Goal: Task Accomplishment & Management: Manage account settings

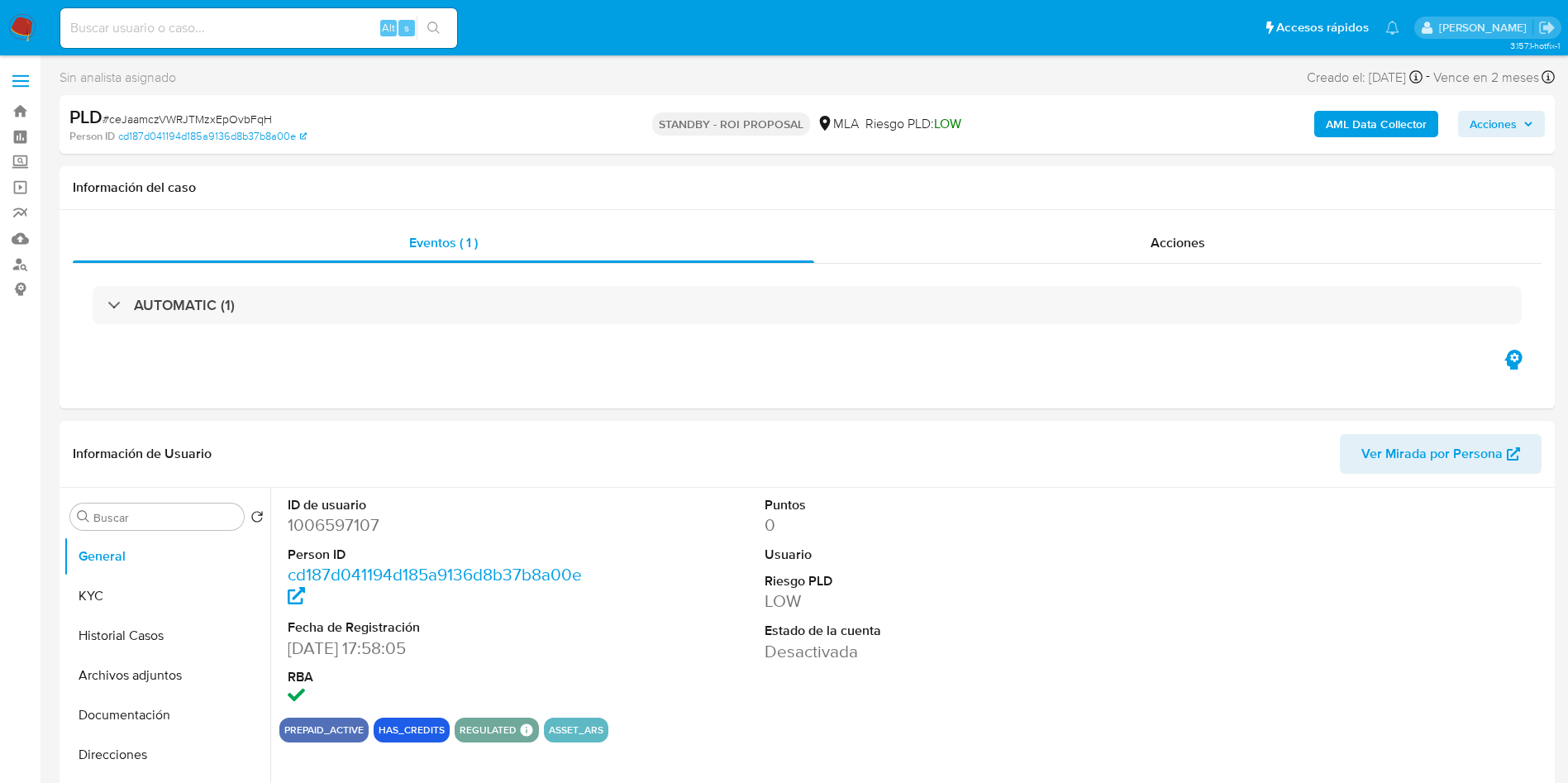
select select "10"
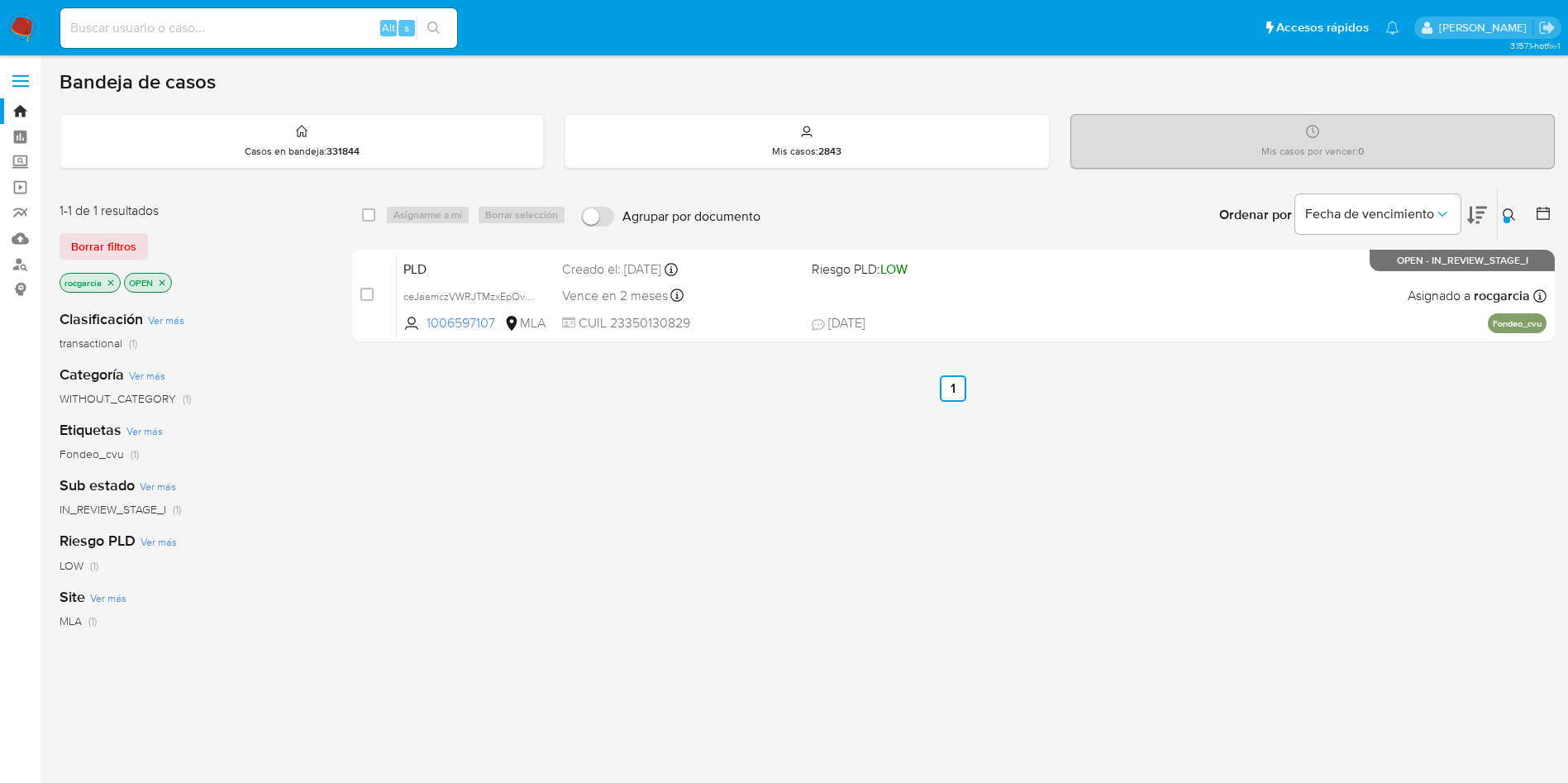
click at [1505, 218] on div at bounding box center [1507, 220] width 7 height 7
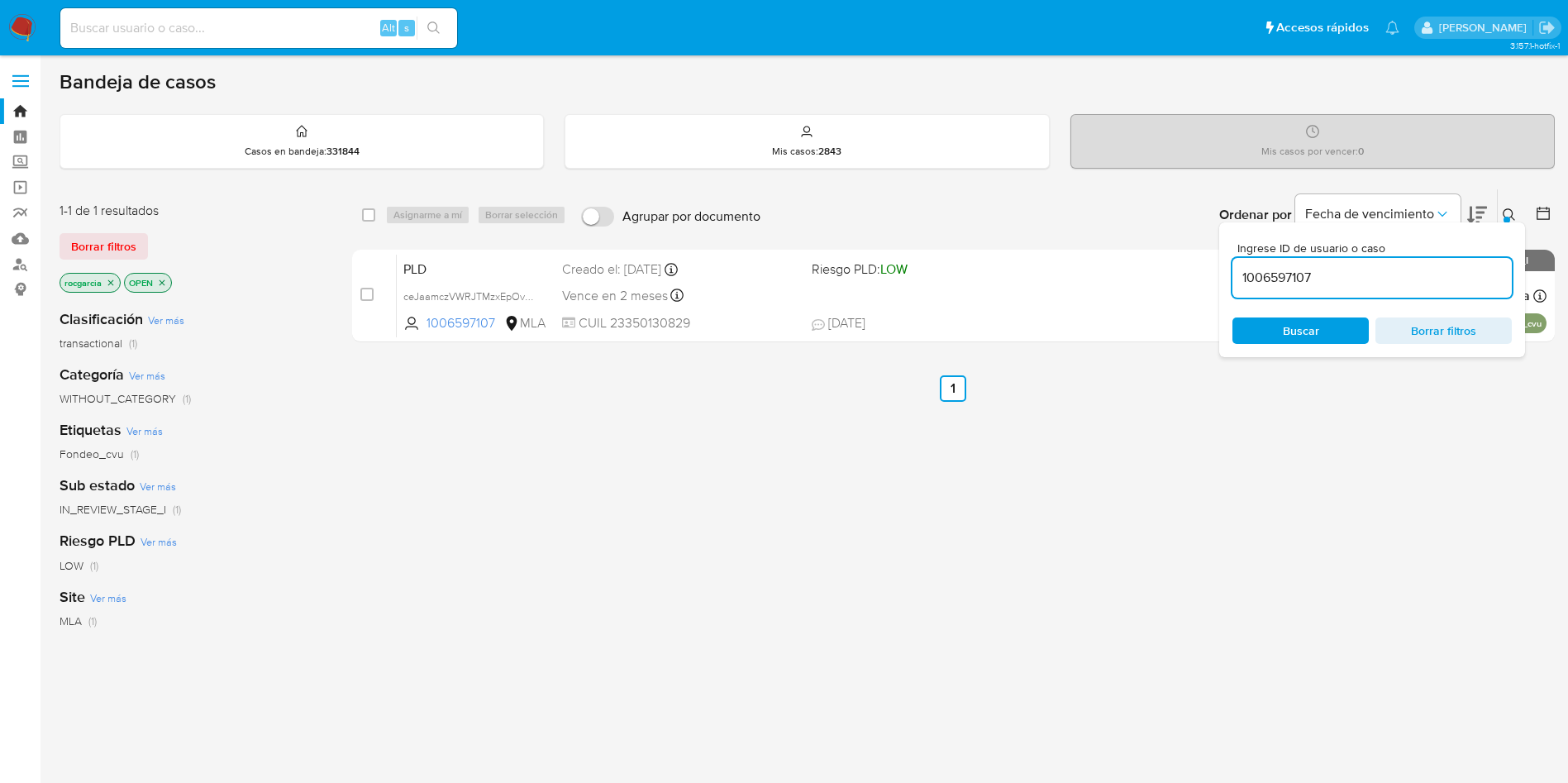
click at [1272, 280] on input "1006597107" at bounding box center [1371, 277] width 279 height 22
type input "190211897"
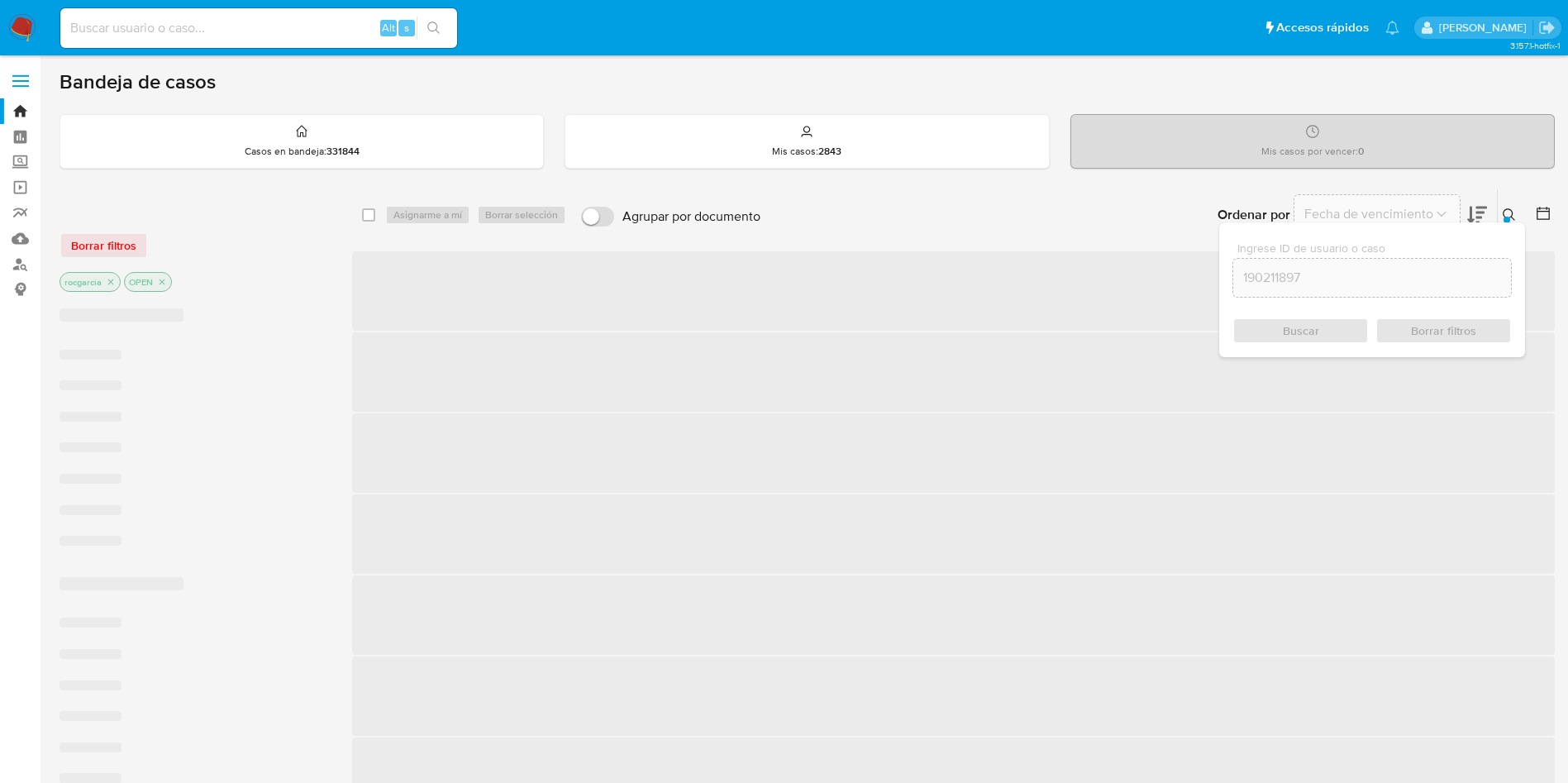
click at [1514, 211] on icon at bounding box center [1508, 214] width 13 height 13
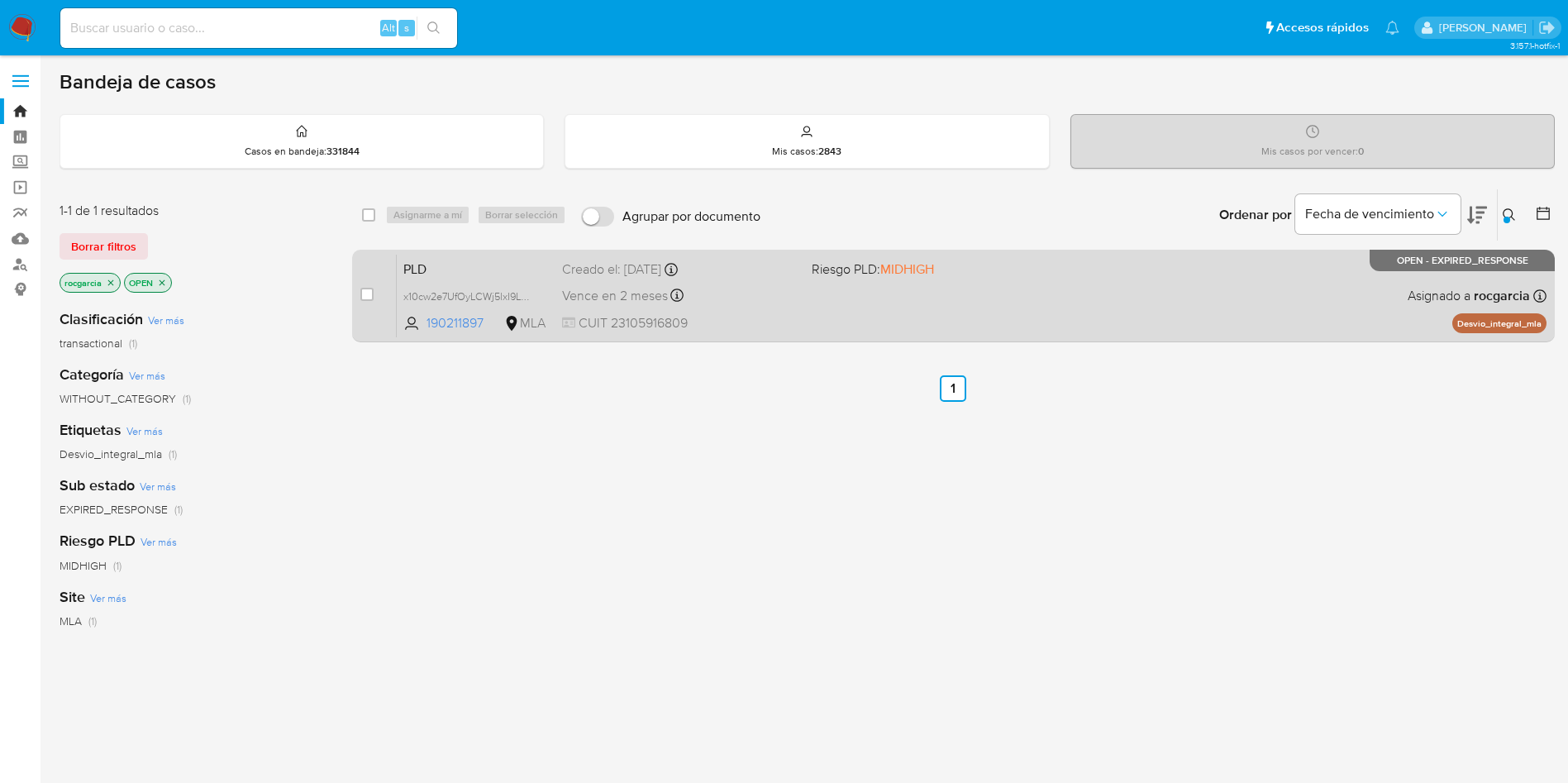
click at [371, 303] on div "case-item-checkbox" at bounding box center [366, 296] width 13 height 20
click at [368, 303] on div "case-item-checkbox" at bounding box center [366, 296] width 13 height 20
click at [368, 295] on input "checkbox" at bounding box center [366, 294] width 13 height 13
checkbox input "true"
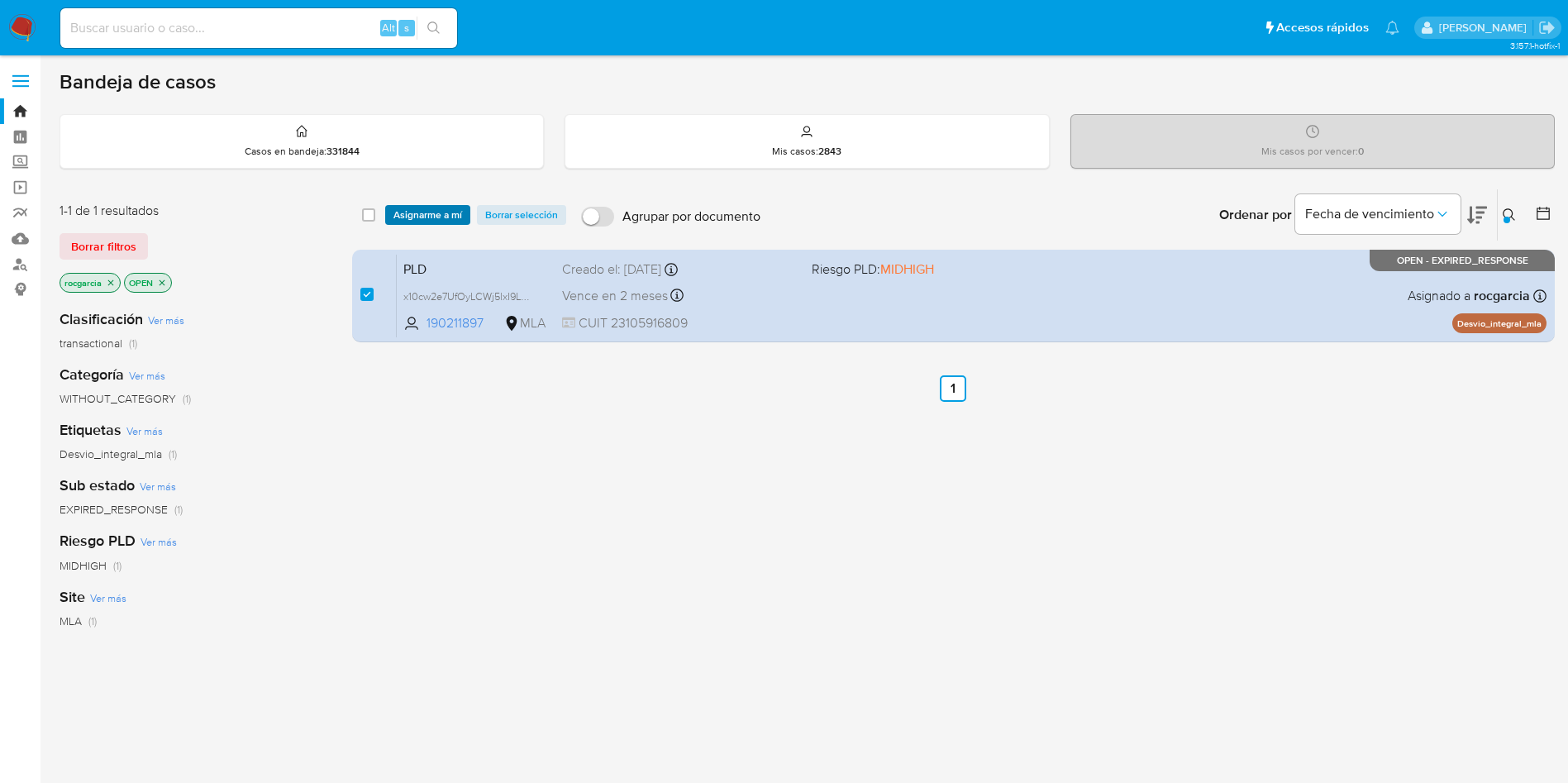
click at [416, 214] on span "Asignarme a mí" at bounding box center [427, 214] width 68 height 16
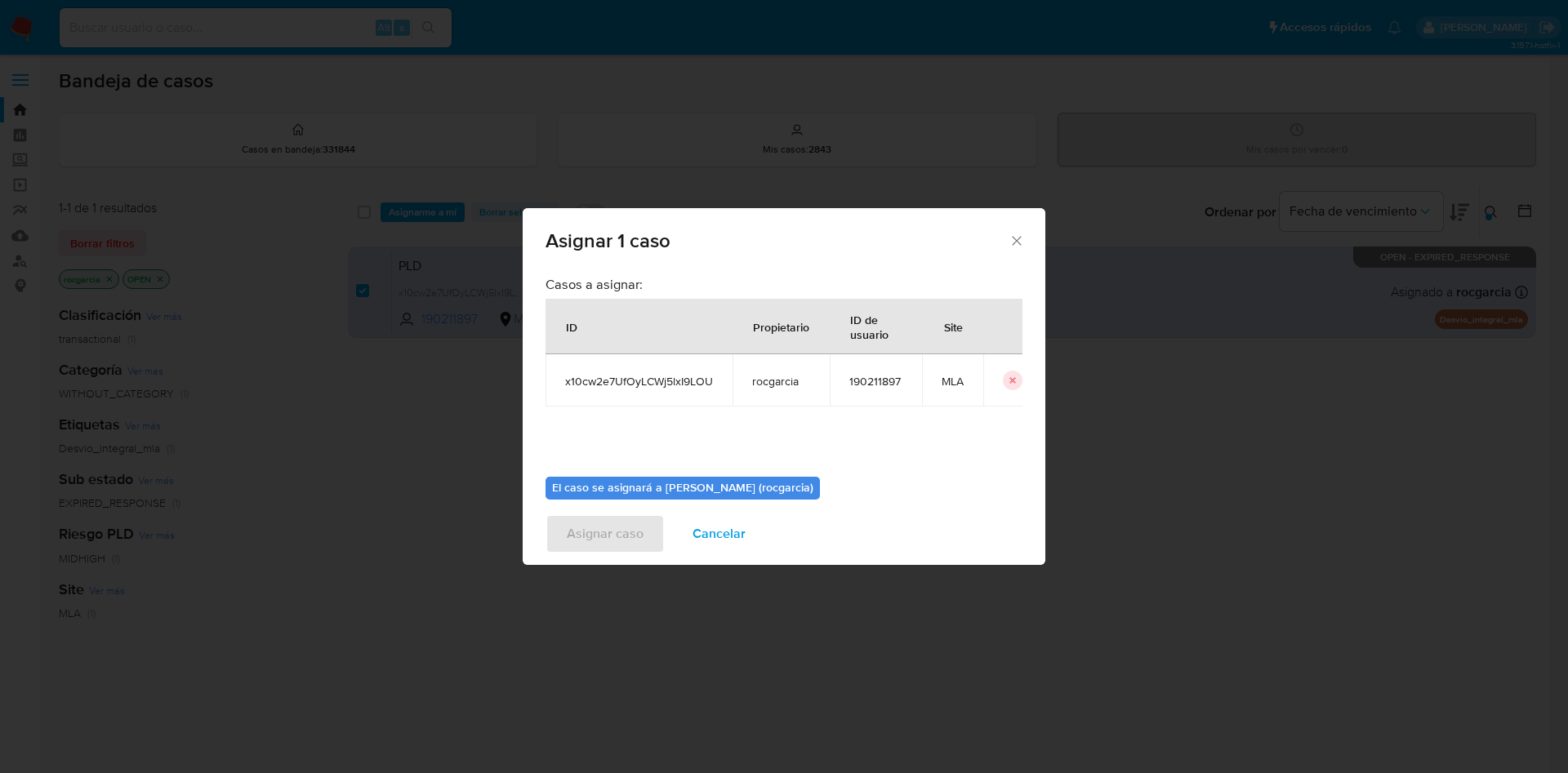
scroll to position [84, 0]
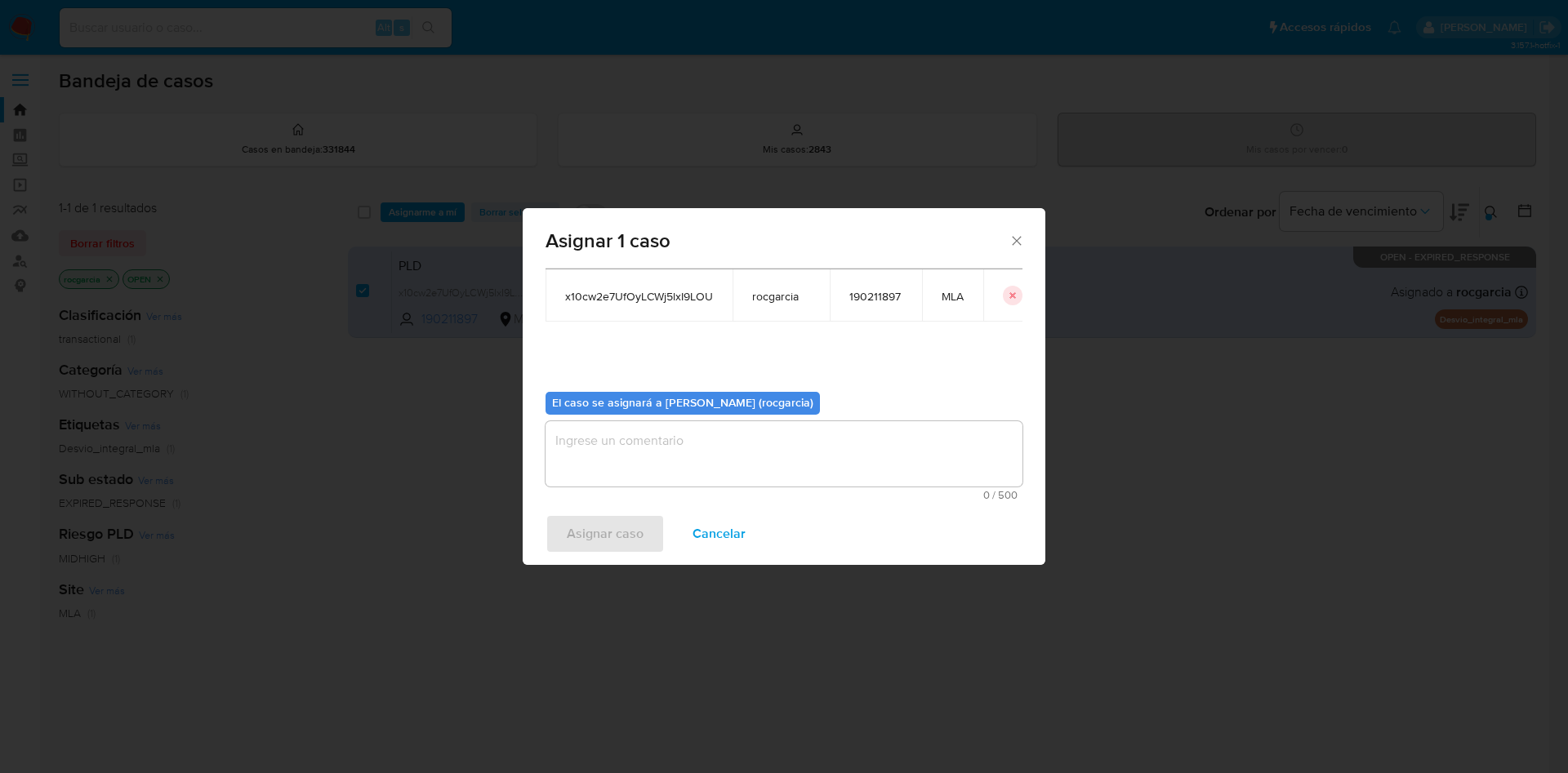
click at [653, 434] on textarea "assign-modal" at bounding box center [784, 454] width 477 height 66
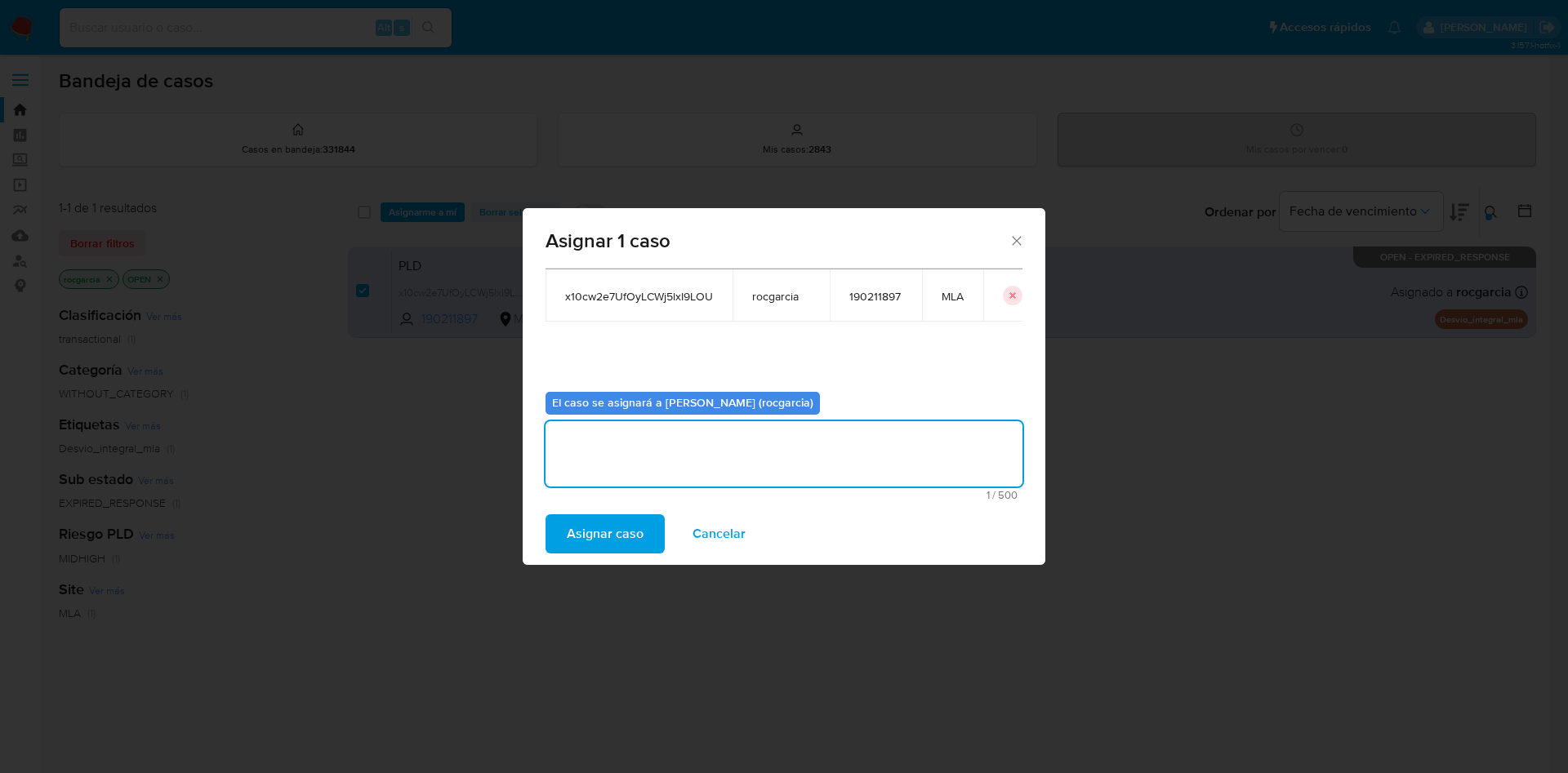
click at [611, 524] on span "Asignar caso" at bounding box center [605, 534] width 77 height 36
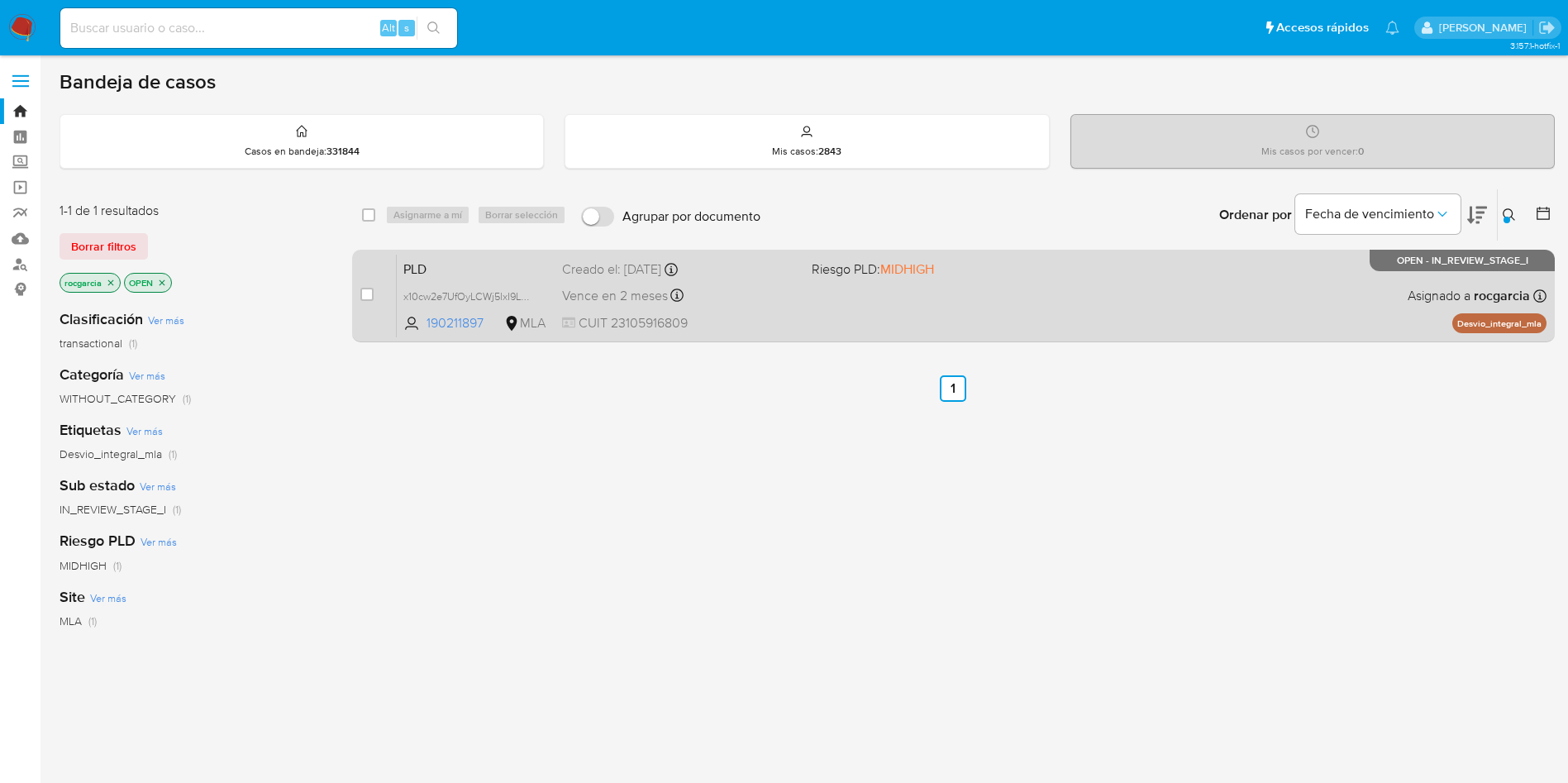
click at [739, 271] on div "Creado el: 12/08/2025 Creado el: 12/08/2025 12:43:27" at bounding box center [681, 269] width 237 height 18
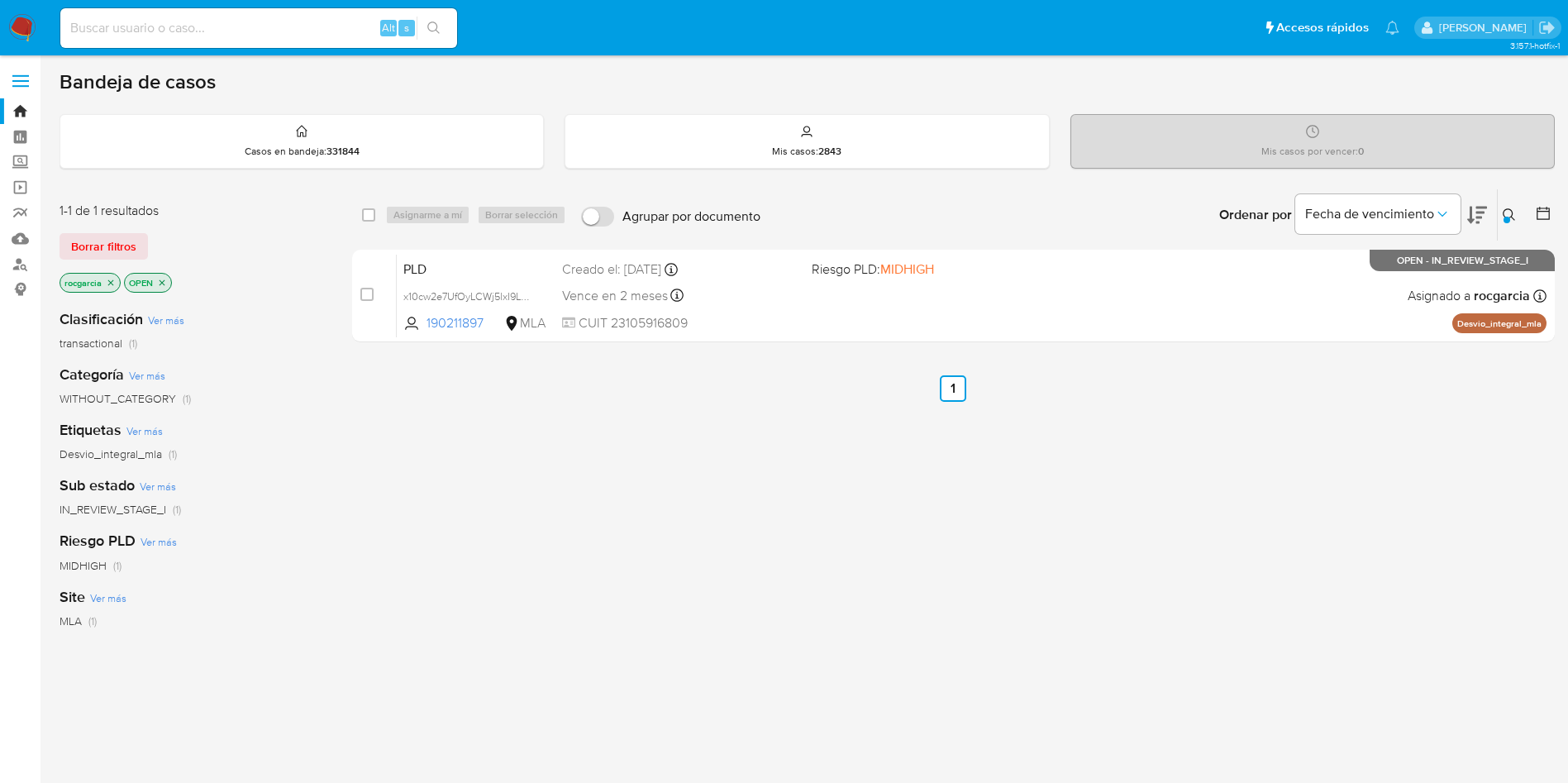
click at [1503, 213] on icon at bounding box center [1508, 214] width 12 height 12
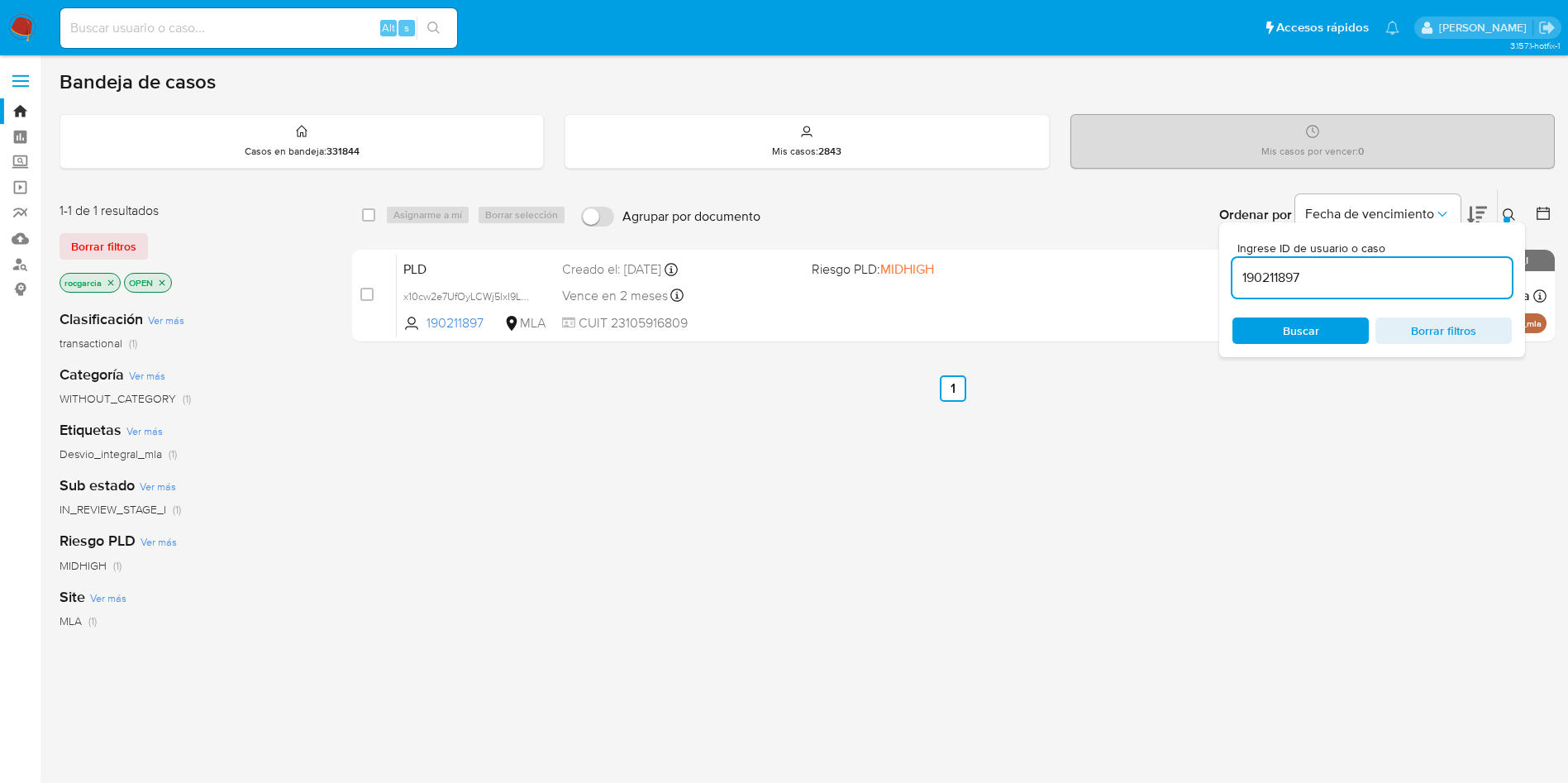
click at [1322, 288] on input "190211897" at bounding box center [1371, 277] width 279 height 22
type input "421066471"
click at [1509, 205] on button at bounding box center [1511, 214] width 28 height 20
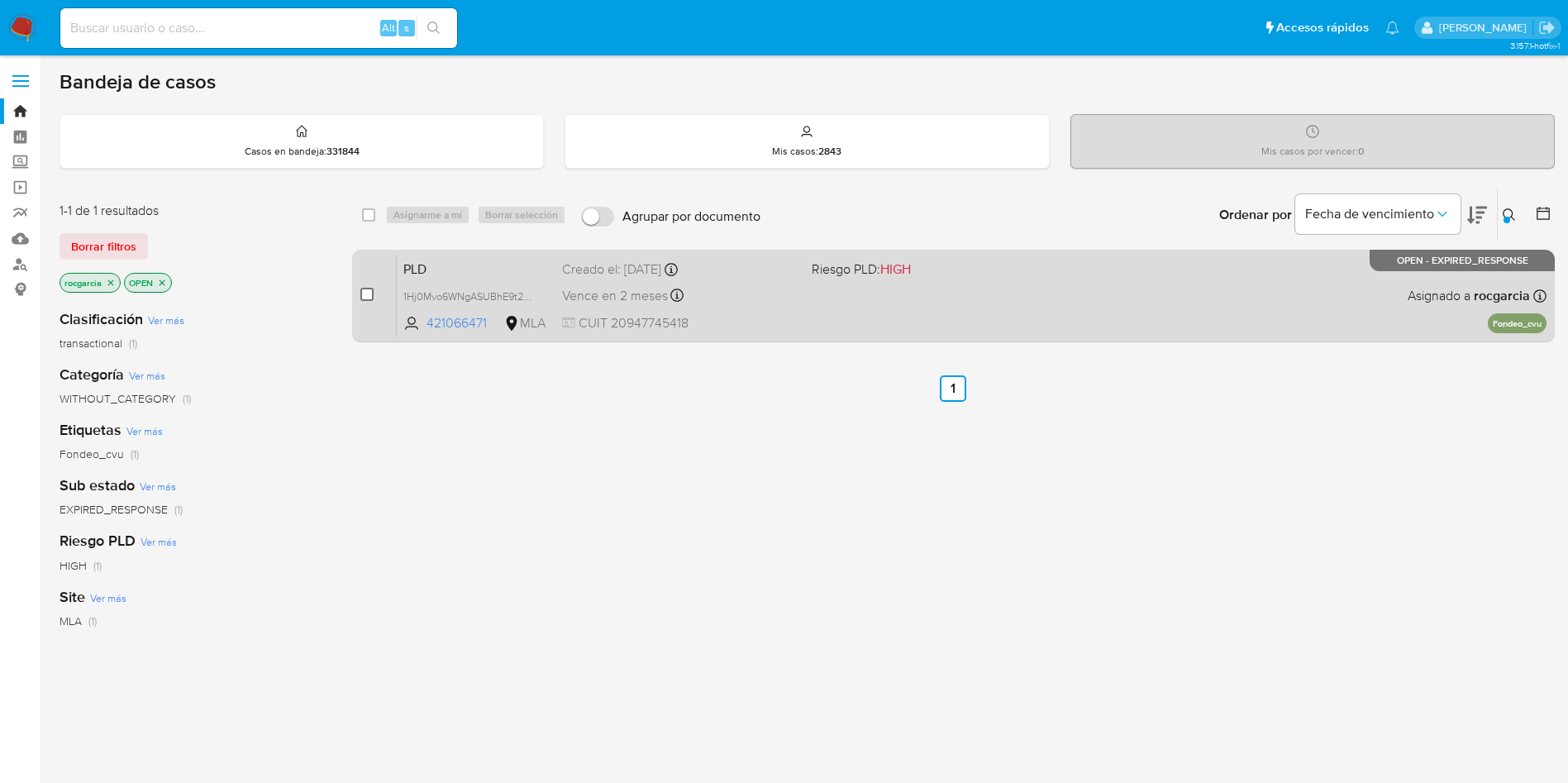
click at [365, 293] on input "checkbox" at bounding box center [366, 294] width 13 height 13
checkbox input "true"
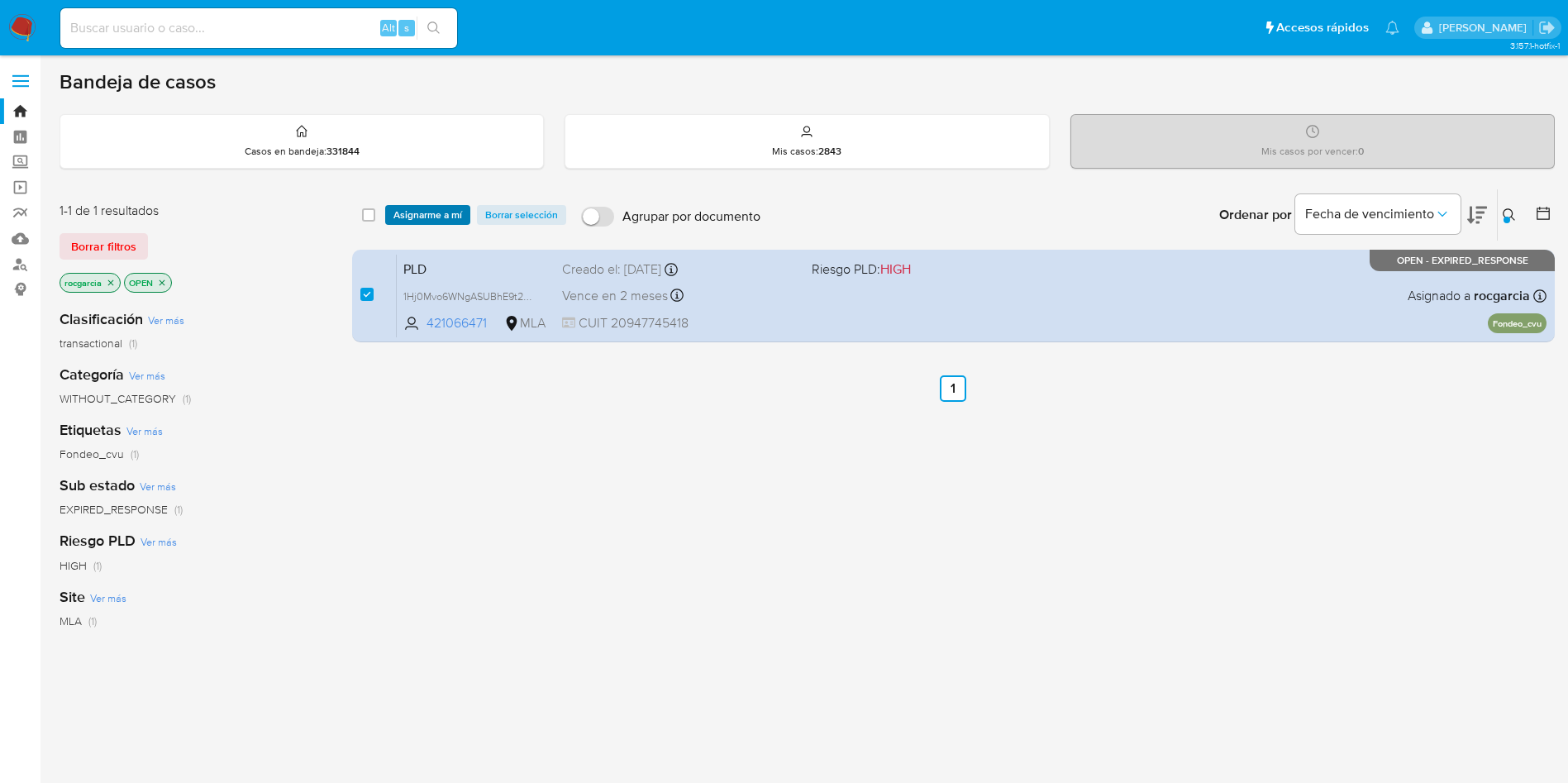
click at [445, 211] on span "Asignarme a mí" at bounding box center [427, 214] width 68 height 16
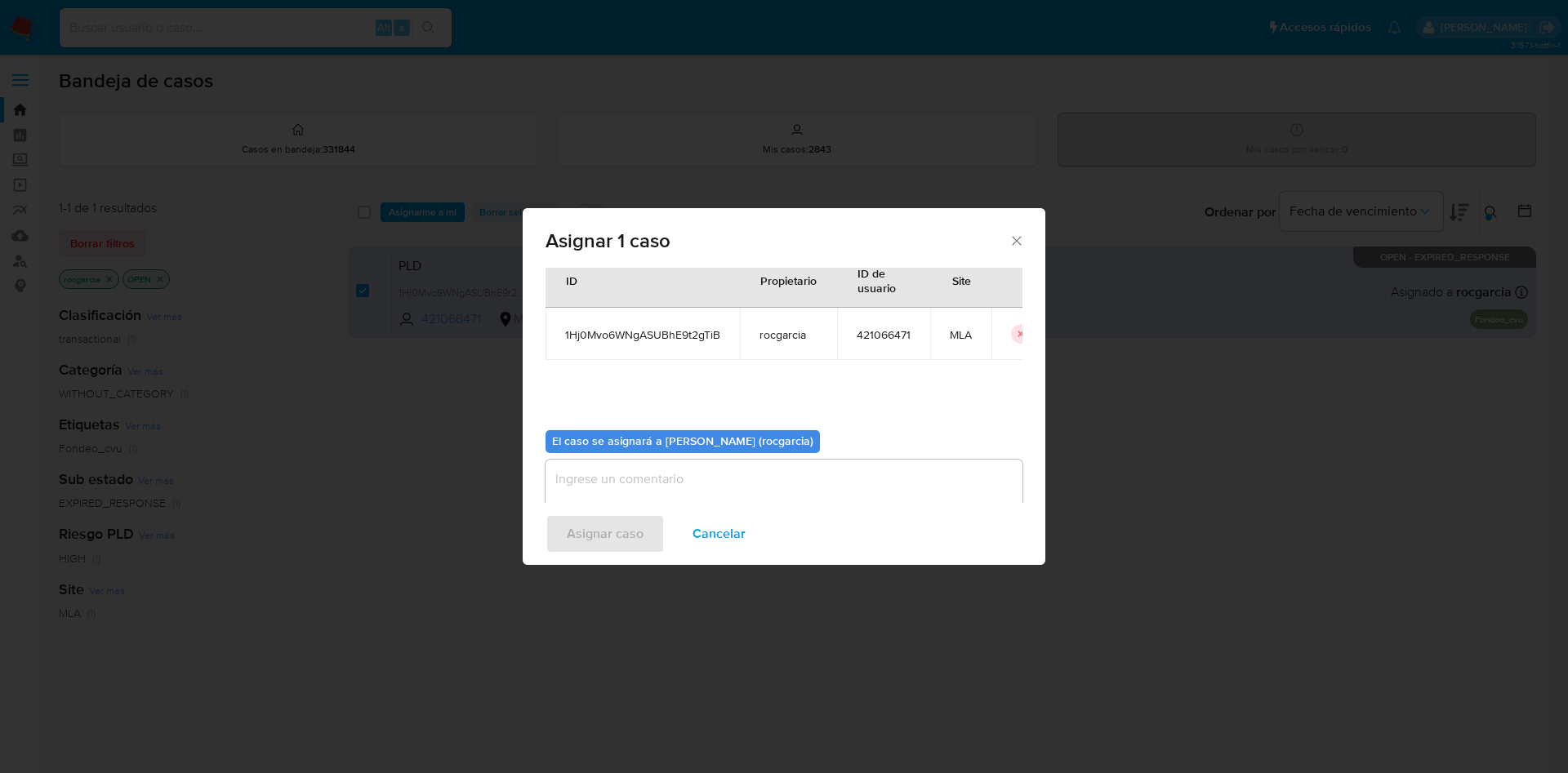
scroll to position [84, 0]
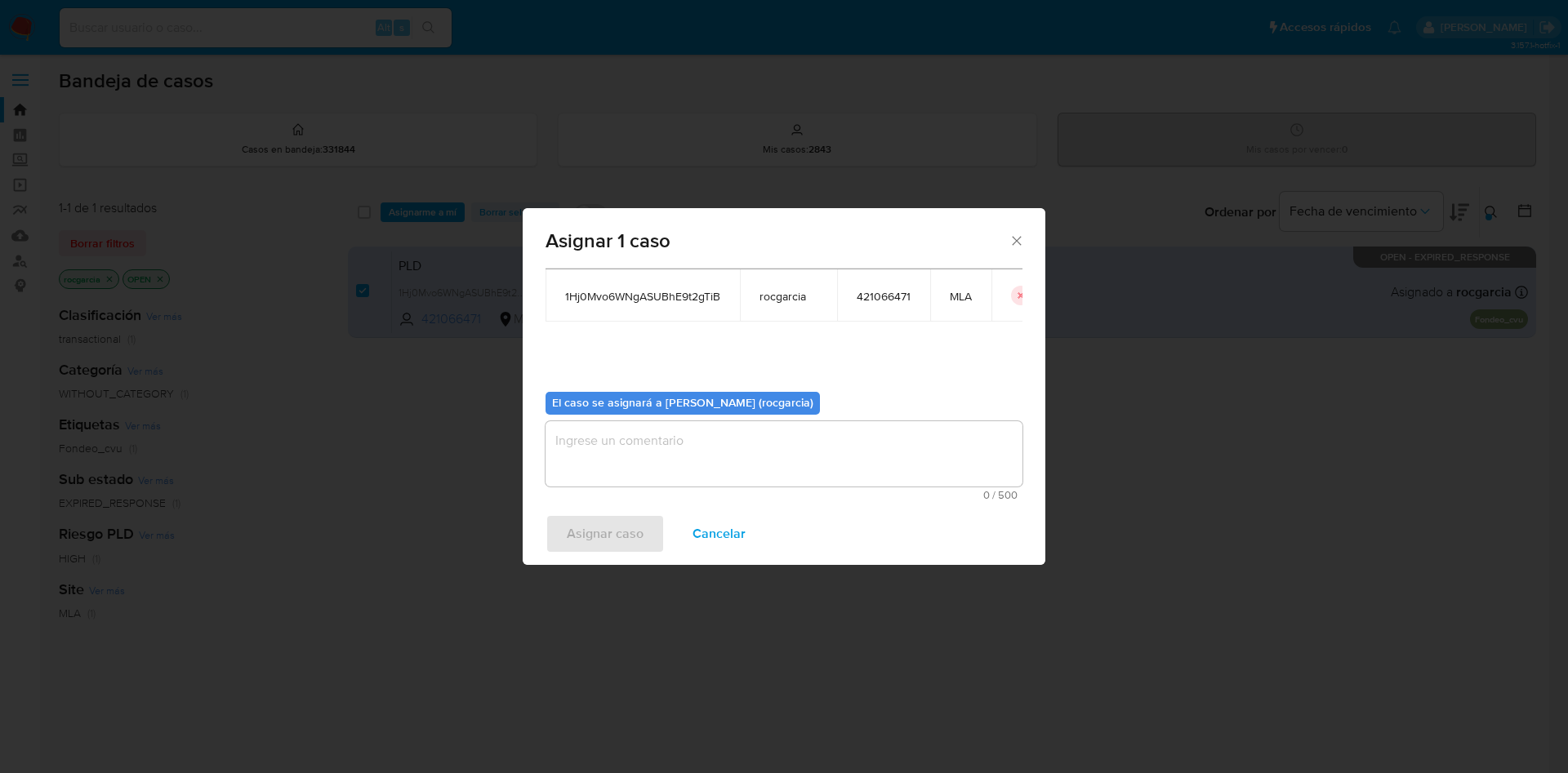
click at [679, 467] on textarea "assign-modal" at bounding box center [784, 454] width 477 height 66
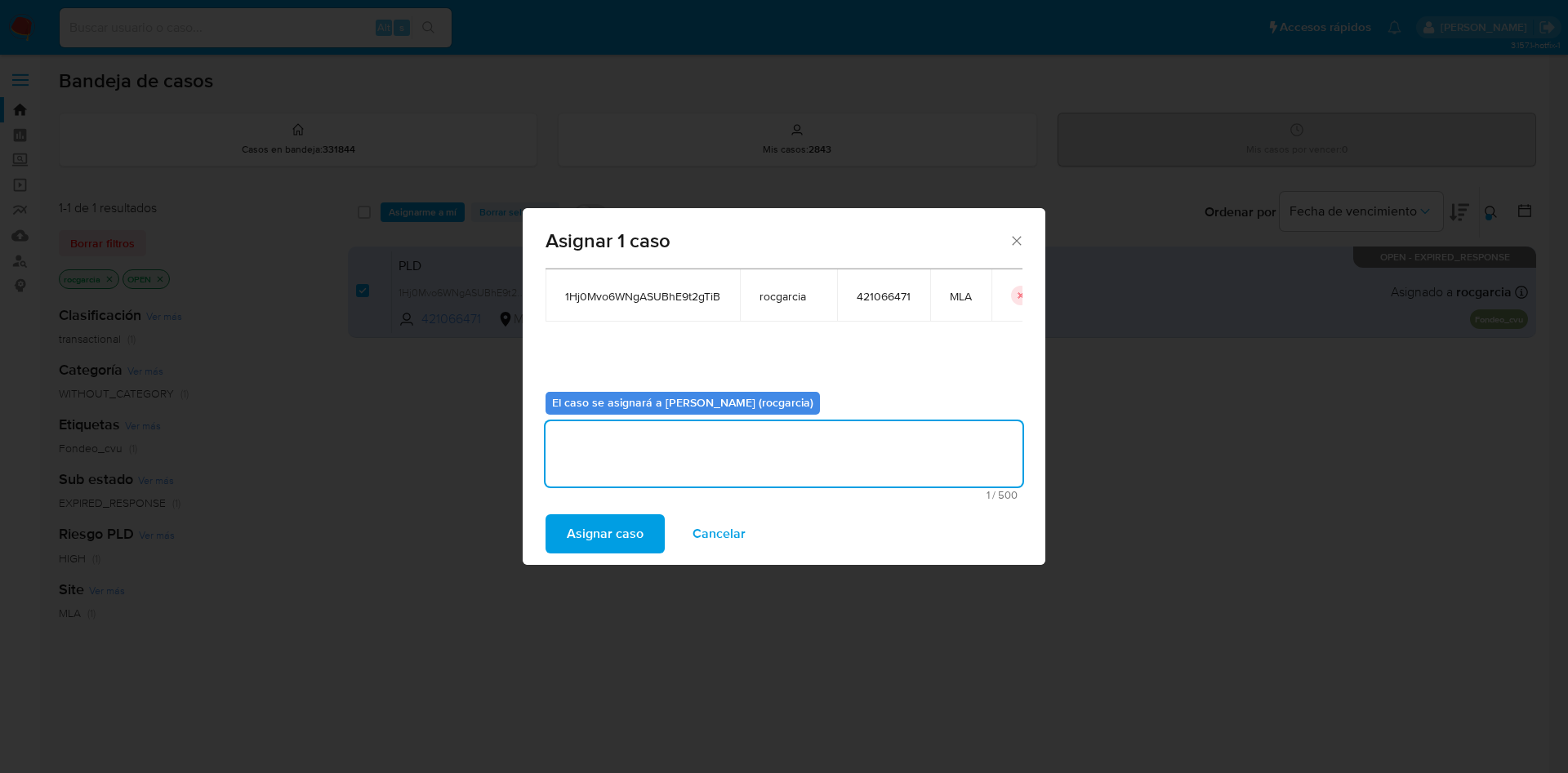
click at [627, 544] on span "Asignar caso" at bounding box center [605, 534] width 77 height 36
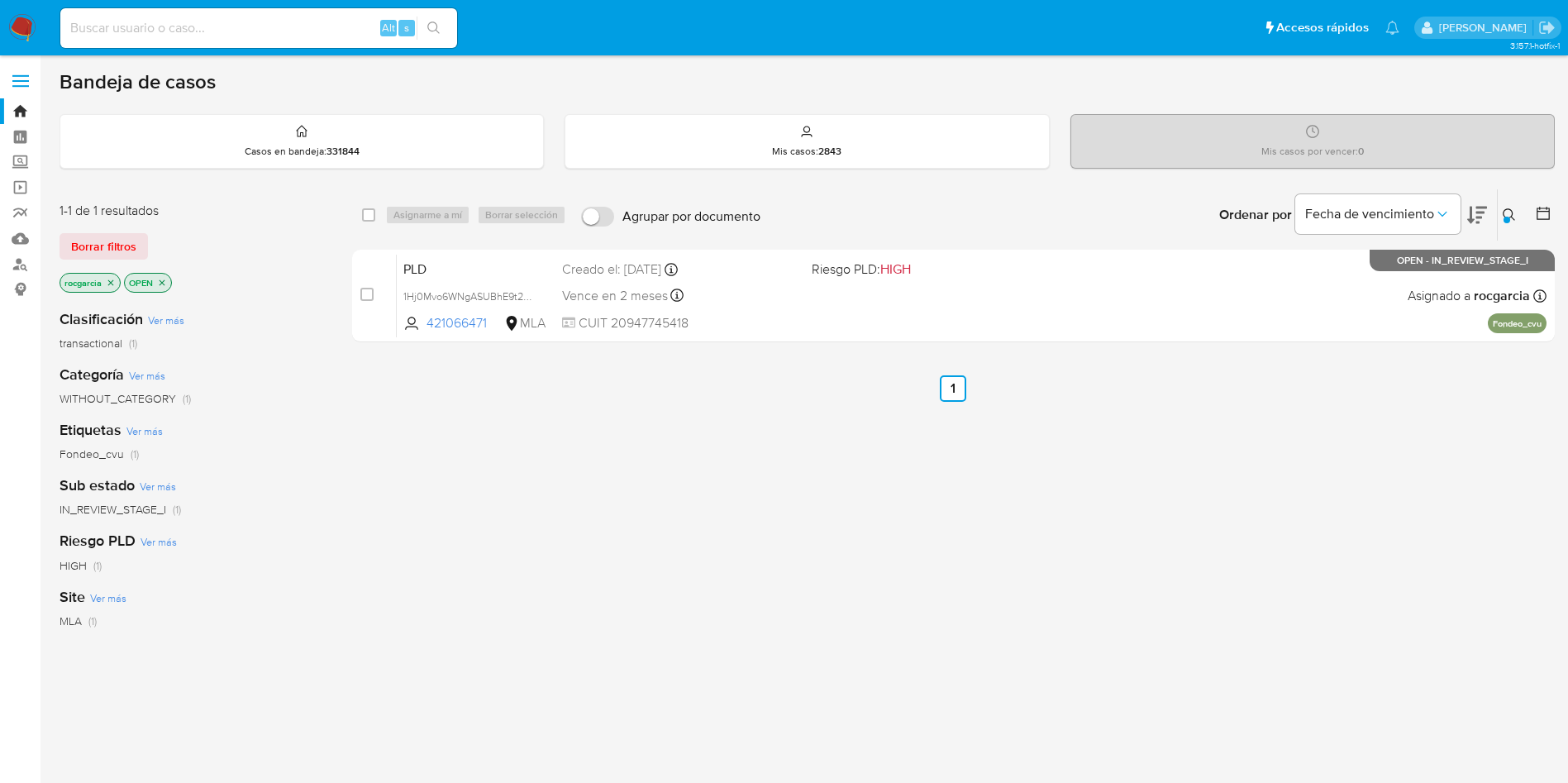
click at [1512, 215] on icon at bounding box center [1508, 214] width 12 height 12
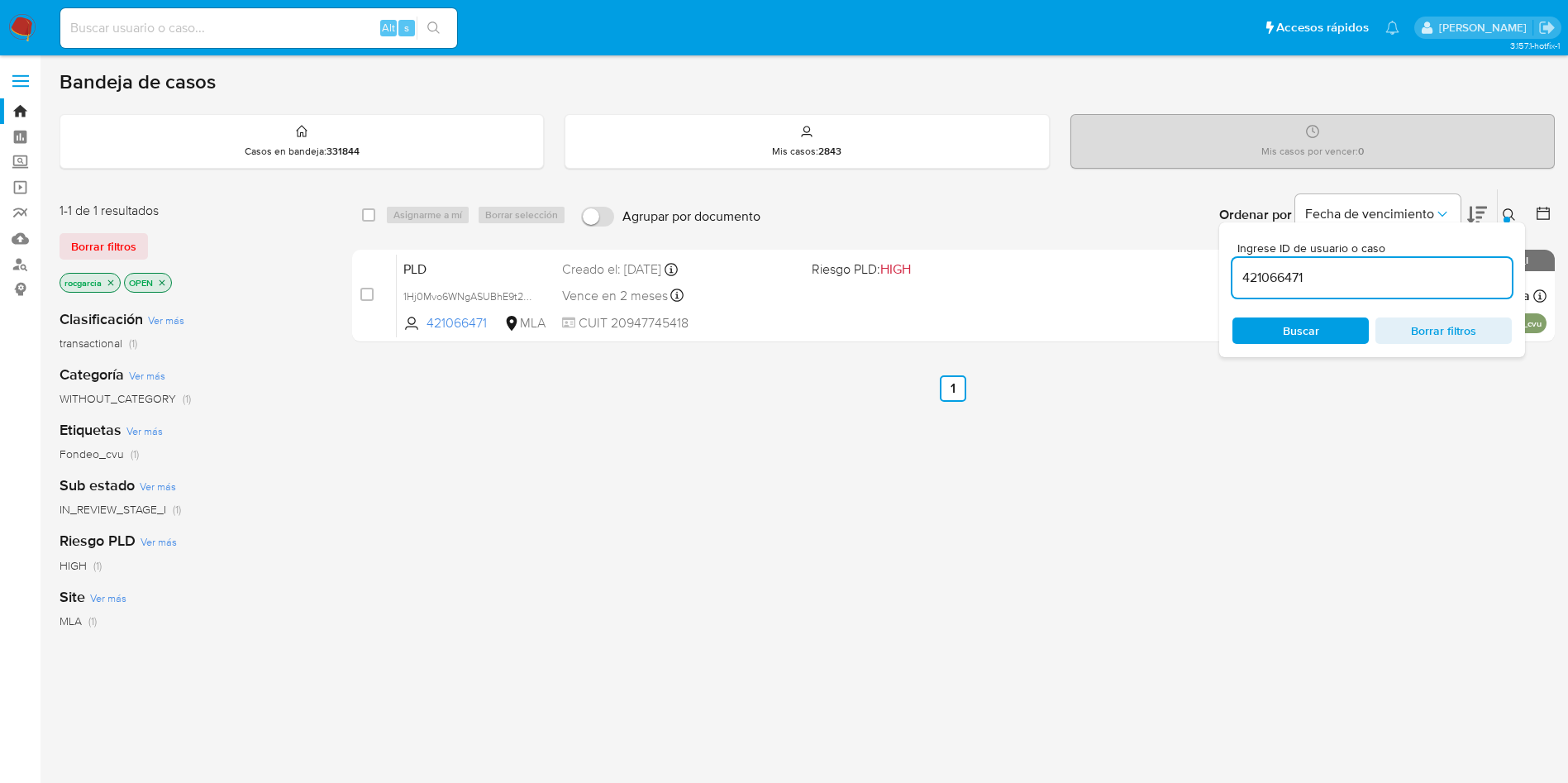
click at [1306, 275] on input "421066471" at bounding box center [1371, 277] width 279 height 22
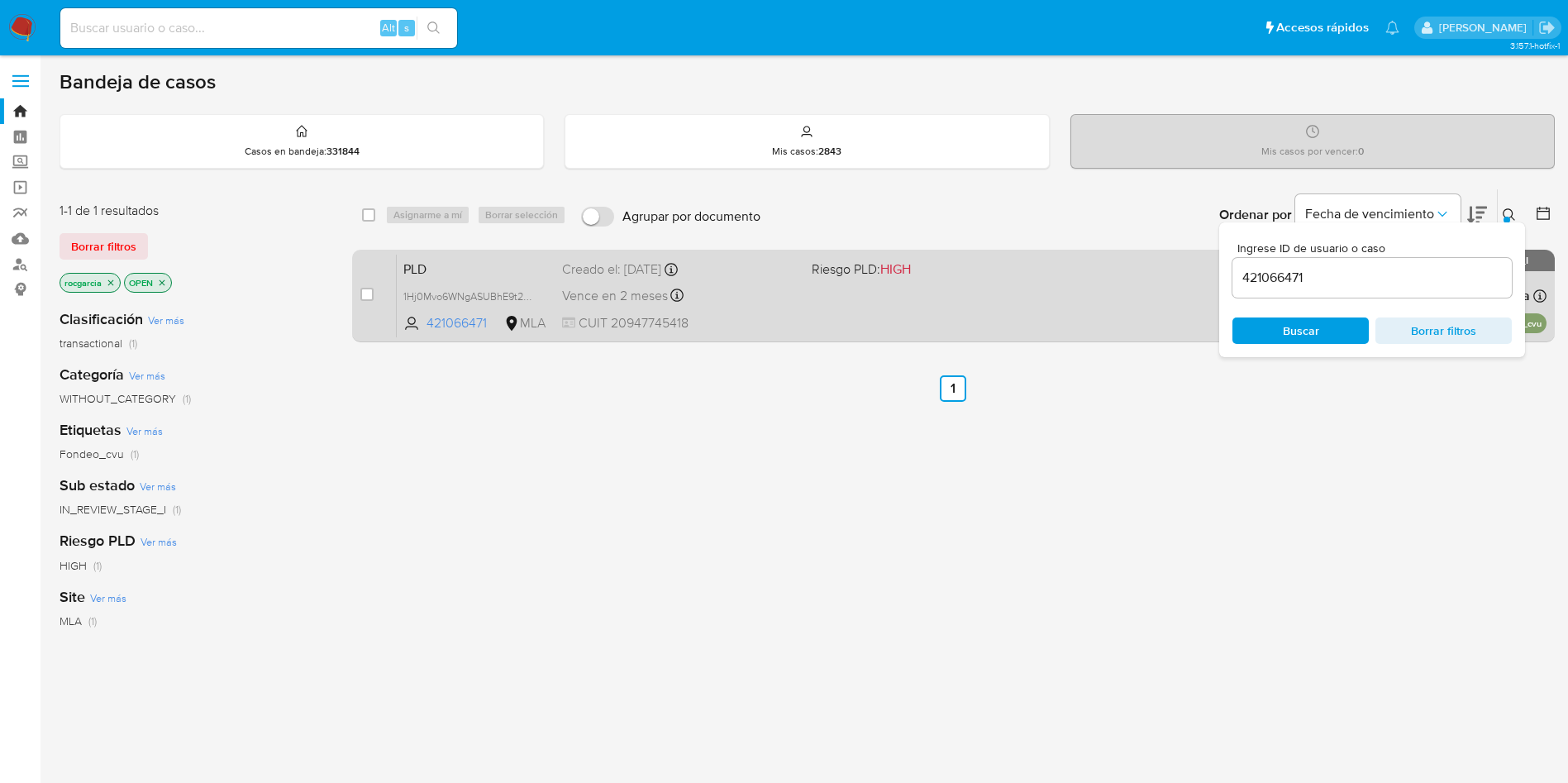
click at [835, 313] on div "PLD 1Hj0Mvo6WNgASUBhE9t2gTiB 421066471 MLA Riesgo PLD: HIGH Creado el: 12/08/20…" at bounding box center [971, 296] width 1150 height 84
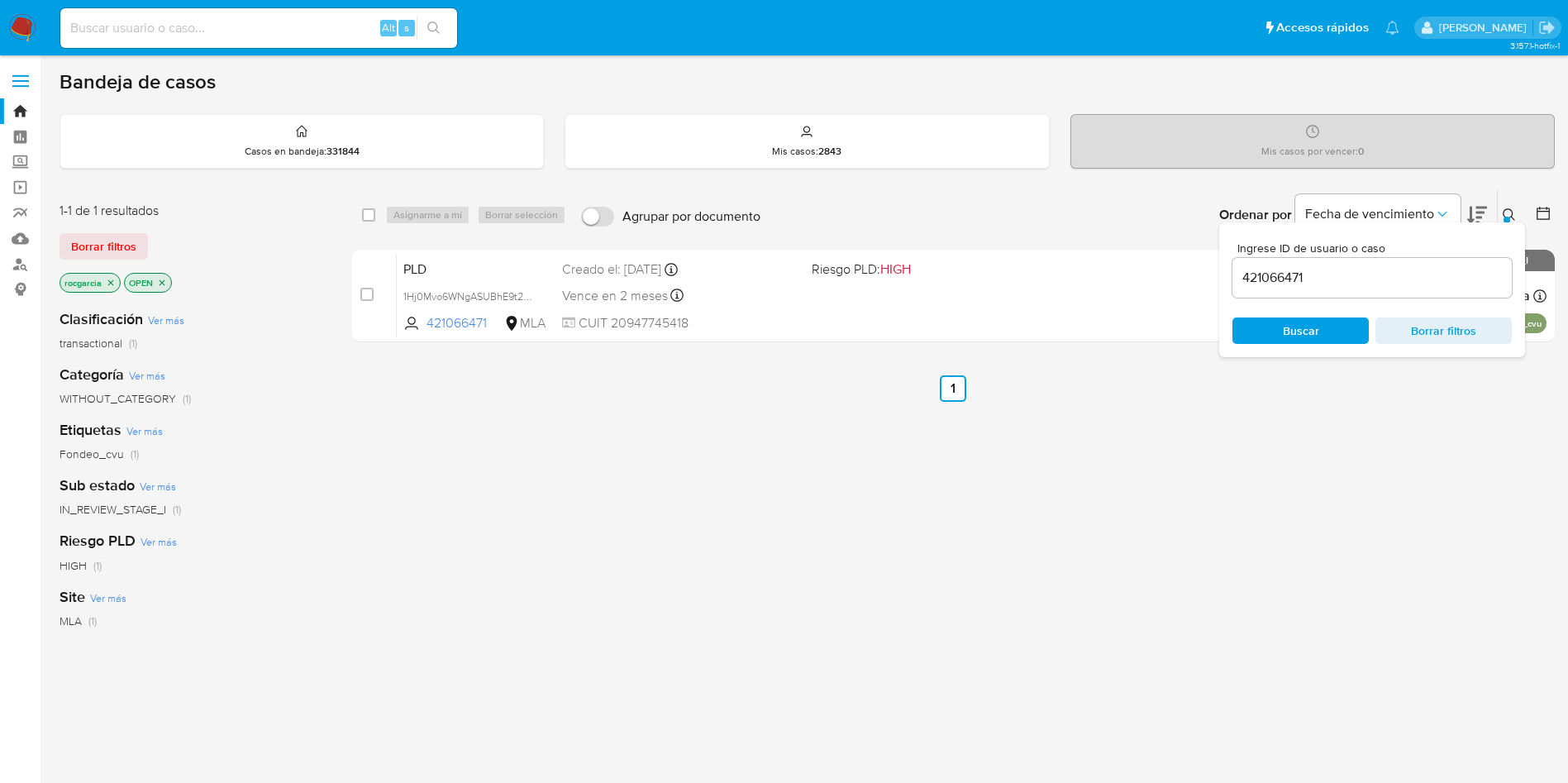
click at [1272, 271] on input "421066471" at bounding box center [1371, 277] width 279 height 22
paste input "763769283"
type input "763769283"
click at [1505, 217] on div at bounding box center [1507, 220] width 7 height 7
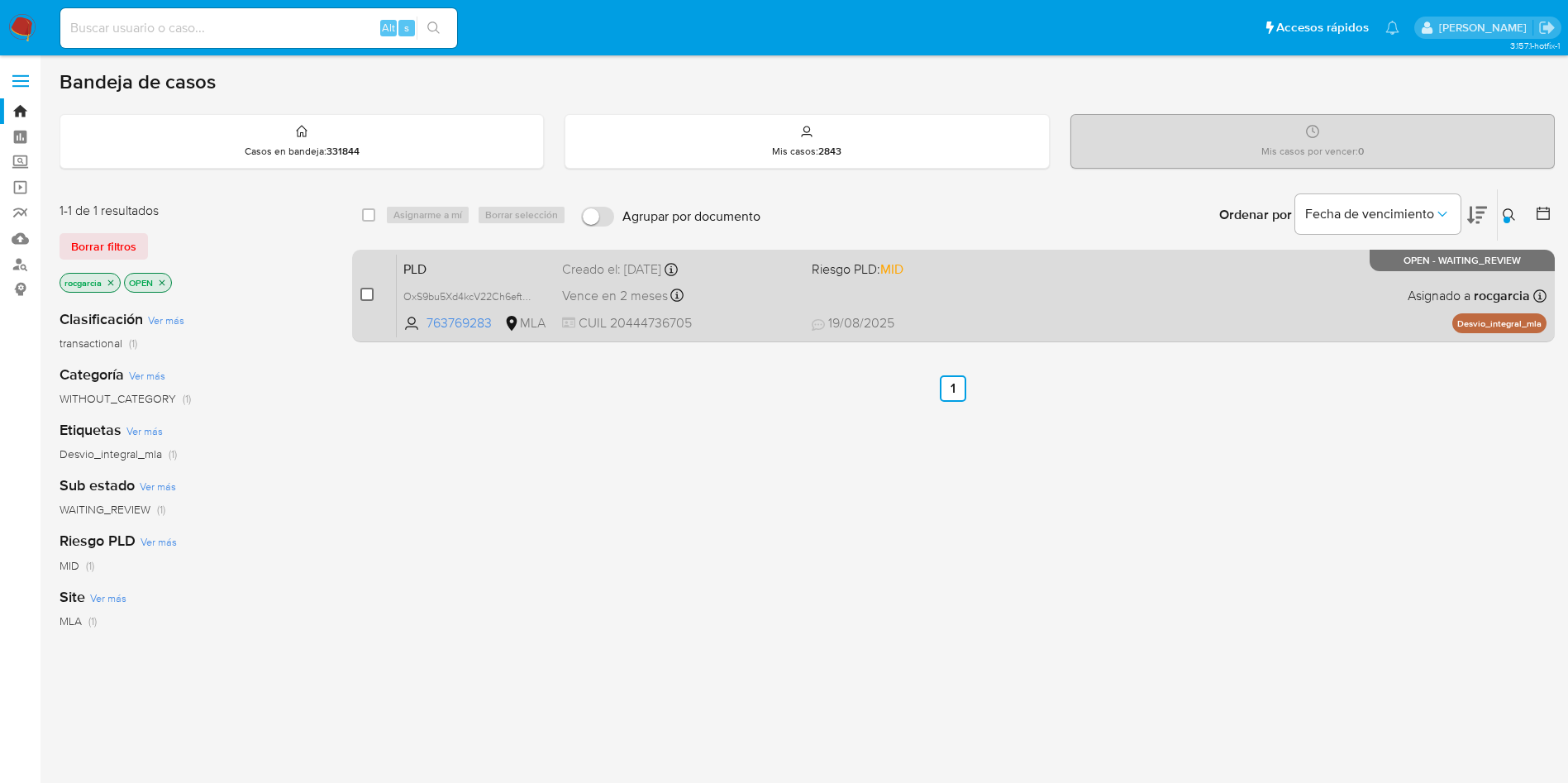
click at [366, 293] on input "checkbox" at bounding box center [366, 294] width 13 height 13
checkbox input "true"
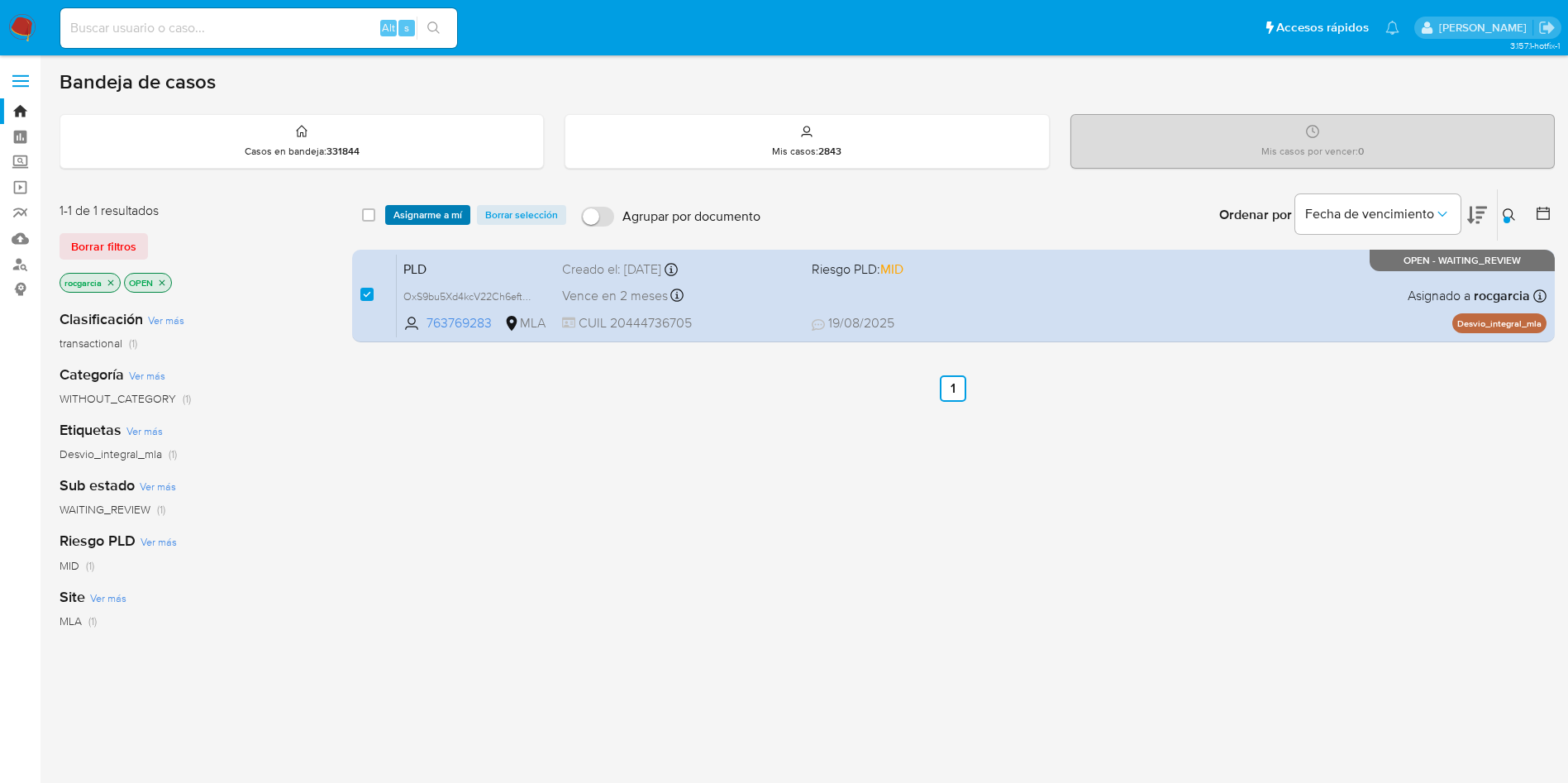
click at [416, 213] on span "Asignarme a mí" at bounding box center [427, 214] width 68 height 16
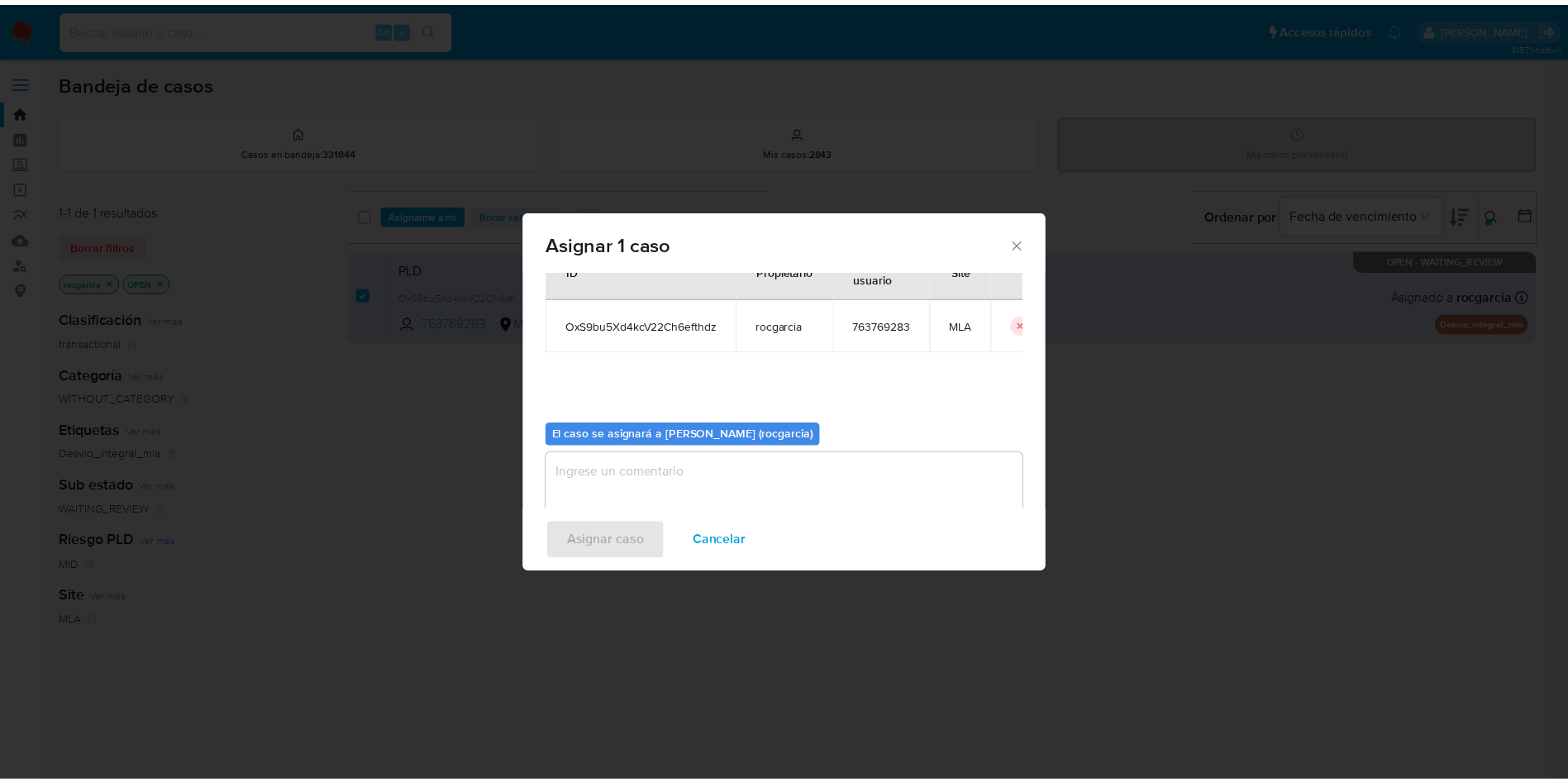
scroll to position [86, 0]
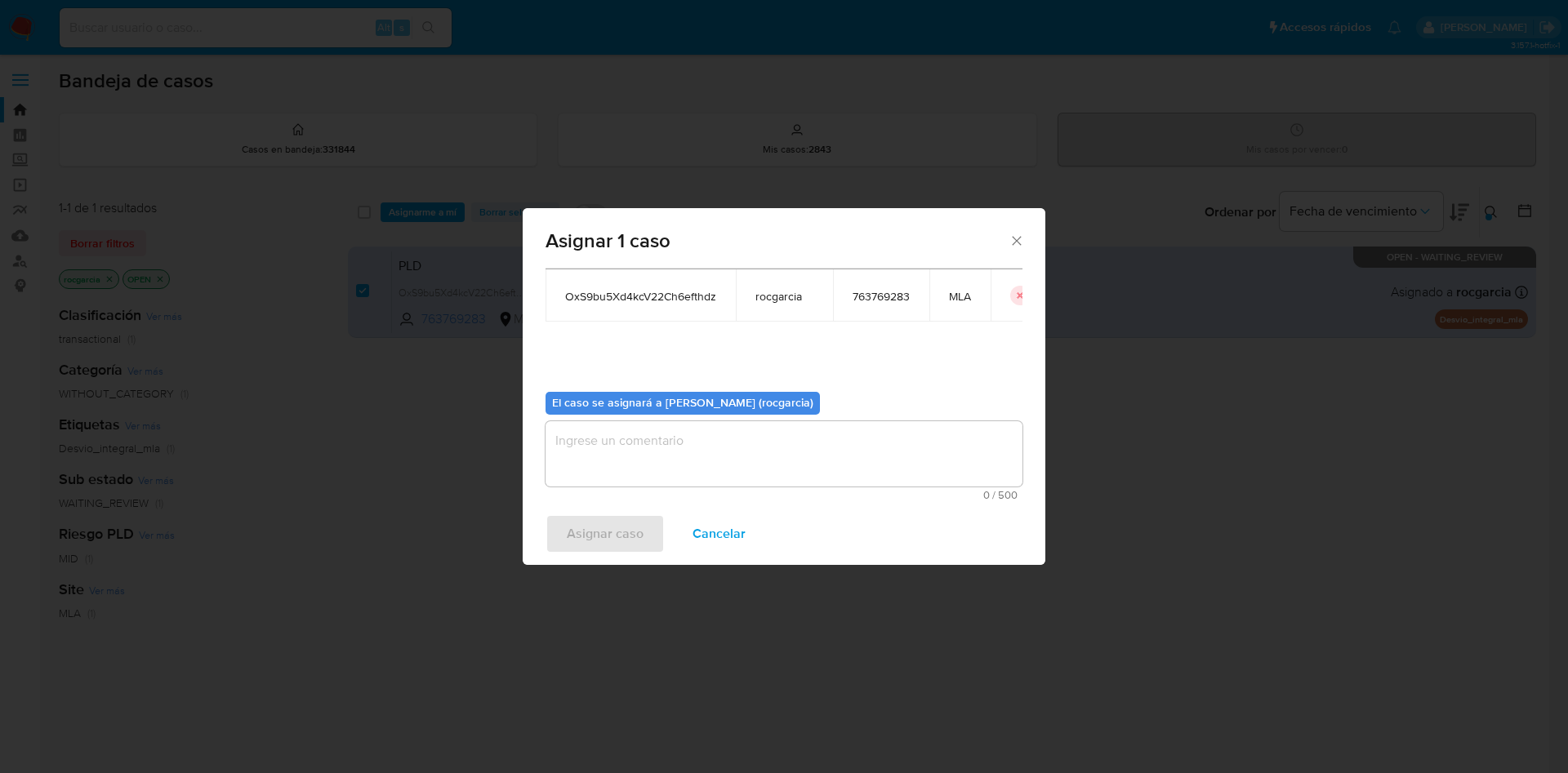
click at [679, 452] on textarea "assign-modal" at bounding box center [784, 454] width 477 height 66
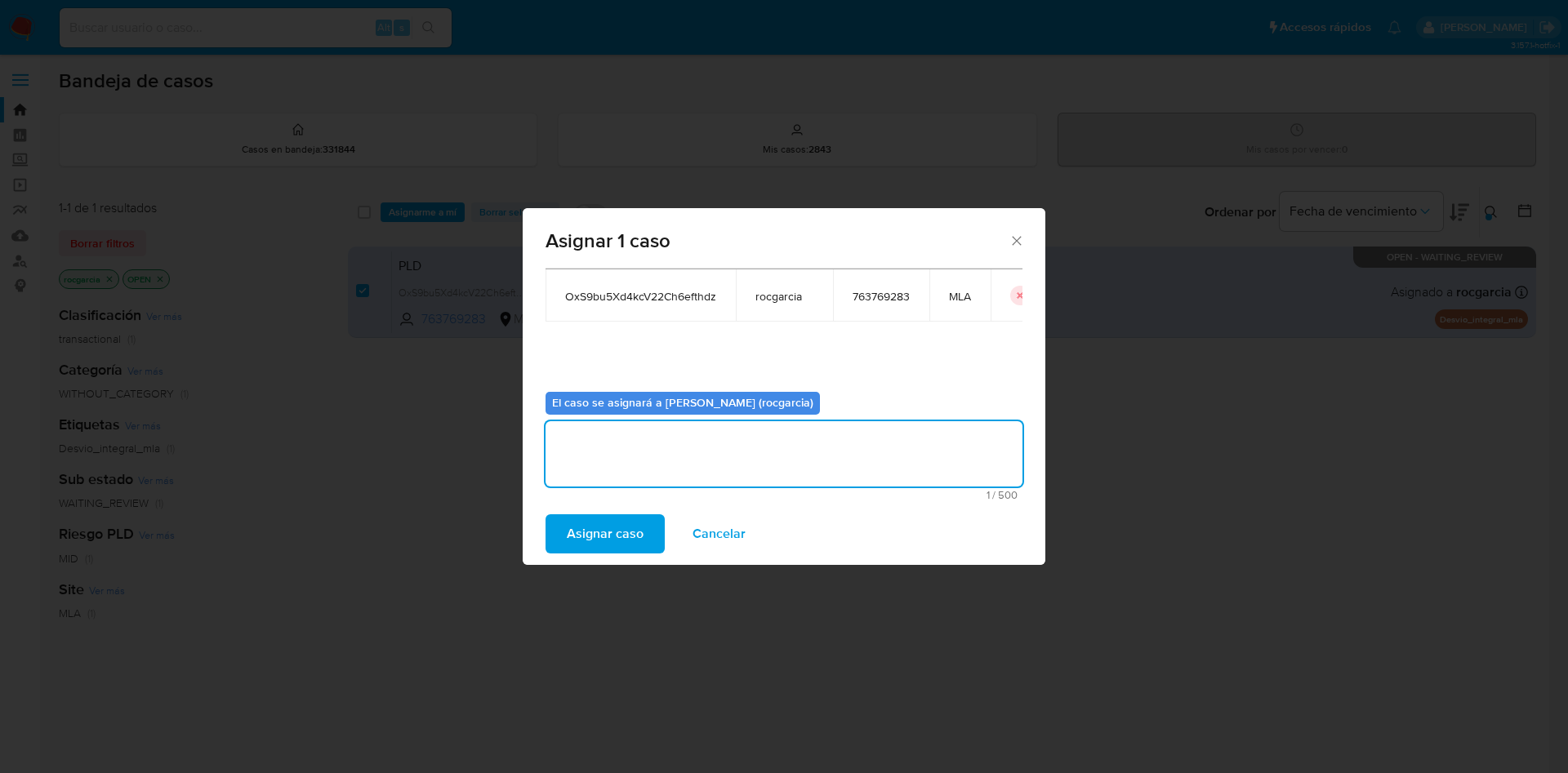
click at [609, 539] on span "Asignar caso" at bounding box center [605, 534] width 77 height 36
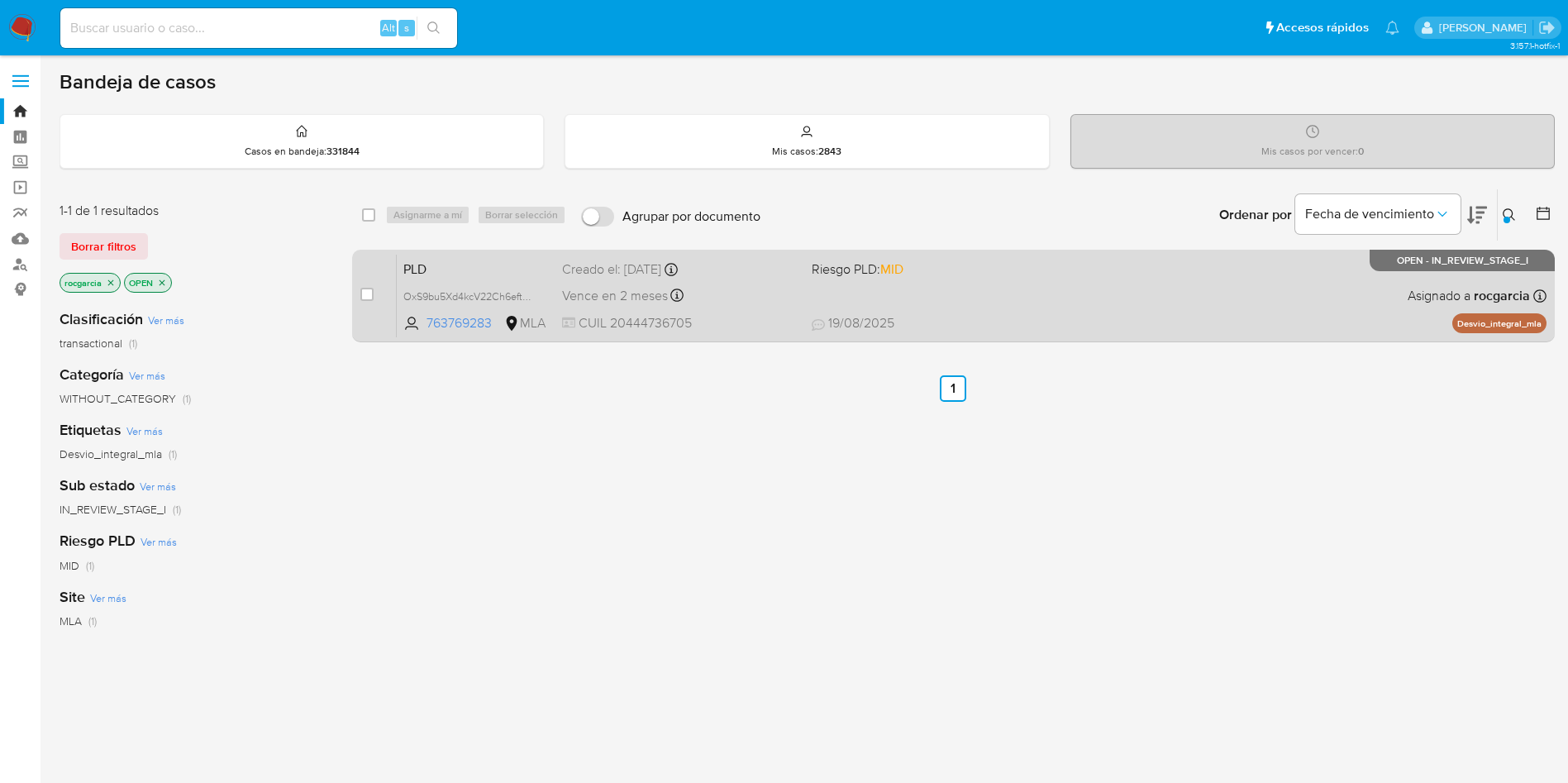
click at [1025, 300] on div "PLD OxS9bu5Xd4kcV22Ch6efthdz 763769283 MLA Riesgo PLD: MID Creado el: 12/08/202…" at bounding box center [971, 296] width 1150 height 84
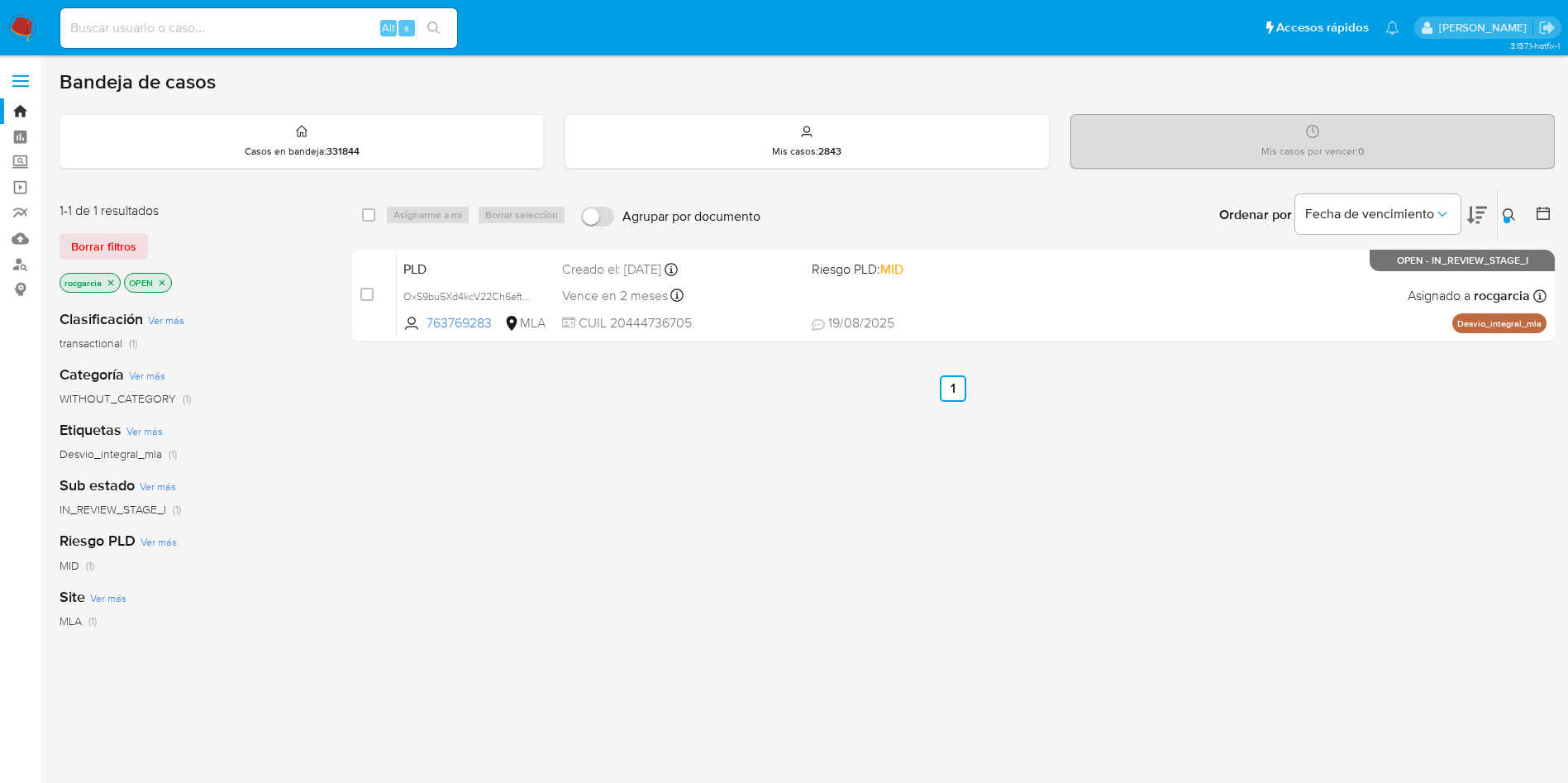
click at [1503, 205] on button at bounding box center [1511, 214] width 28 height 20
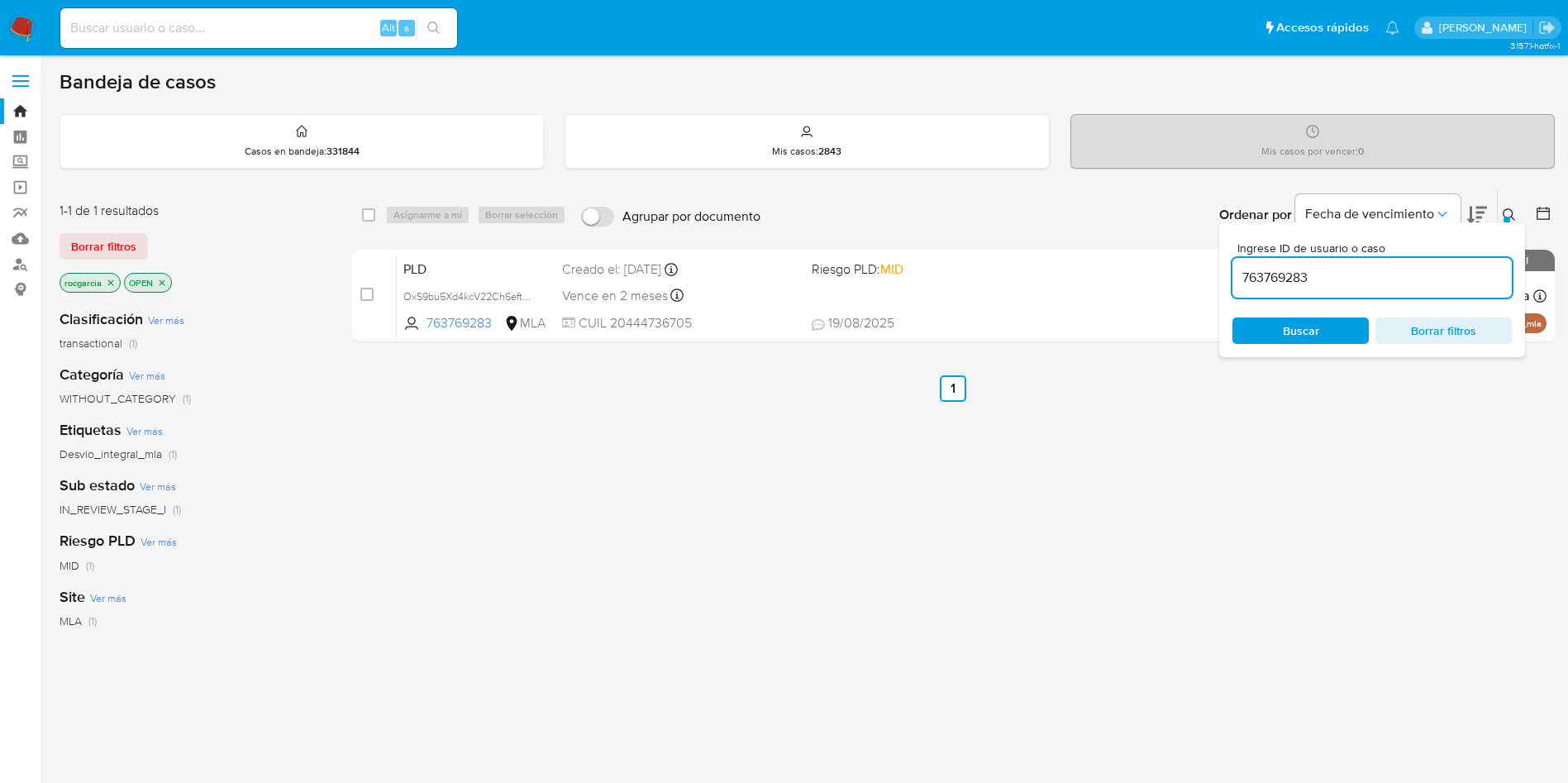
click at [1263, 273] on input "763769283" at bounding box center [1371, 277] width 279 height 22
type input "421066471"
click at [1508, 206] on button at bounding box center [1511, 214] width 28 height 20
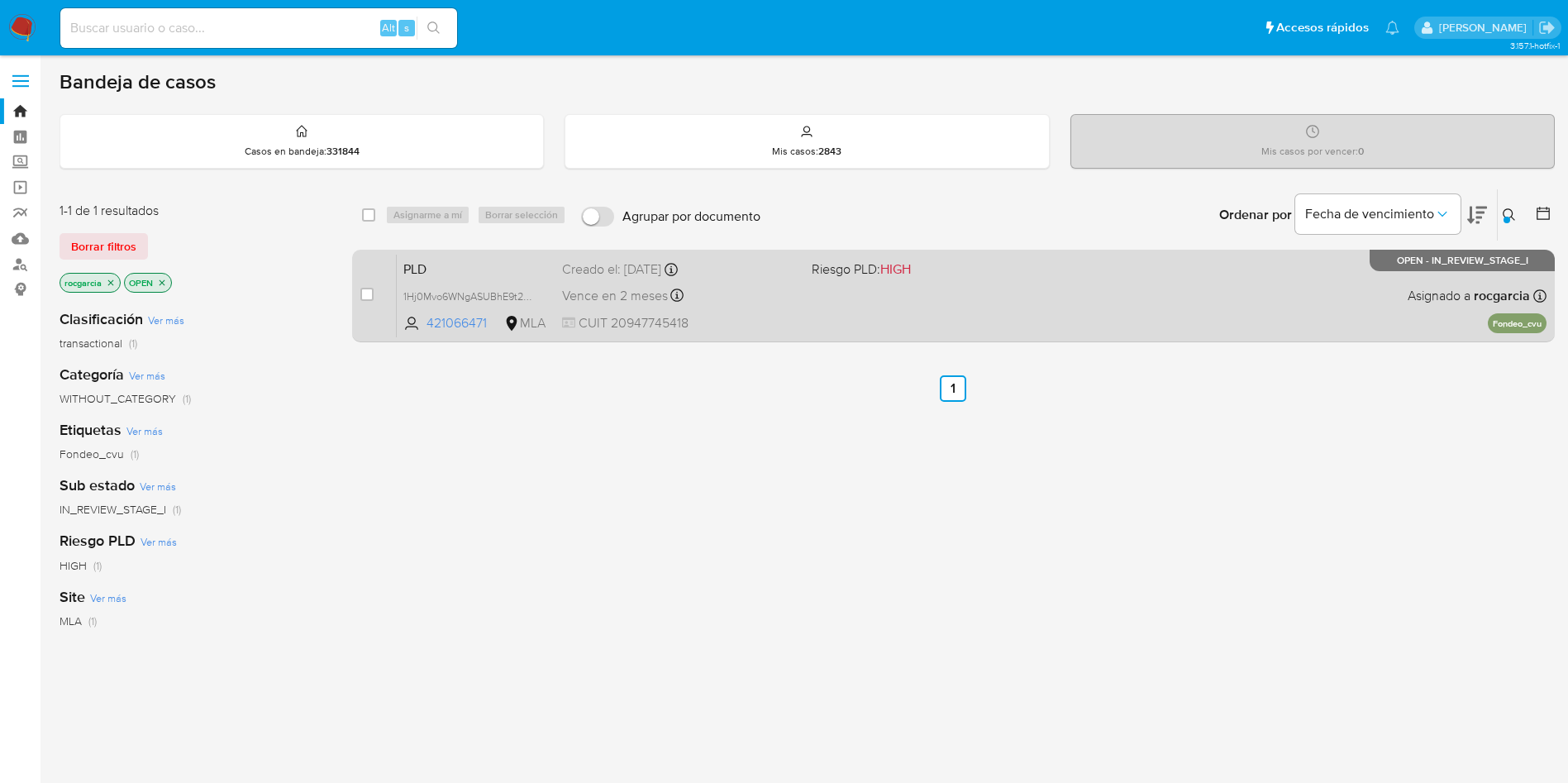
click at [993, 302] on div "PLD 1Hj0Mvo6WNgASUBhE9t2gTiB 421066471 MLA Riesgo PLD: HIGH Creado el: 12/08/20…" at bounding box center [971, 296] width 1150 height 84
click at [532, 293] on span "1Hj0Mvo6WNgASUBhE9t2gTiB" at bounding box center [473, 295] width 140 height 18
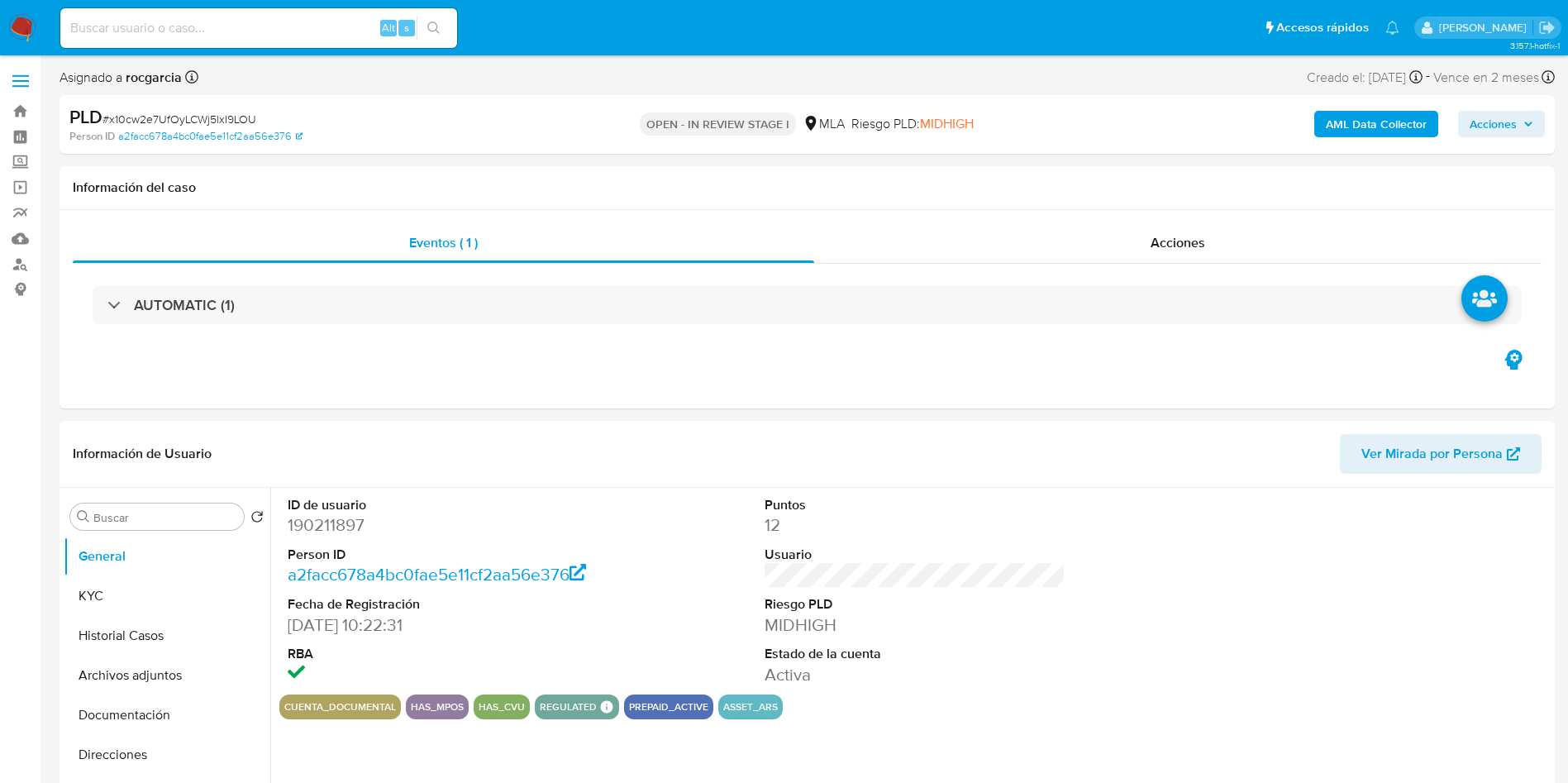
scroll to position [496, 0]
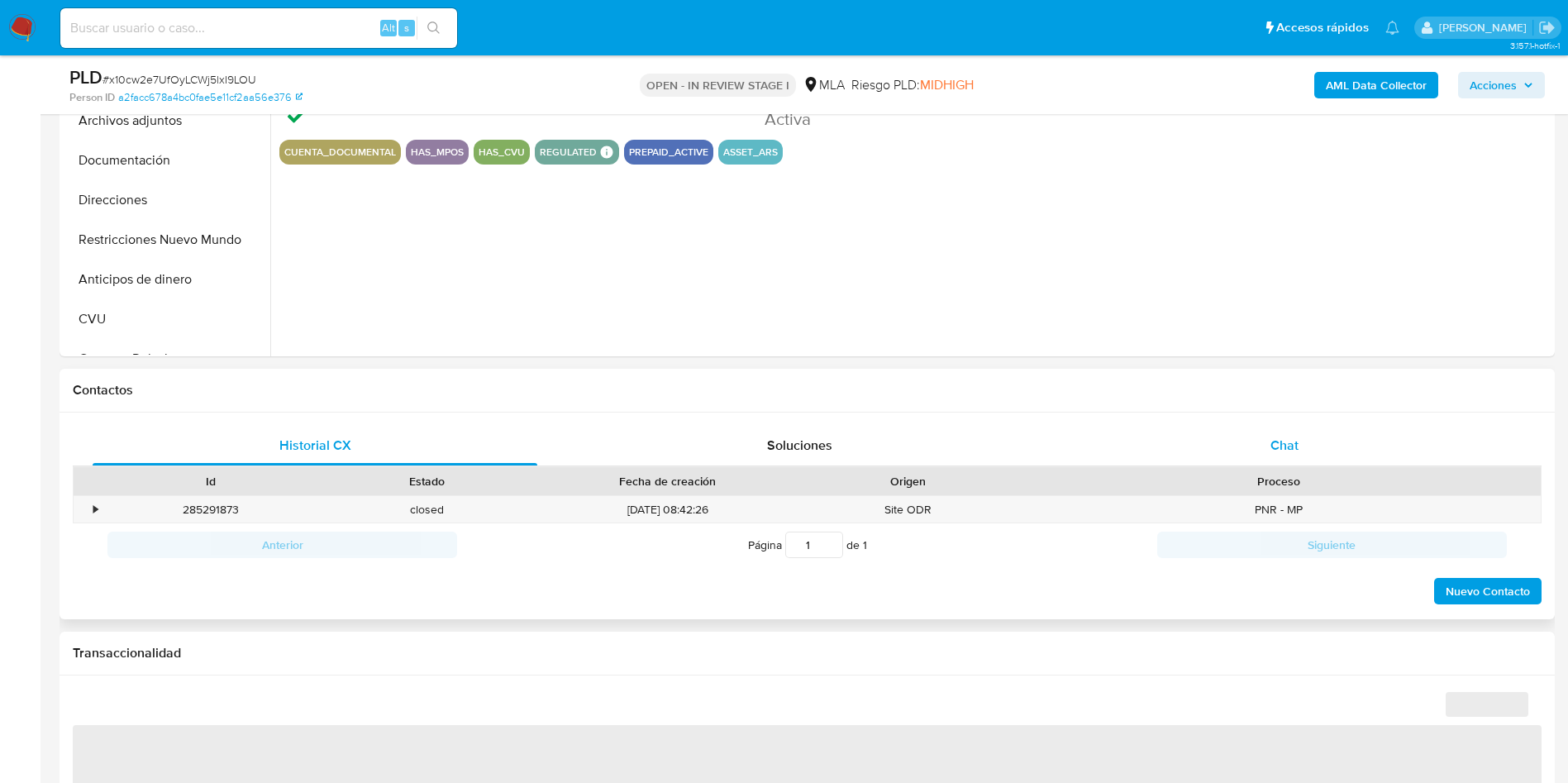
click at [1311, 450] on div "Chat" at bounding box center [1284, 446] width 445 height 40
select select "10"
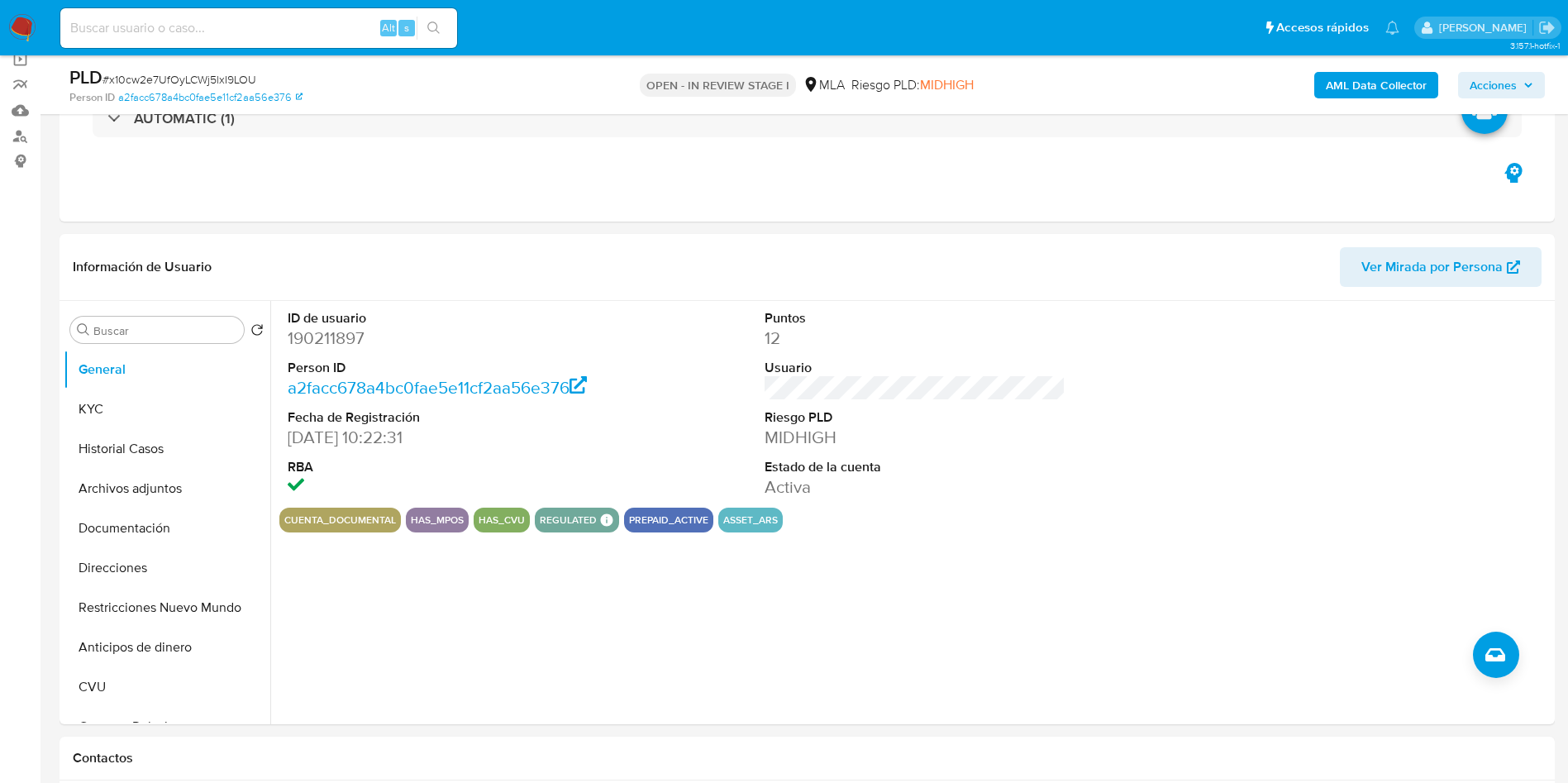
scroll to position [124, 0]
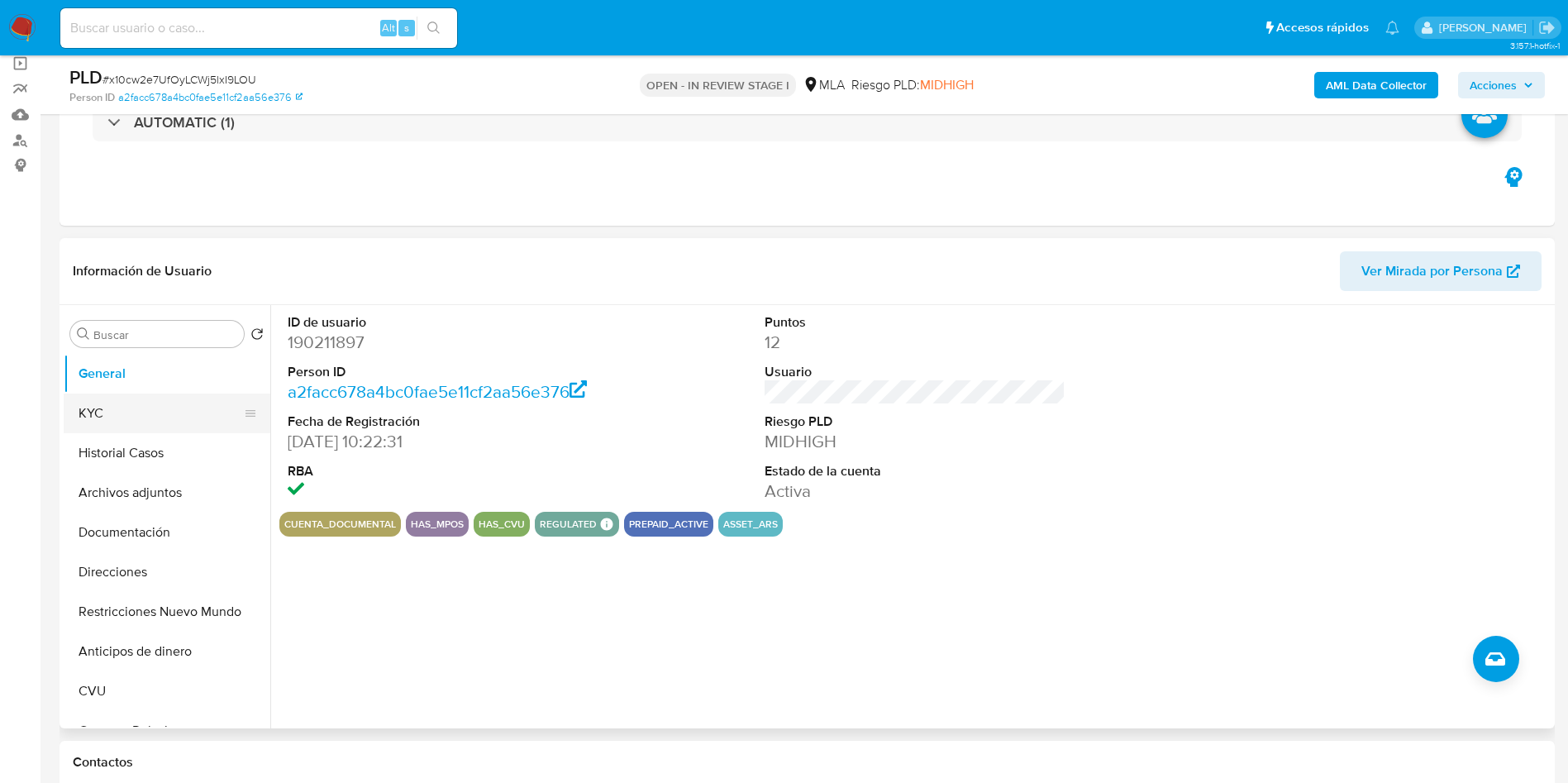
click at [111, 405] on button "KYC" at bounding box center [161, 413] width 194 height 40
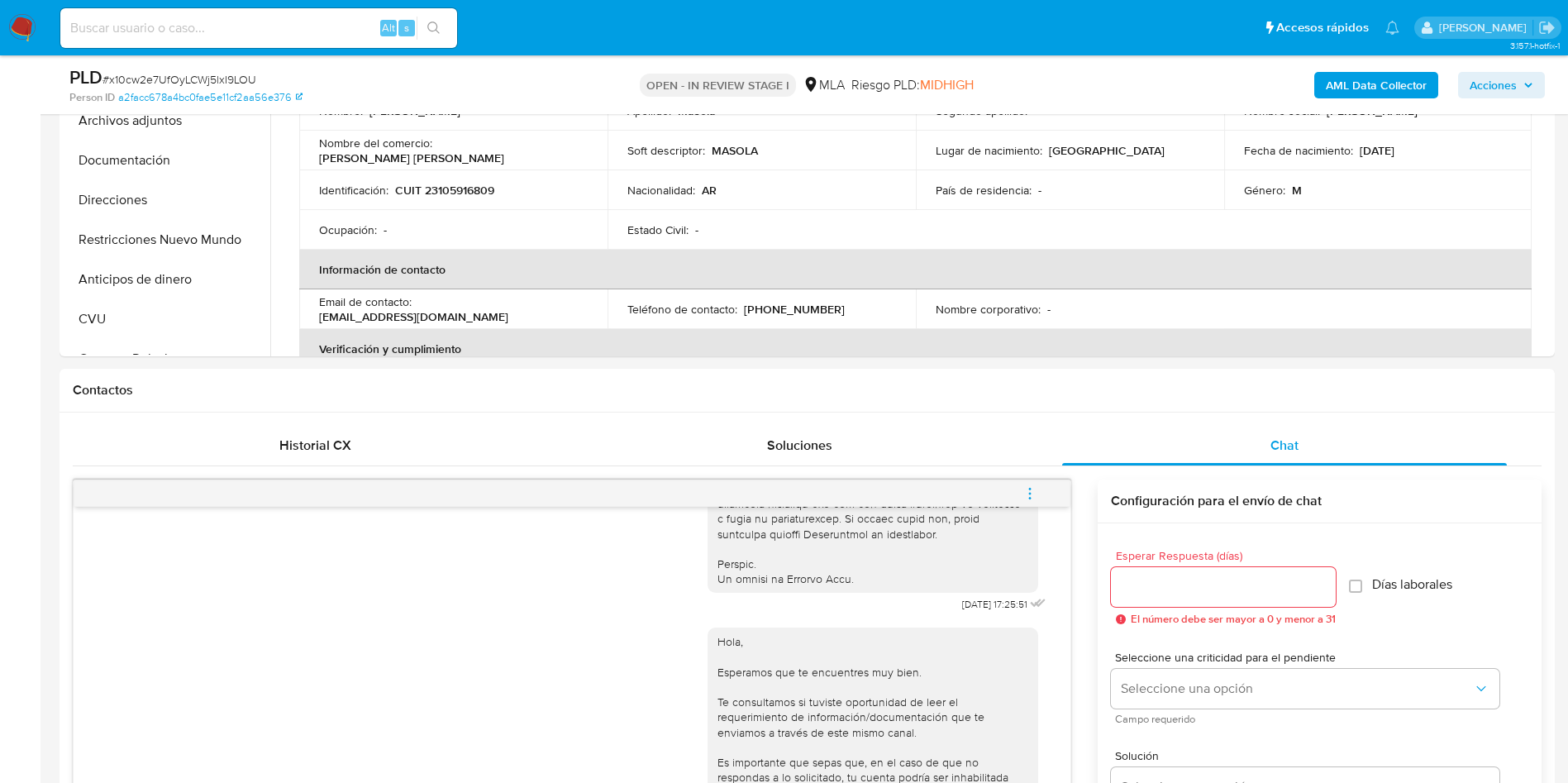
scroll to position [0, 0]
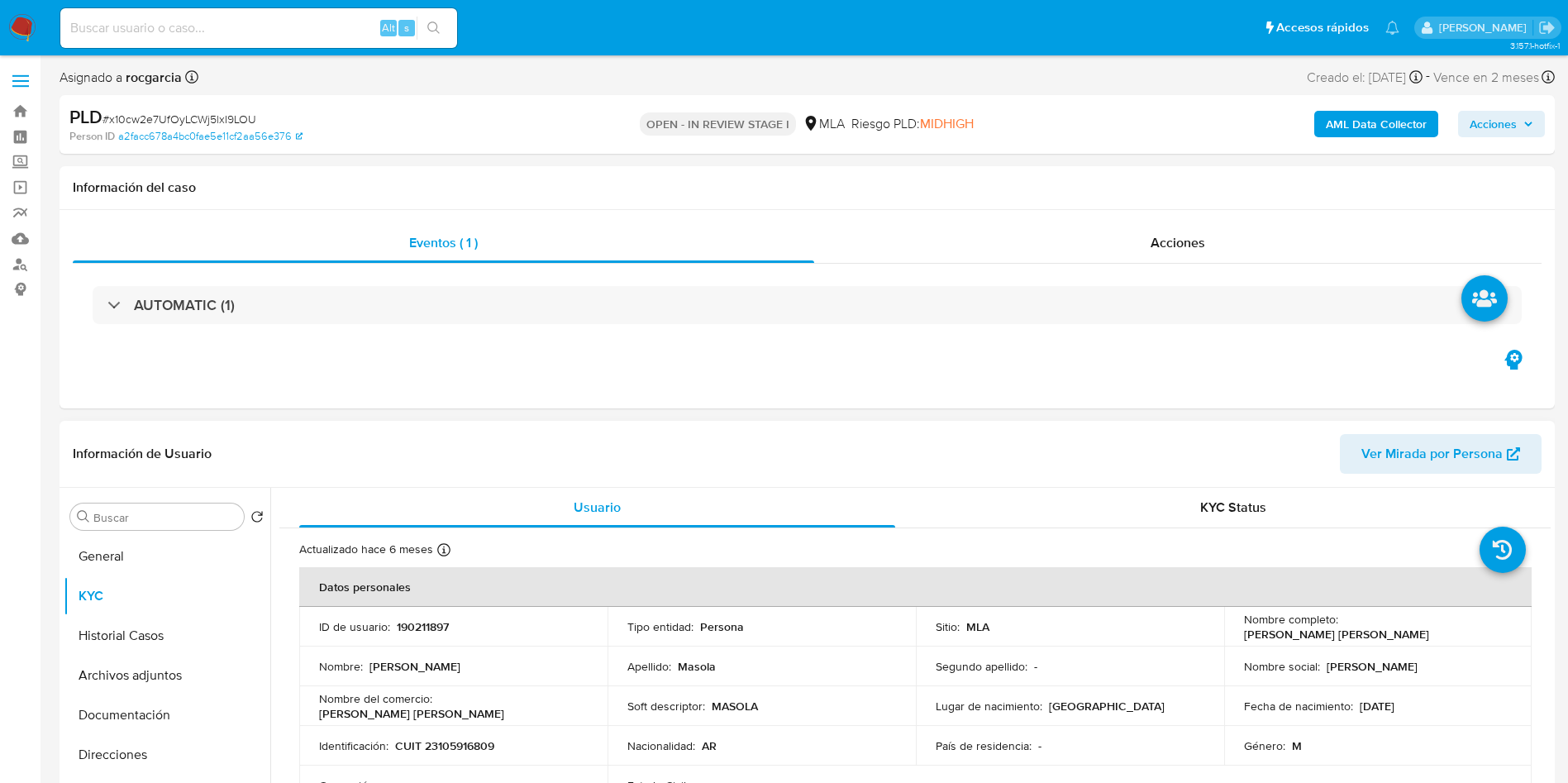
click at [415, 622] on p "190211897" at bounding box center [422, 627] width 52 height 15
copy p "190211897"
click at [129, 631] on button "Historial Casos" at bounding box center [161, 636] width 194 height 40
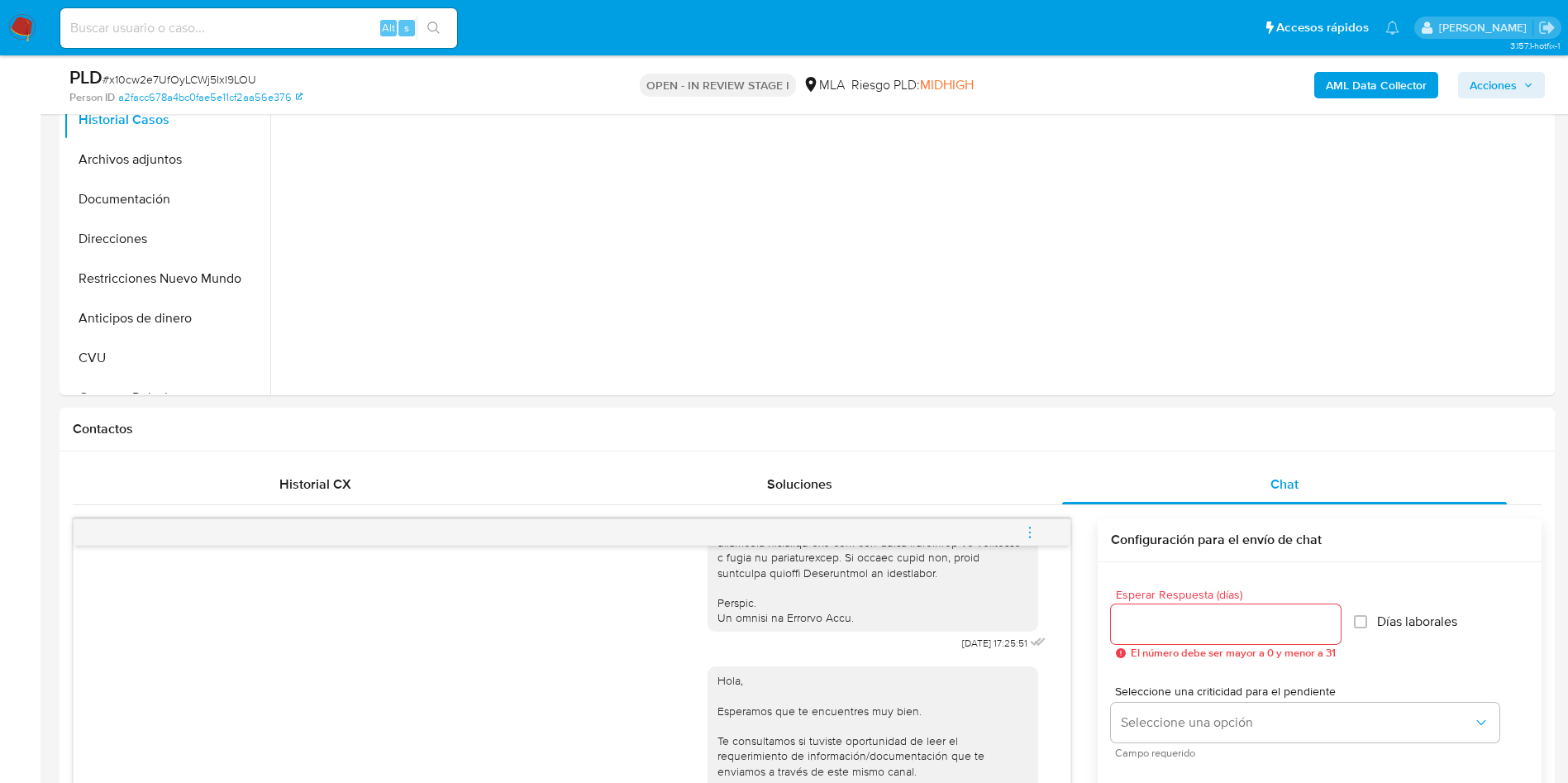
scroll to position [744, 0]
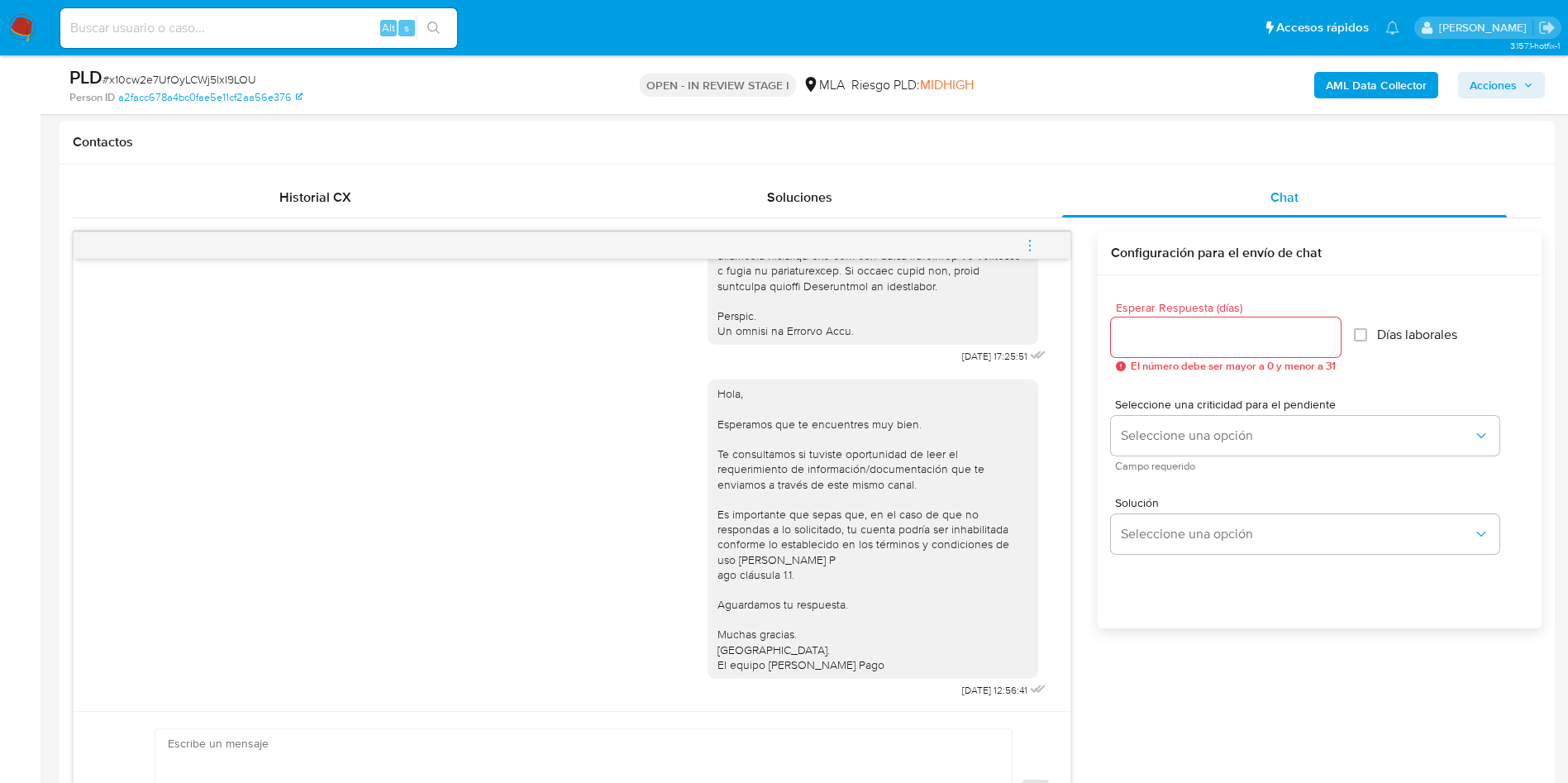
drag, startPoint x: 1041, startPoint y: 246, endPoint x: 1025, endPoint y: 246, distance: 16.0
click at [1041, 246] on button "menu-action" at bounding box center [1029, 245] width 54 height 40
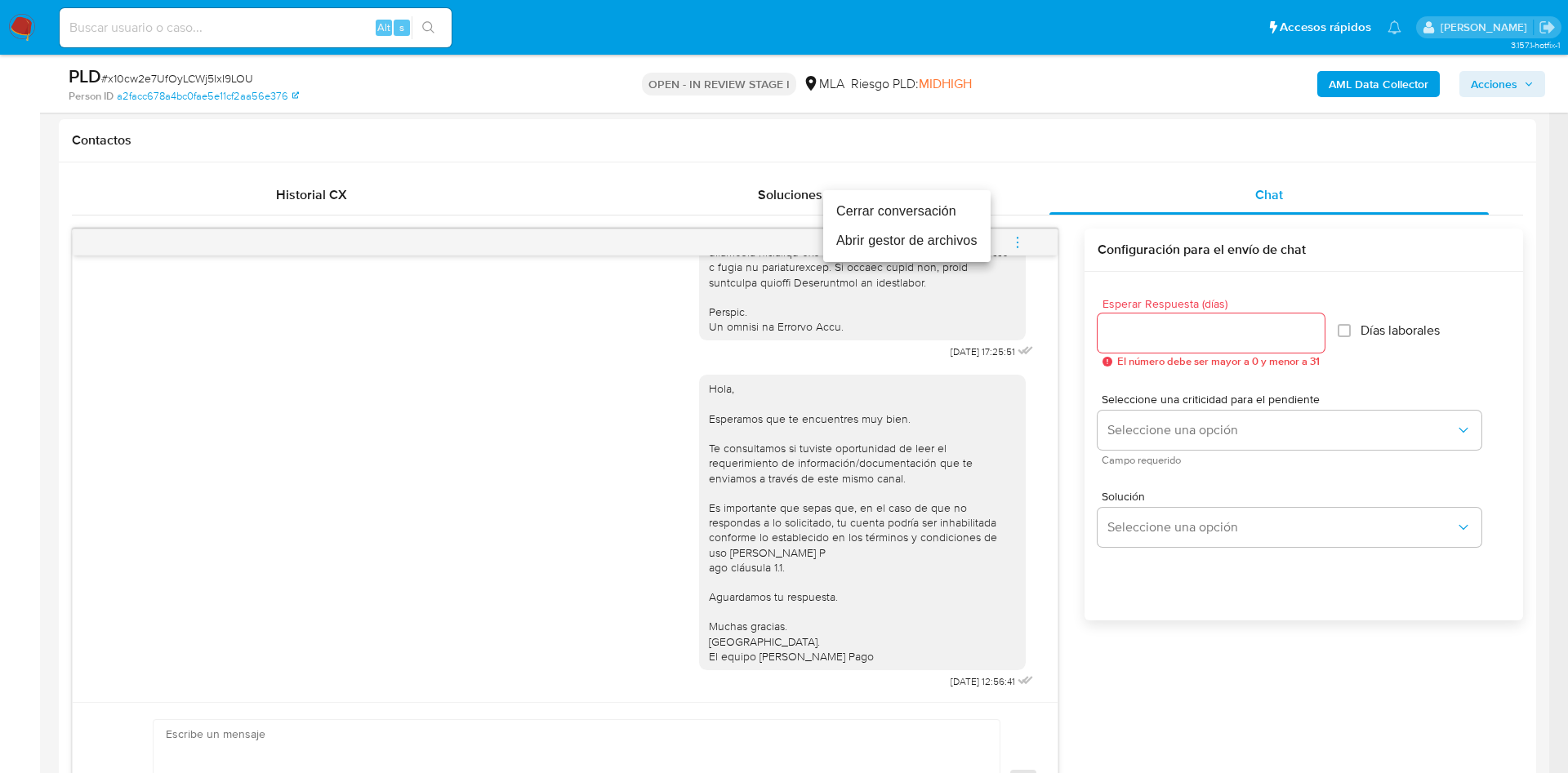
click at [939, 217] on li "Cerrar conversación" at bounding box center [906, 212] width 167 height 29
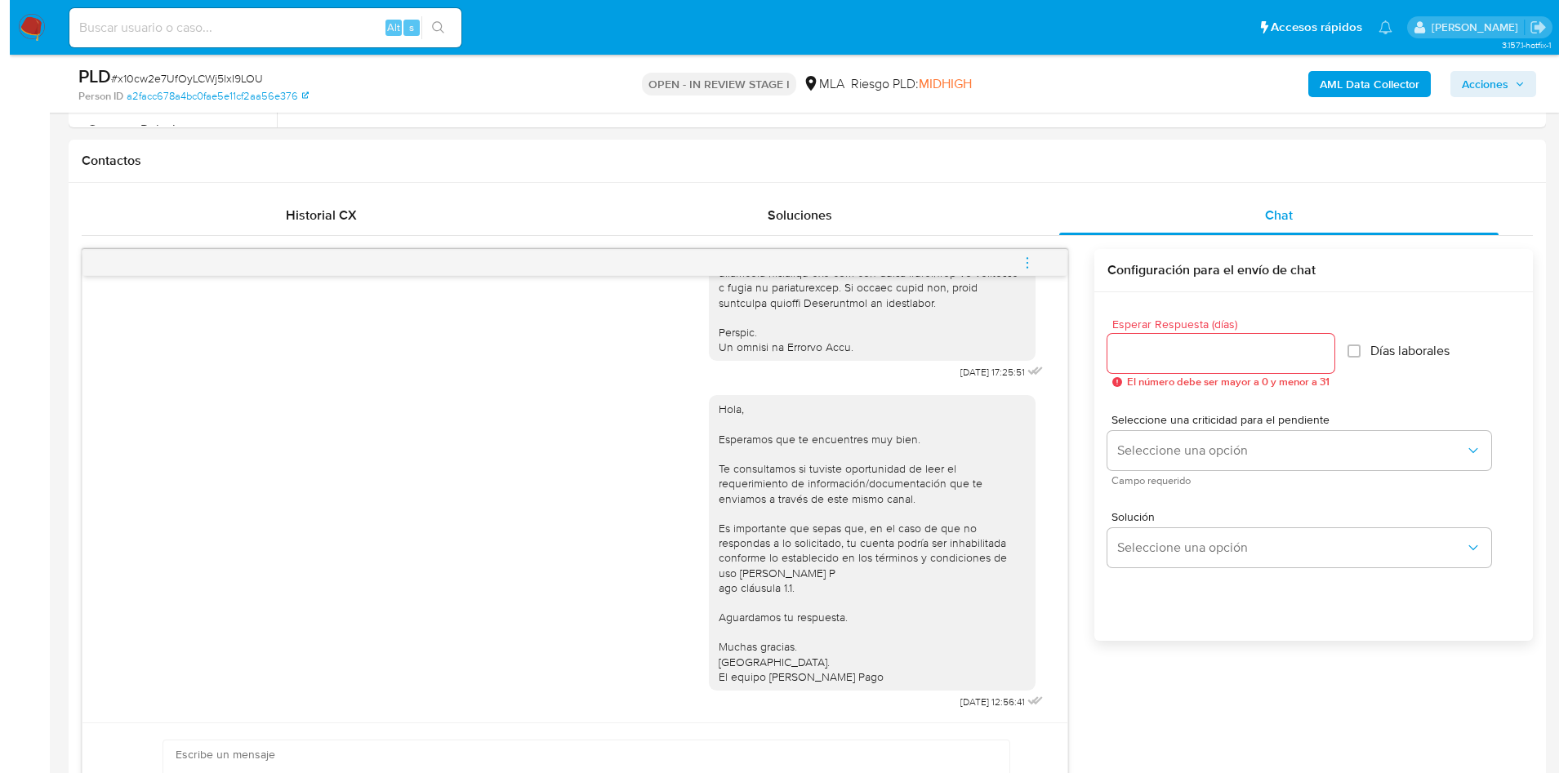
scroll to position [0, 0]
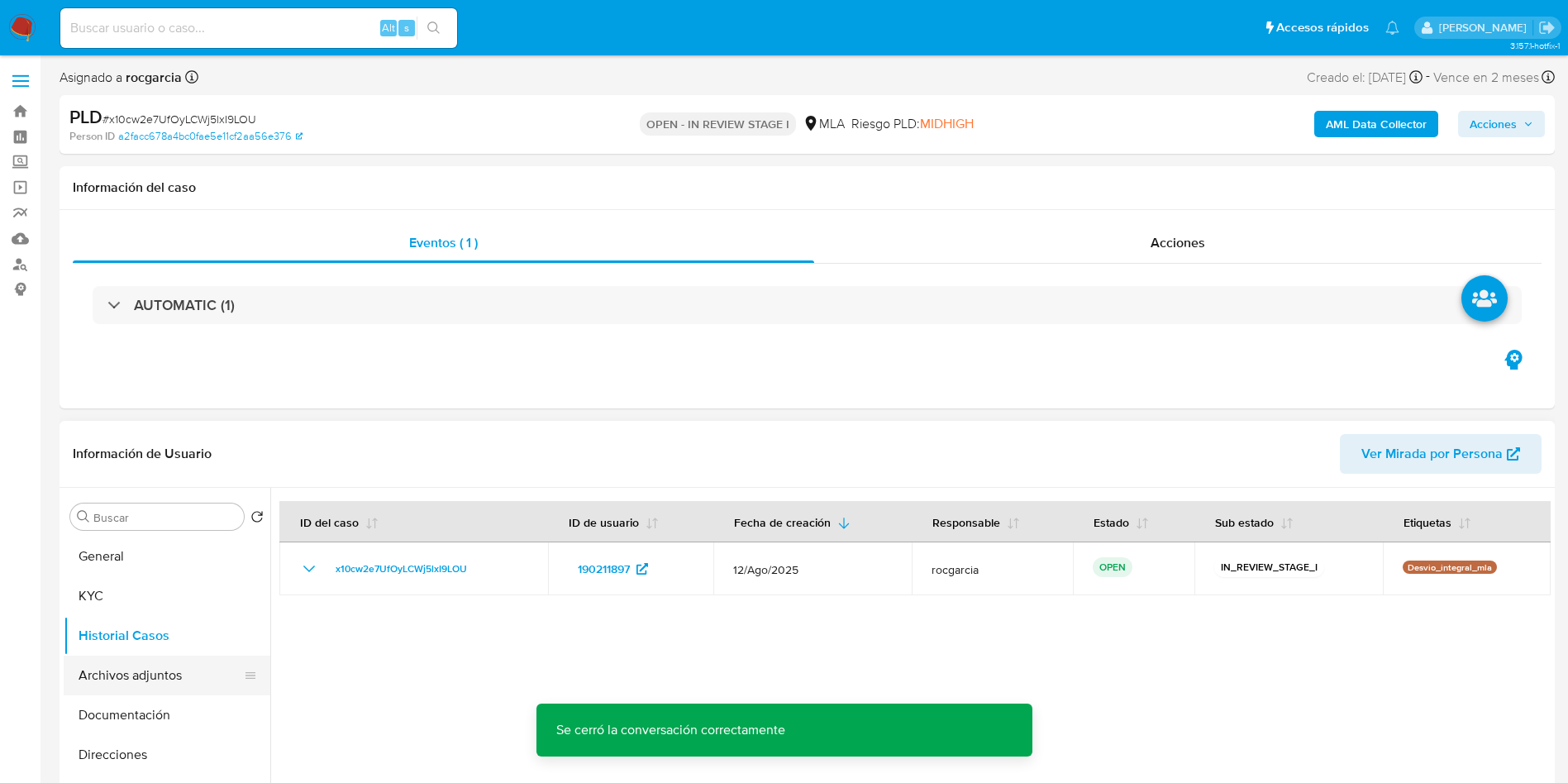
click at [117, 662] on button "Archivos adjuntos" at bounding box center [161, 676] width 194 height 40
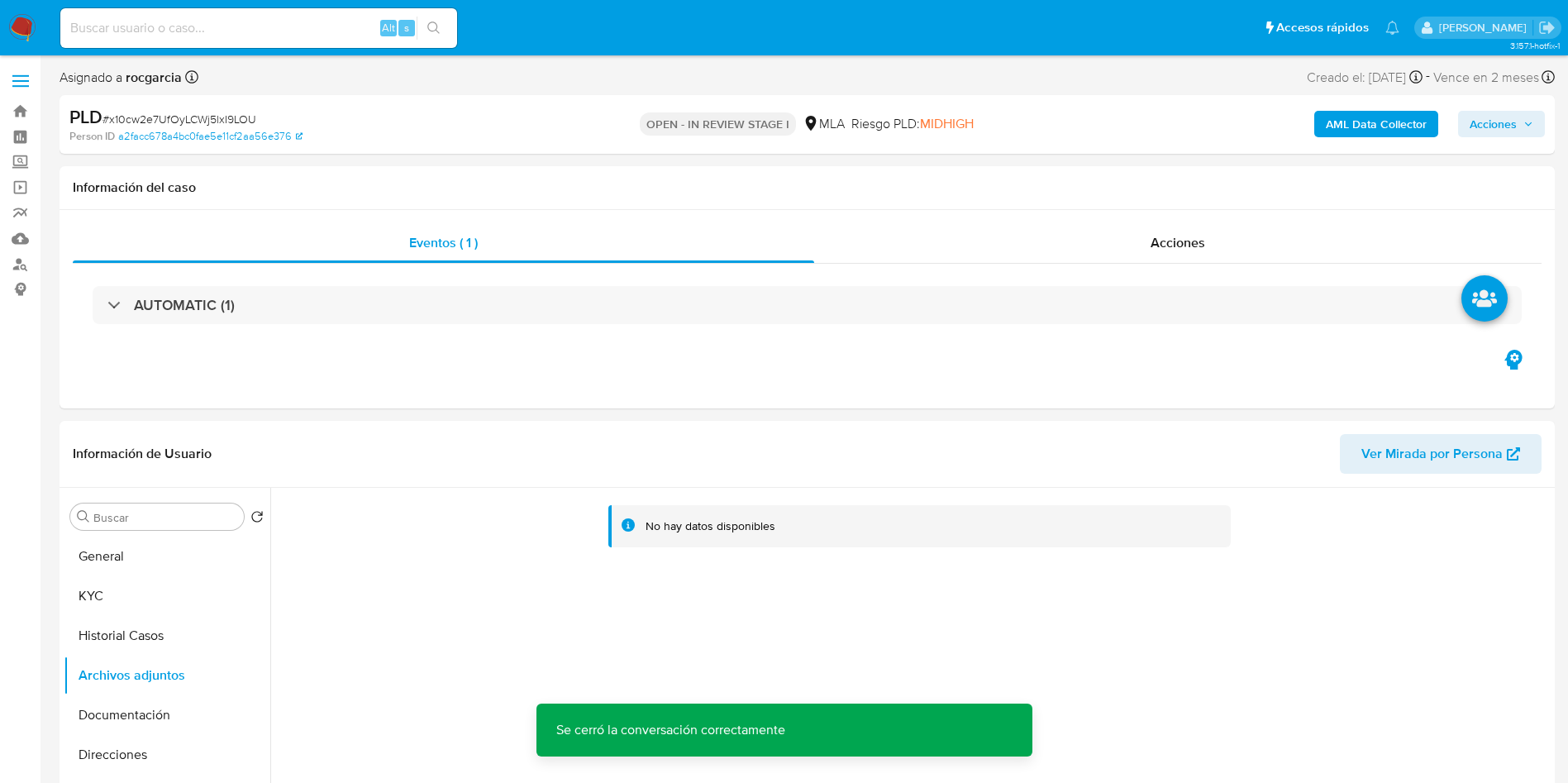
click at [1370, 124] on b "AML Data Collector" at bounding box center [1375, 124] width 101 height 27
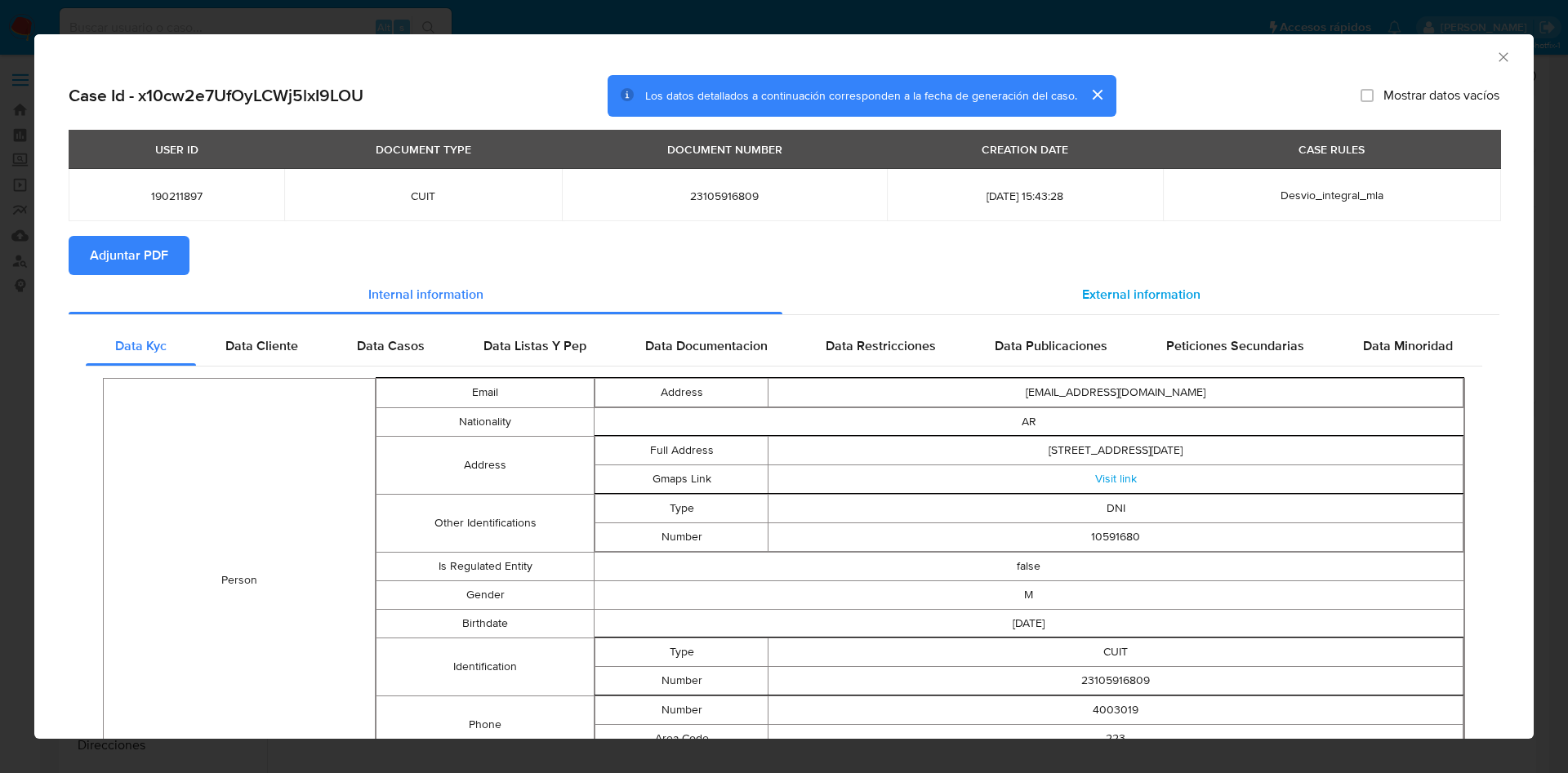
click at [1093, 290] on span "External information" at bounding box center [1141, 294] width 119 height 19
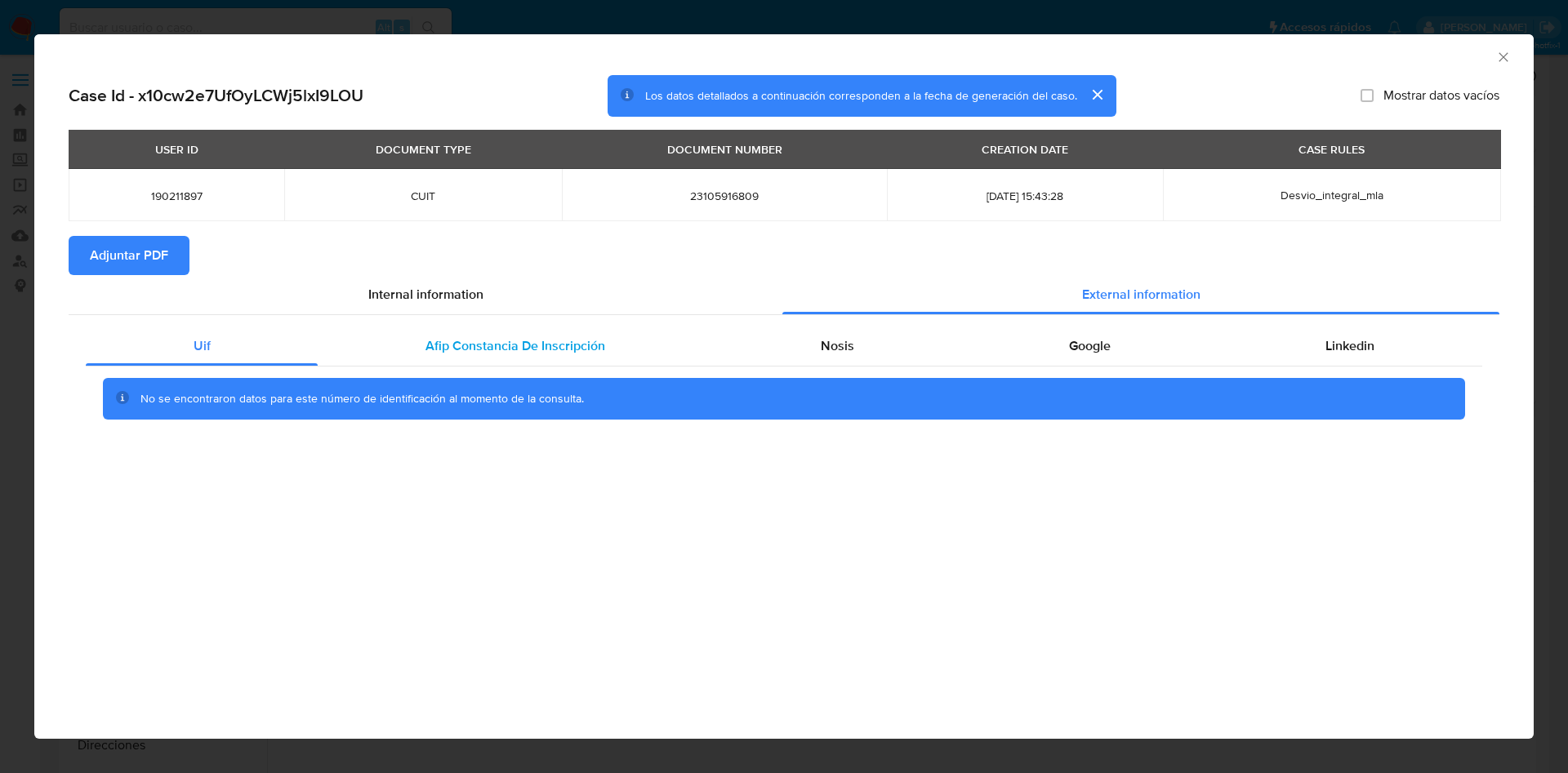
click at [571, 347] on span "Afip Constancia De Inscripción" at bounding box center [515, 346] width 179 height 19
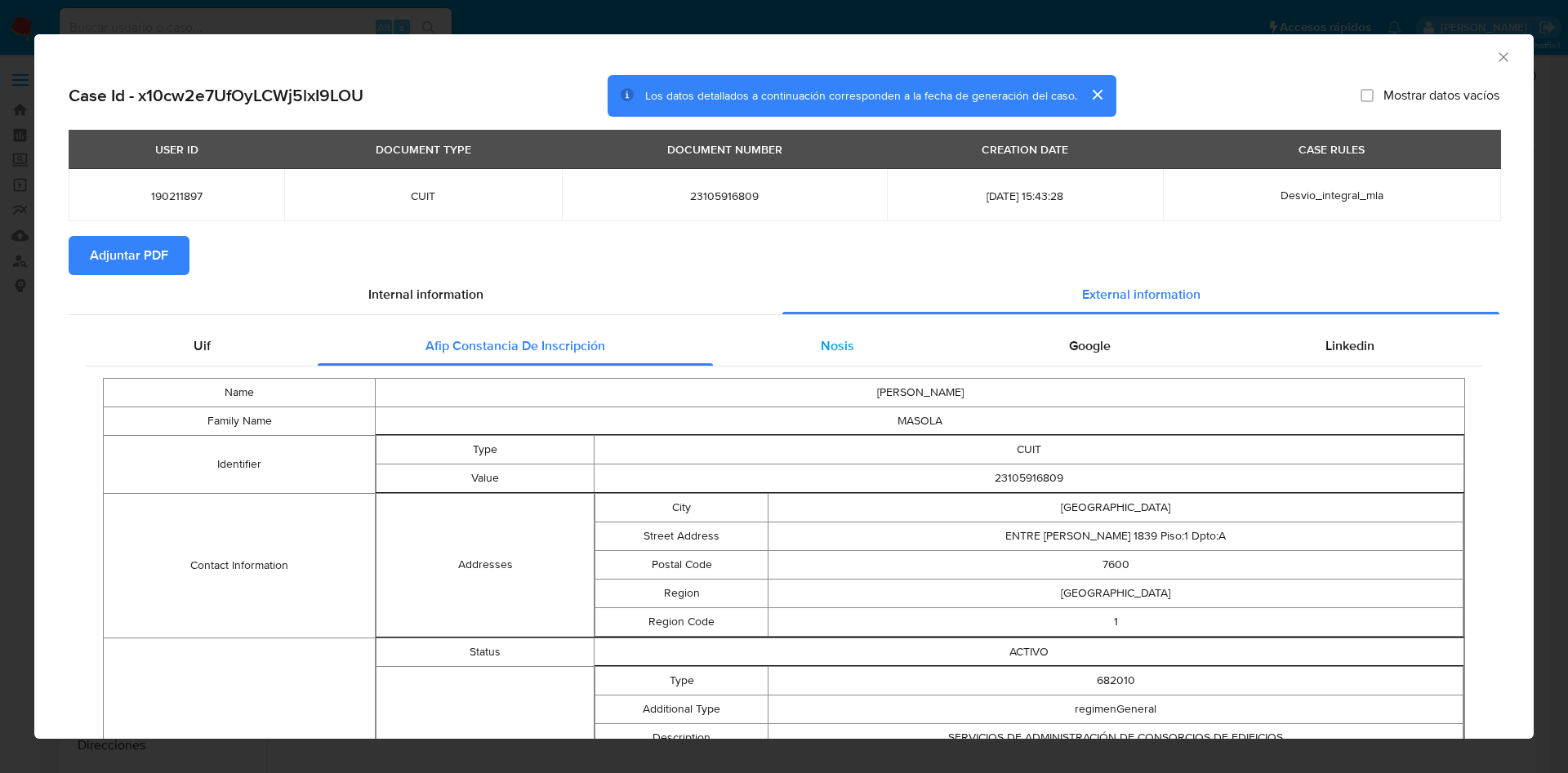
click at [830, 360] on div "Nosis" at bounding box center [836, 346] width 248 height 39
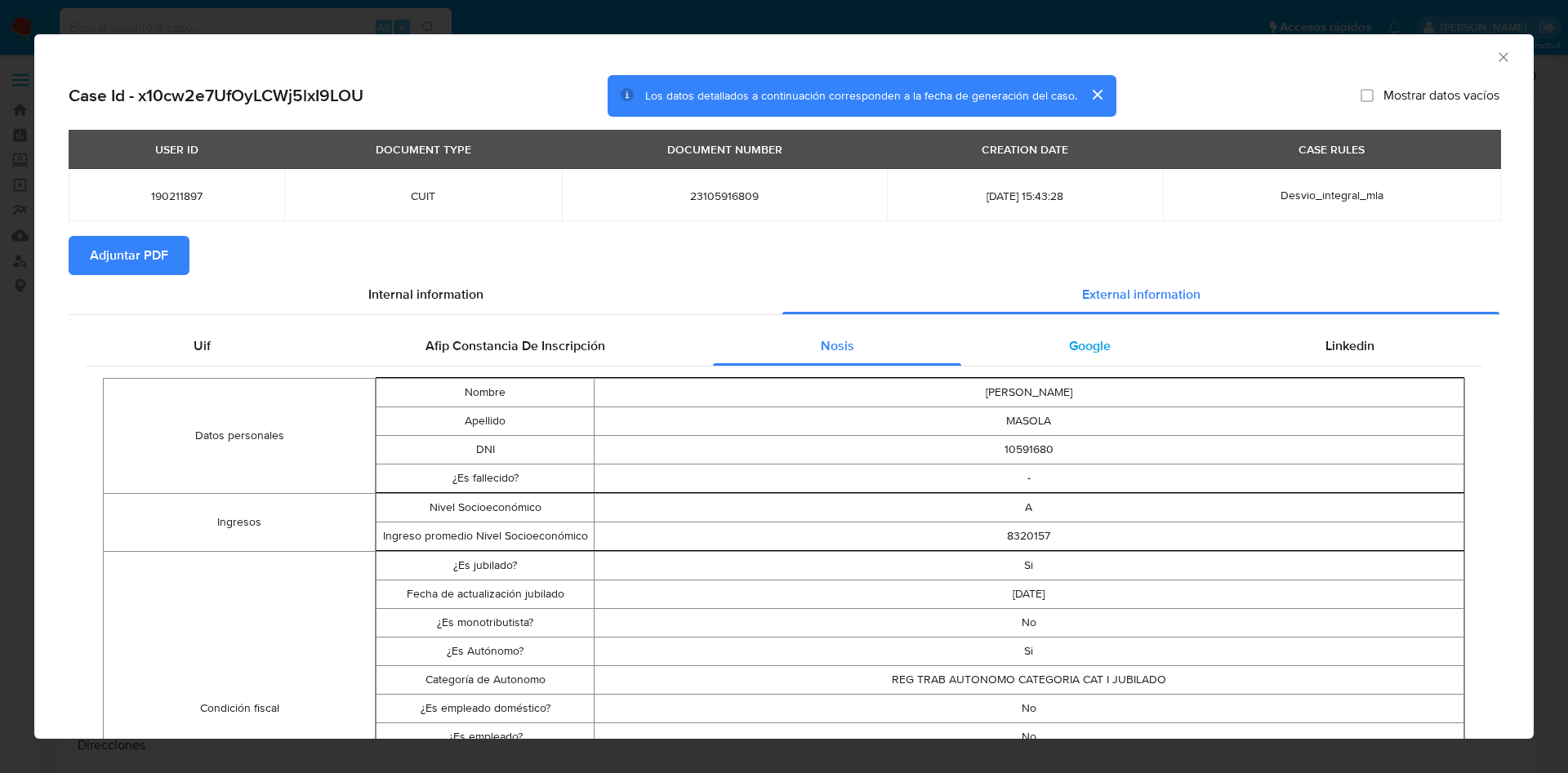
click at [1086, 354] on div "Google" at bounding box center [1089, 346] width 256 height 39
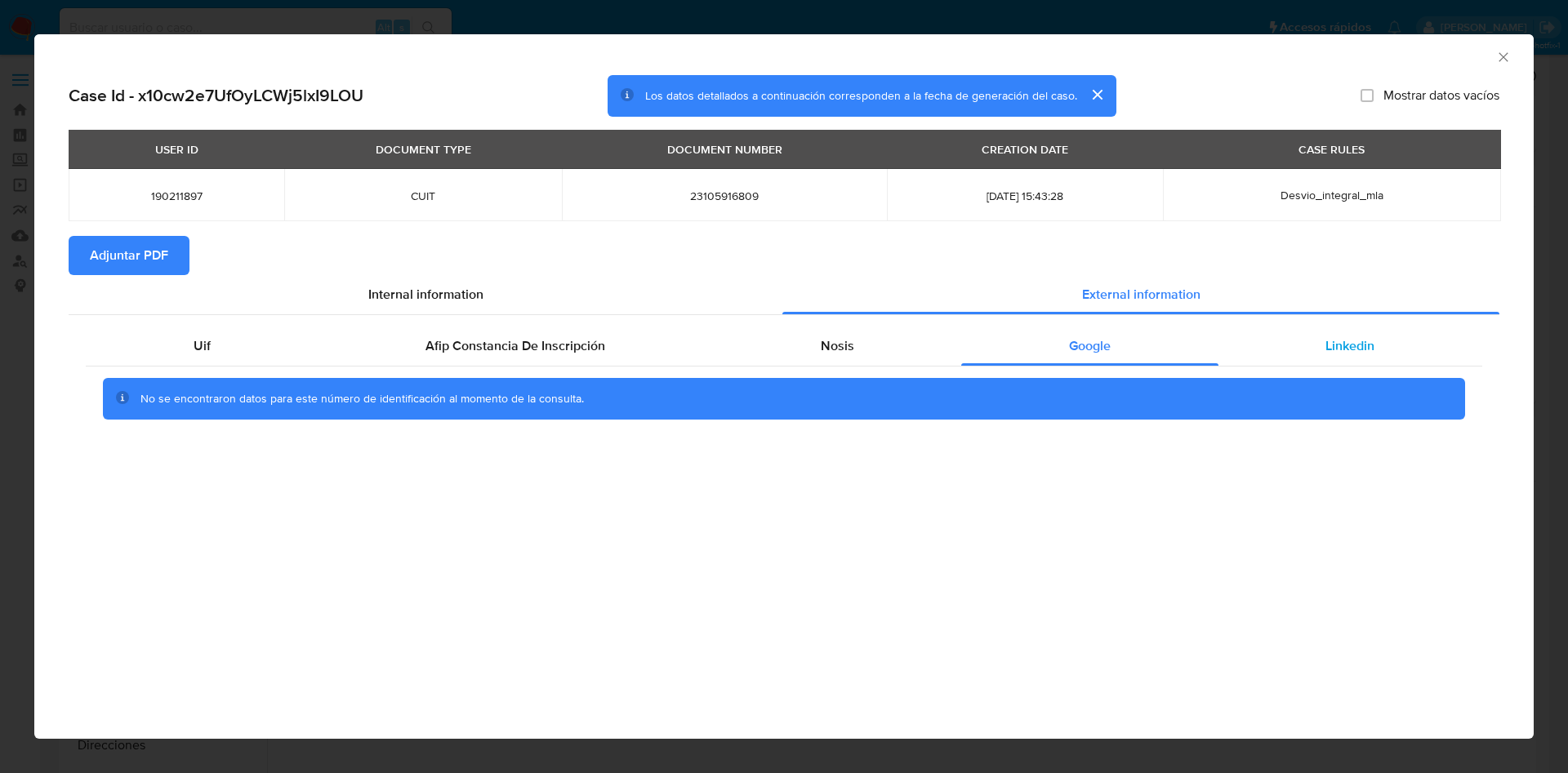
click at [1379, 329] on div "Linkedin" at bounding box center [1349, 346] width 264 height 39
click at [149, 239] on span "Adjuntar PDF" at bounding box center [129, 255] width 79 height 36
click at [1503, 55] on icon "Cerrar ventana" at bounding box center [1503, 56] width 16 height 16
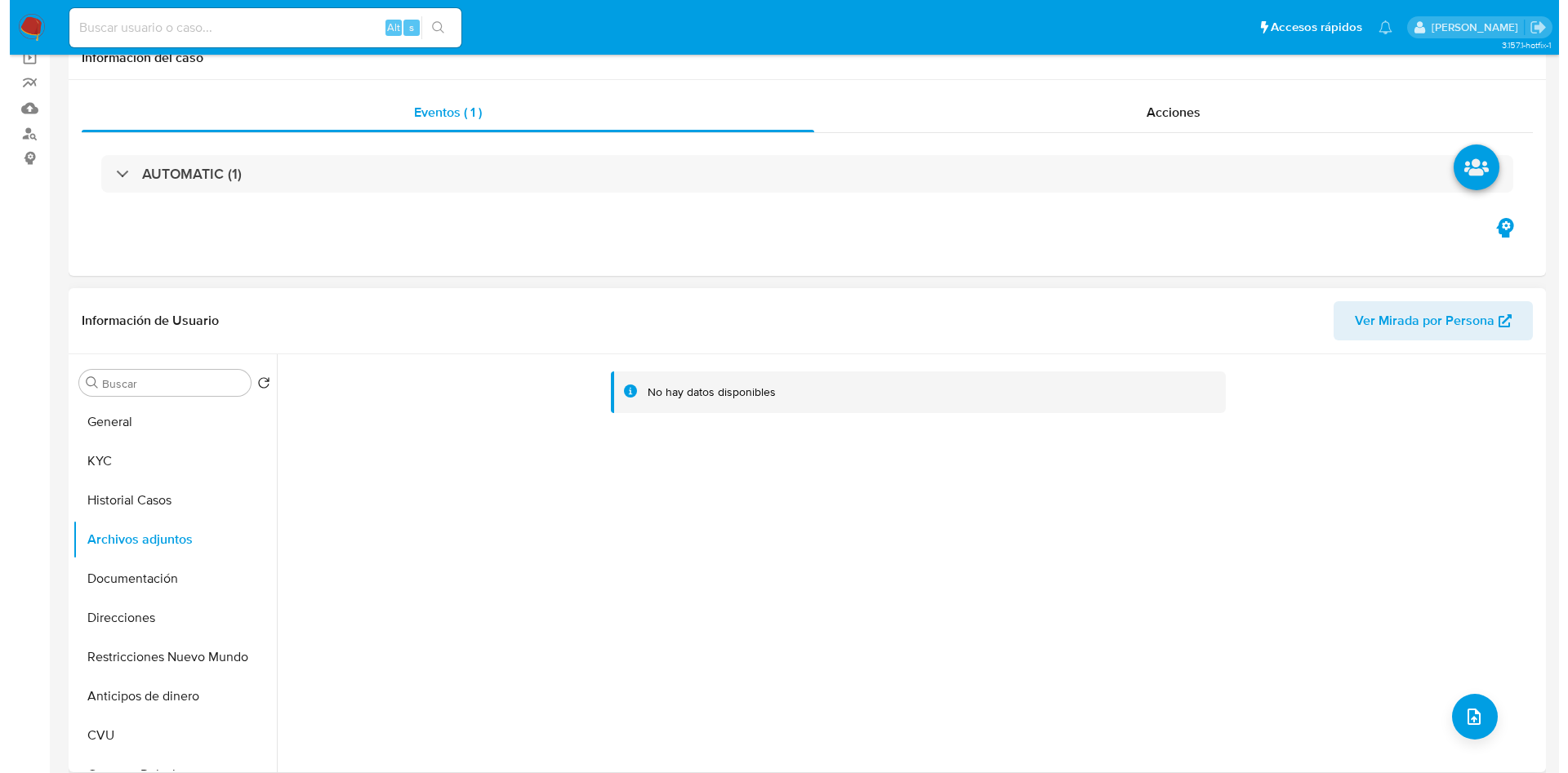
scroll to position [245, 0]
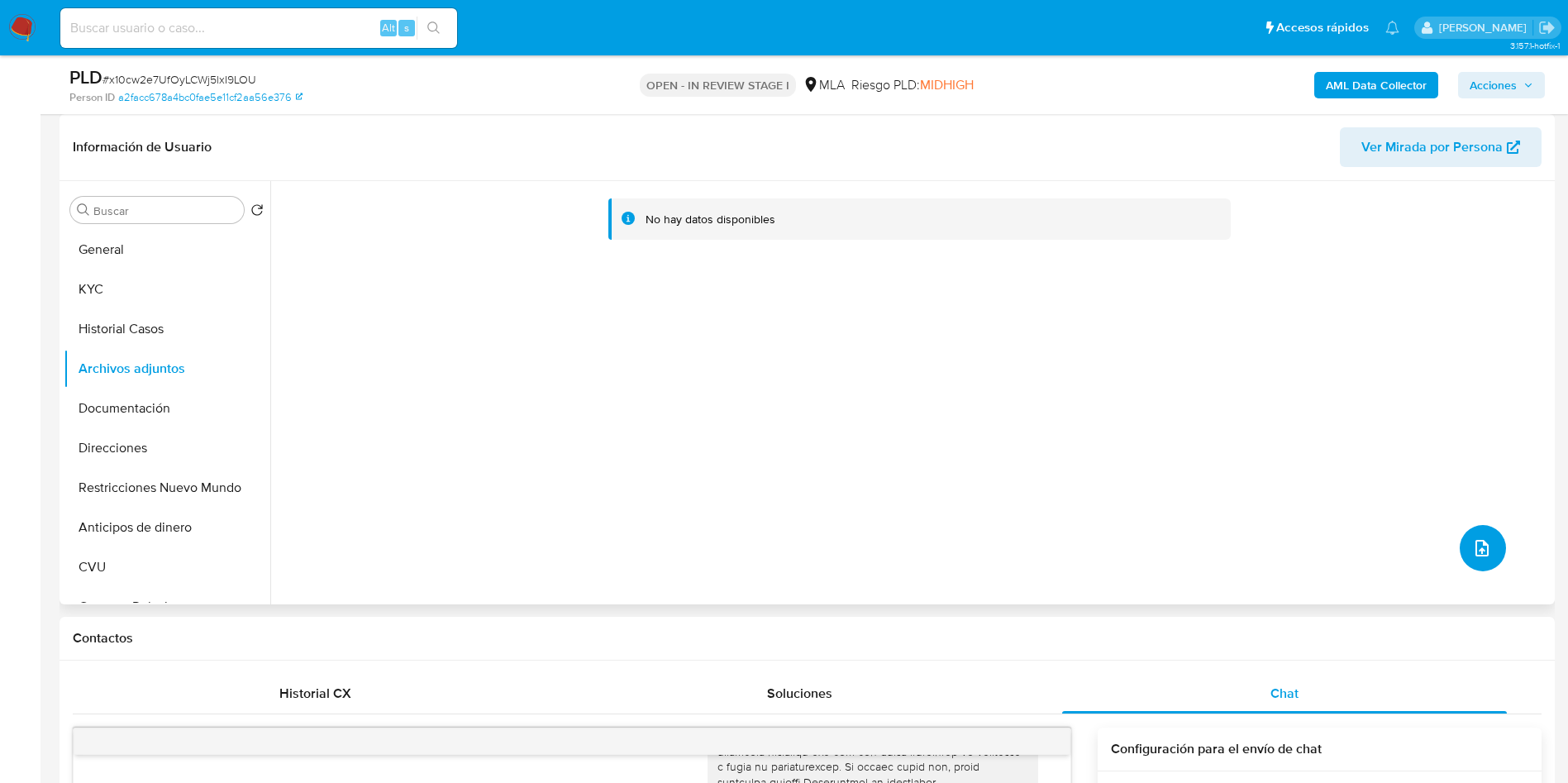
click at [1472, 553] on icon "upload-file" at bounding box center [1482, 548] width 20 height 20
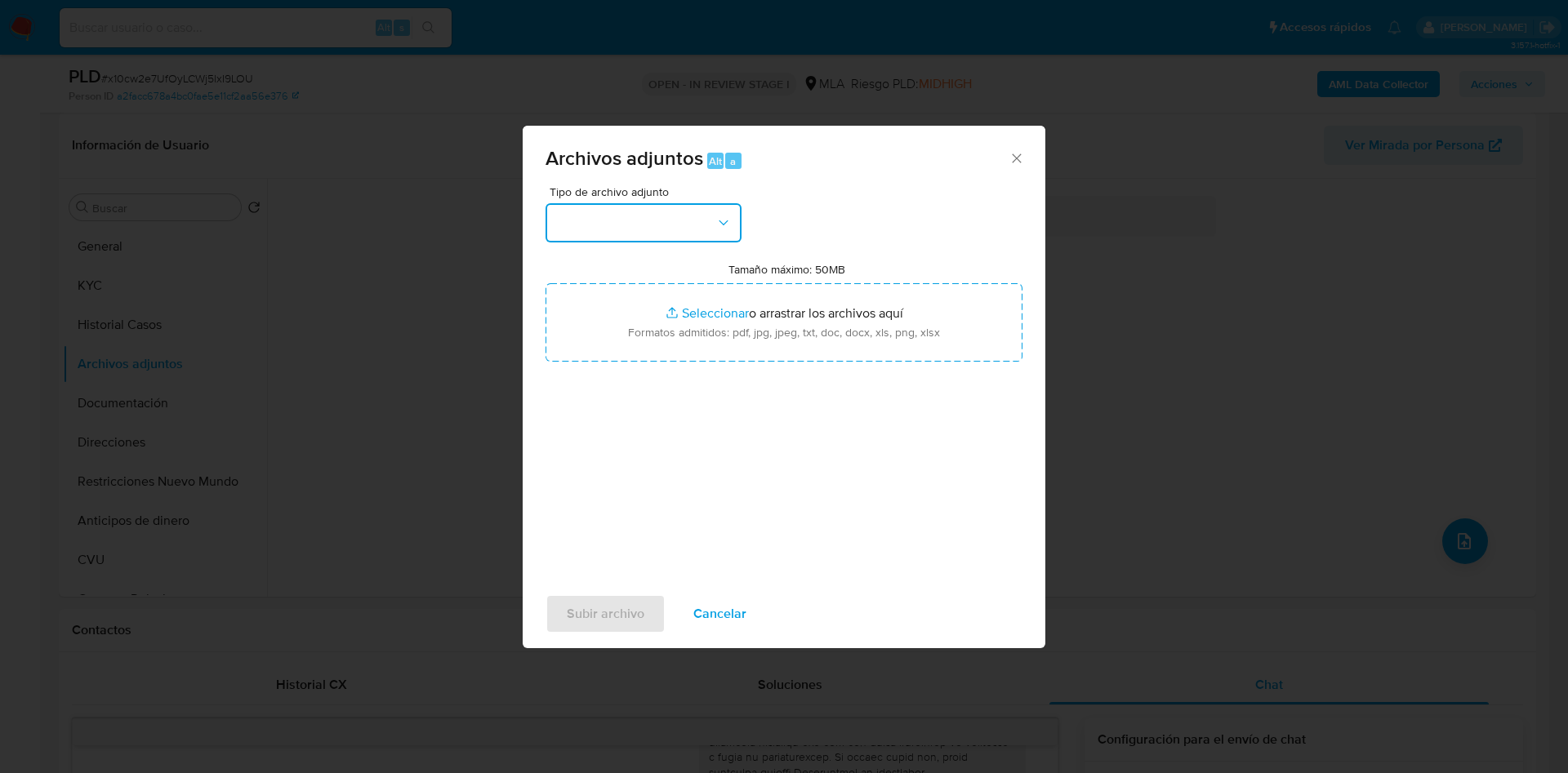
click at [707, 233] on button "button" at bounding box center [644, 223] width 196 height 39
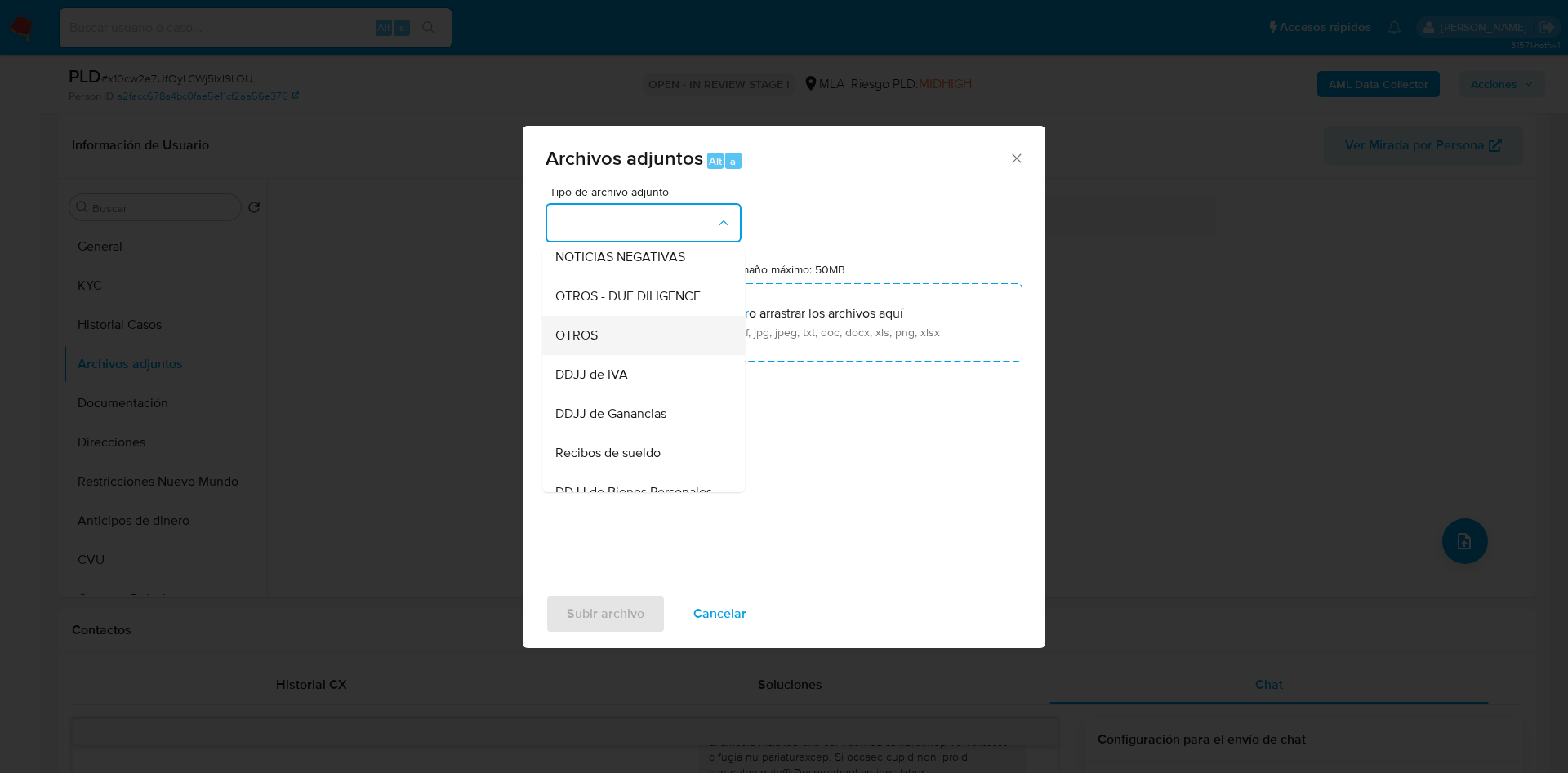
click at [646, 354] on div "OTROS" at bounding box center [638, 335] width 166 height 39
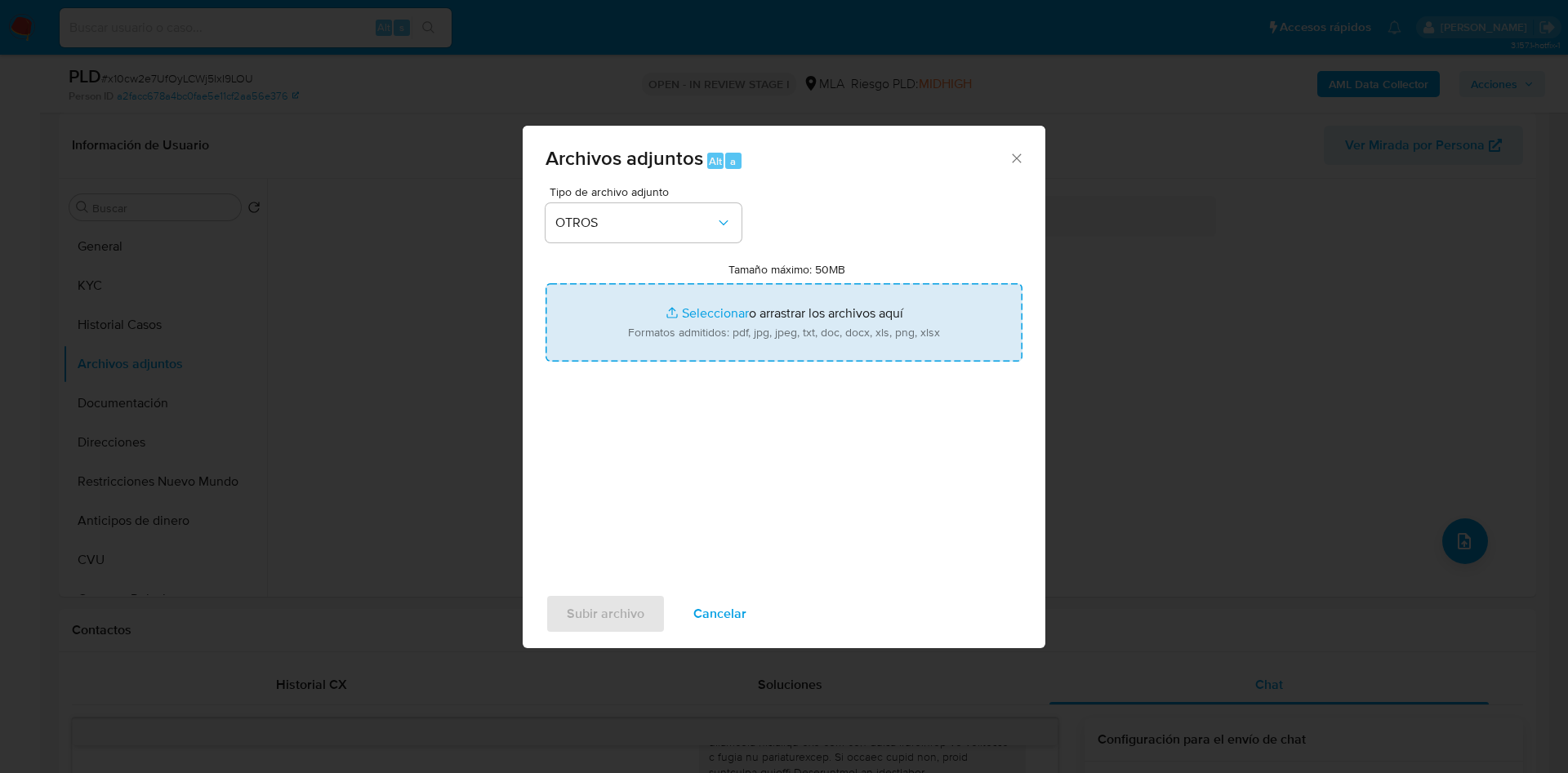
click at [680, 328] on input "Tamaño máximo: 50MB Seleccionar archivos" at bounding box center [784, 323] width 477 height 78
type input "C:\fakepath\Movimientos 190211897.xlsx"
click at [695, 304] on input "Tamaño máximo: 50MB Seleccionar archivos" at bounding box center [784, 323] width 477 height 78
type input "C:\fakepath\Caselog x10cw2e7UfOyLCWj5lxI9LOU - 190211897.docx"
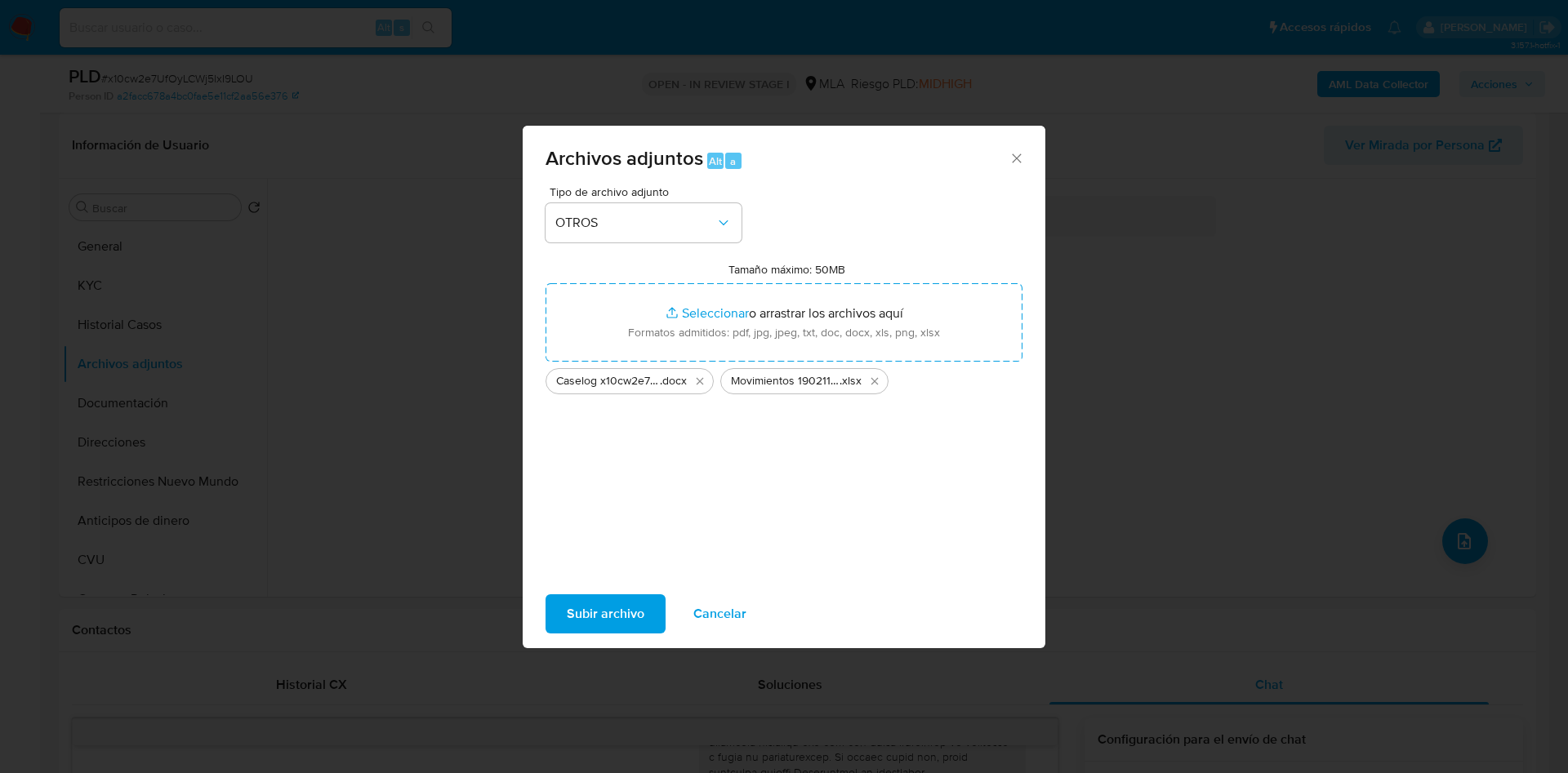
click at [606, 596] on span "Subir archivo" at bounding box center [605, 613] width 78 height 36
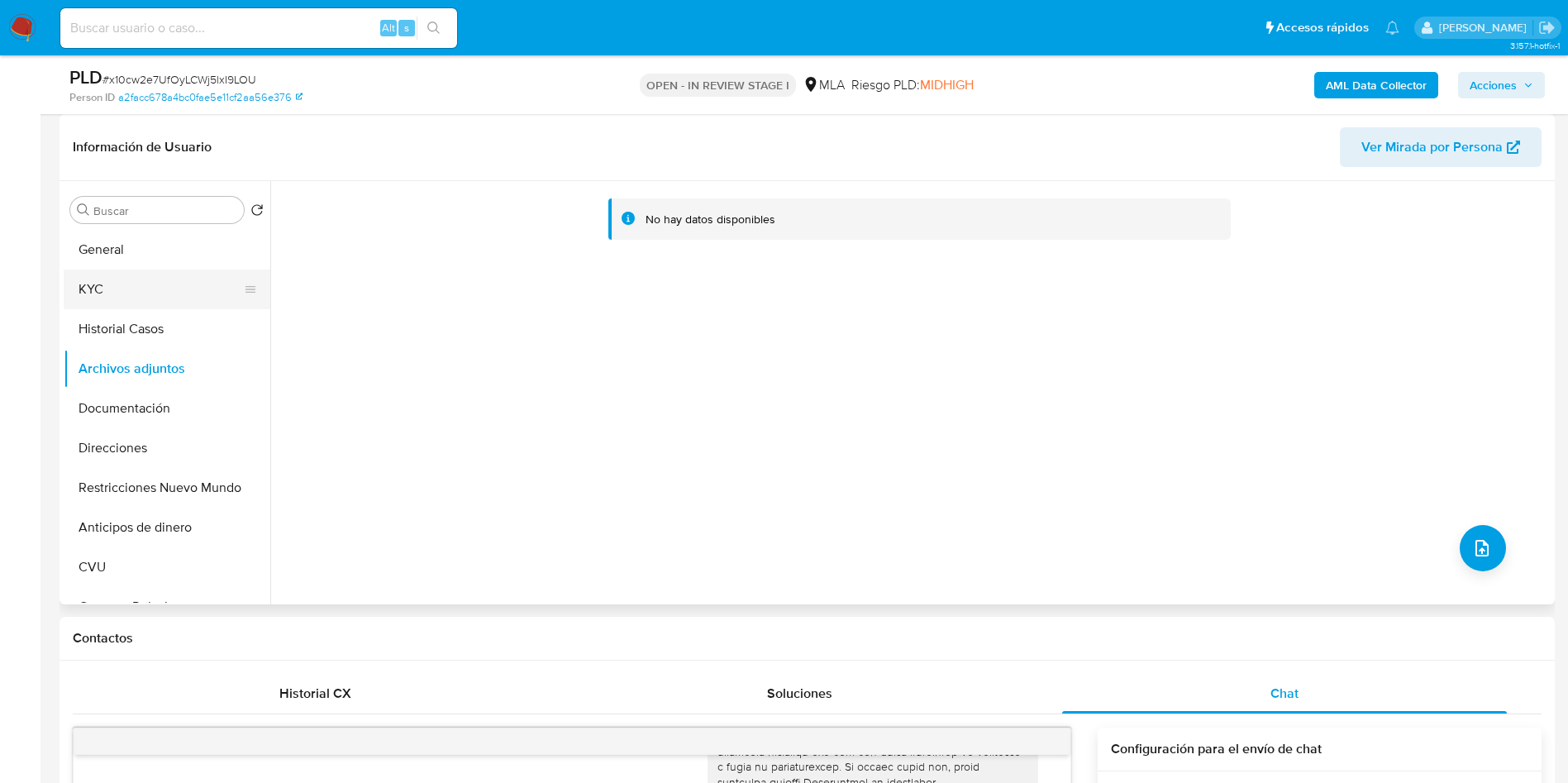
click at [145, 307] on button "KYC" at bounding box center [161, 290] width 194 height 40
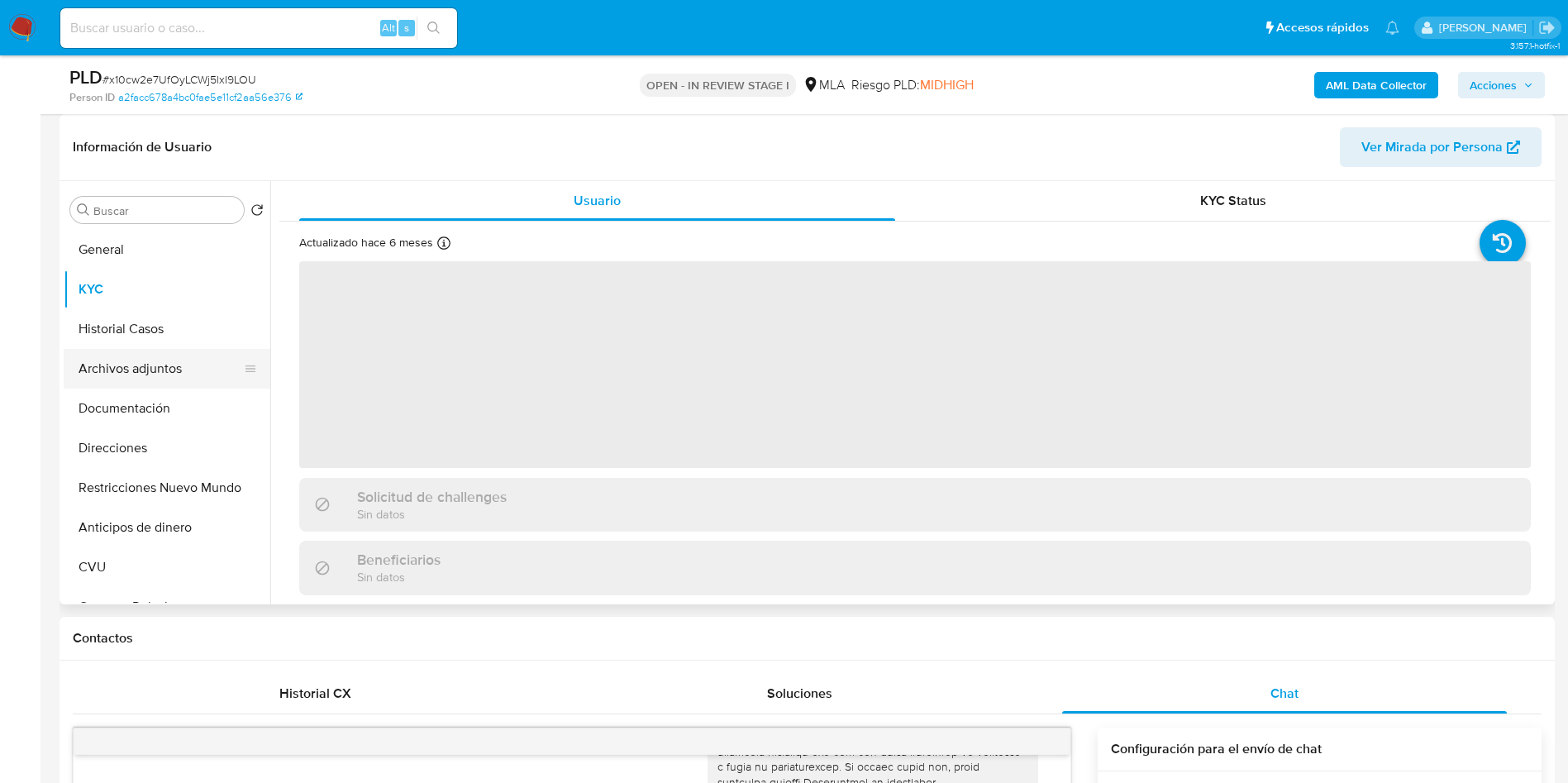
click at [143, 361] on button "Archivos adjuntos" at bounding box center [161, 369] width 194 height 40
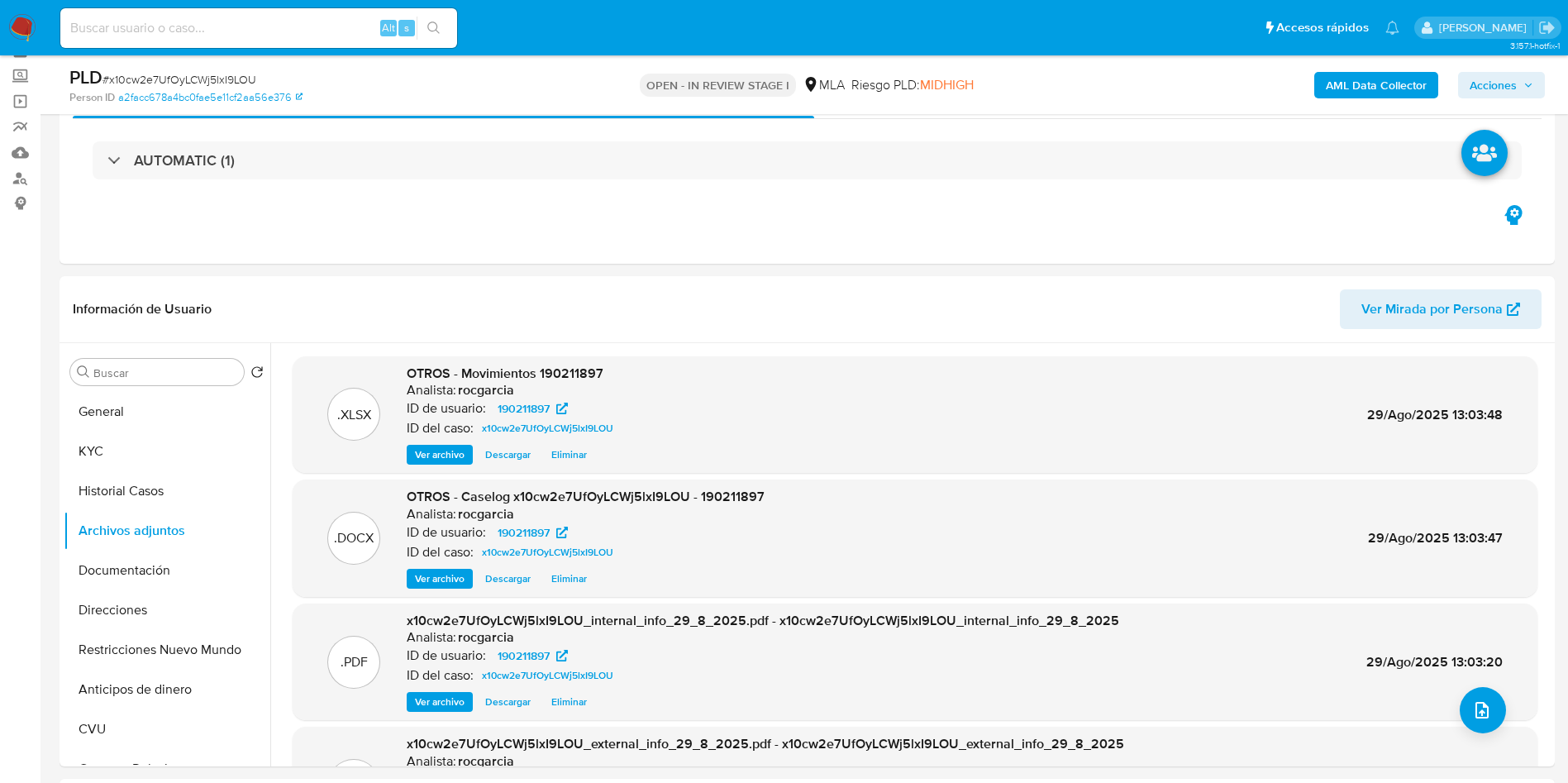
scroll to position [124, 0]
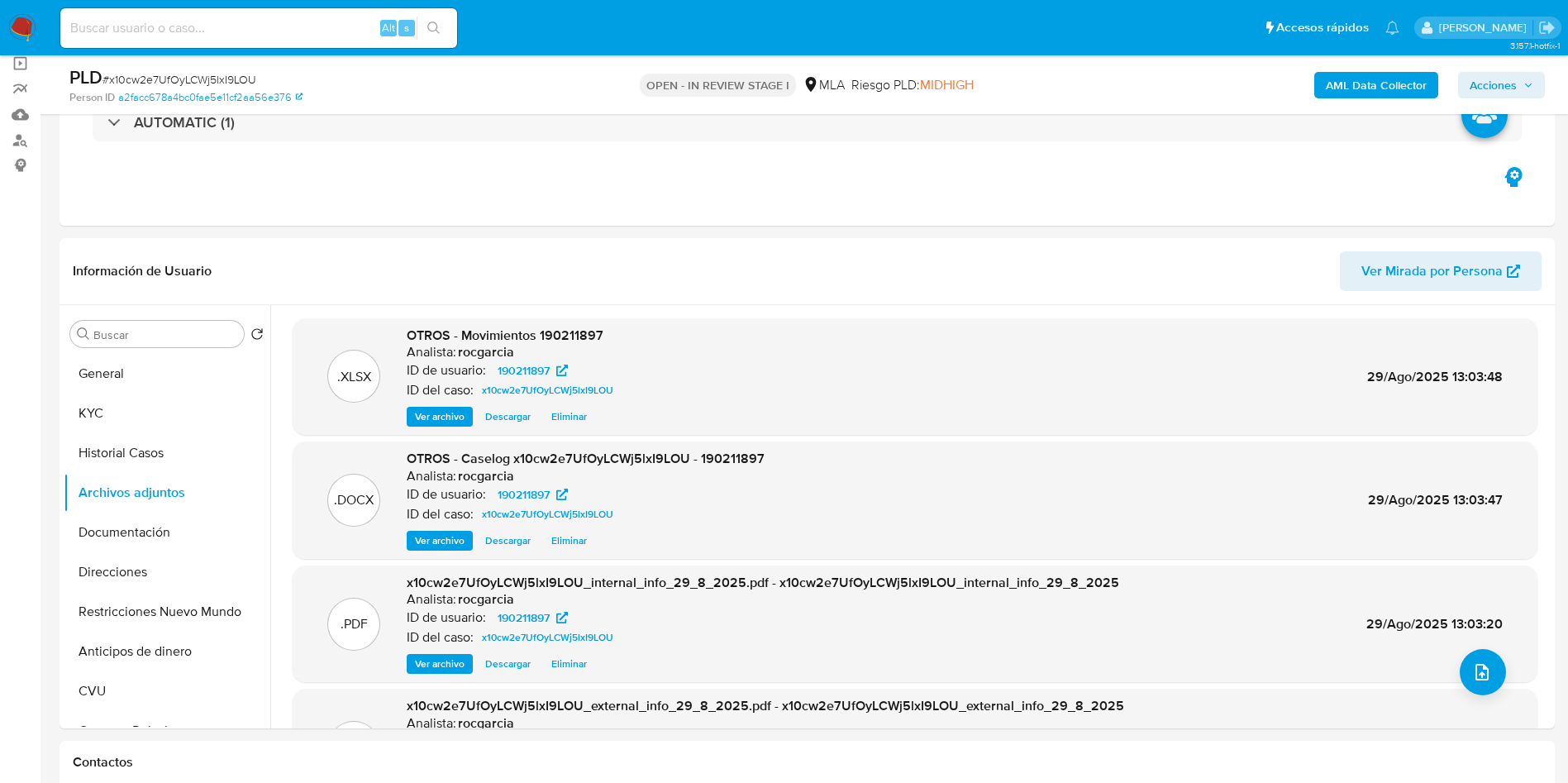
click at [1511, 85] on span "Acciones" at bounding box center [1493, 85] width 48 height 27
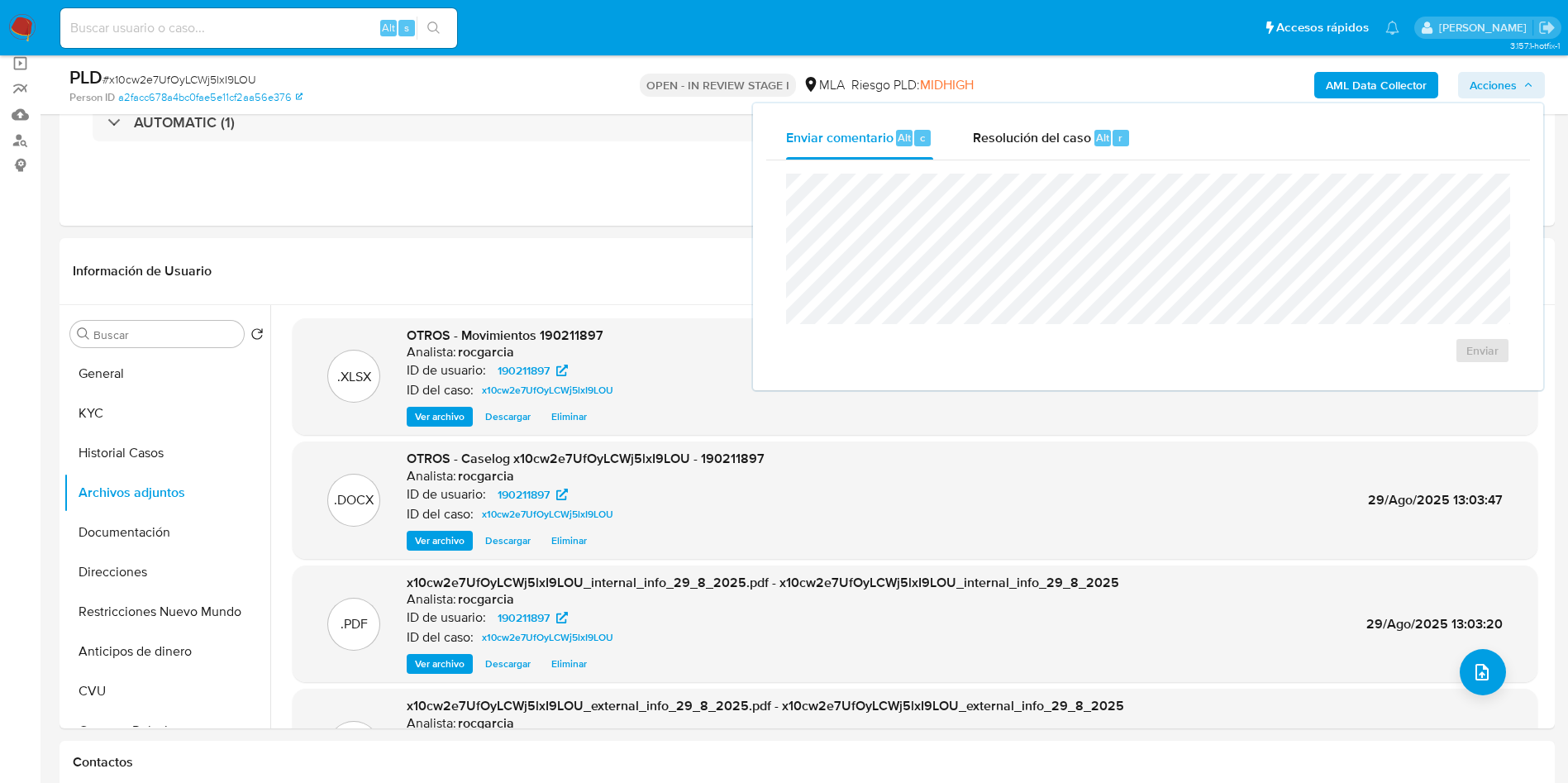
drag, startPoint x: 1024, startPoint y: 153, endPoint x: 1024, endPoint y: 162, distance: 9.0
click at [1024, 155] on div "Resolución del caso Alt r" at bounding box center [1051, 138] width 158 height 43
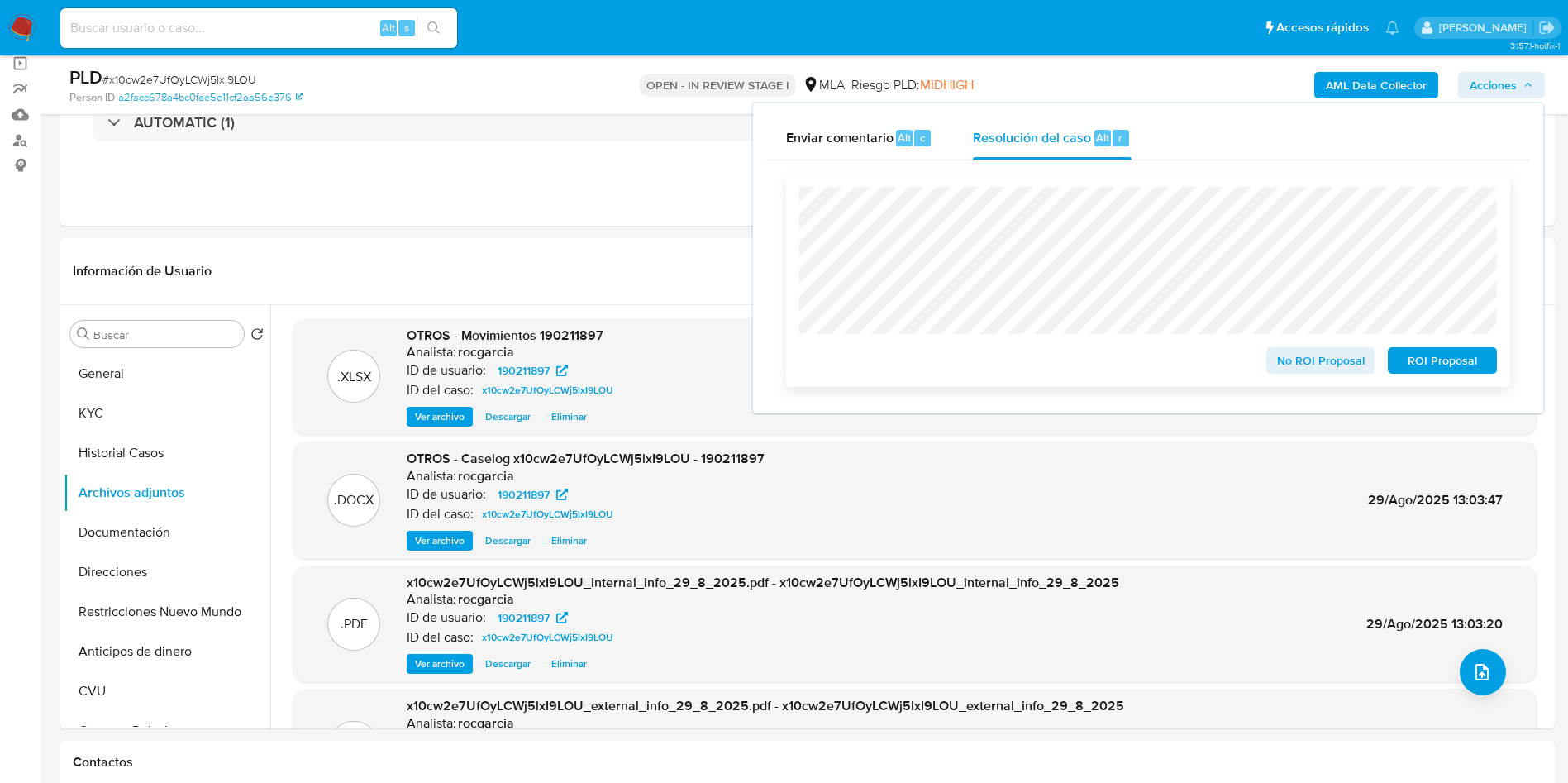
click at [1317, 367] on span "No ROI Proposal" at bounding box center [1320, 360] width 86 height 23
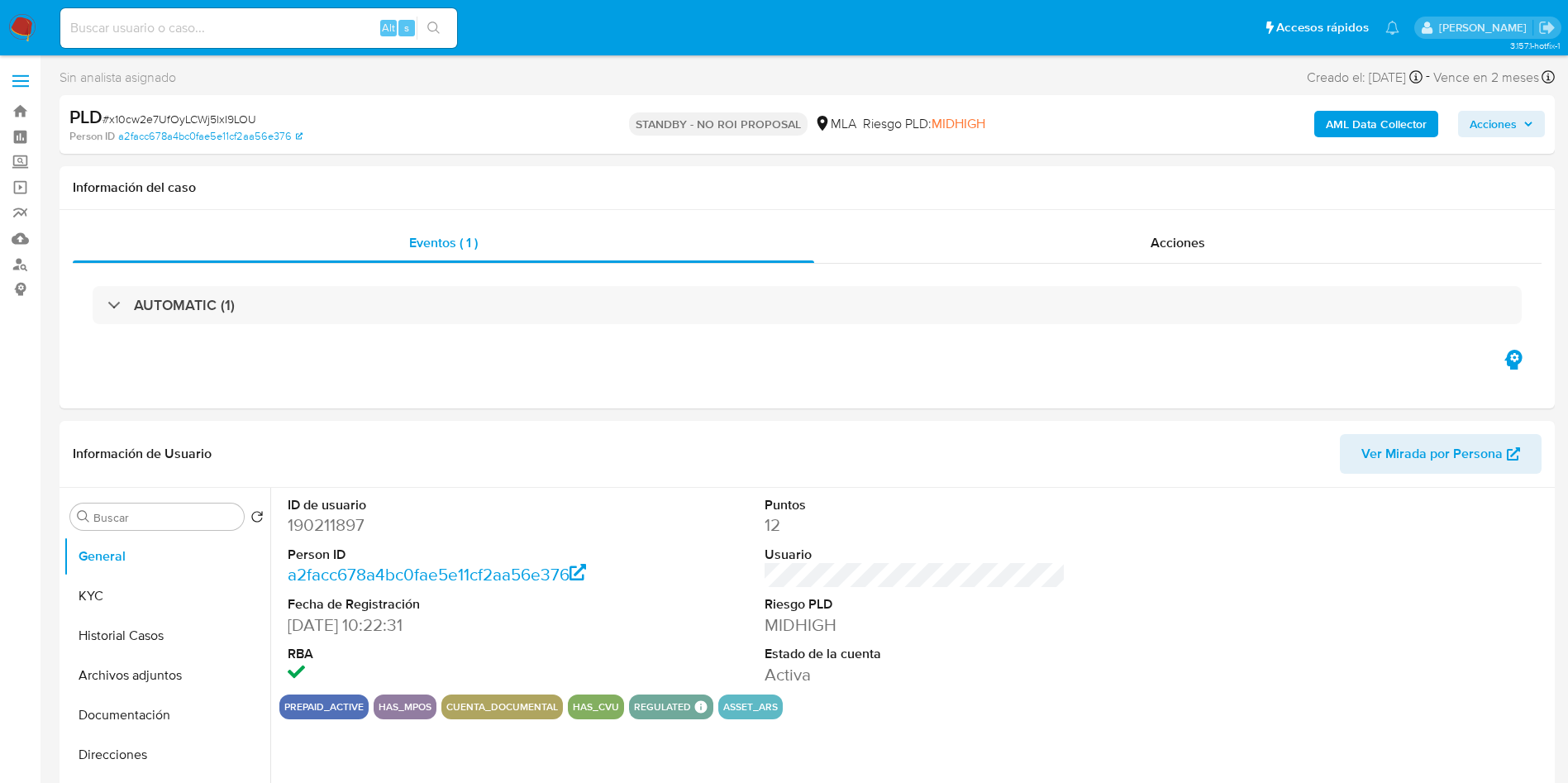
select select "10"
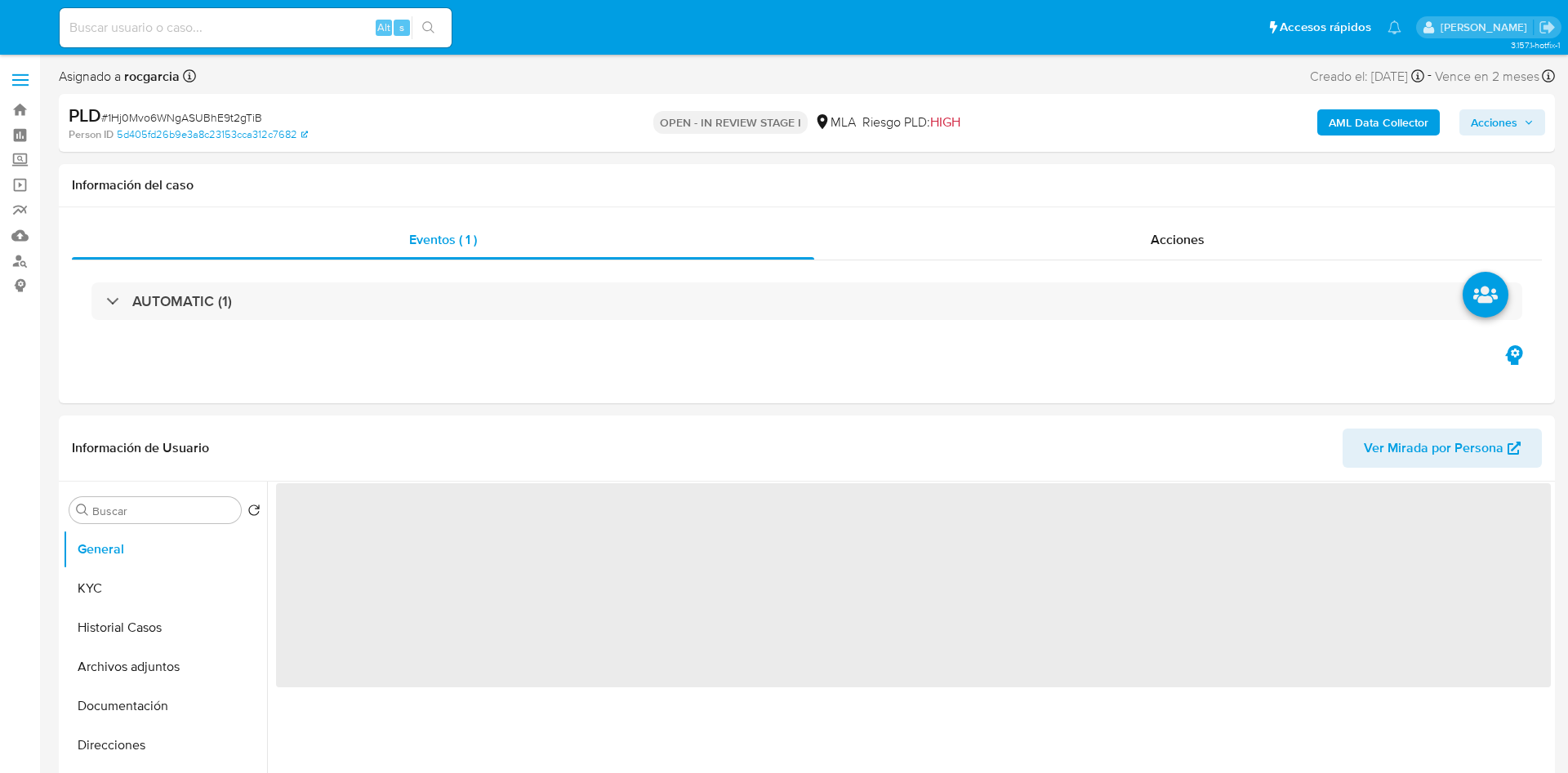
select select "10"
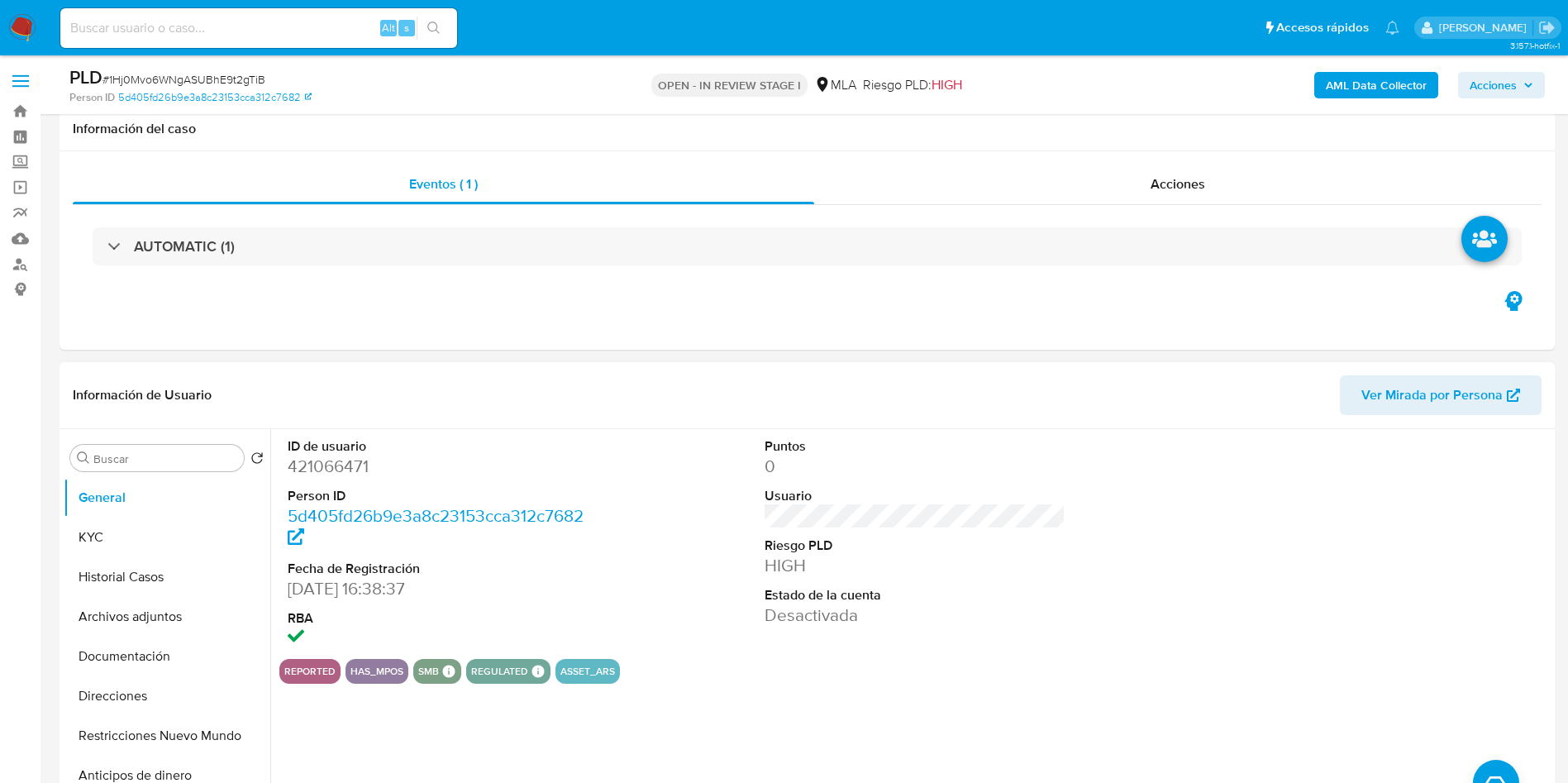
scroll to position [620, 0]
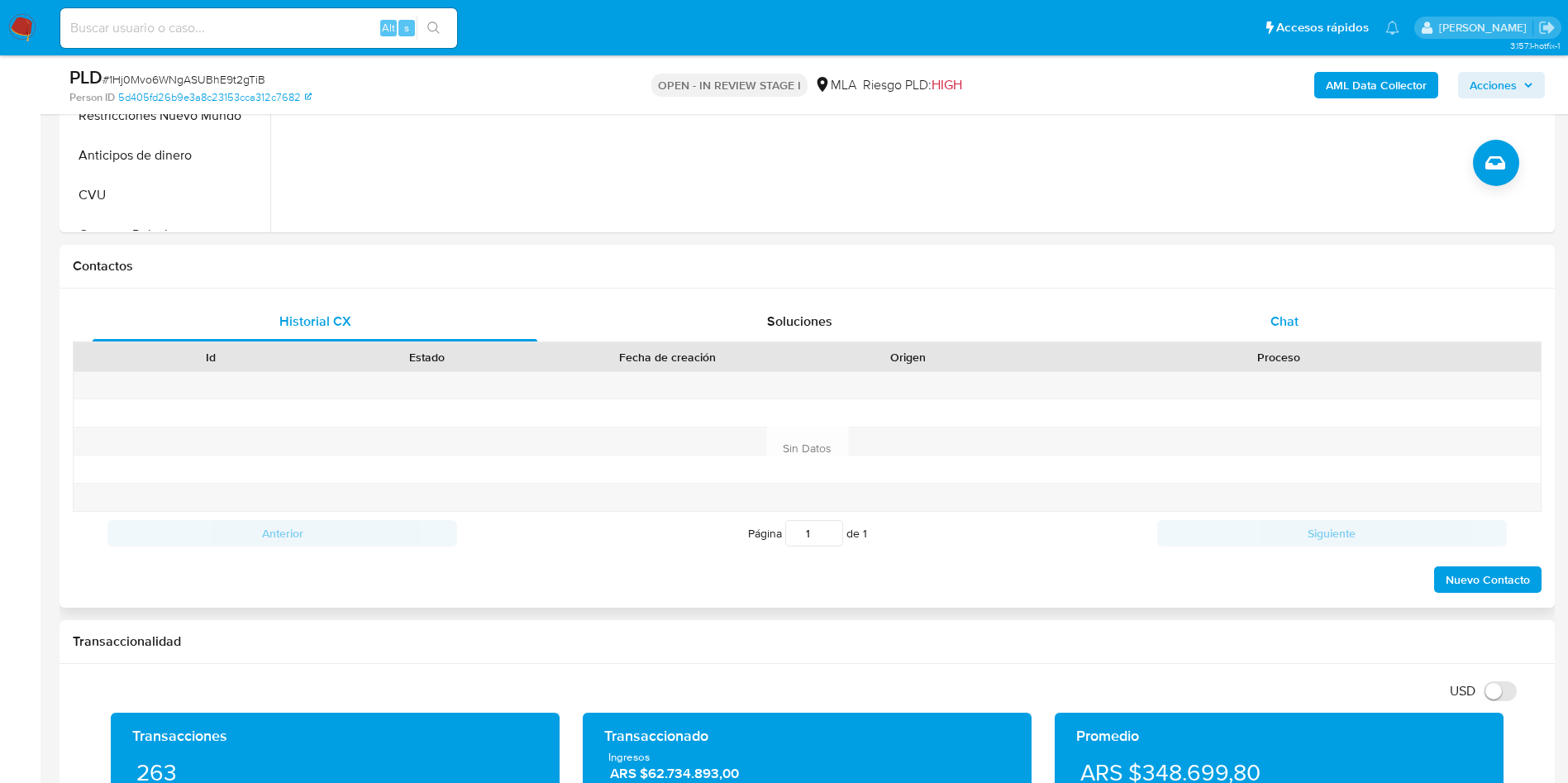
click at [1278, 315] on span "Chat" at bounding box center [1284, 321] width 29 height 19
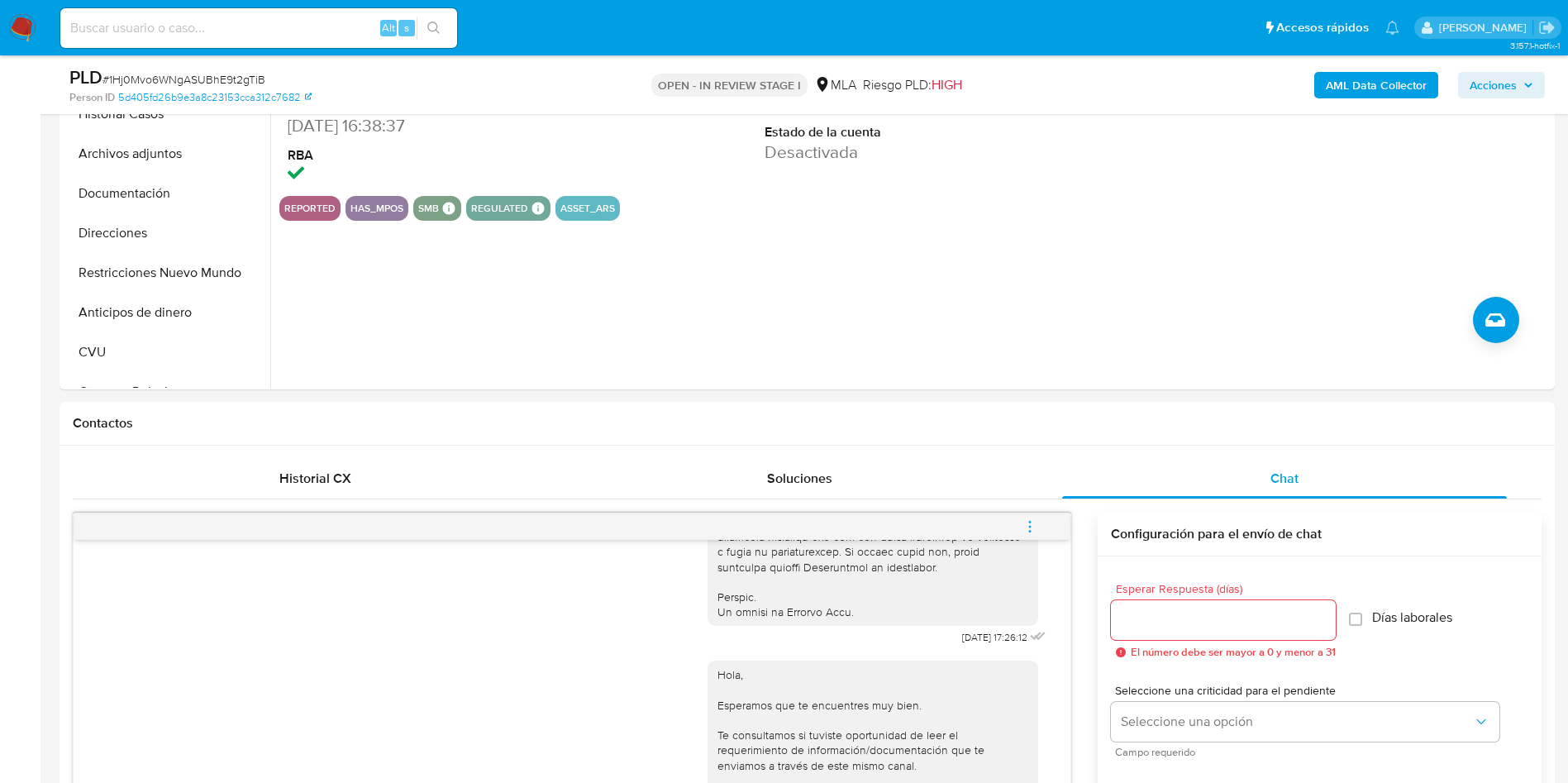
scroll to position [248, 0]
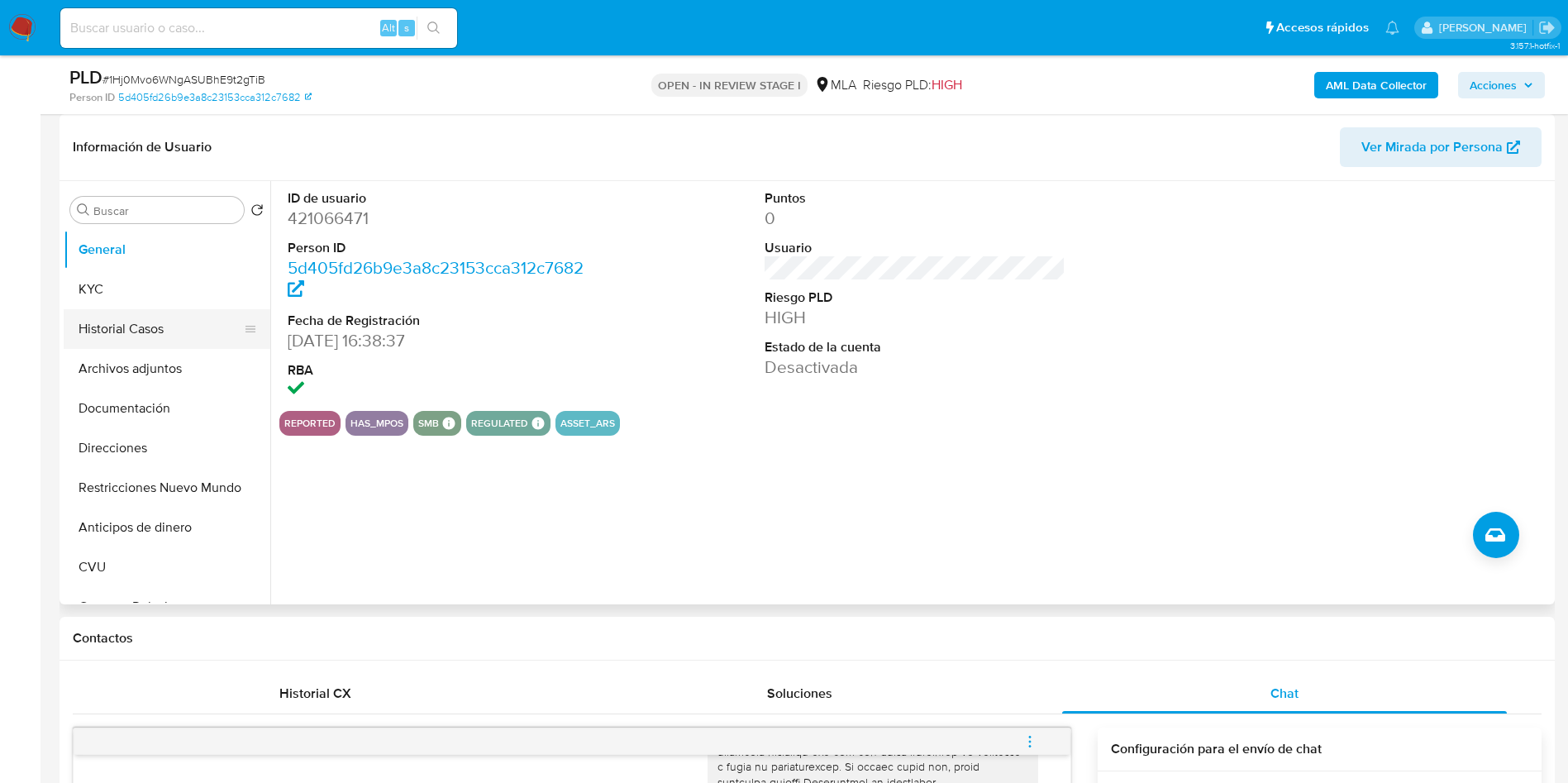
click at [146, 321] on button "Historial Casos" at bounding box center [161, 329] width 194 height 40
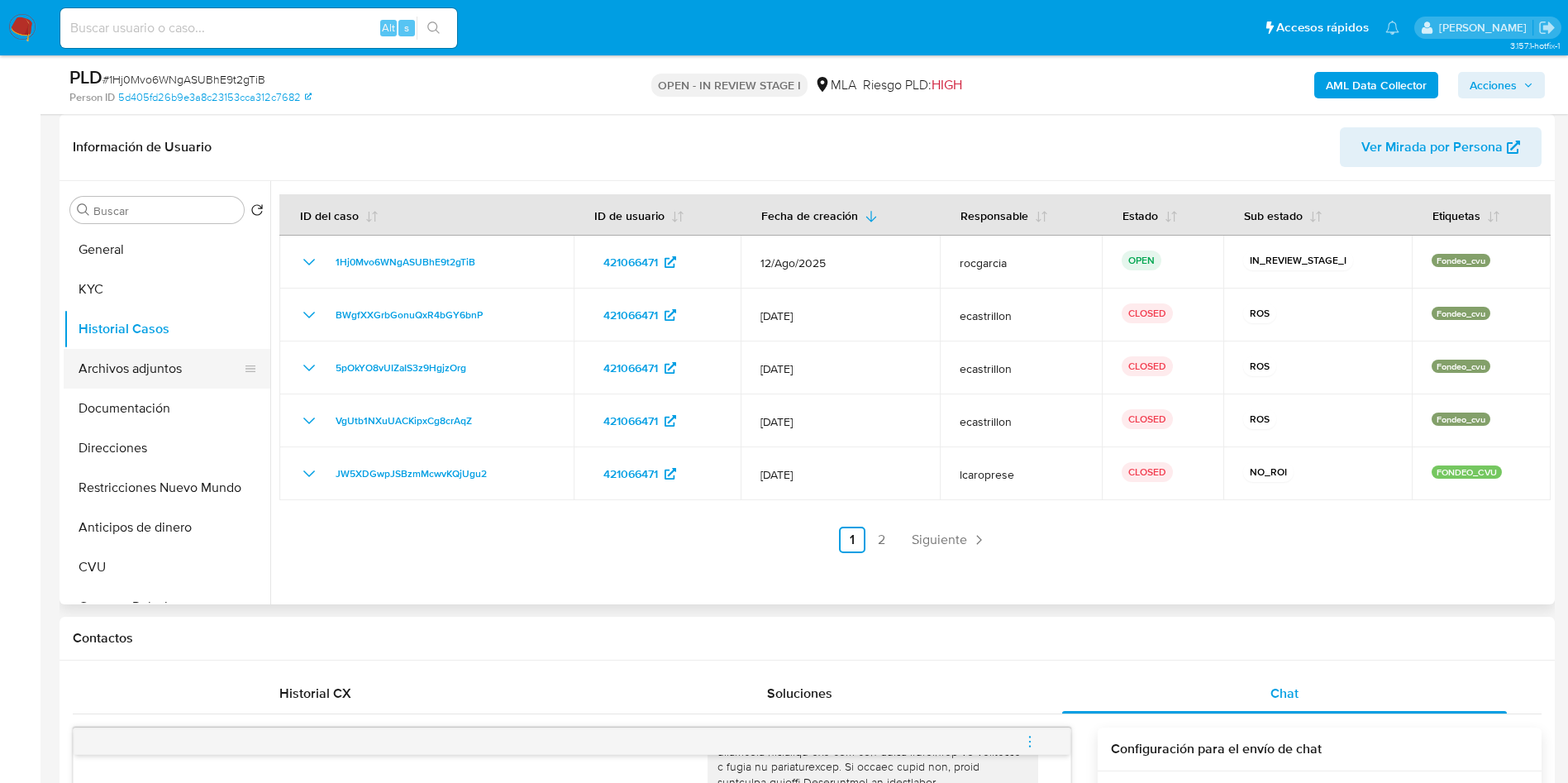
click at [105, 372] on button "Archivos adjuntos" at bounding box center [161, 369] width 194 height 40
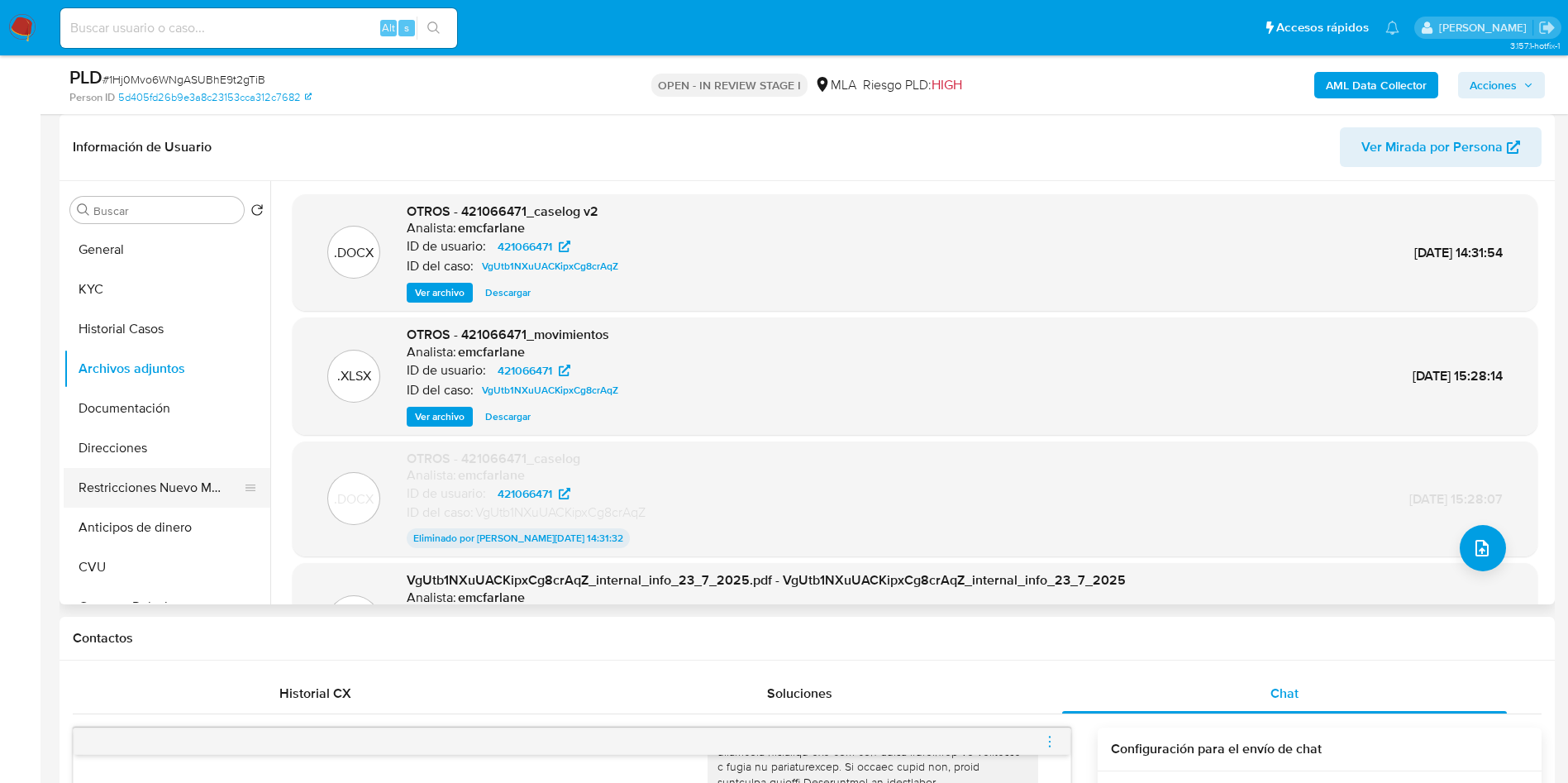
click at [112, 498] on button "Restricciones Nuevo Mundo" at bounding box center [161, 487] width 194 height 40
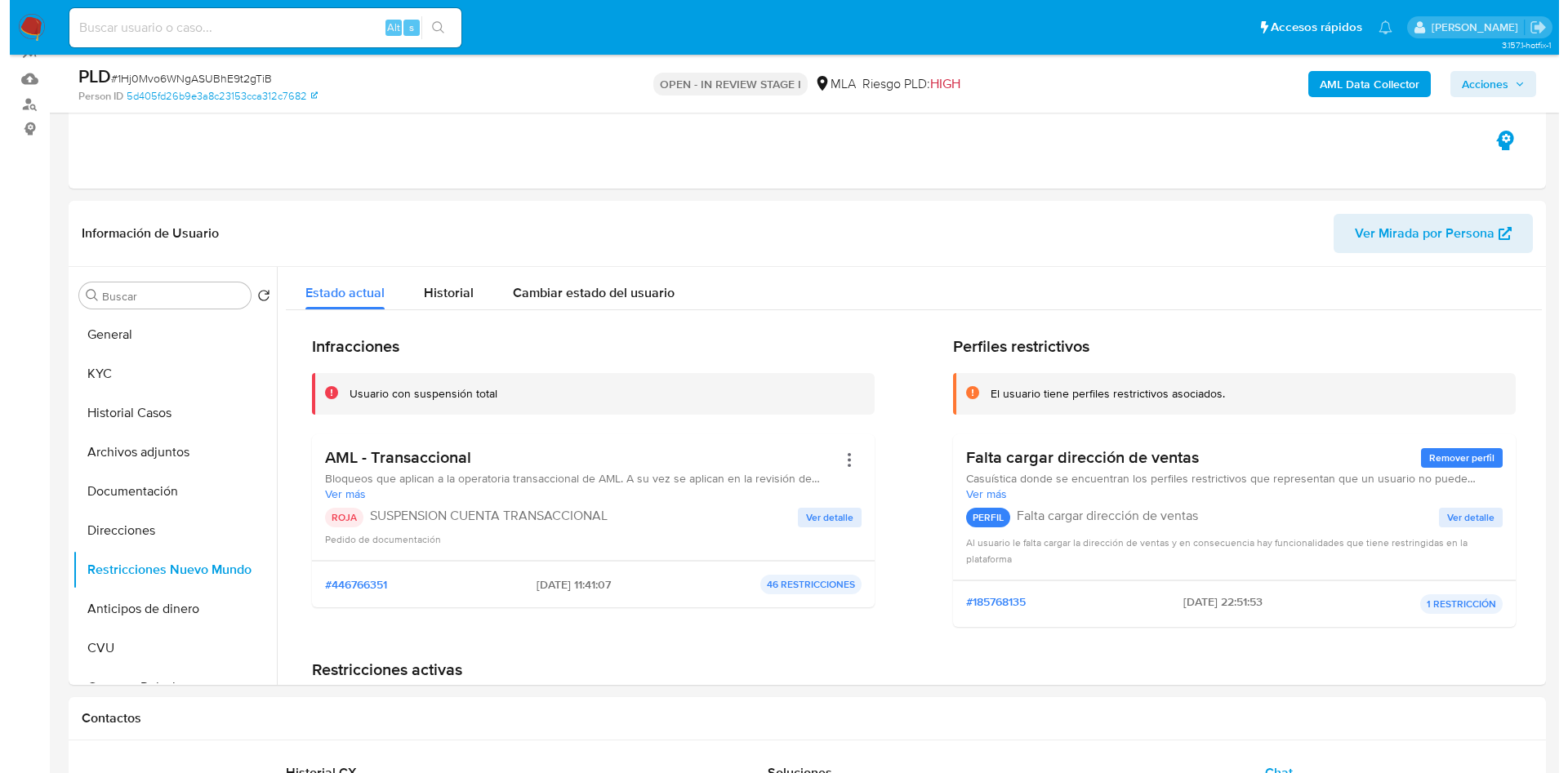
scroll to position [122, 0]
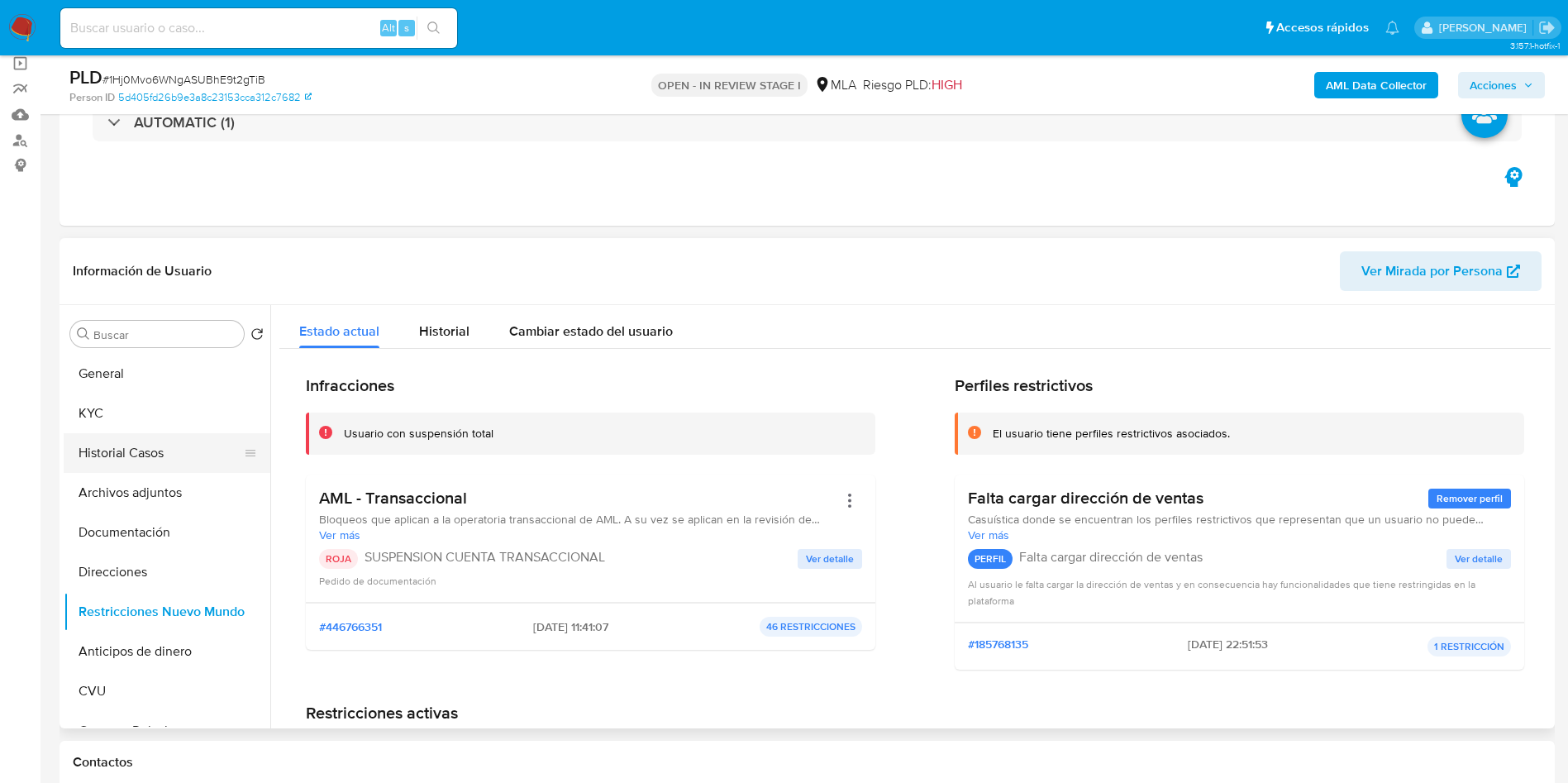
click at [168, 465] on button "Historial Casos" at bounding box center [161, 453] width 194 height 40
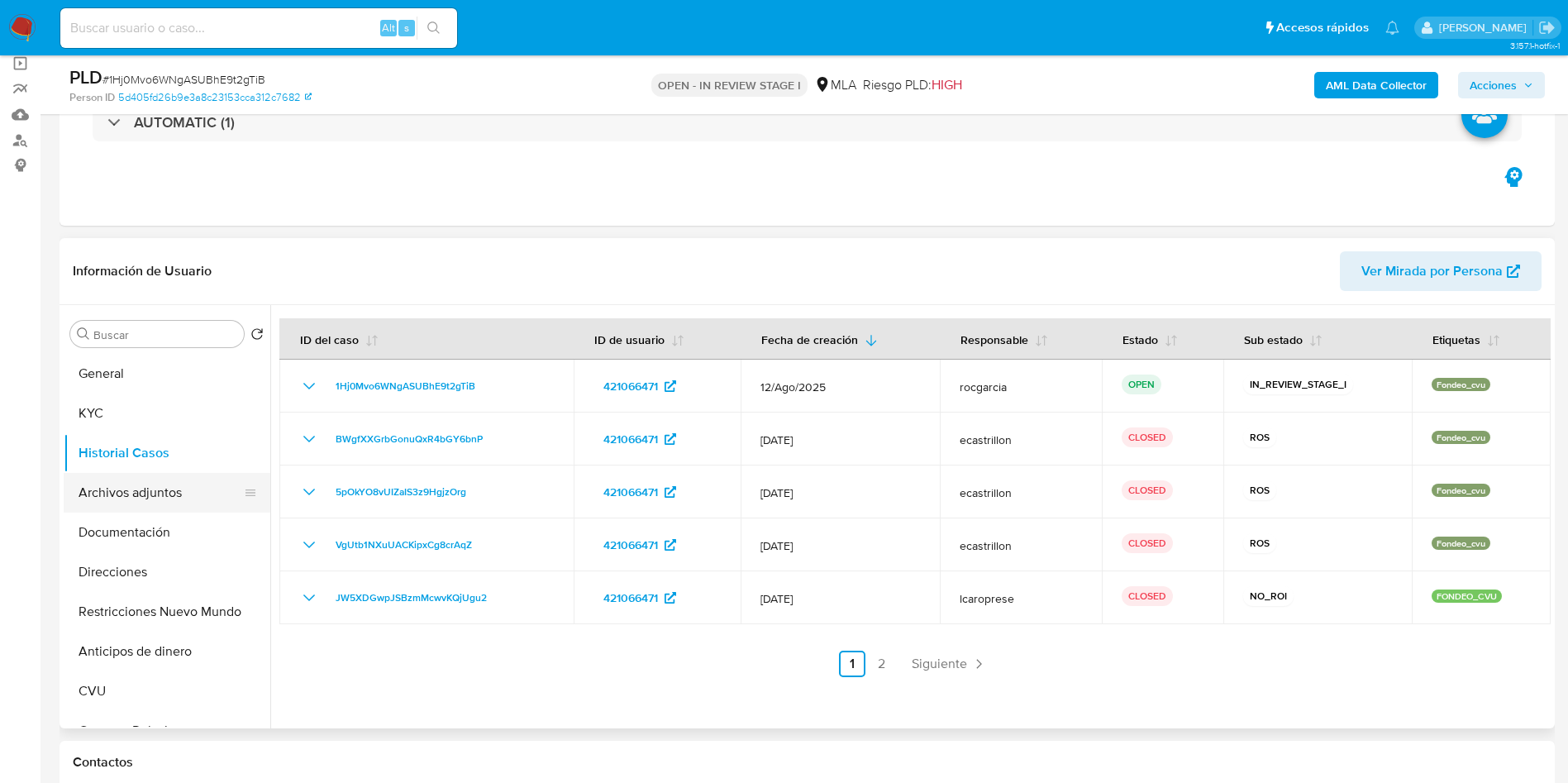
click at [181, 498] on button "Archivos adjuntos" at bounding box center [161, 493] width 194 height 40
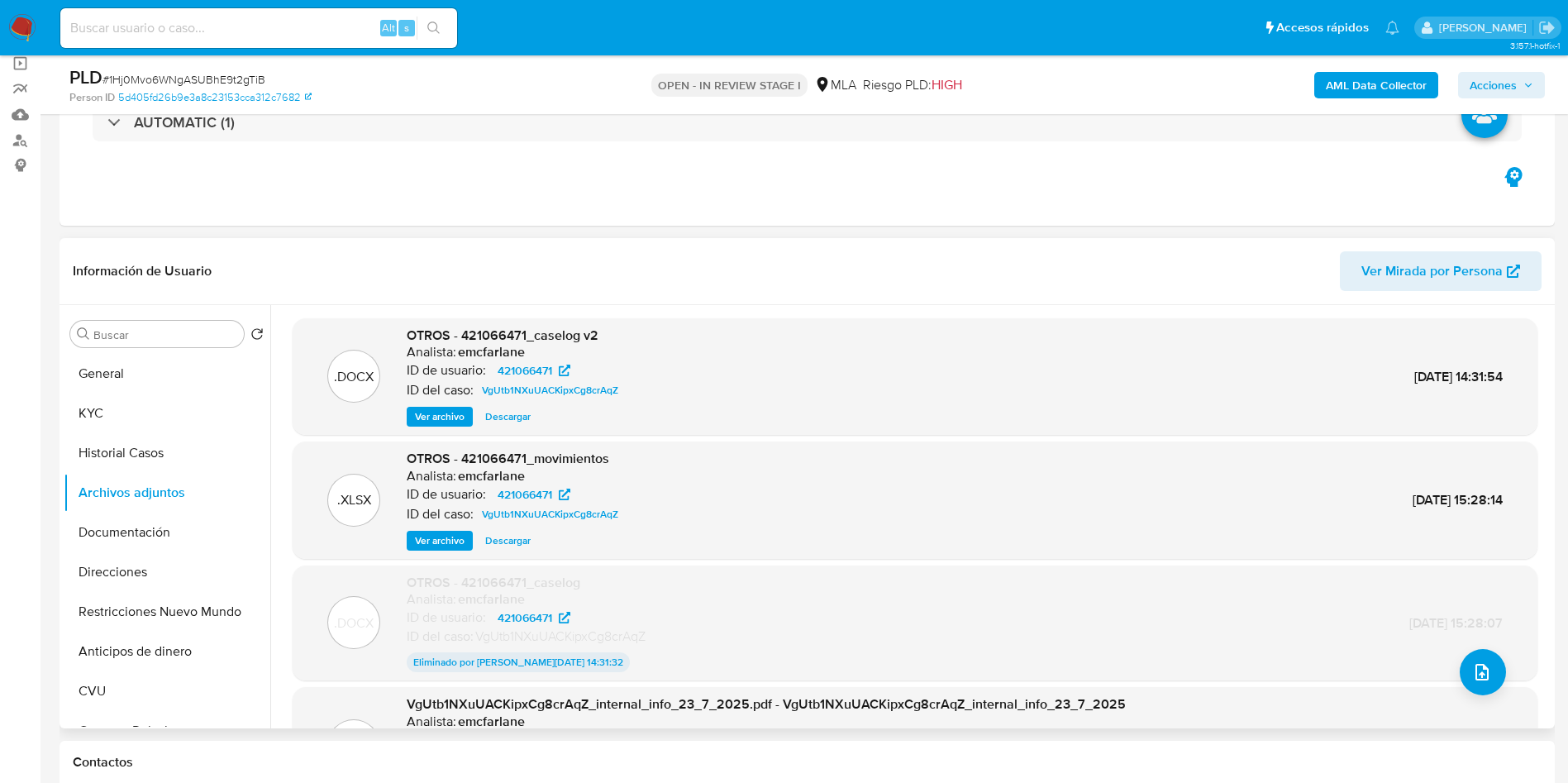
click at [427, 423] on span "Ver archivo" at bounding box center [439, 417] width 49 height 16
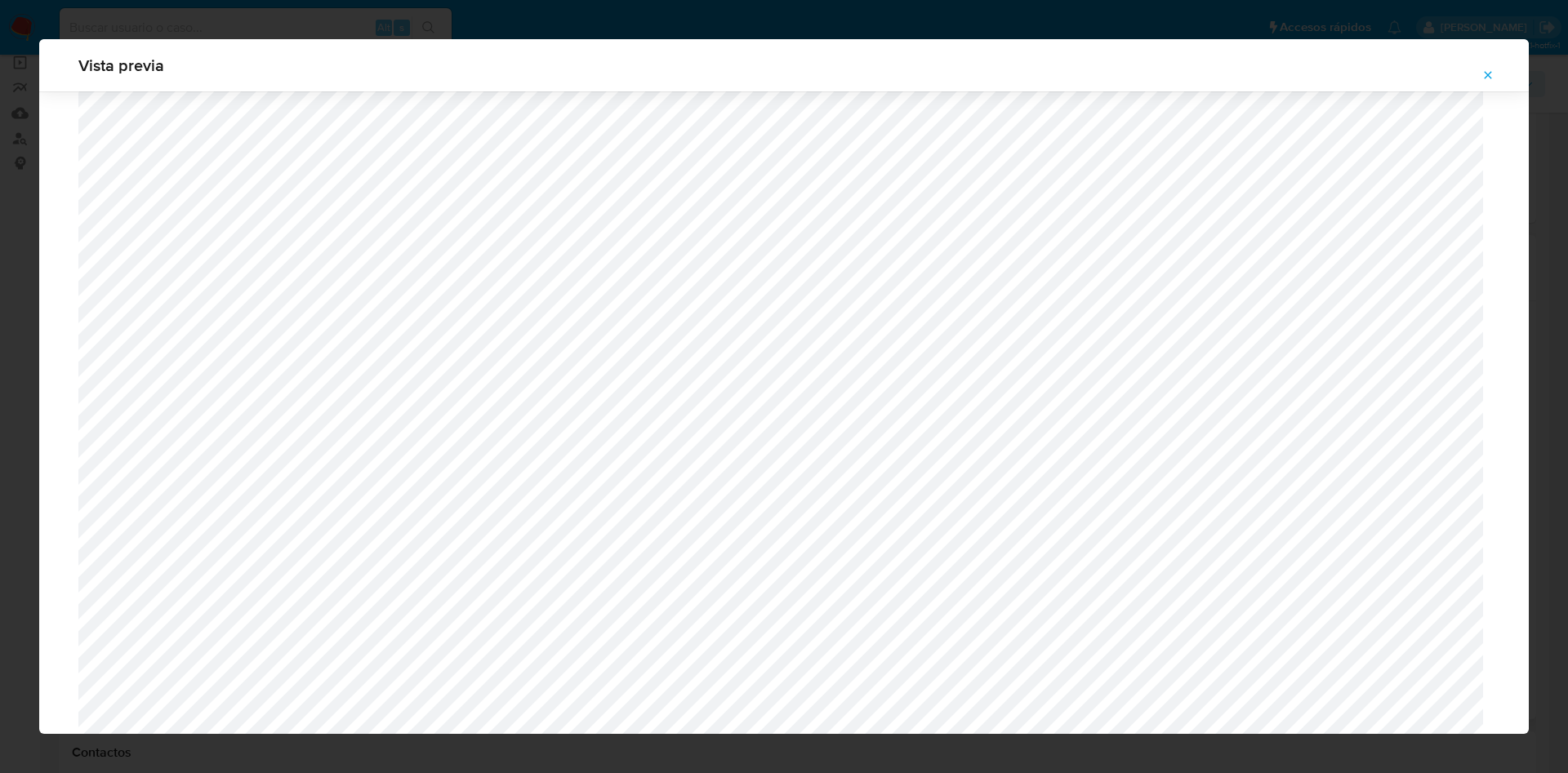
scroll to position [579, 0]
click at [9, 372] on div "Vista previa" at bounding box center [784, 386] width 1568 height 773
click at [1490, 69] on icon "Attachment preview" at bounding box center [1487, 74] width 13 height 13
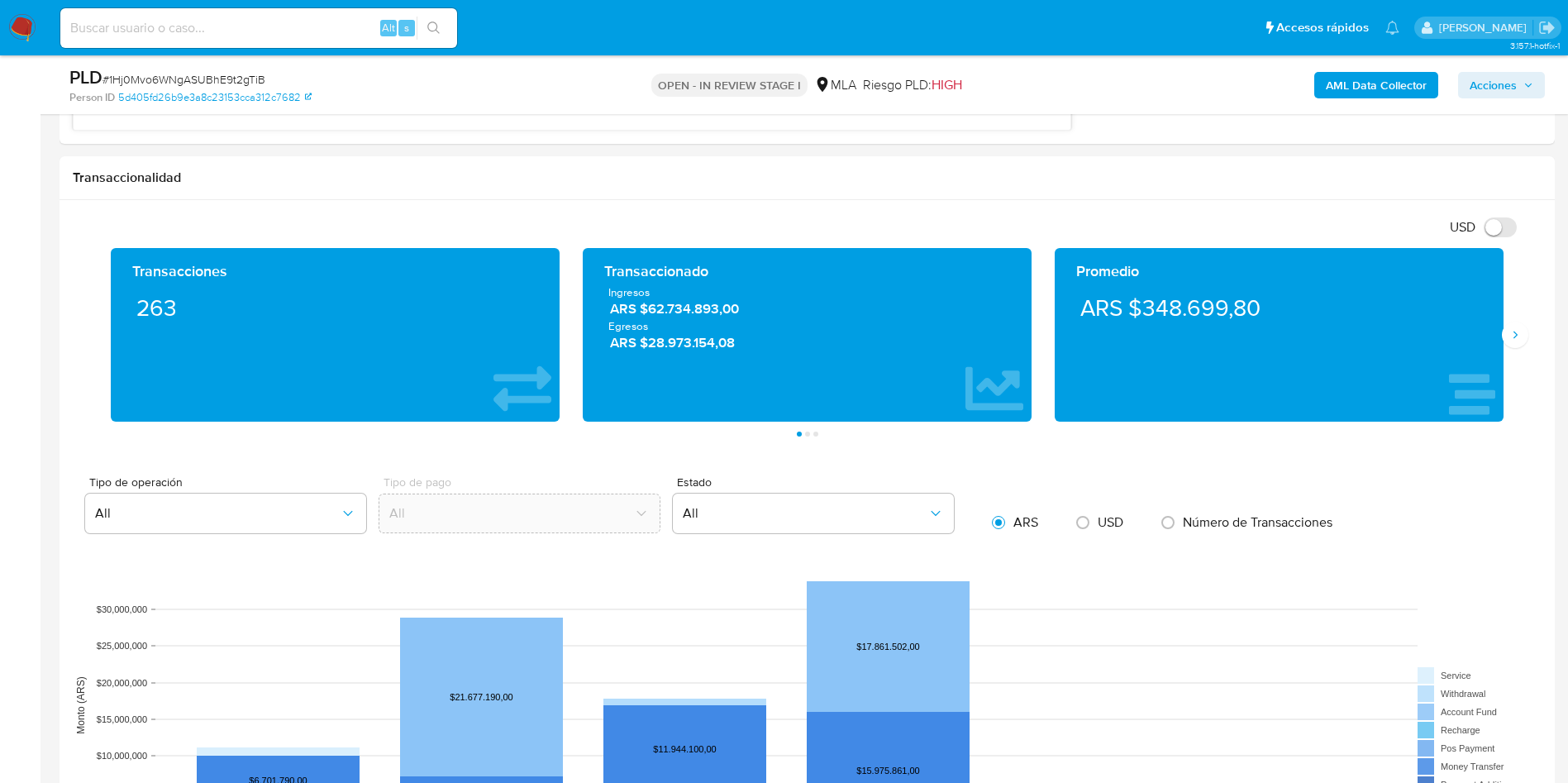
scroll to position [1984, 0]
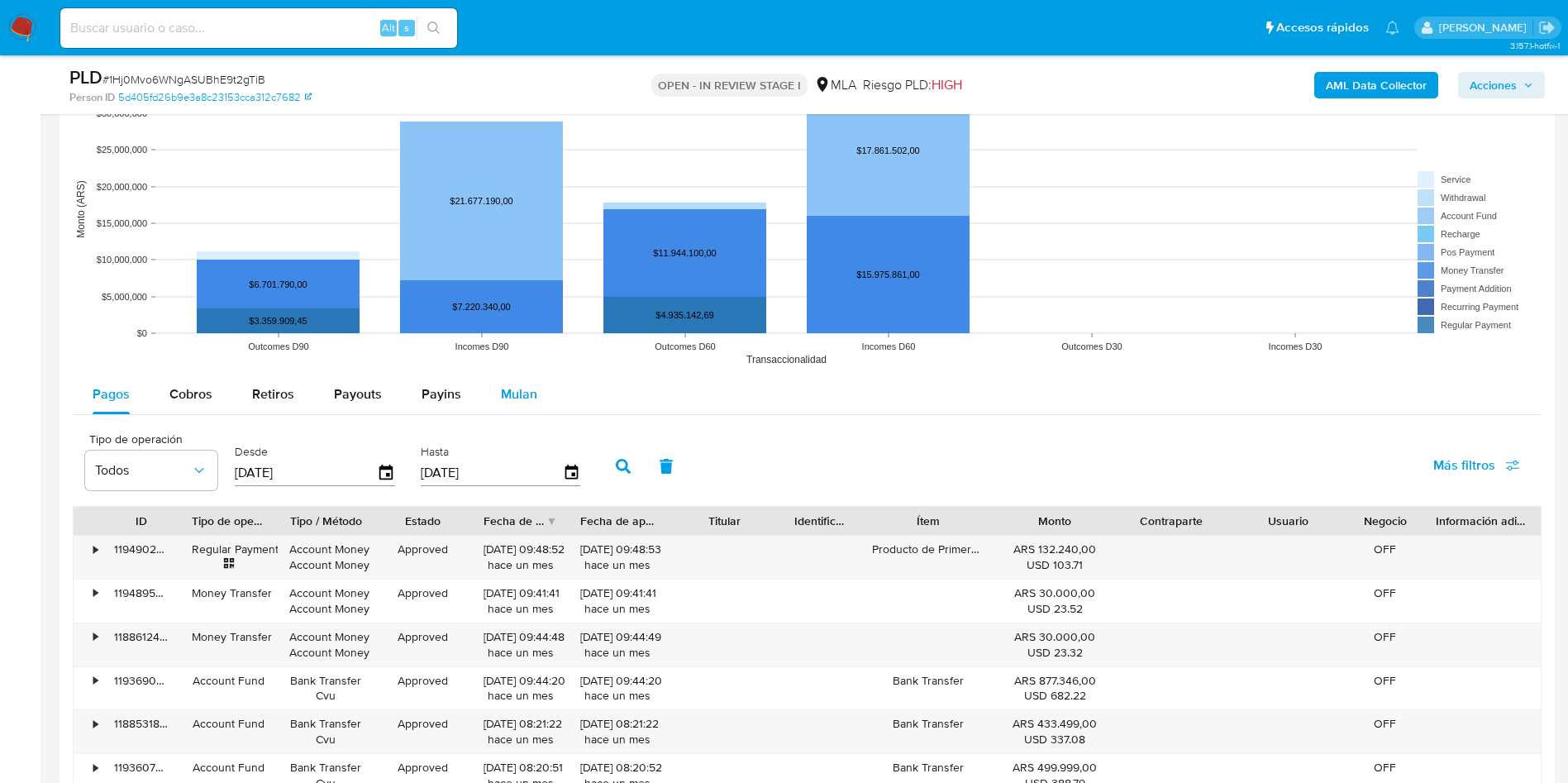
click at [543, 397] on button "Mulan" at bounding box center [519, 394] width 76 height 40
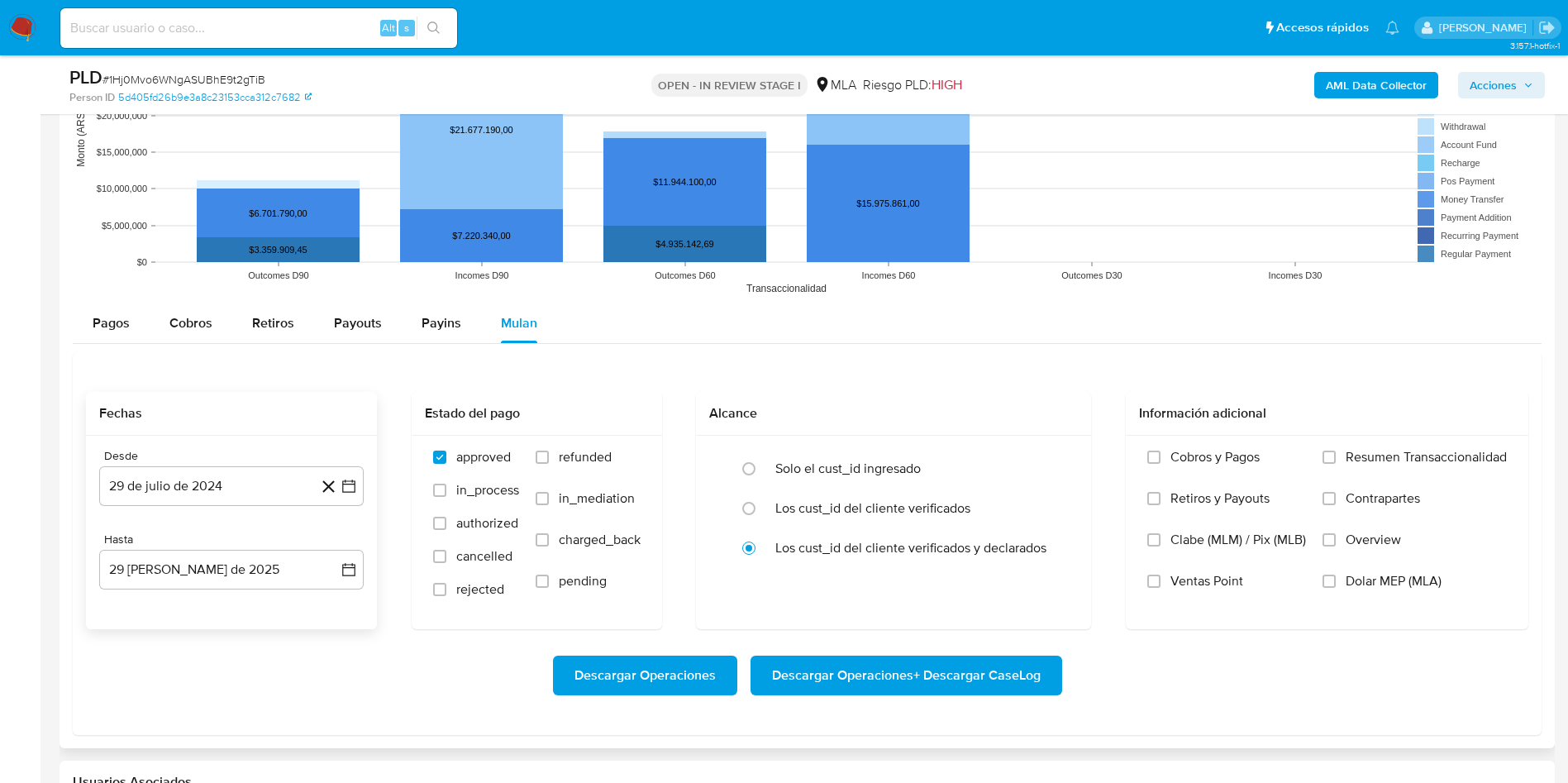
scroll to position [2108, 0]
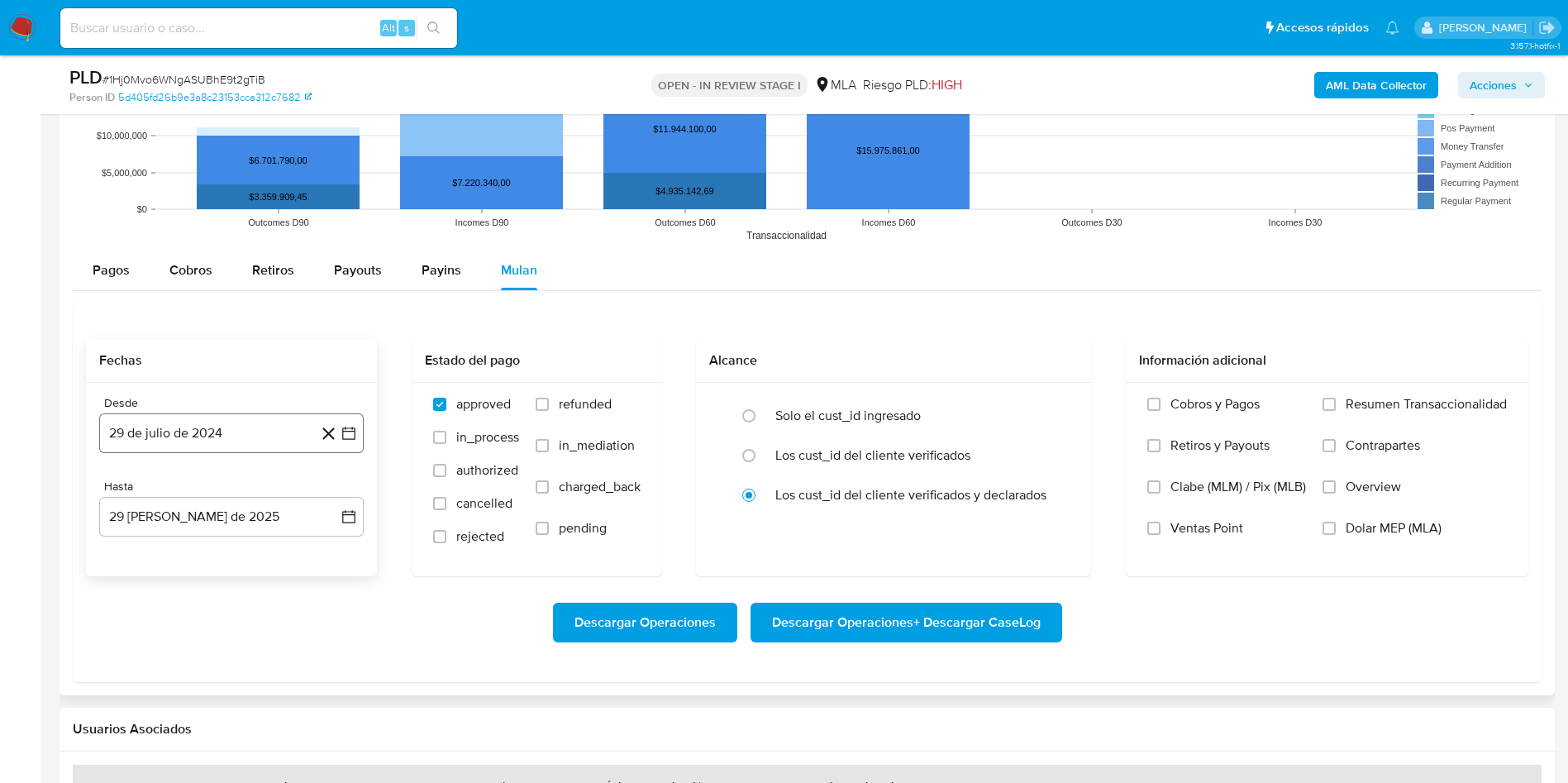
click at [351, 429] on icon "button" at bounding box center [348, 433] width 13 height 13
click at [247, 487] on span "julio 2024" at bounding box center [224, 493] width 62 height 16
click at [328, 487] on icon "Año siguiente" at bounding box center [330, 493] width 20 height 20
click at [165, 650] on span "jul" at bounding box center [159, 645] width 36 height 13
click at [156, 558] on button "1" at bounding box center [165, 554] width 27 height 27
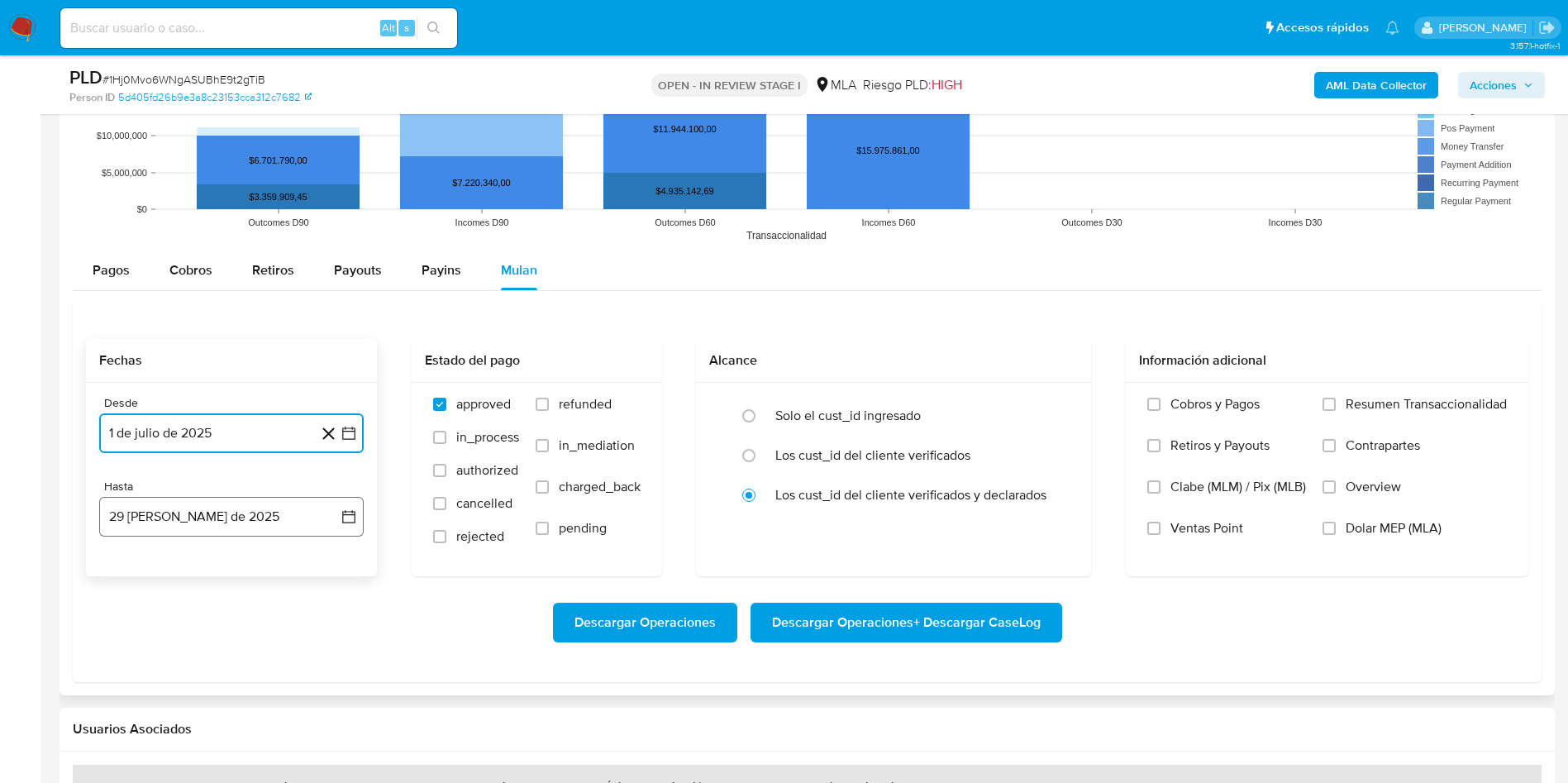
click at [346, 521] on icon "button" at bounding box center [348, 516] width 16 height 16
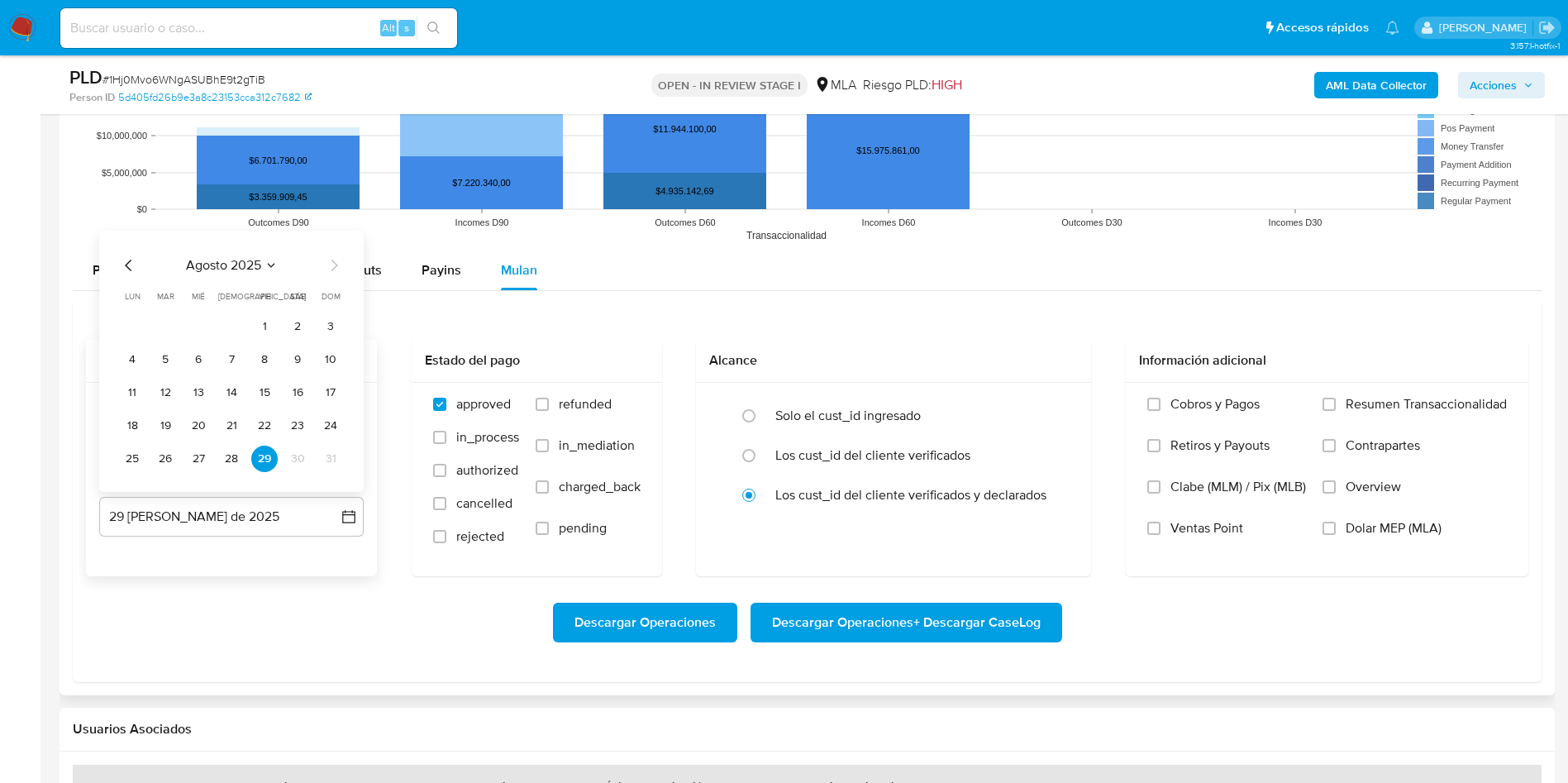
click at [131, 271] on icon "Mes anterior" at bounding box center [129, 265] width 20 height 20
click at [239, 465] on button "31" at bounding box center [232, 459] width 27 height 27
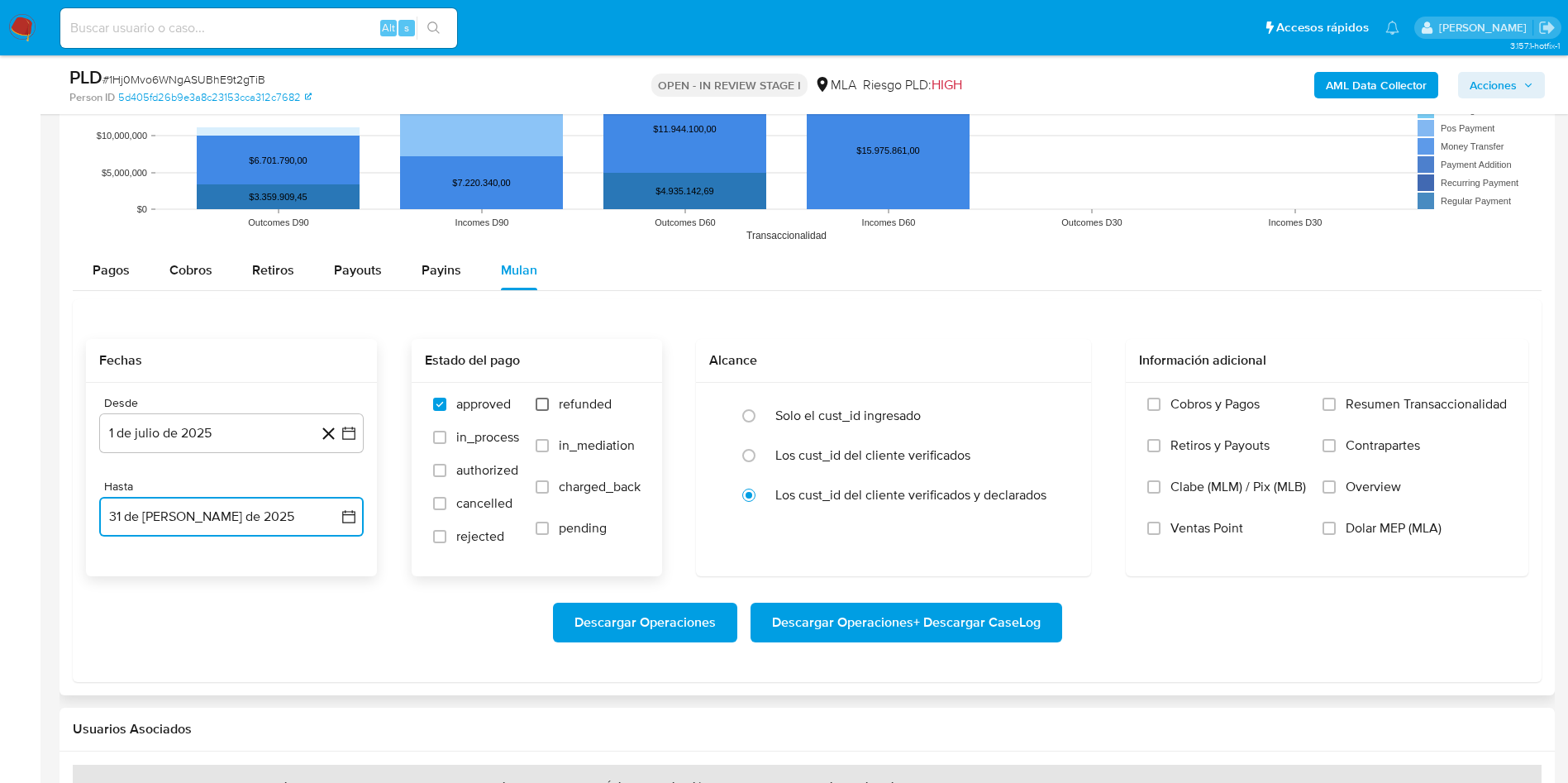
click at [543, 405] on input "refunded" at bounding box center [542, 404] width 13 height 13
checkbox input "true"
drag, startPoint x: 1325, startPoint y: 523, endPoint x: 1308, endPoint y: 543, distance: 26.2
click at [1324, 525] on input "Dolar MEP (MLA)" at bounding box center [1329, 528] width 13 height 13
click at [963, 624] on span "Descargar Operaciones + Descargar CaseLog" at bounding box center [906, 622] width 269 height 36
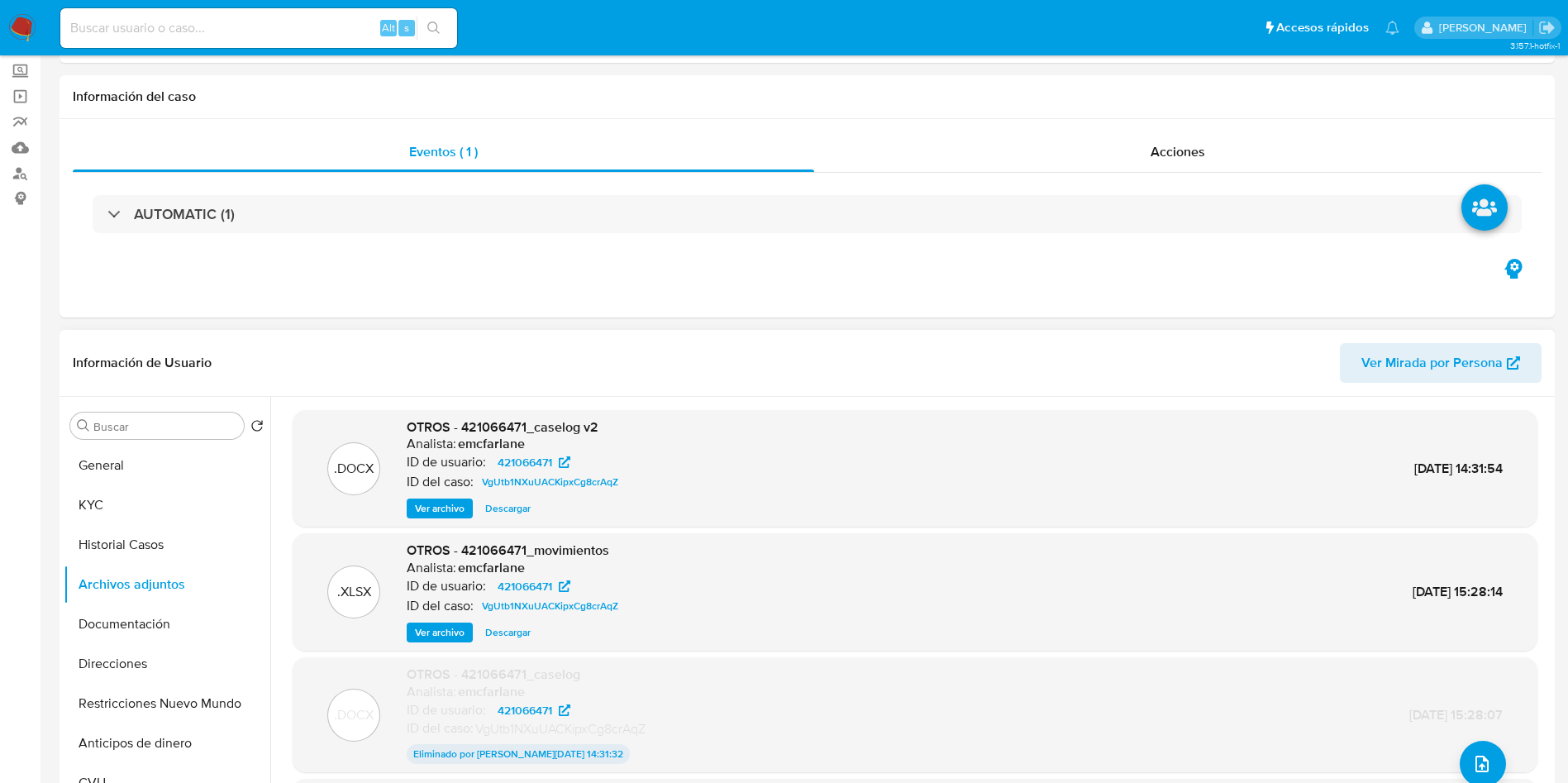
scroll to position [0, 0]
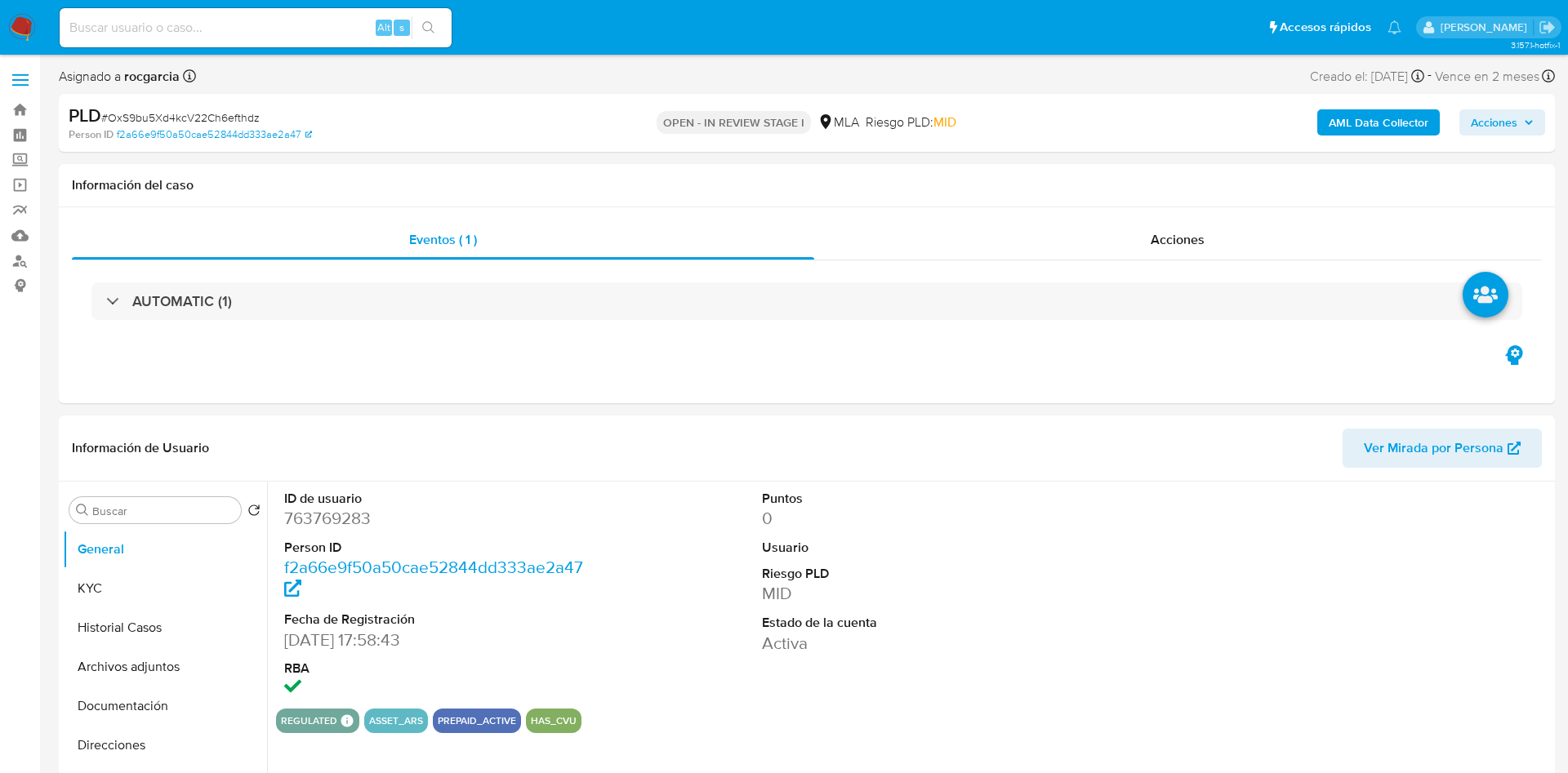
select select "10"
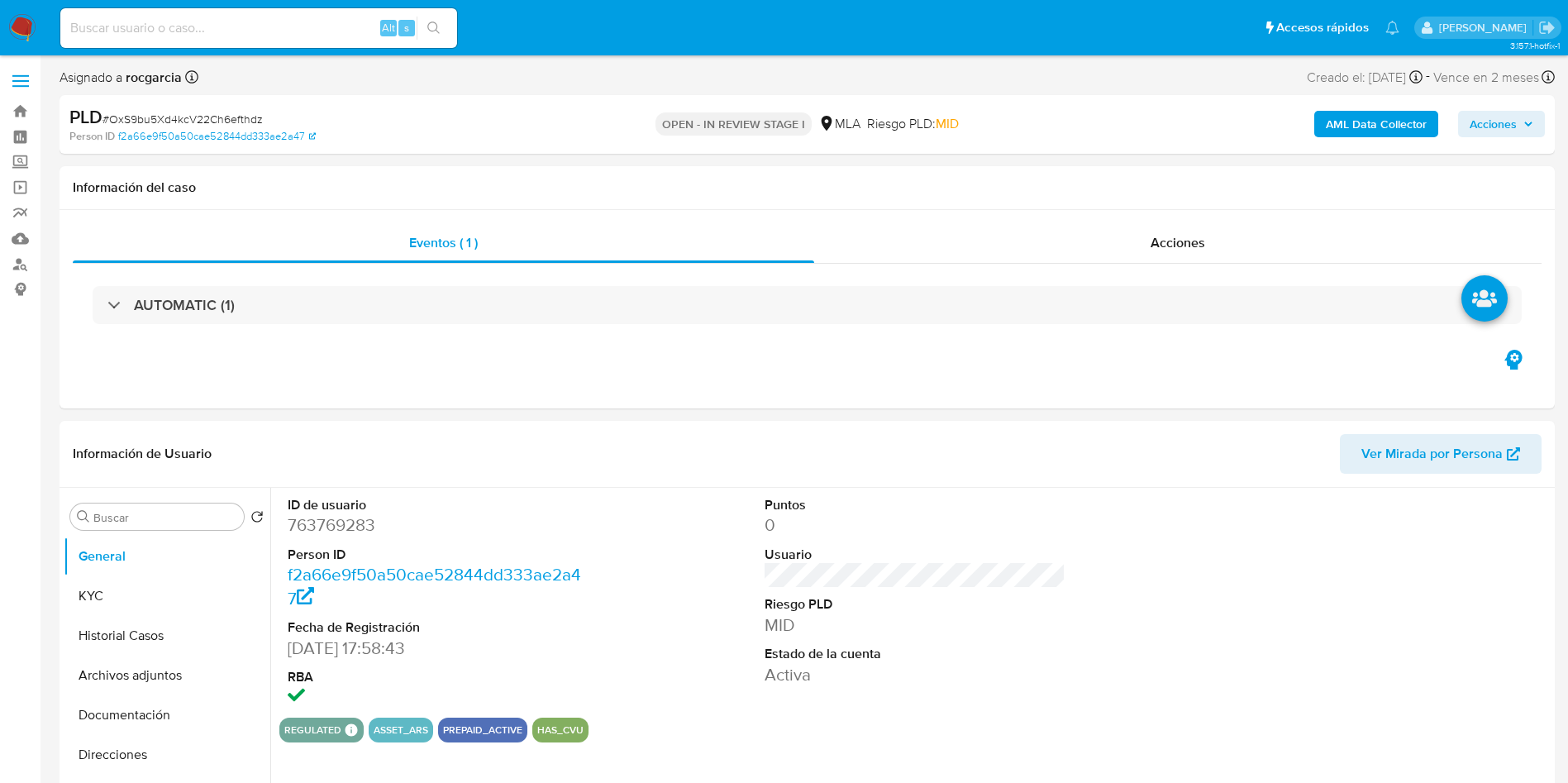
scroll to position [620, 0]
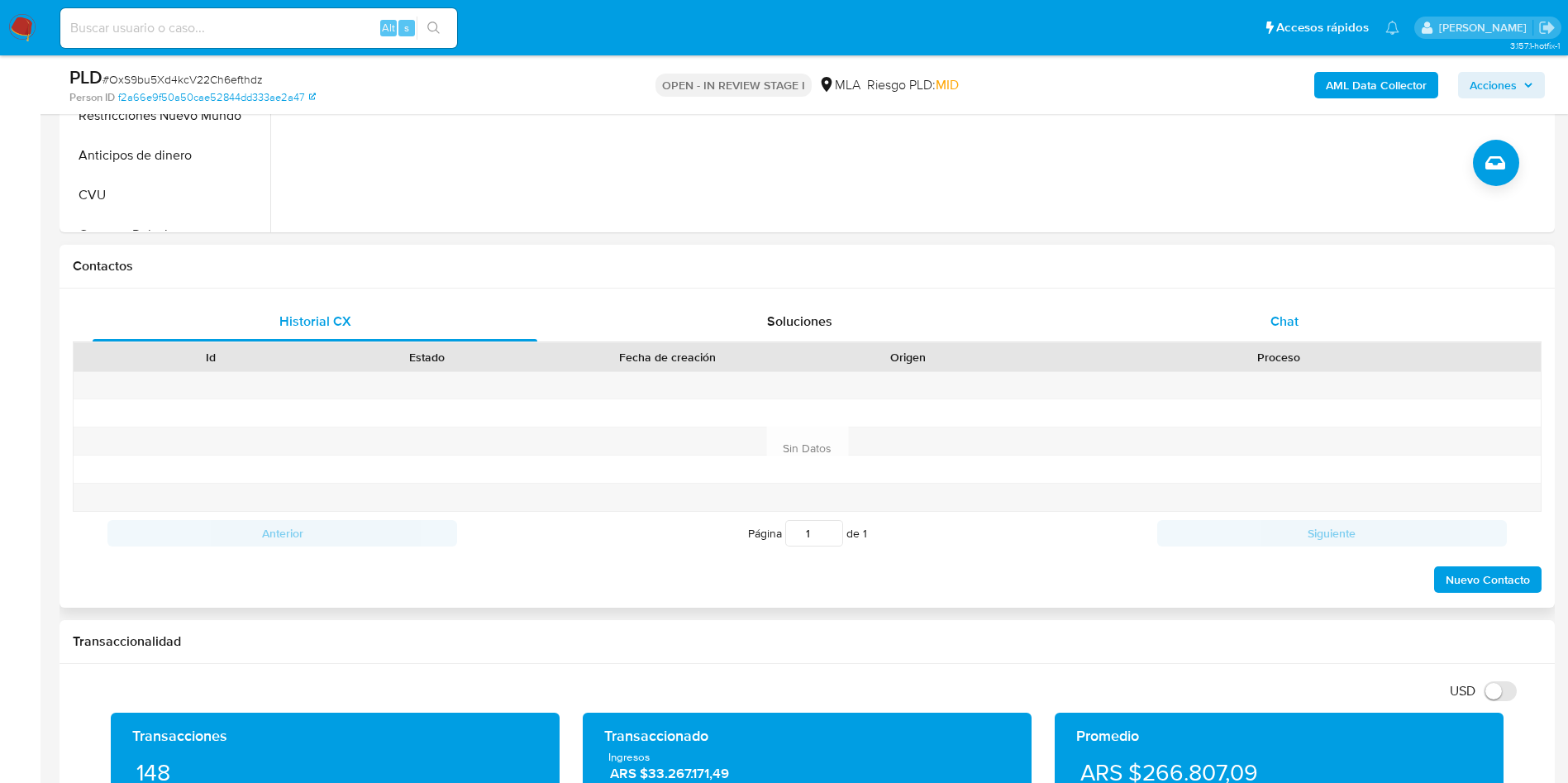
click at [1317, 327] on div "Chat" at bounding box center [1284, 321] width 445 height 40
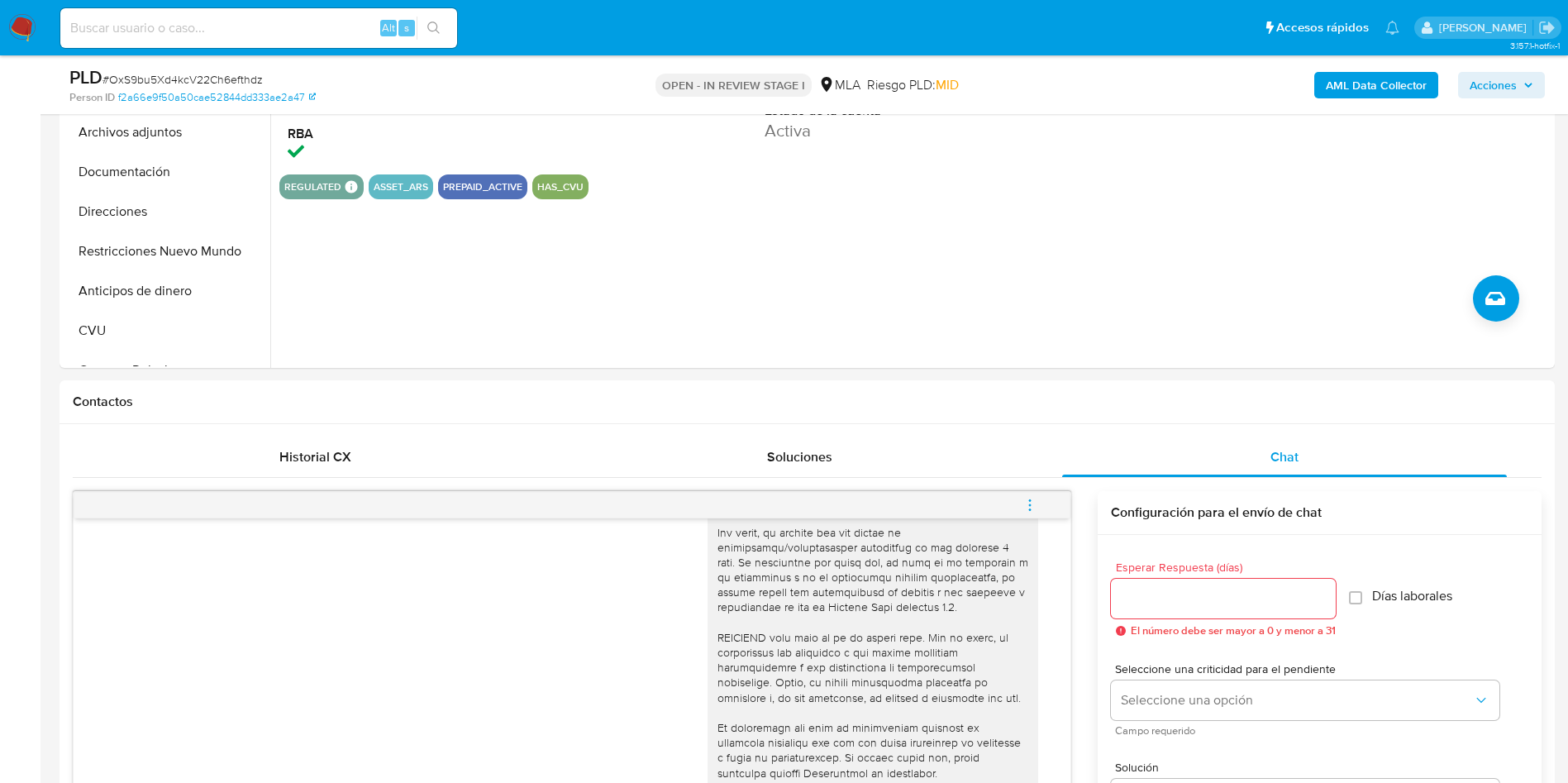
scroll to position [248, 0]
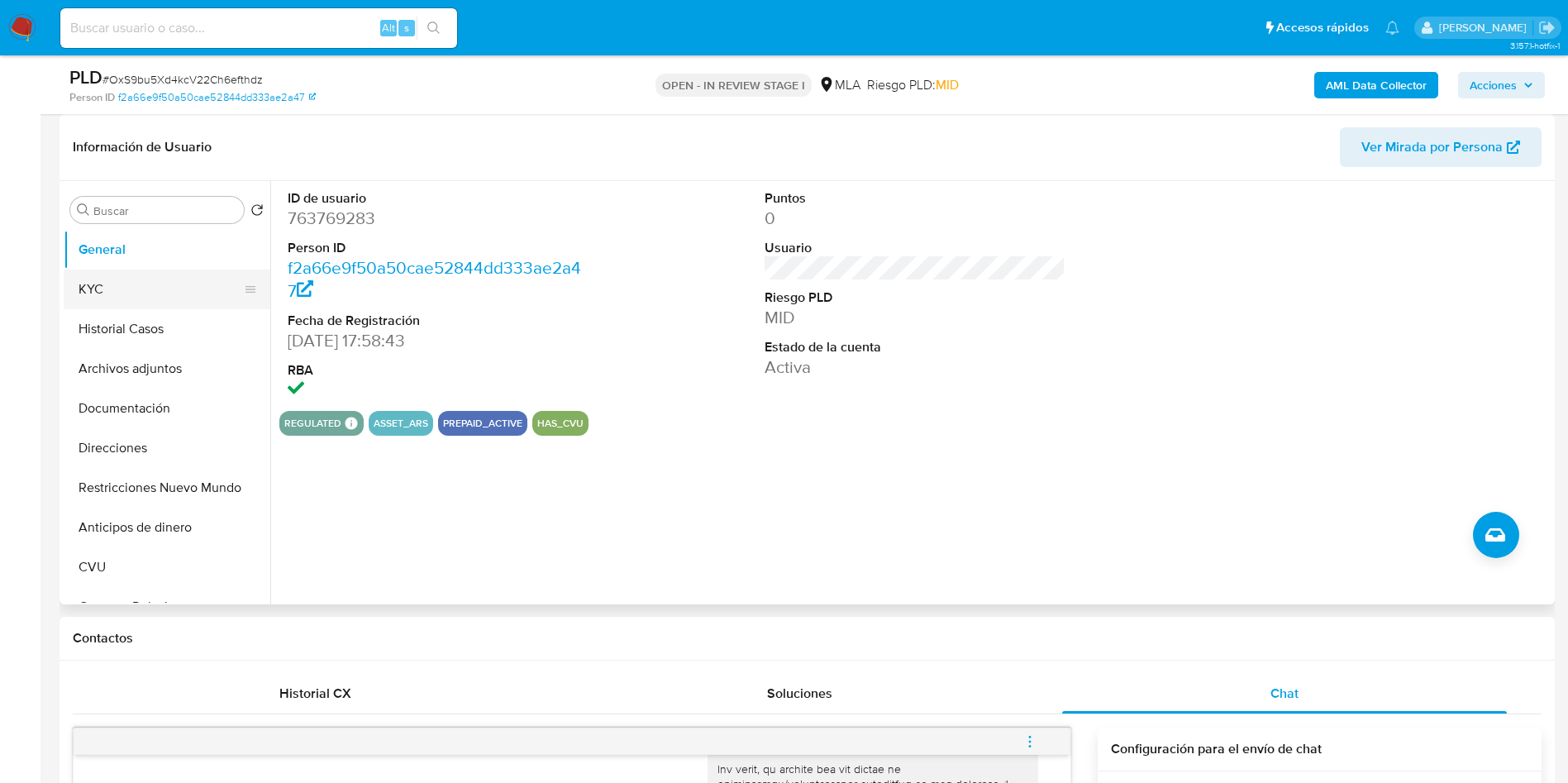
click at [141, 304] on button "KYC" at bounding box center [161, 290] width 194 height 40
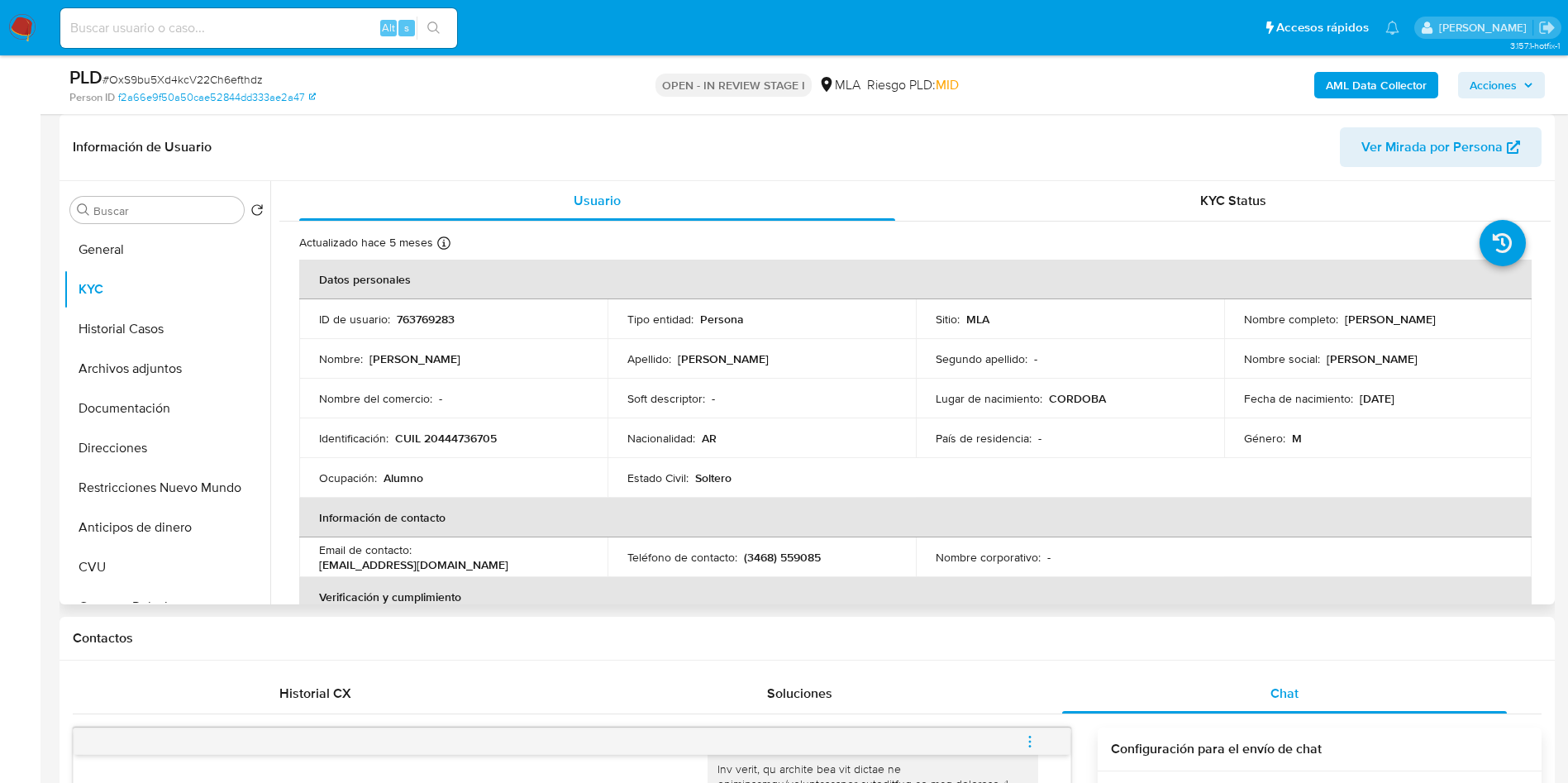
click at [447, 438] on p "CUIL 20444736705" at bounding box center [446, 437] width 102 height 15
copy p "20444736705"
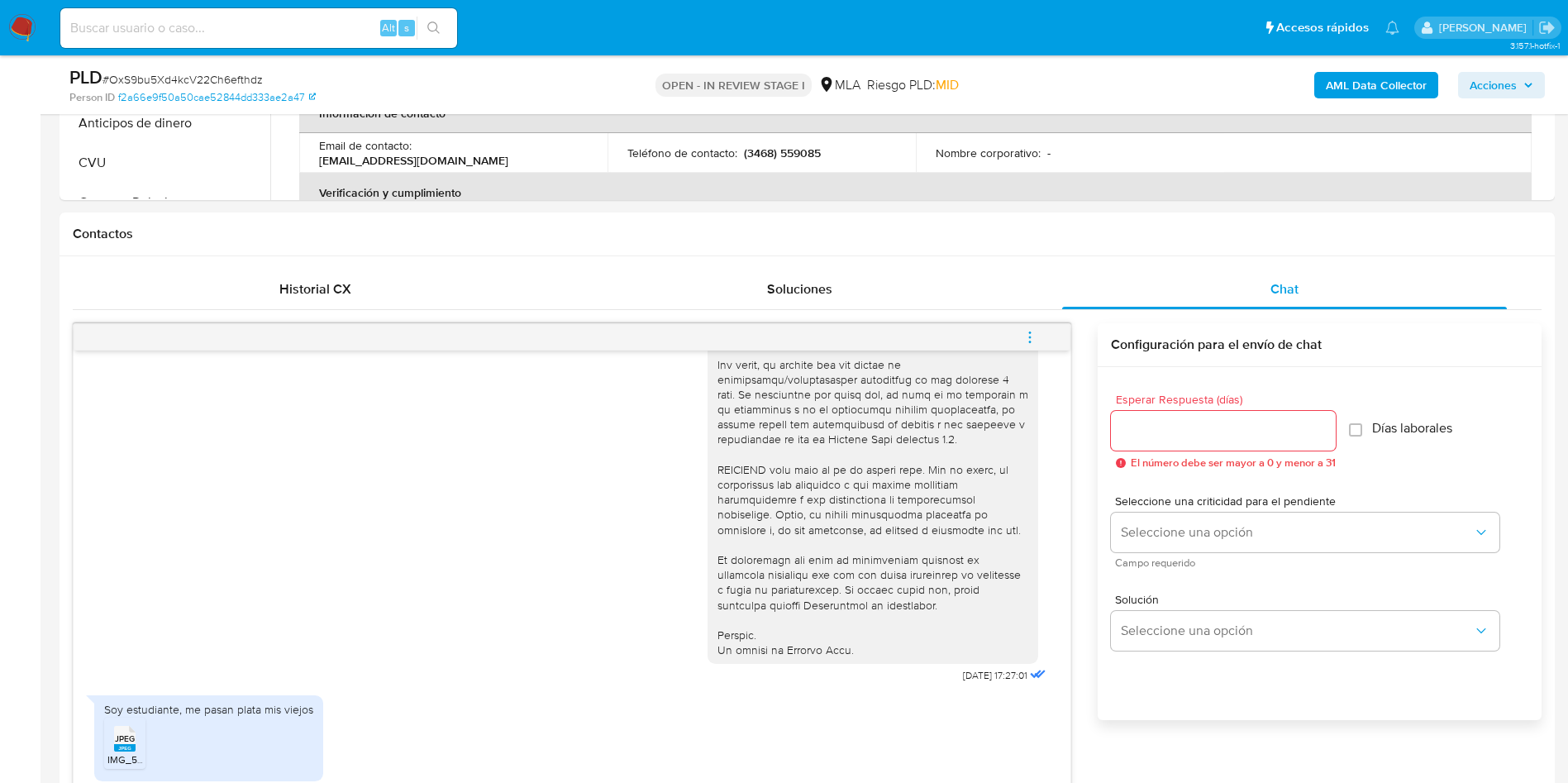
scroll to position [868, 0]
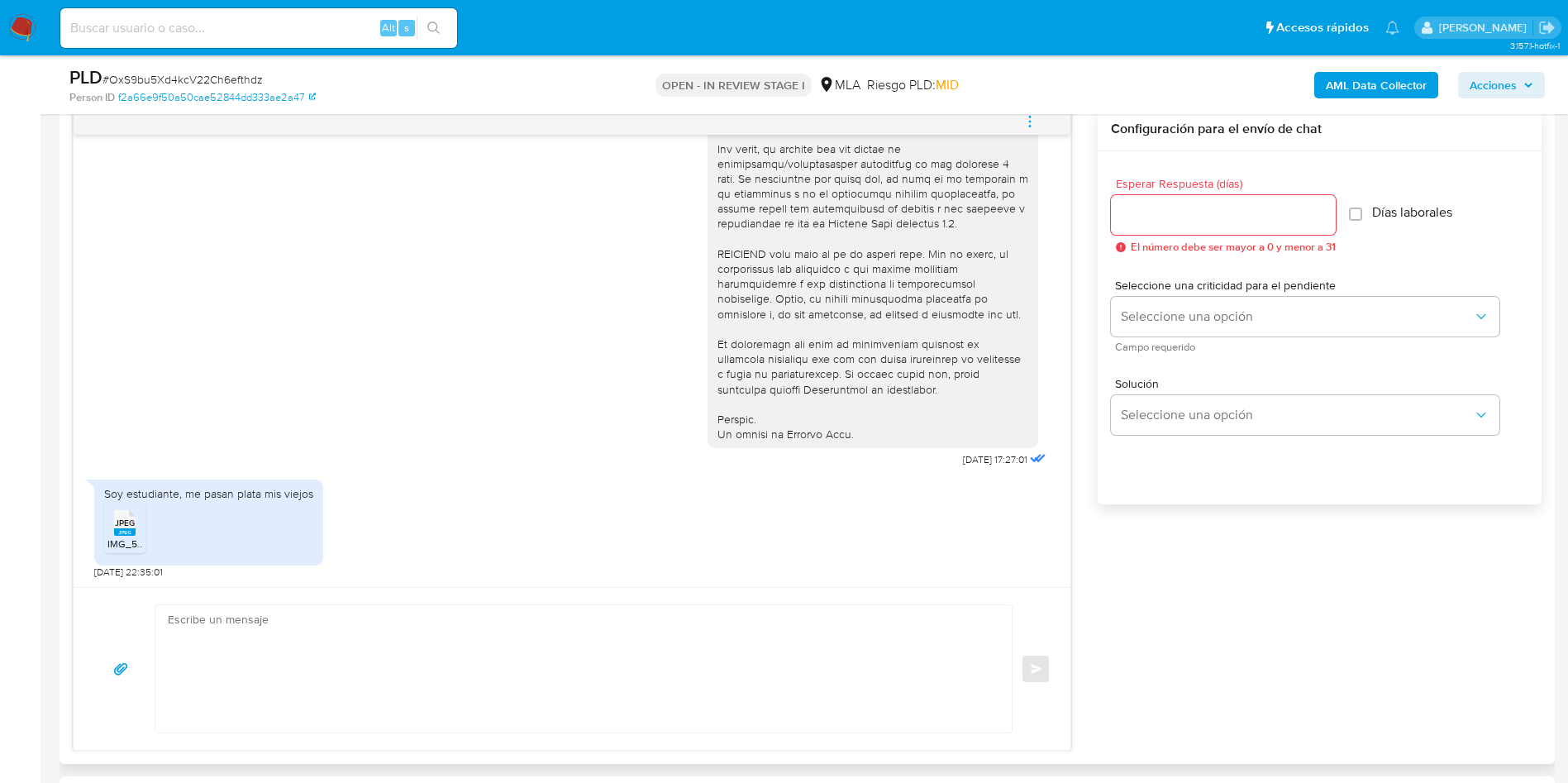
click at [117, 538] on span "IMG_5465.jpeg" at bounding box center [142, 544] width 69 height 14
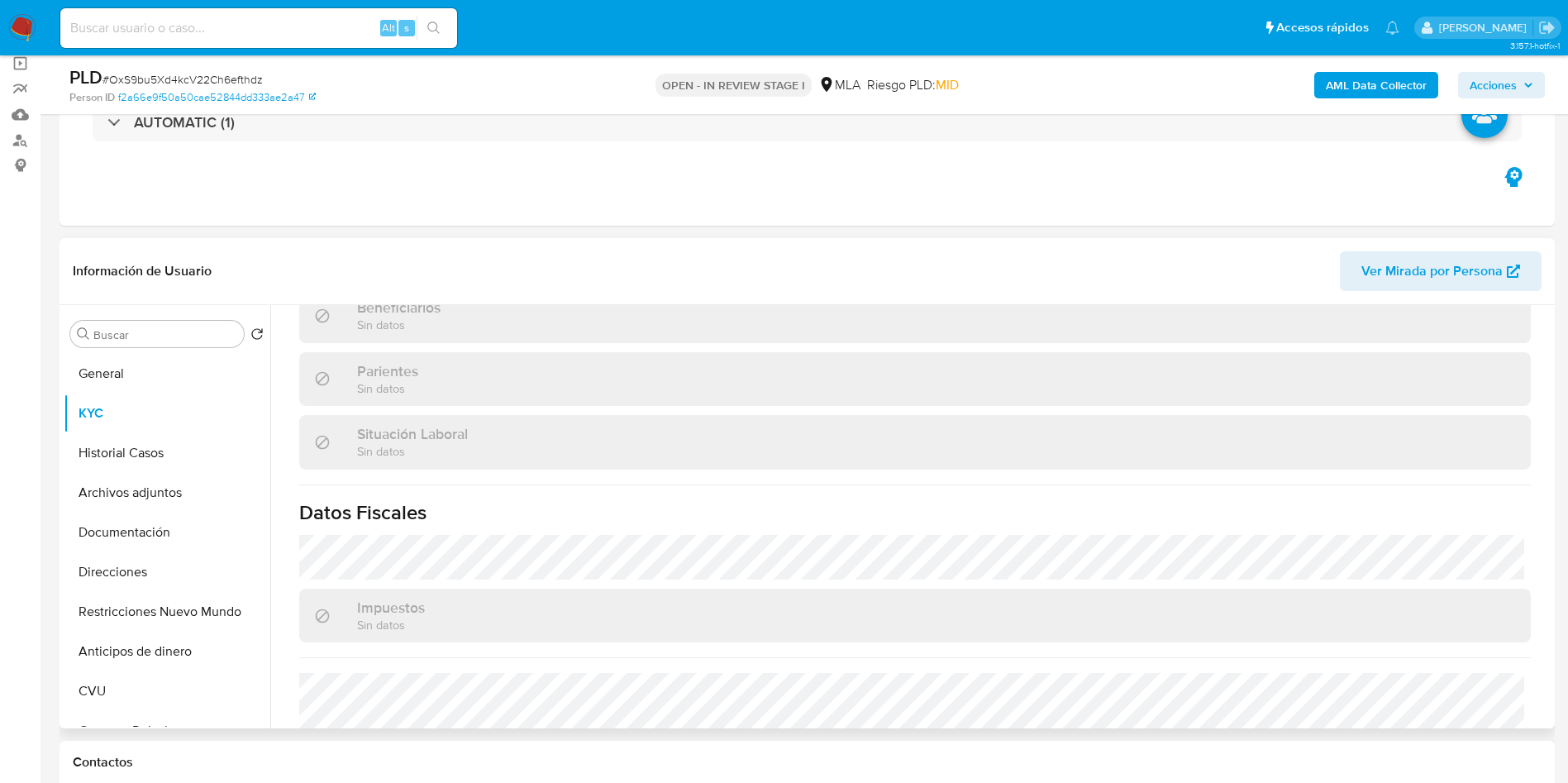
scroll to position [856, 0]
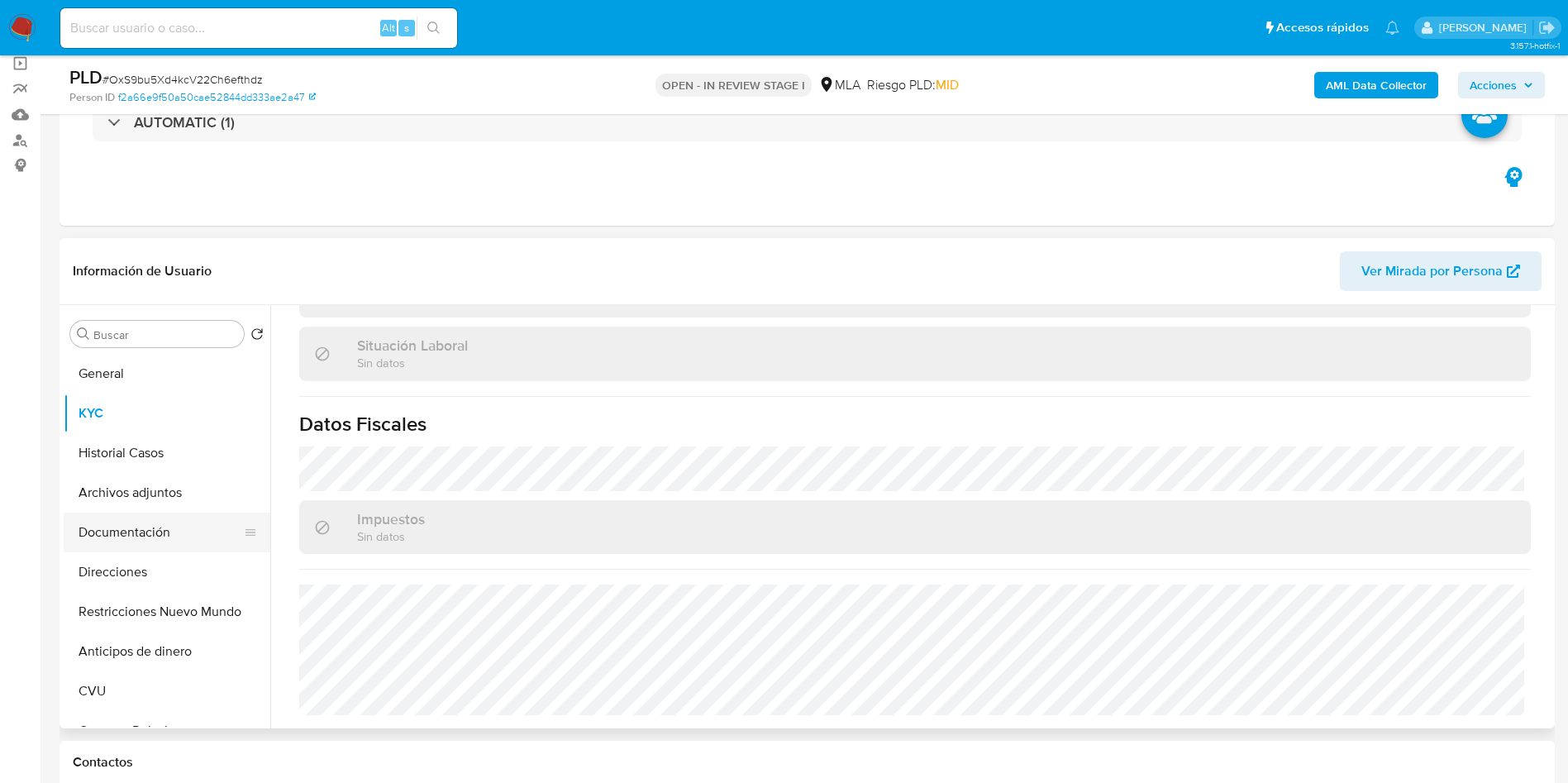
click at [155, 525] on button "Documentación" at bounding box center [161, 532] width 194 height 40
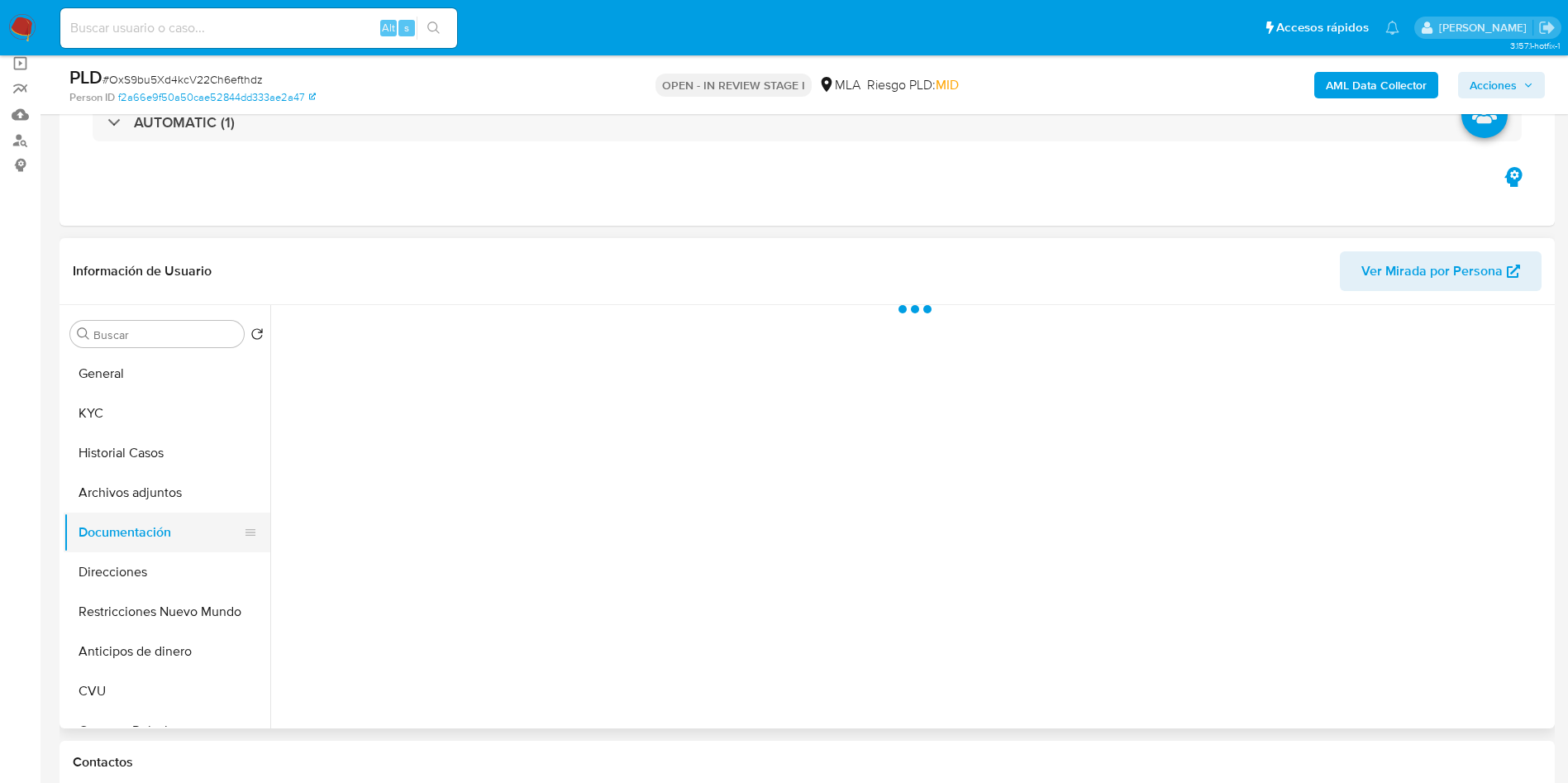
scroll to position [0, 0]
click at [128, 582] on button "Direcciones" at bounding box center [161, 572] width 194 height 40
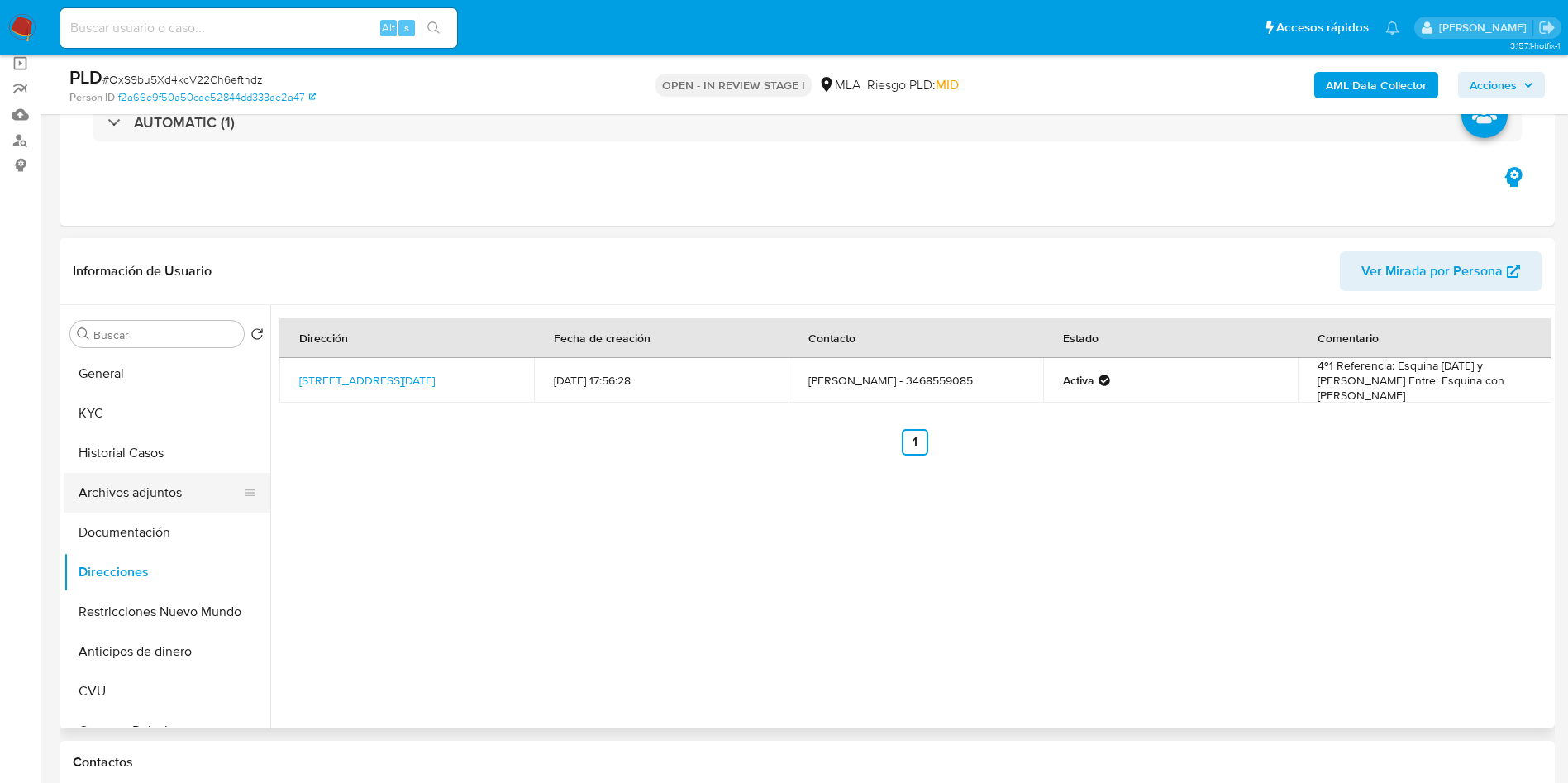
click at [105, 511] on button "Archivos adjuntos" at bounding box center [161, 493] width 194 height 40
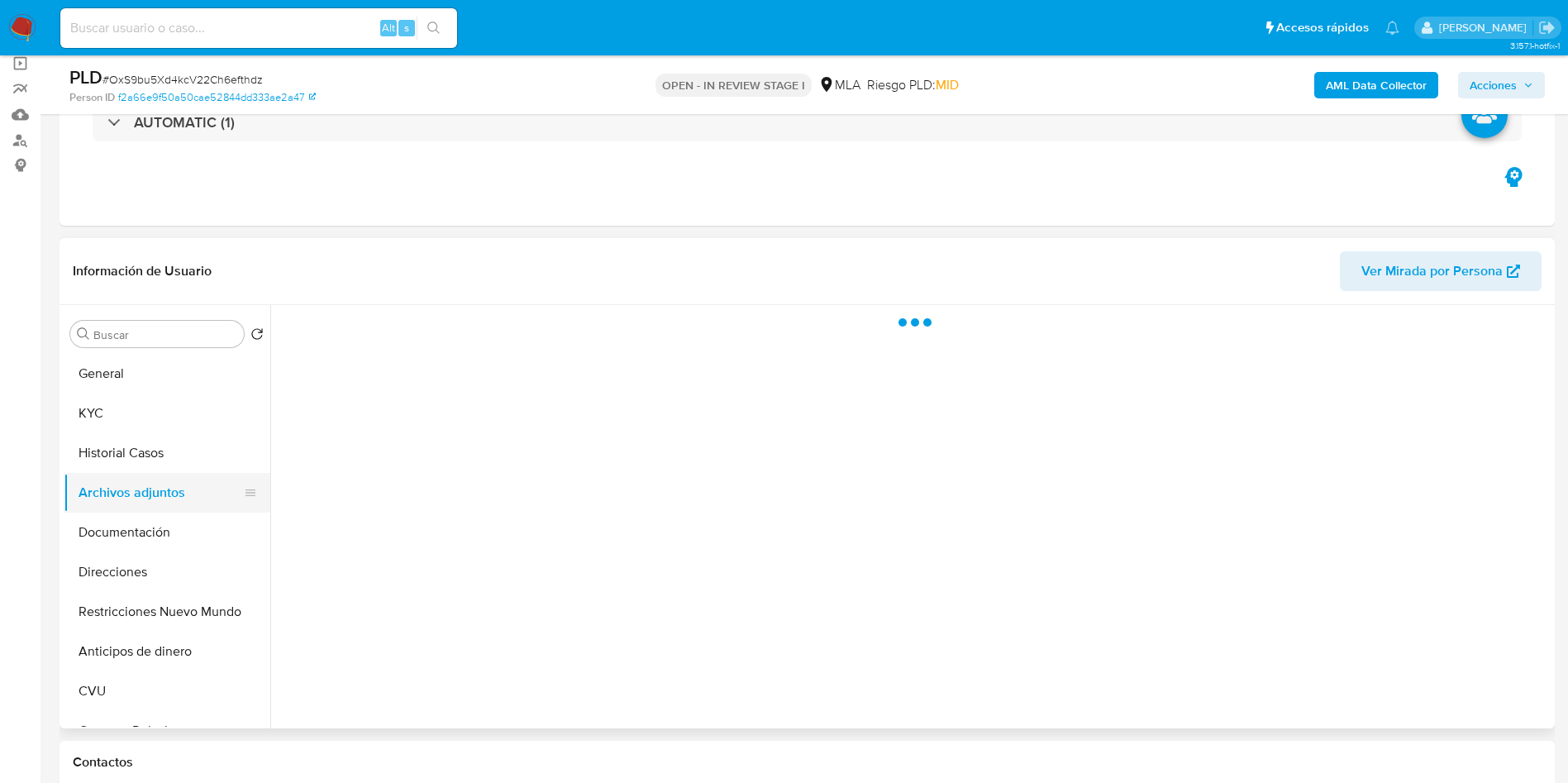
click at [106, 506] on button "Archivos adjuntos" at bounding box center [161, 493] width 194 height 40
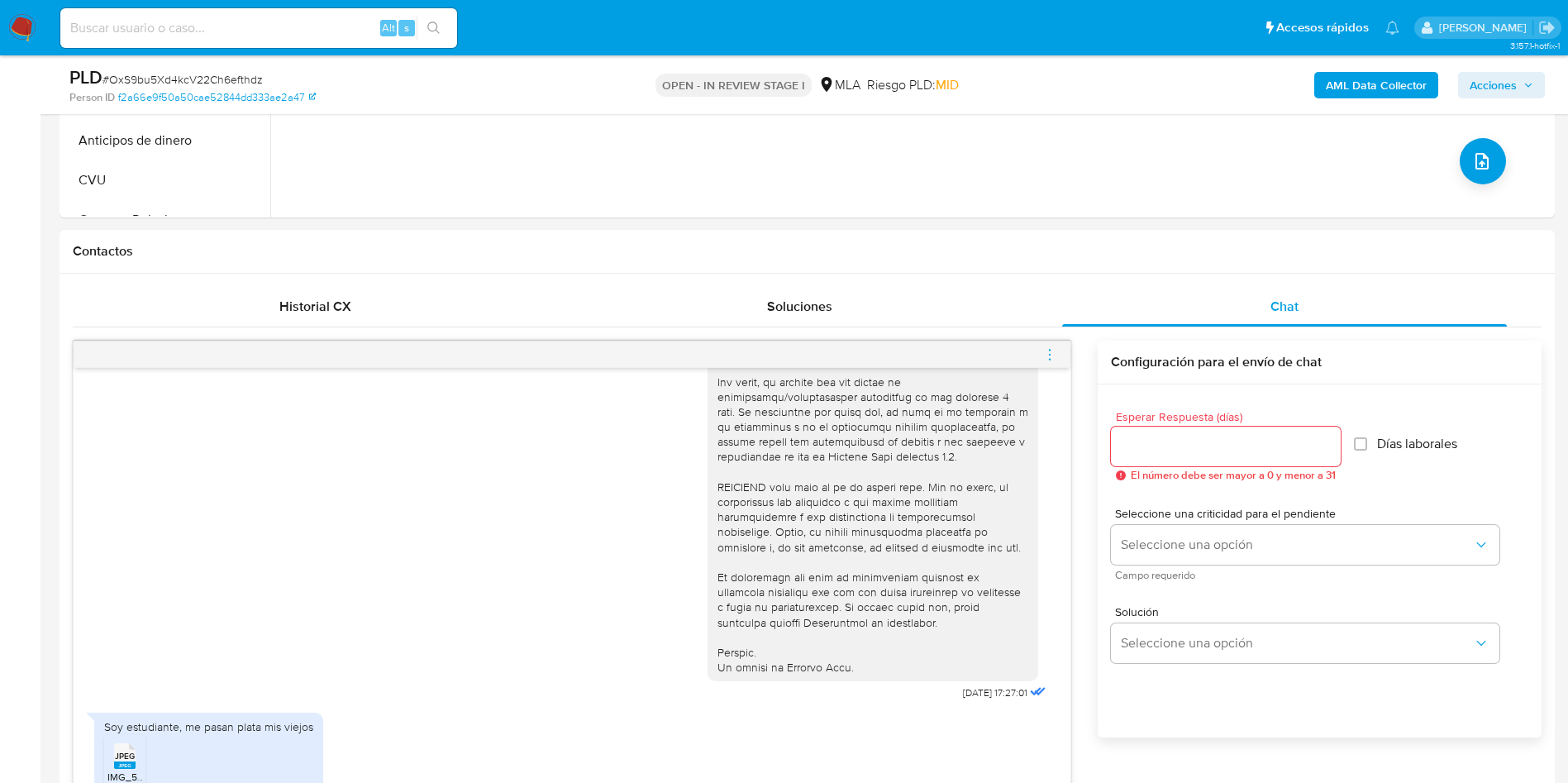
scroll to position [992, 0]
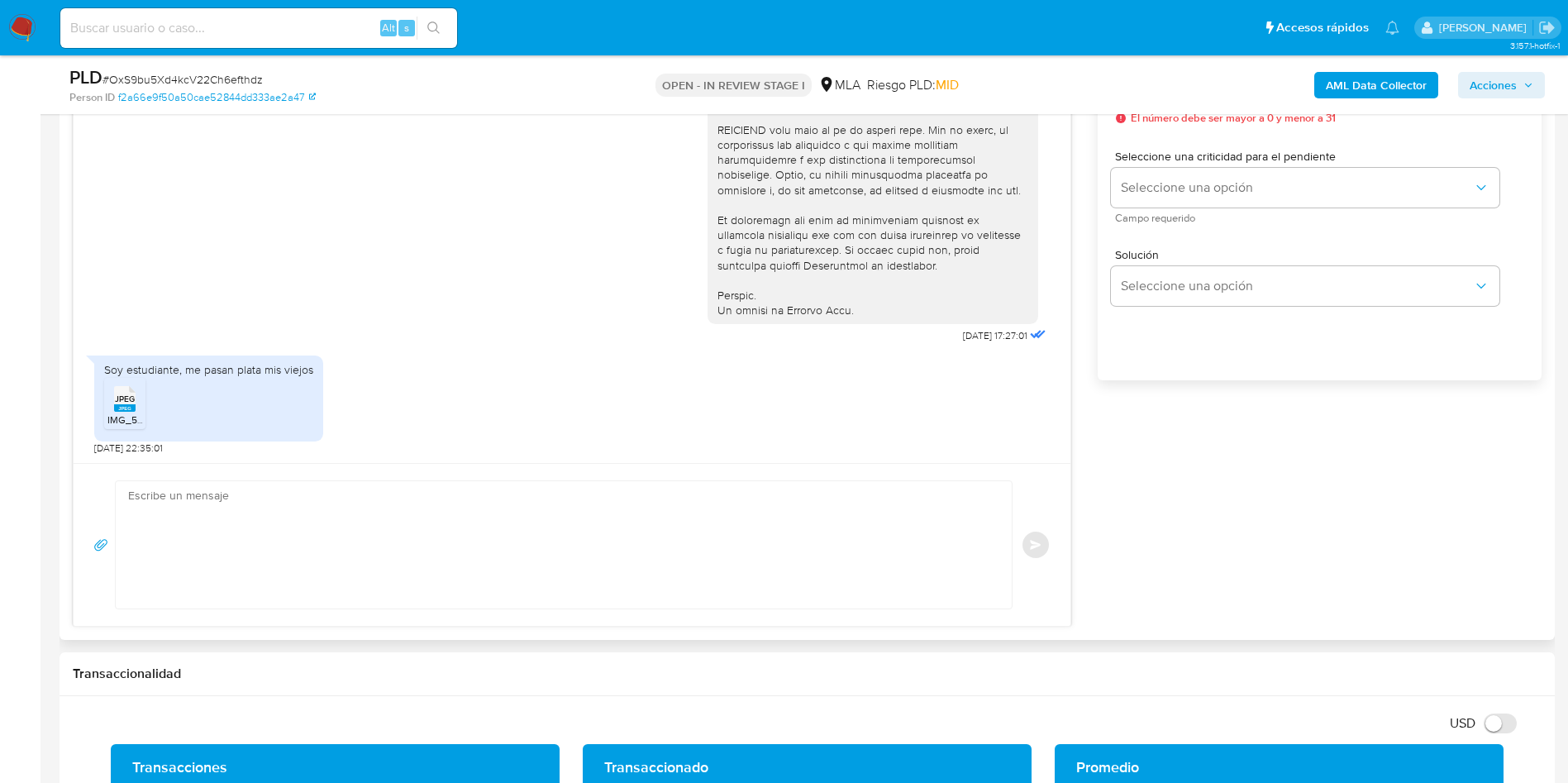
click at [143, 372] on div "Soy estudiante, me pasan plata mis viejos" at bounding box center [209, 369] width 209 height 15
copy div "Soy estudiante, me pasan plata mis viejos JPEG"
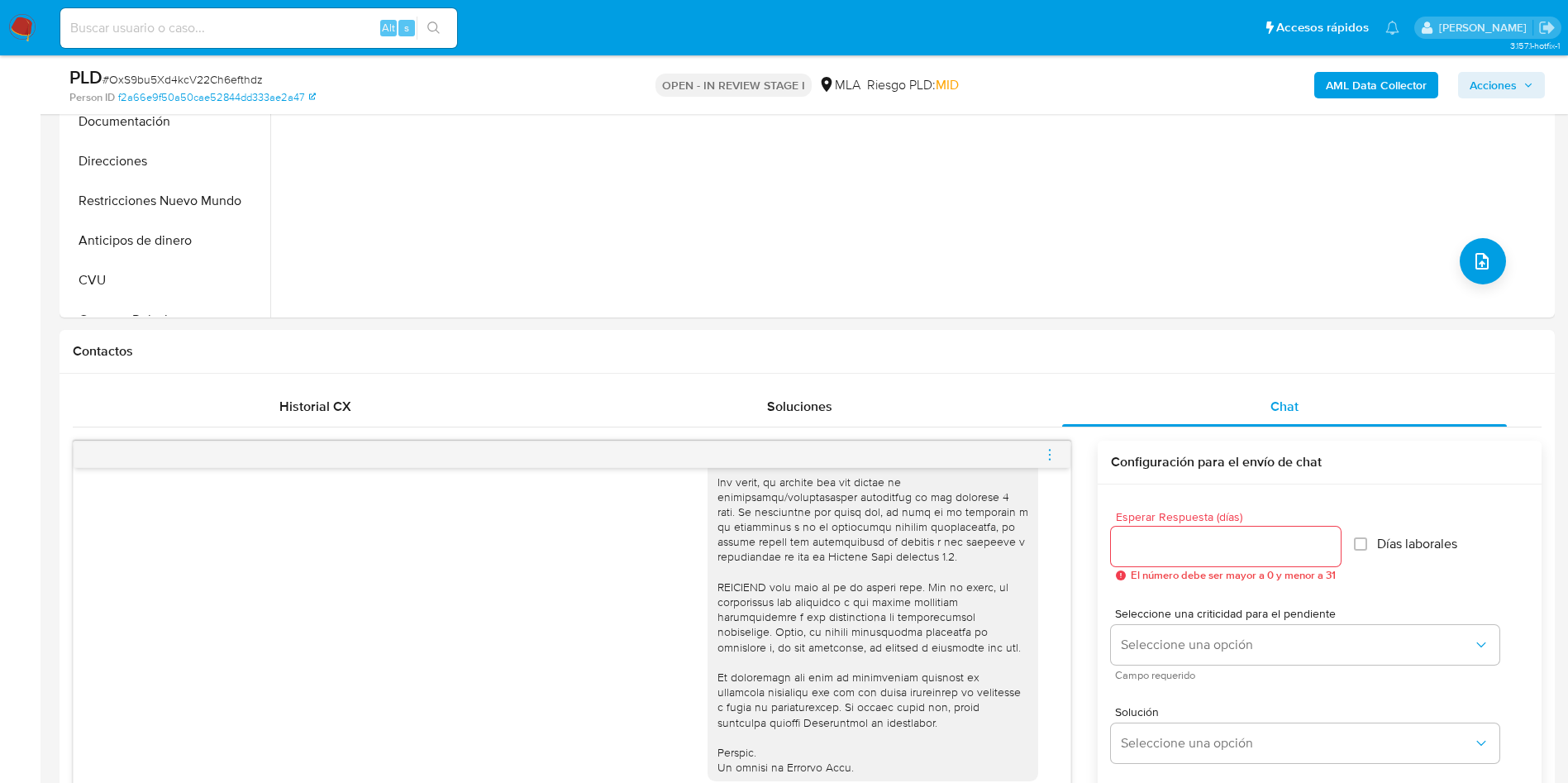
scroll to position [124, 0]
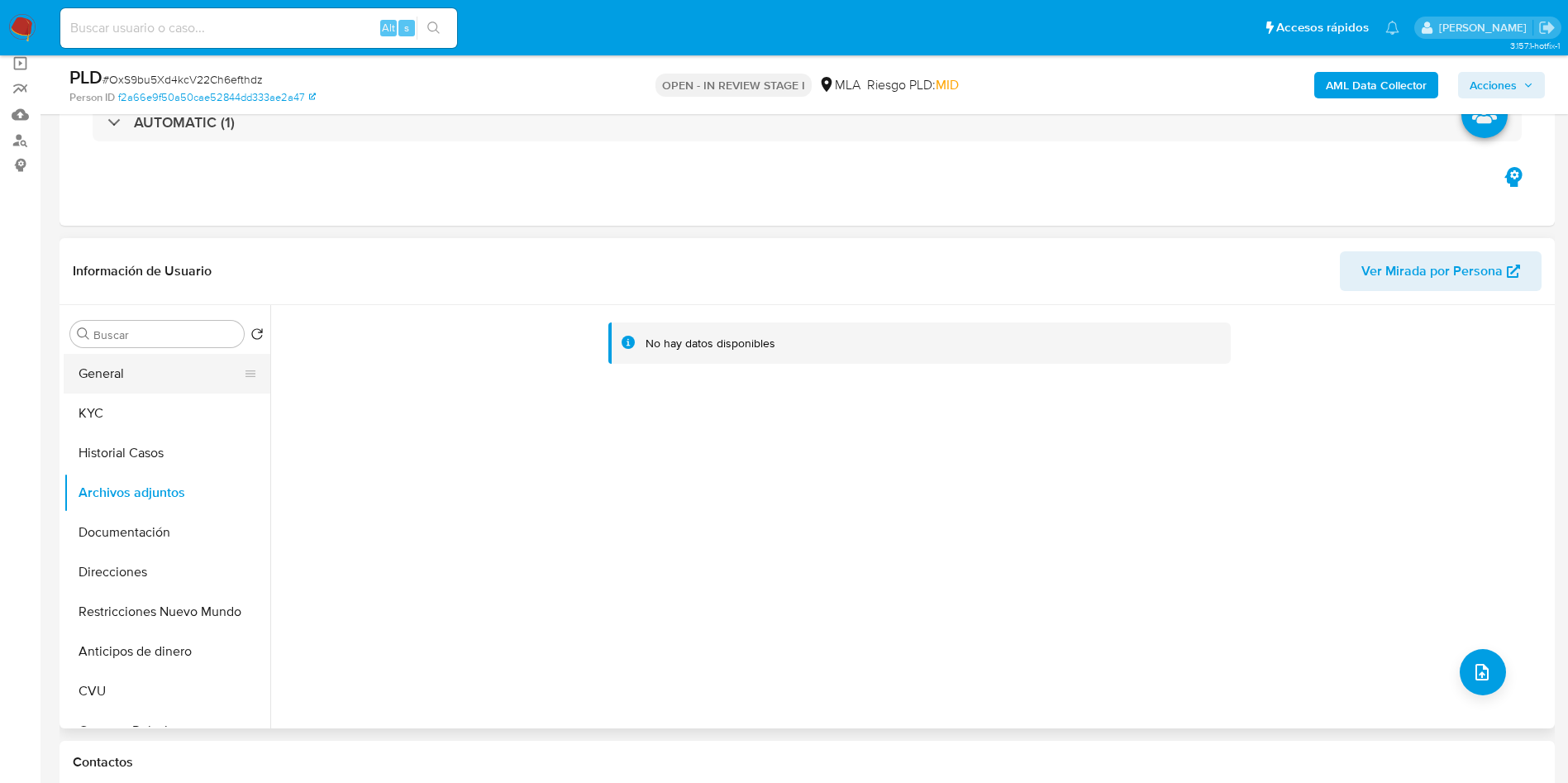
click at [193, 367] on button "General" at bounding box center [161, 373] width 194 height 40
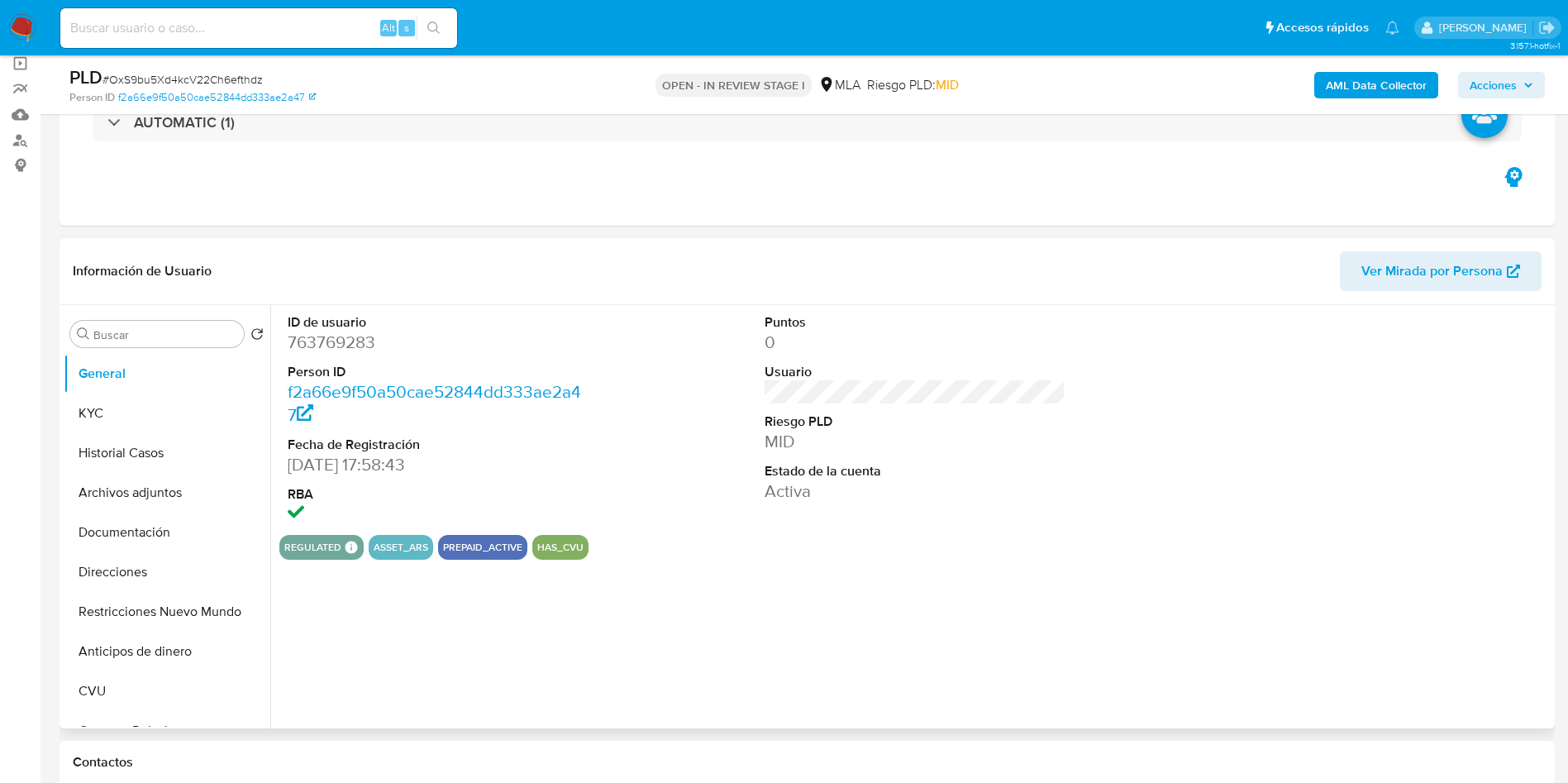
click at [326, 347] on dd "763769283" at bounding box center [438, 342] width 302 height 23
copy dd "763769283"
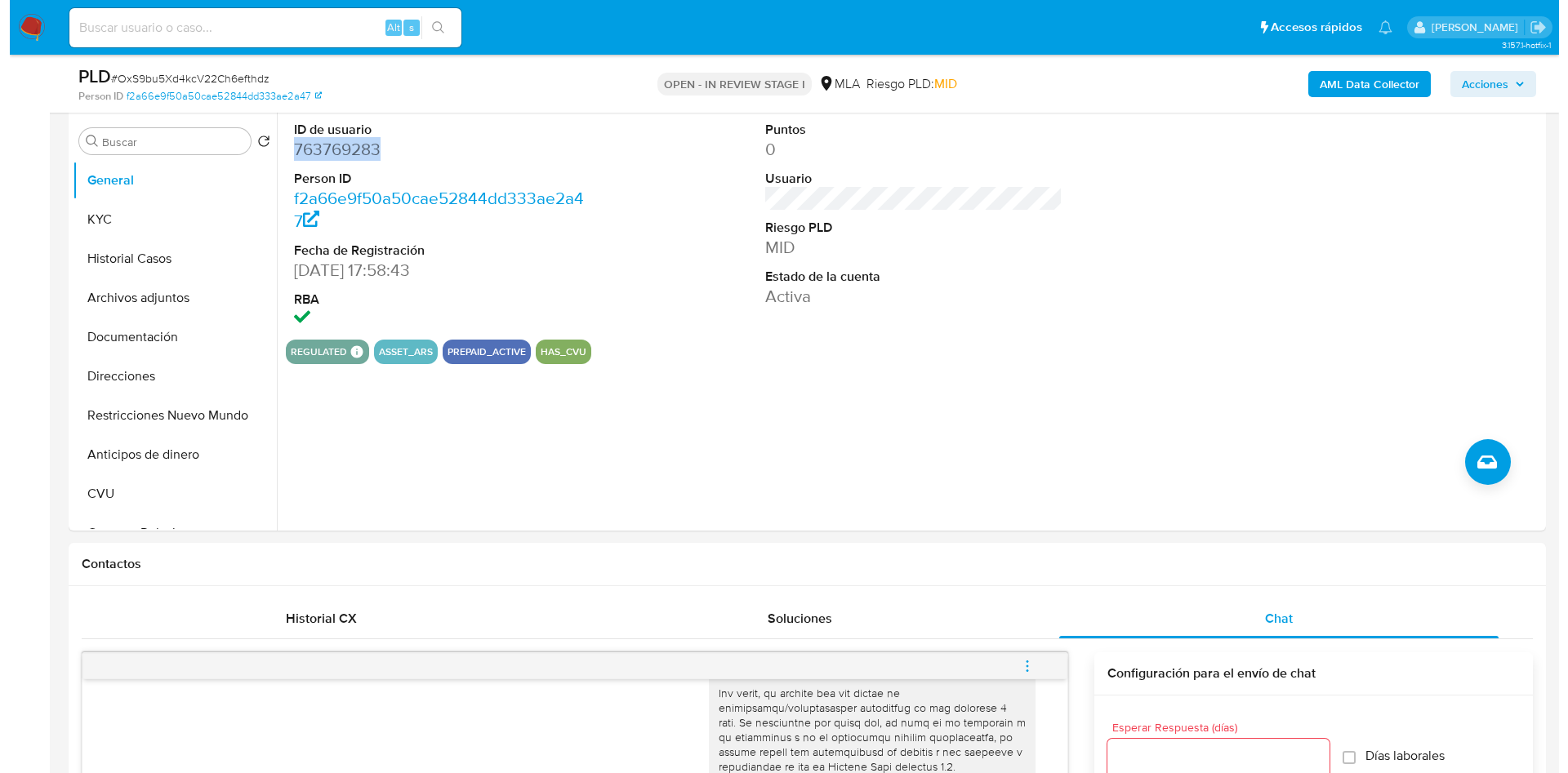
scroll to position [0, 0]
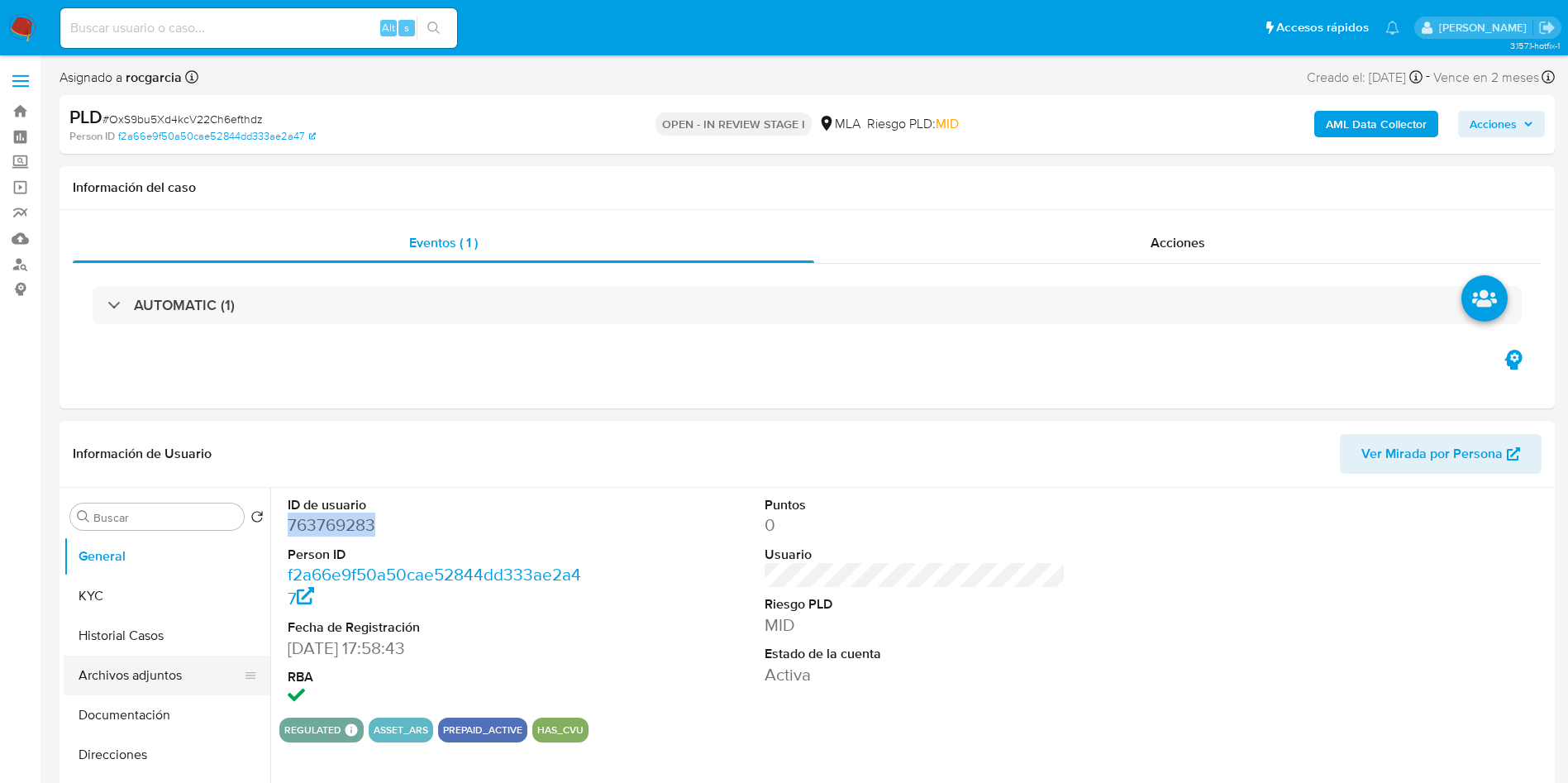
click at [114, 675] on button "Archivos adjuntos" at bounding box center [161, 676] width 194 height 40
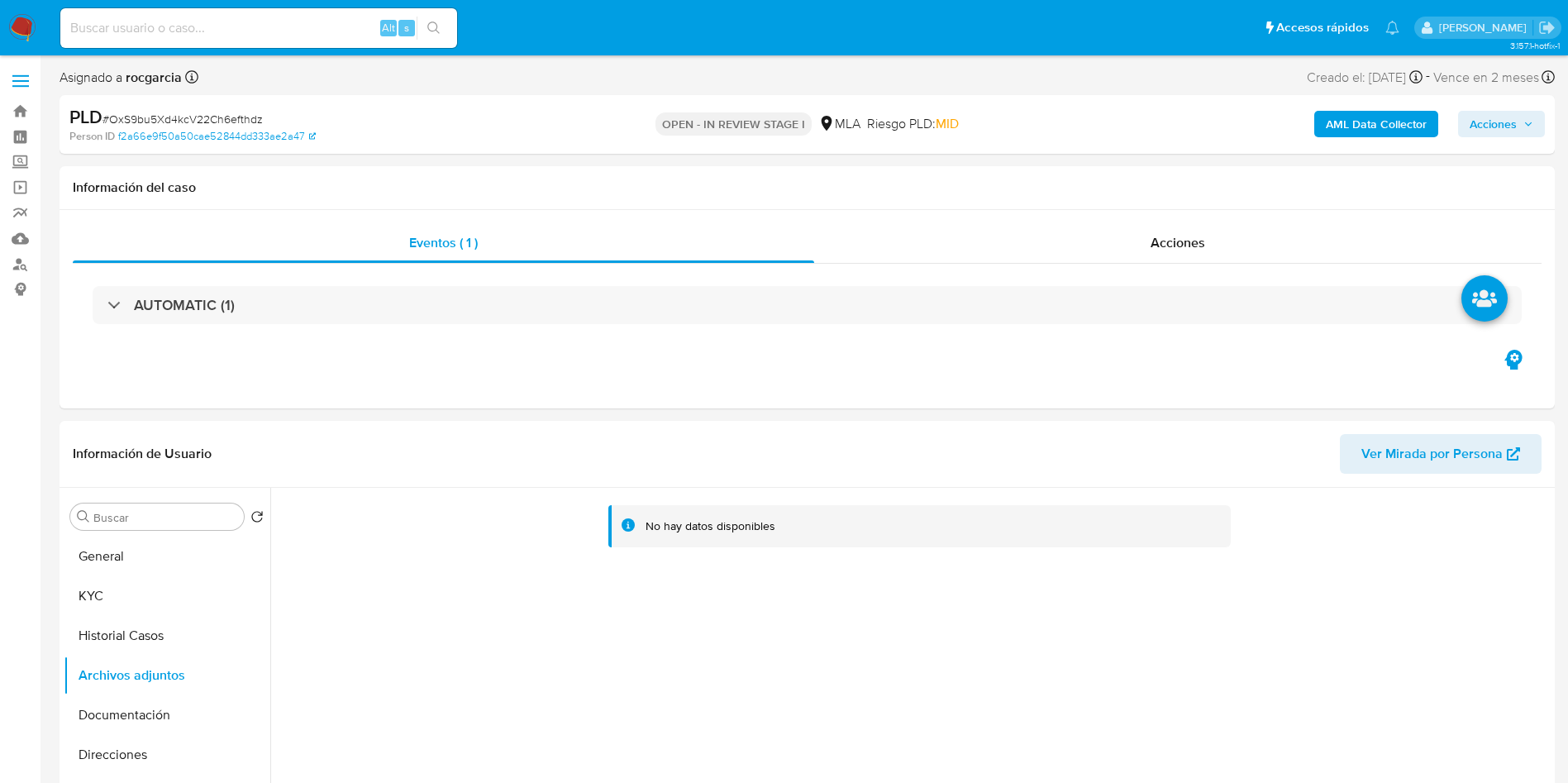
click at [1359, 124] on b "AML Data Collector" at bounding box center [1375, 124] width 101 height 27
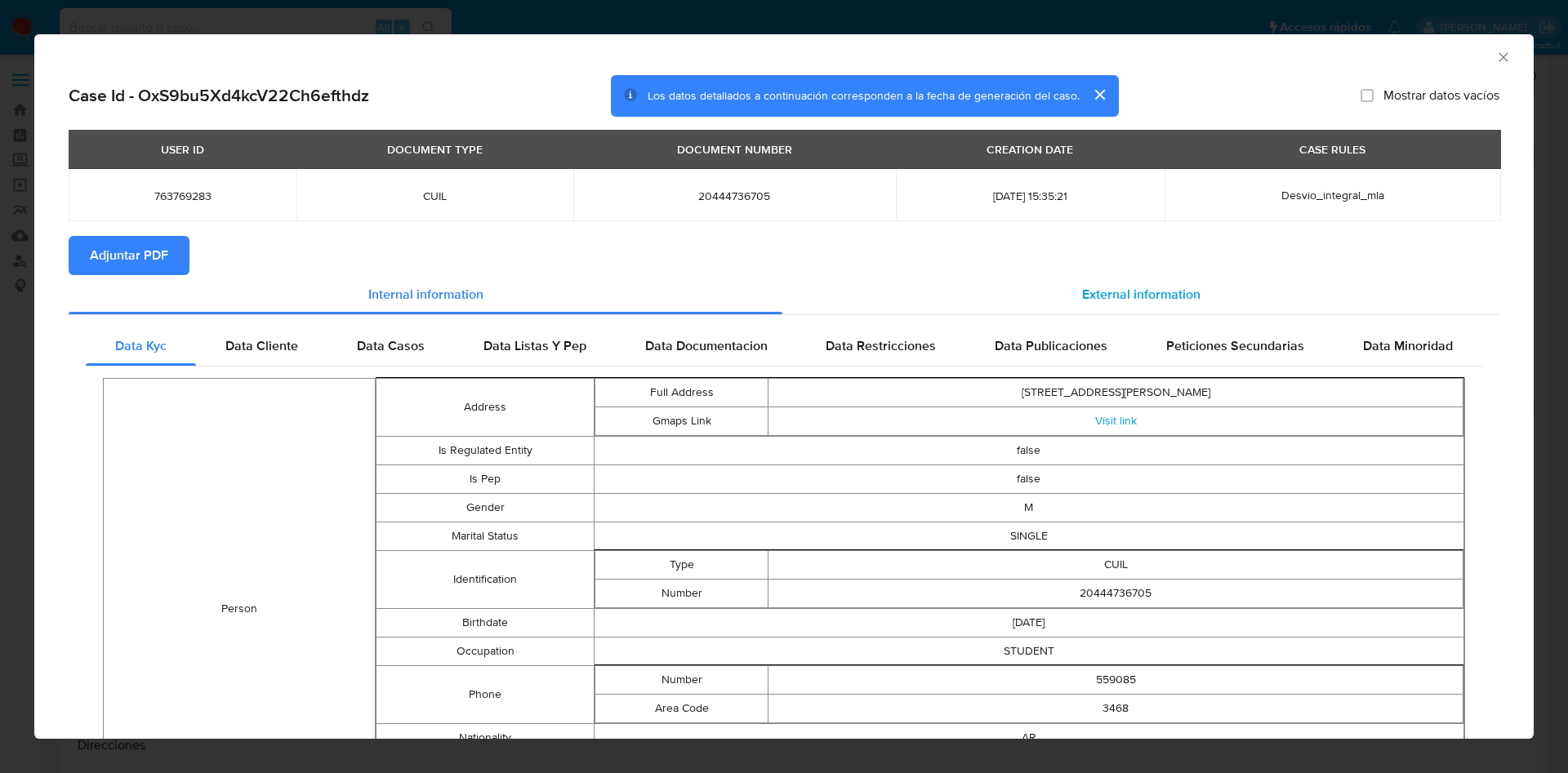
click at [1084, 305] on div "External information" at bounding box center [1140, 294] width 717 height 39
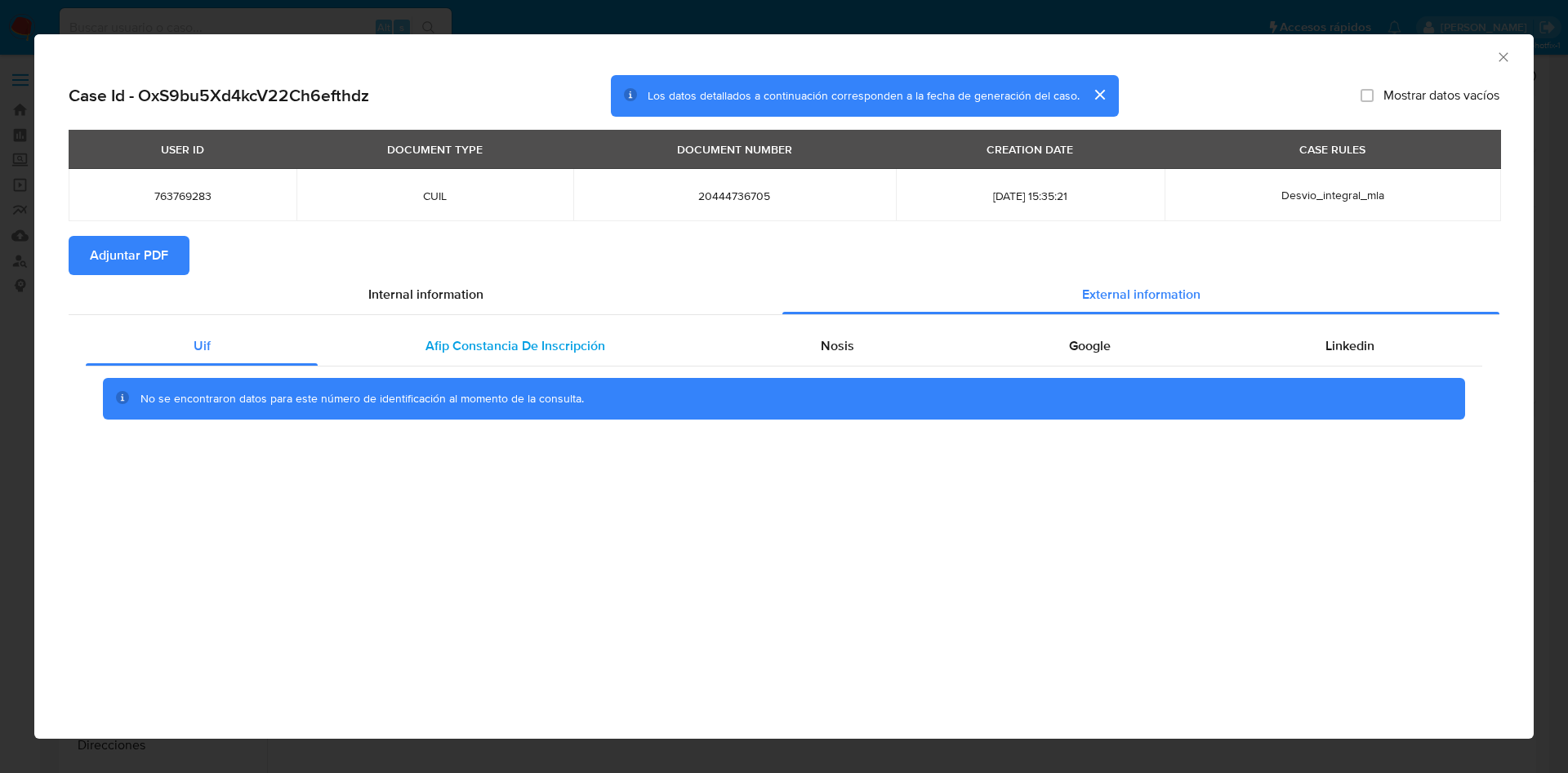
click at [486, 334] on div "Afip Constancia De Inscripción" at bounding box center [515, 346] width 394 height 39
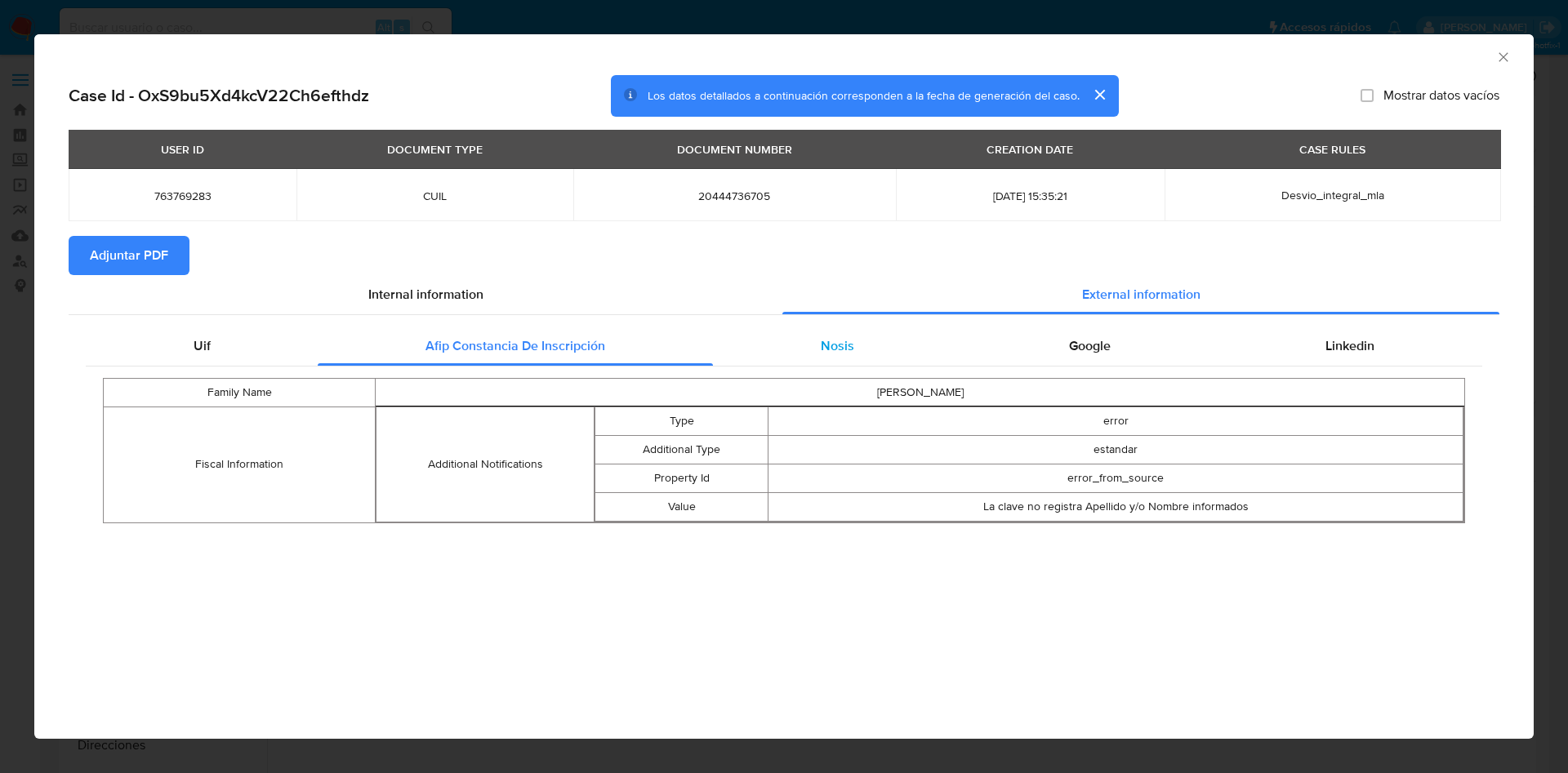
click at [871, 329] on div "Nosis" at bounding box center [836, 346] width 248 height 39
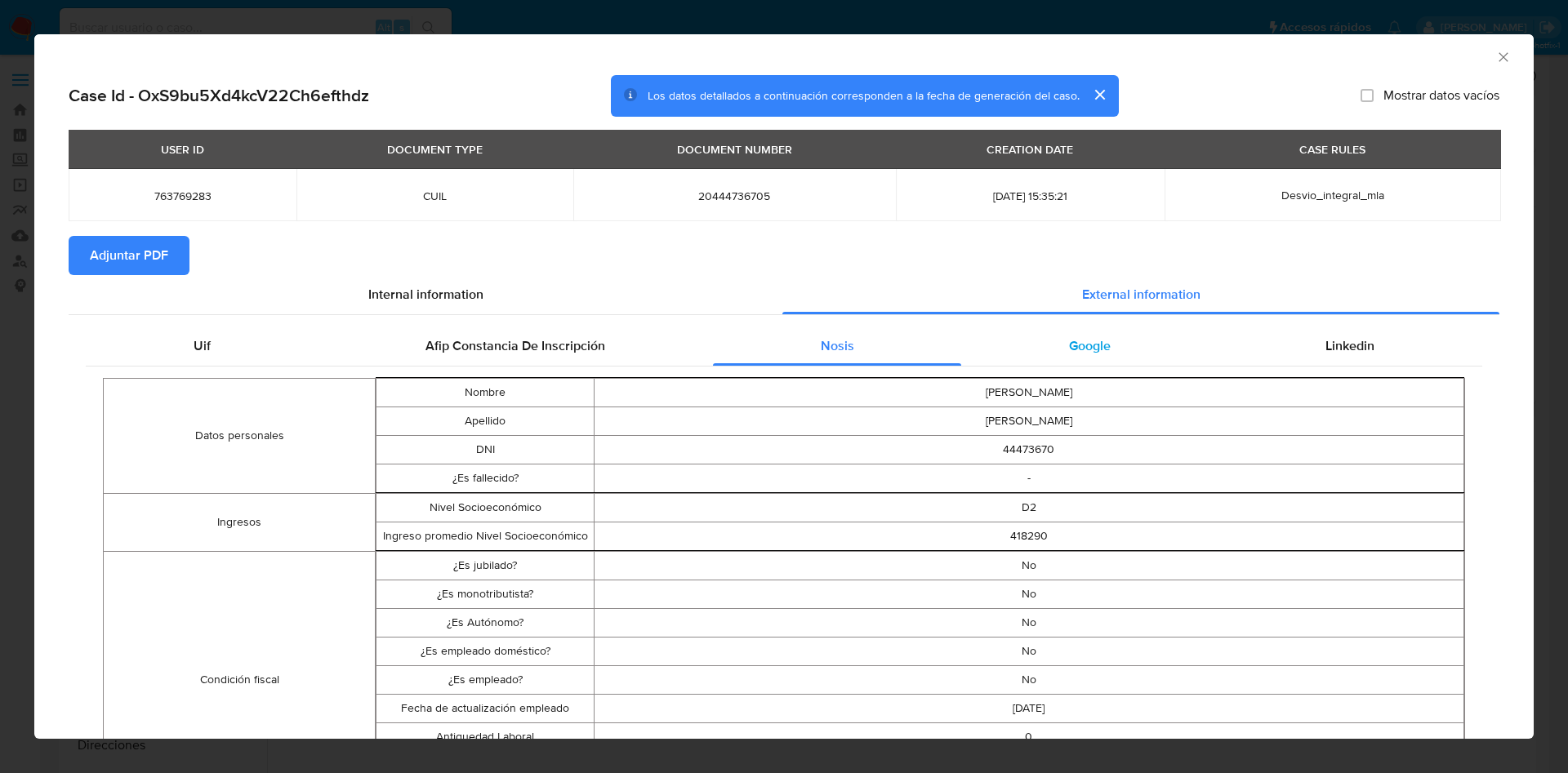
click at [1150, 343] on div "Google" at bounding box center [1089, 346] width 256 height 39
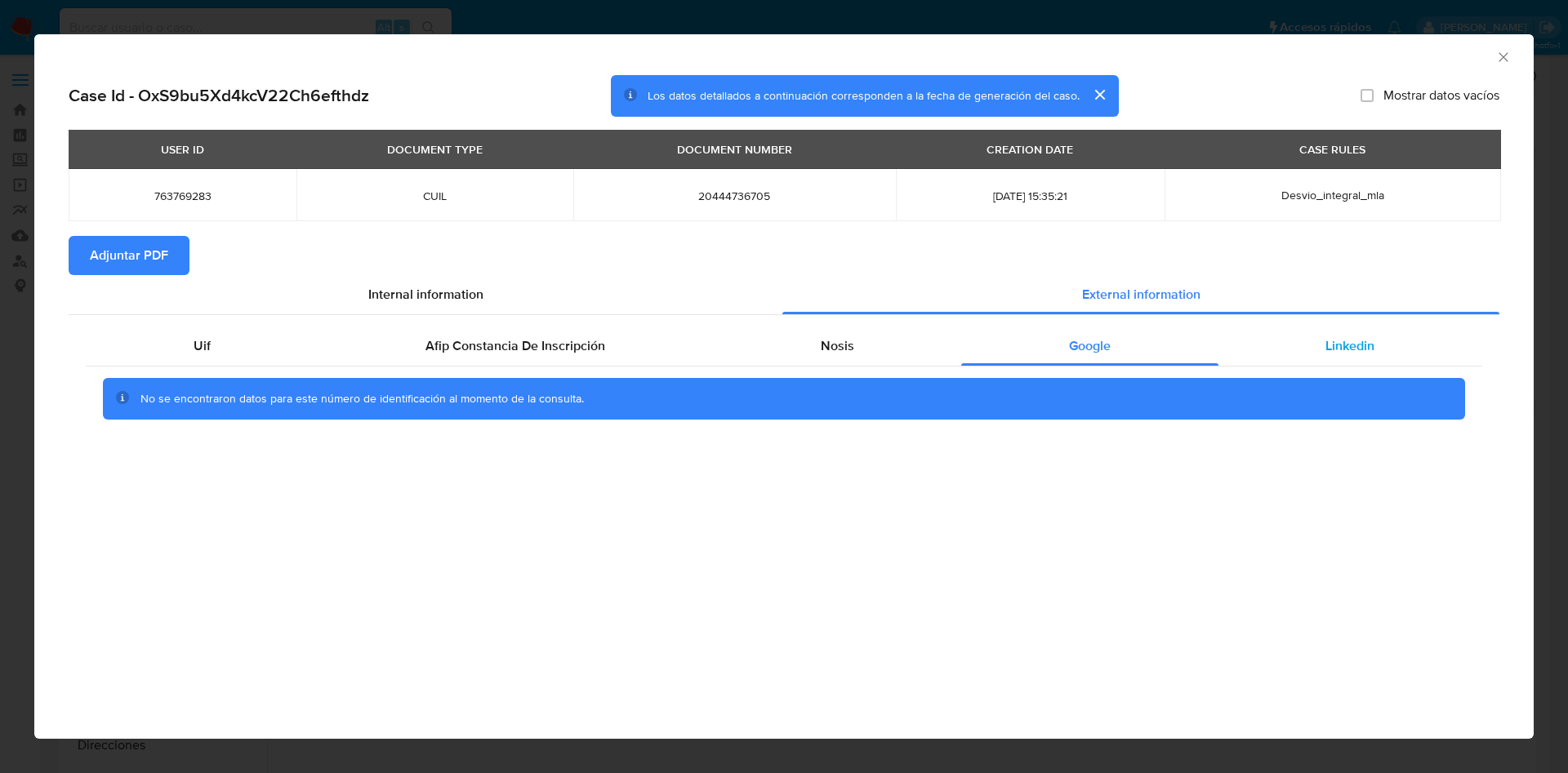
click at [1326, 334] on div "Linkedin" at bounding box center [1349, 346] width 264 height 39
click at [111, 244] on span "Adjuntar PDF" at bounding box center [129, 255] width 79 height 36
click at [1500, 56] on icon "Cerrar ventana" at bounding box center [1503, 56] width 16 height 16
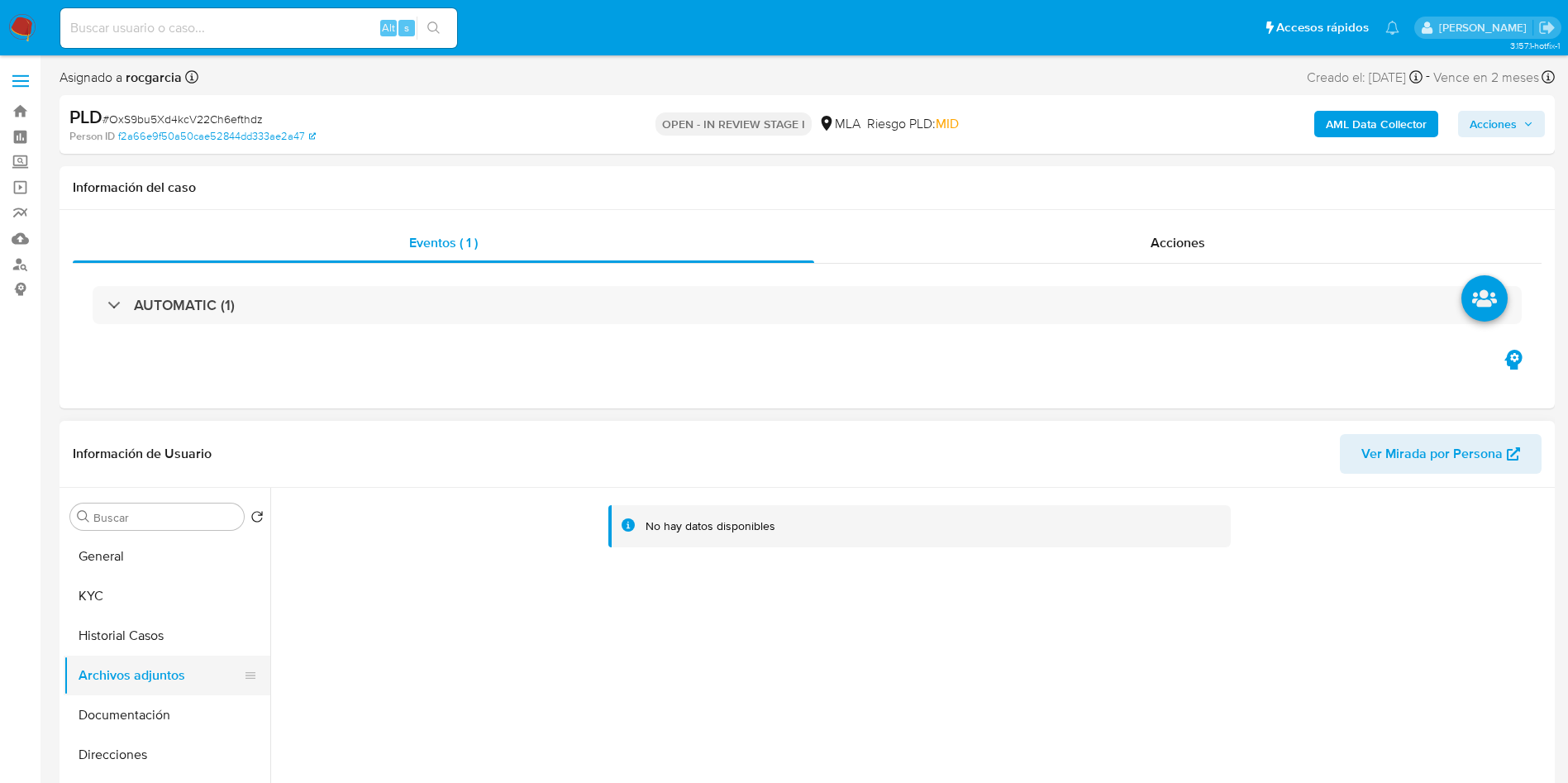
drag, startPoint x: 126, startPoint y: 641, endPoint x: 129, endPoint y: 684, distance: 43.1
click at [126, 642] on button "Historial Casos" at bounding box center [167, 636] width 206 height 40
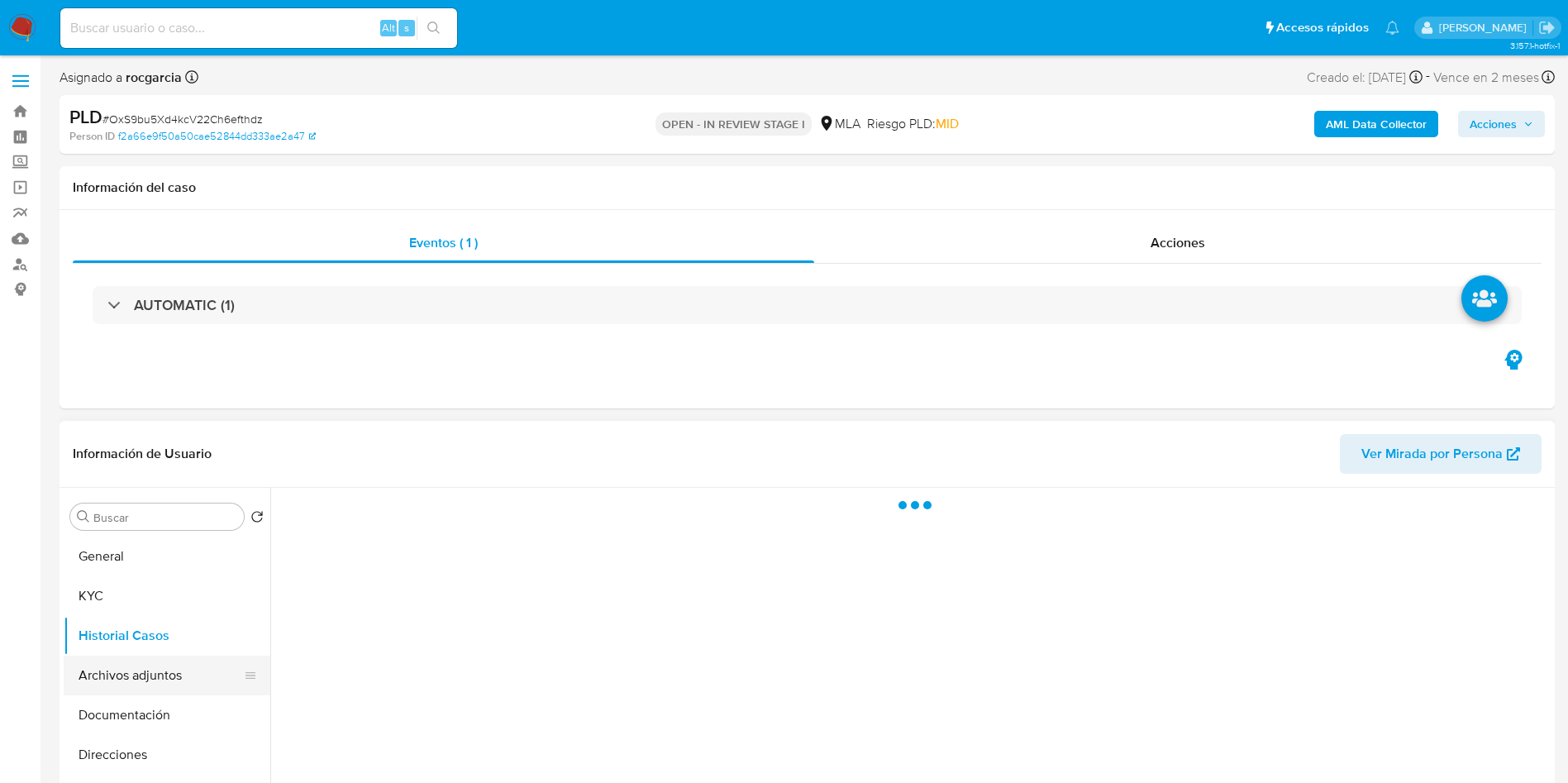
click at [129, 684] on button "Archivos adjuntos" at bounding box center [161, 676] width 194 height 40
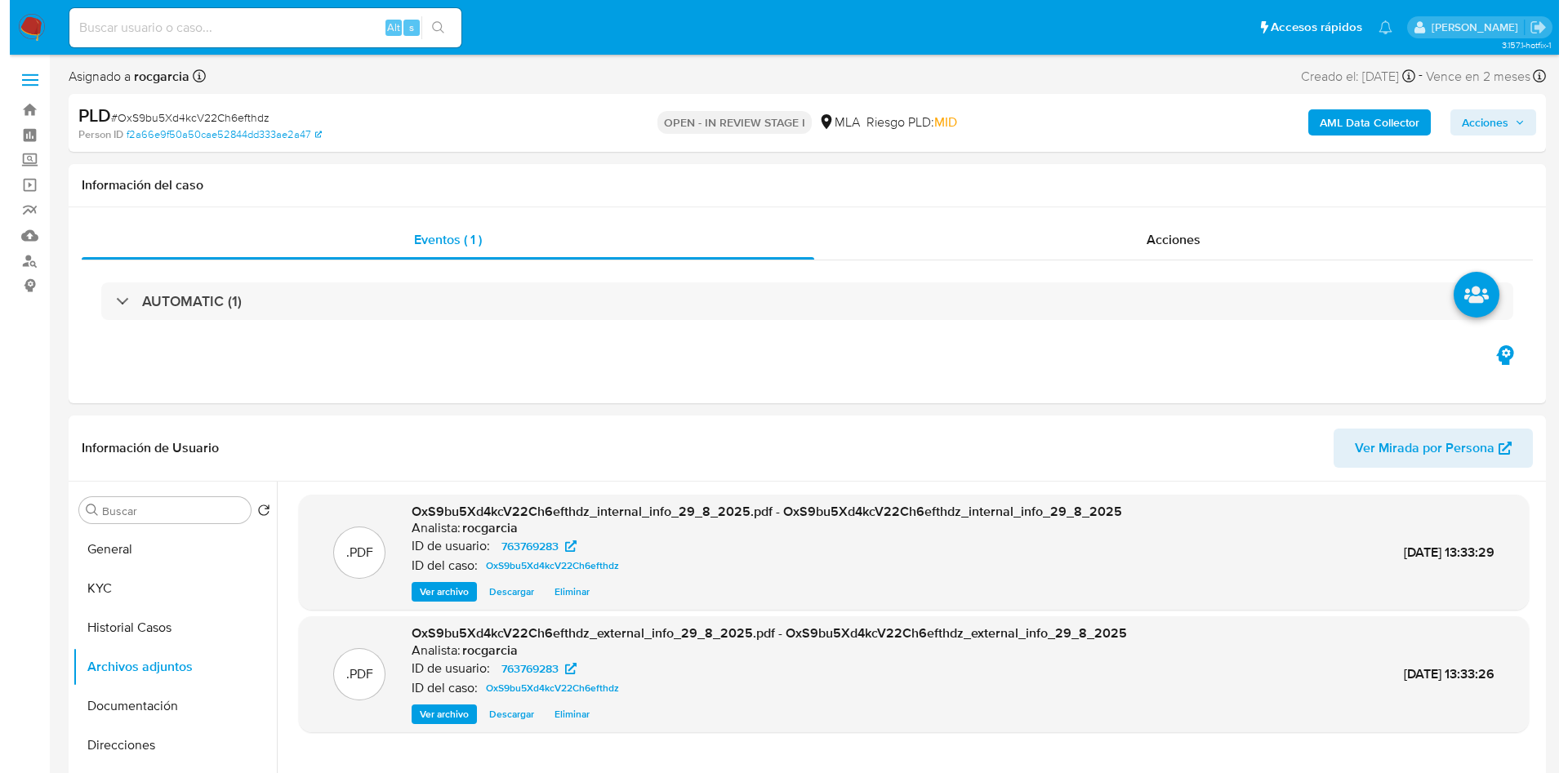
scroll to position [122, 0]
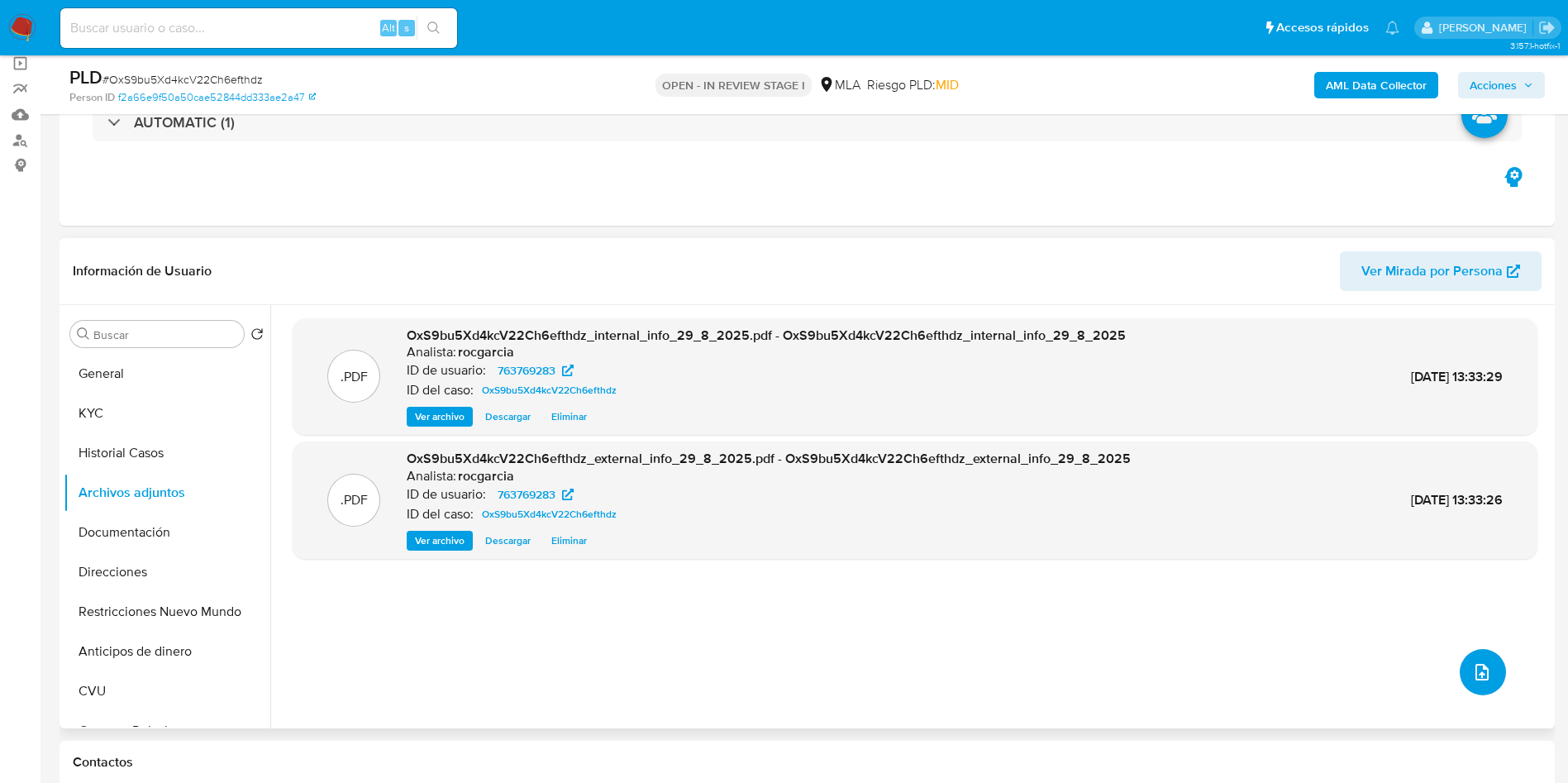
click at [1479, 668] on icon "upload-file" at bounding box center [1482, 672] width 20 height 20
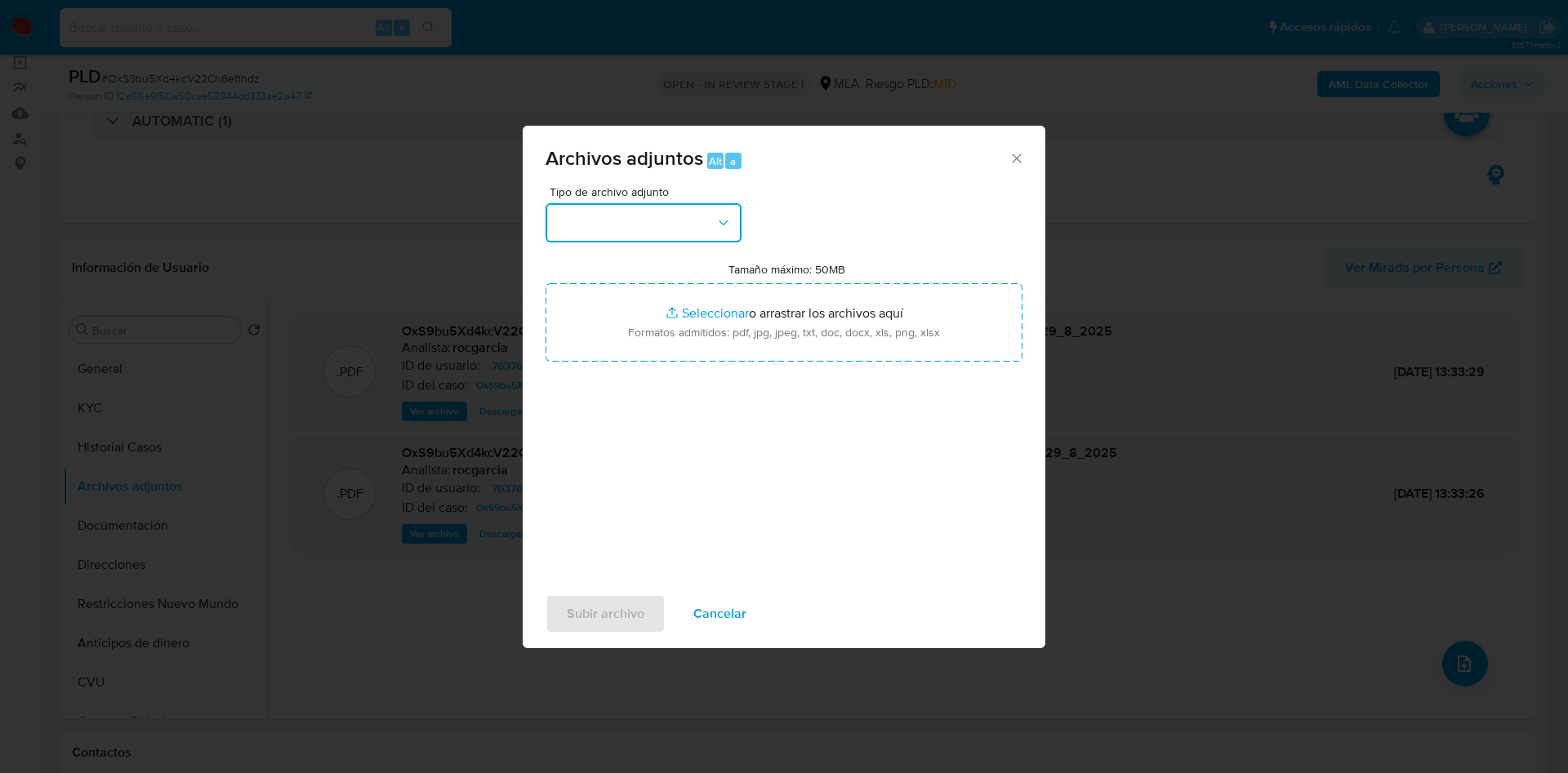
click at [639, 215] on button "button" at bounding box center [644, 223] width 196 height 39
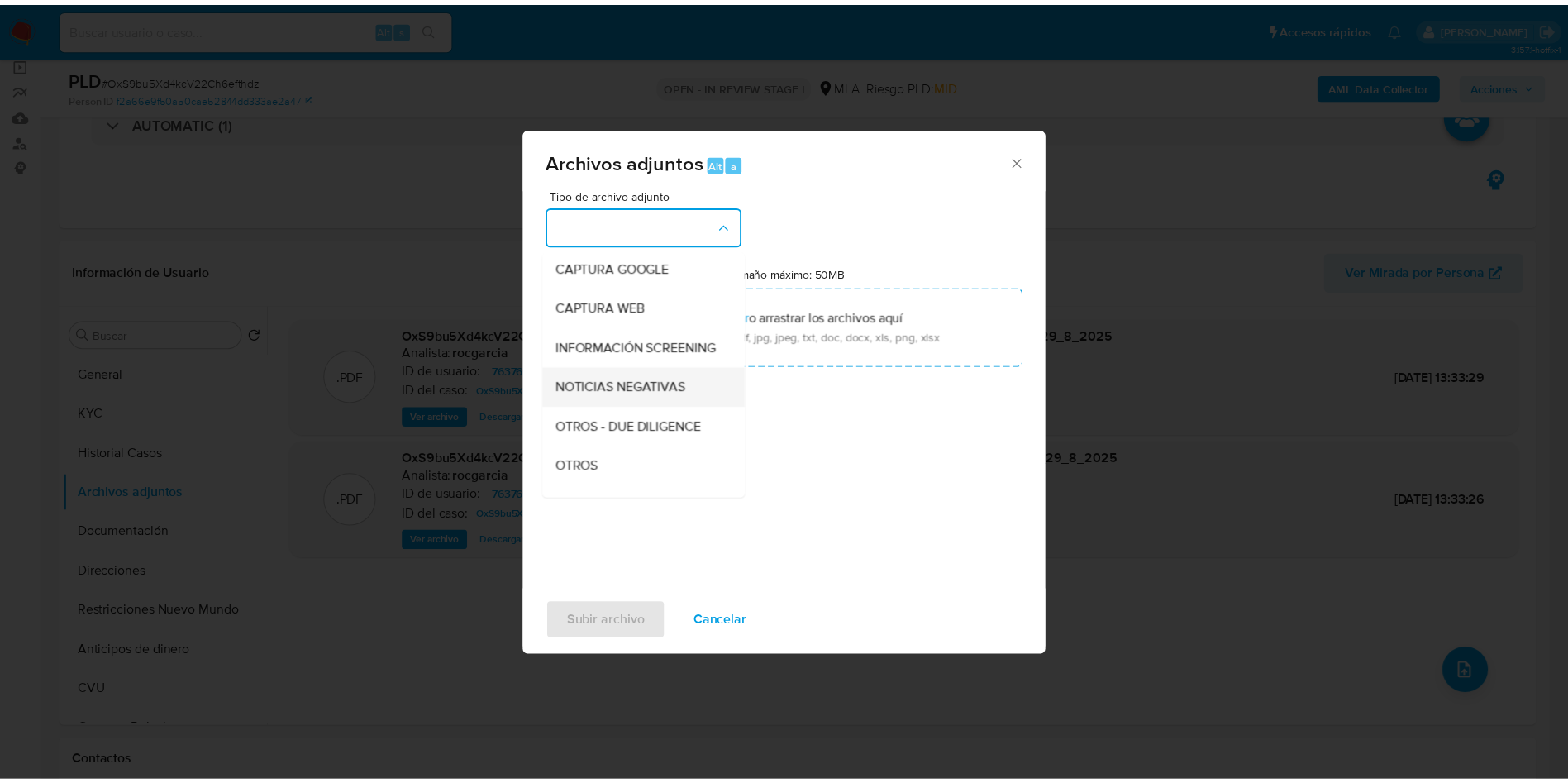
scroll to position [248, 0]
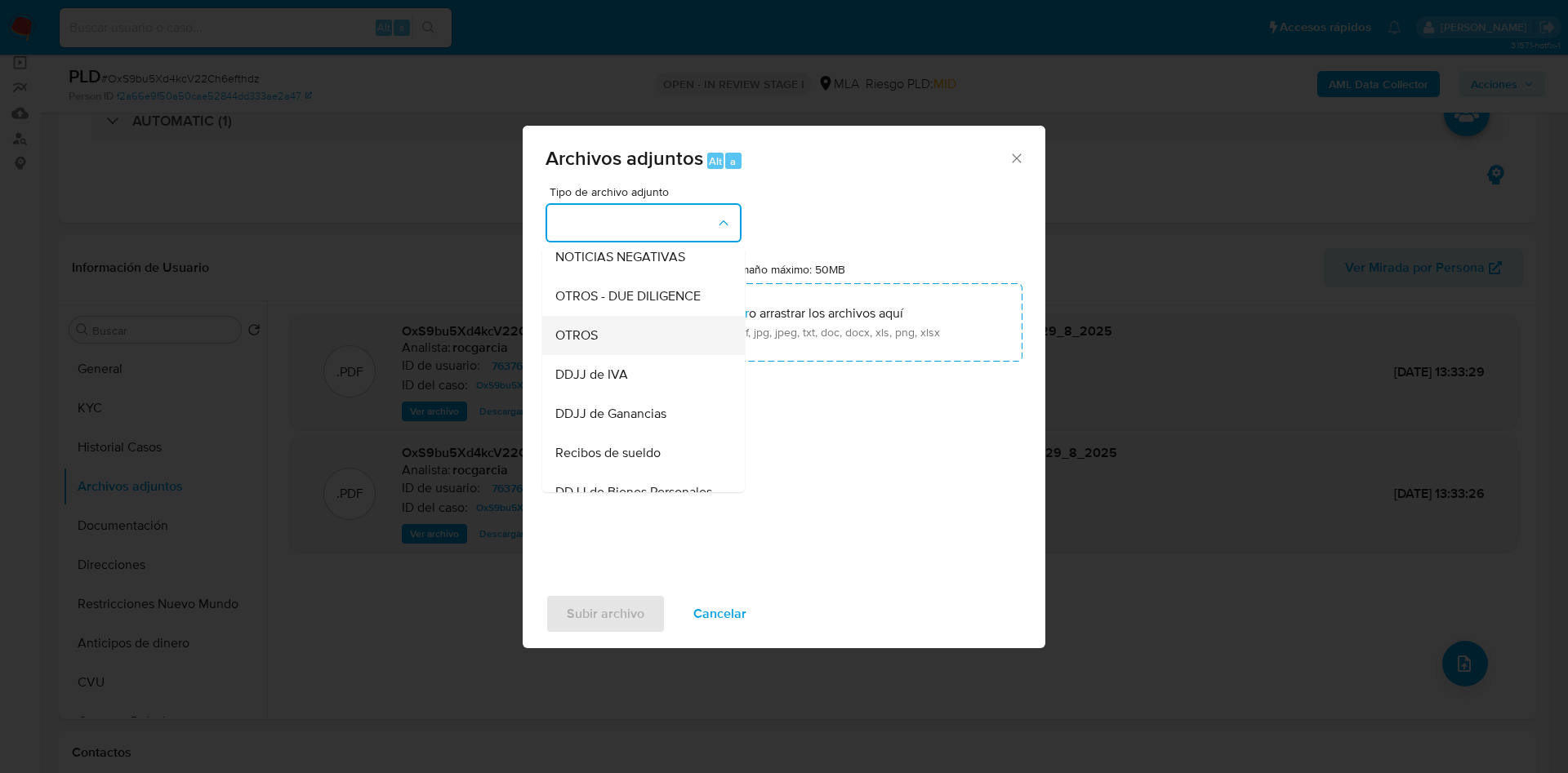
click at [611, 352] on div "OTROS" at bounding box center [638, 335] width 166 height 39
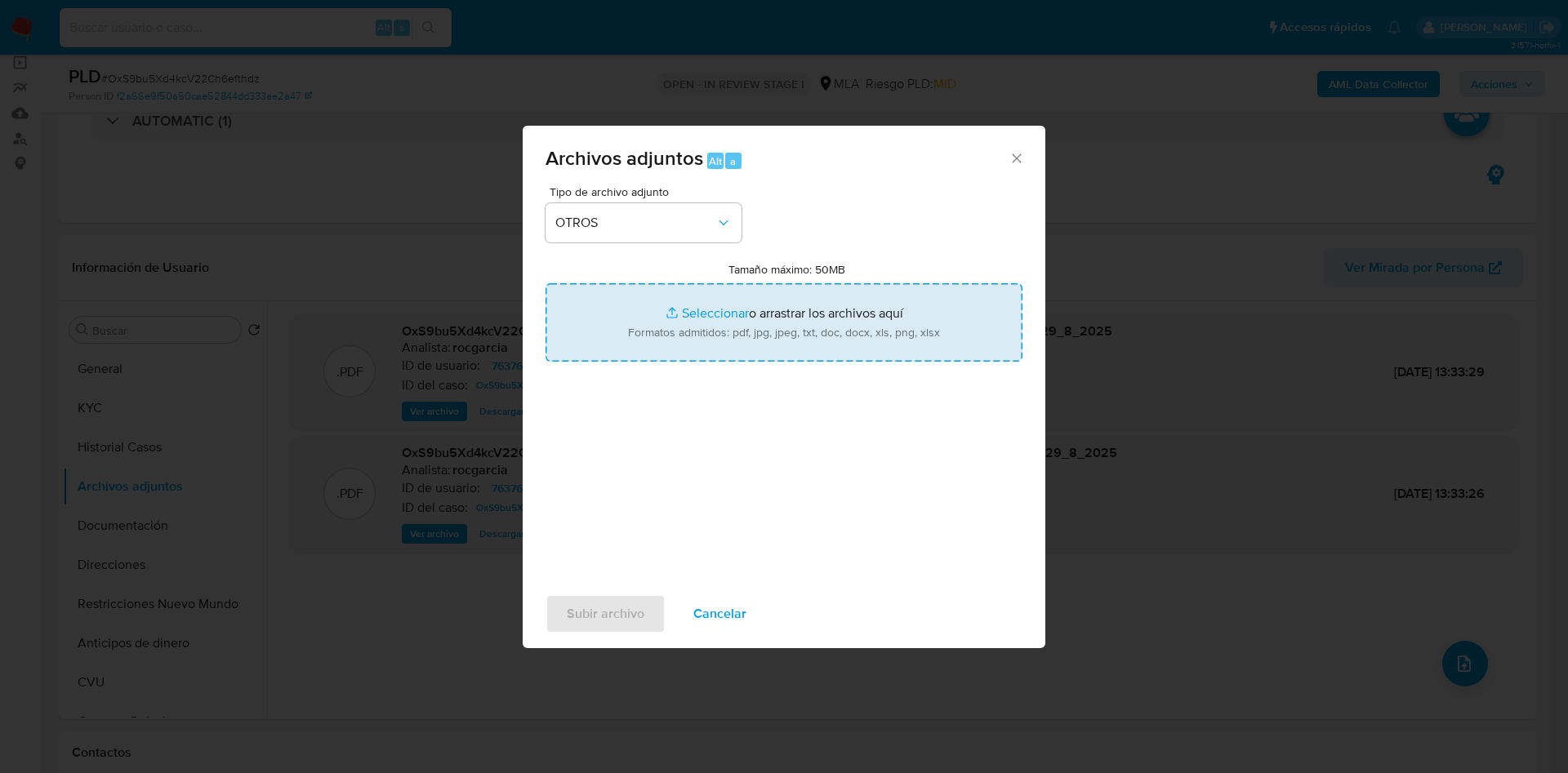
click at [694, 316] on input "Tamaño máximo: 50MB Seleccionar archivos" at bounding box center [784, 323] width 477 height 78
type input "C:\fakepath\Movimientos 763769283.xlsx"
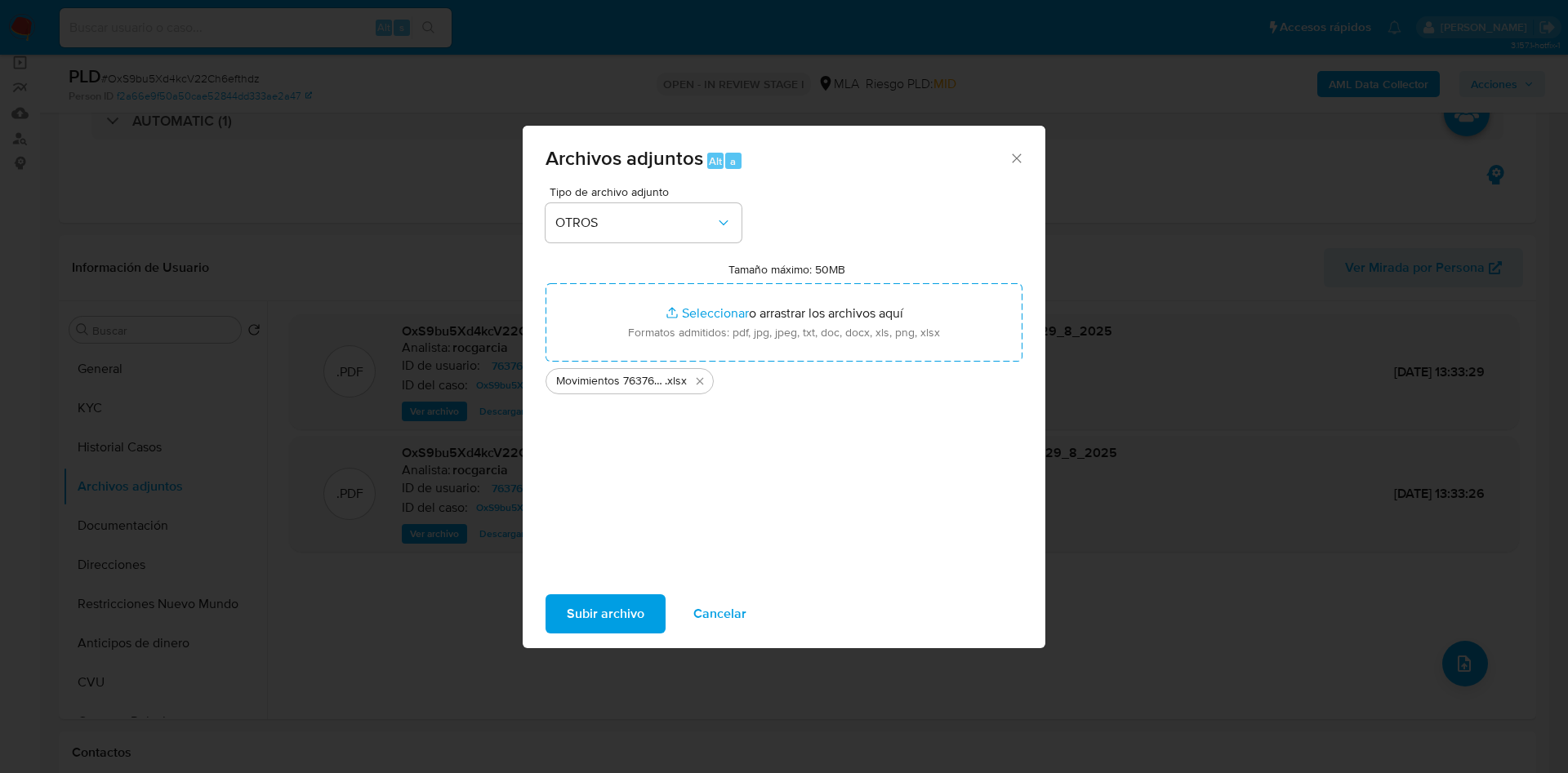
click at [598, 615] on span "Subir archivo" at bounding box center [605, 613] width 78 height 36
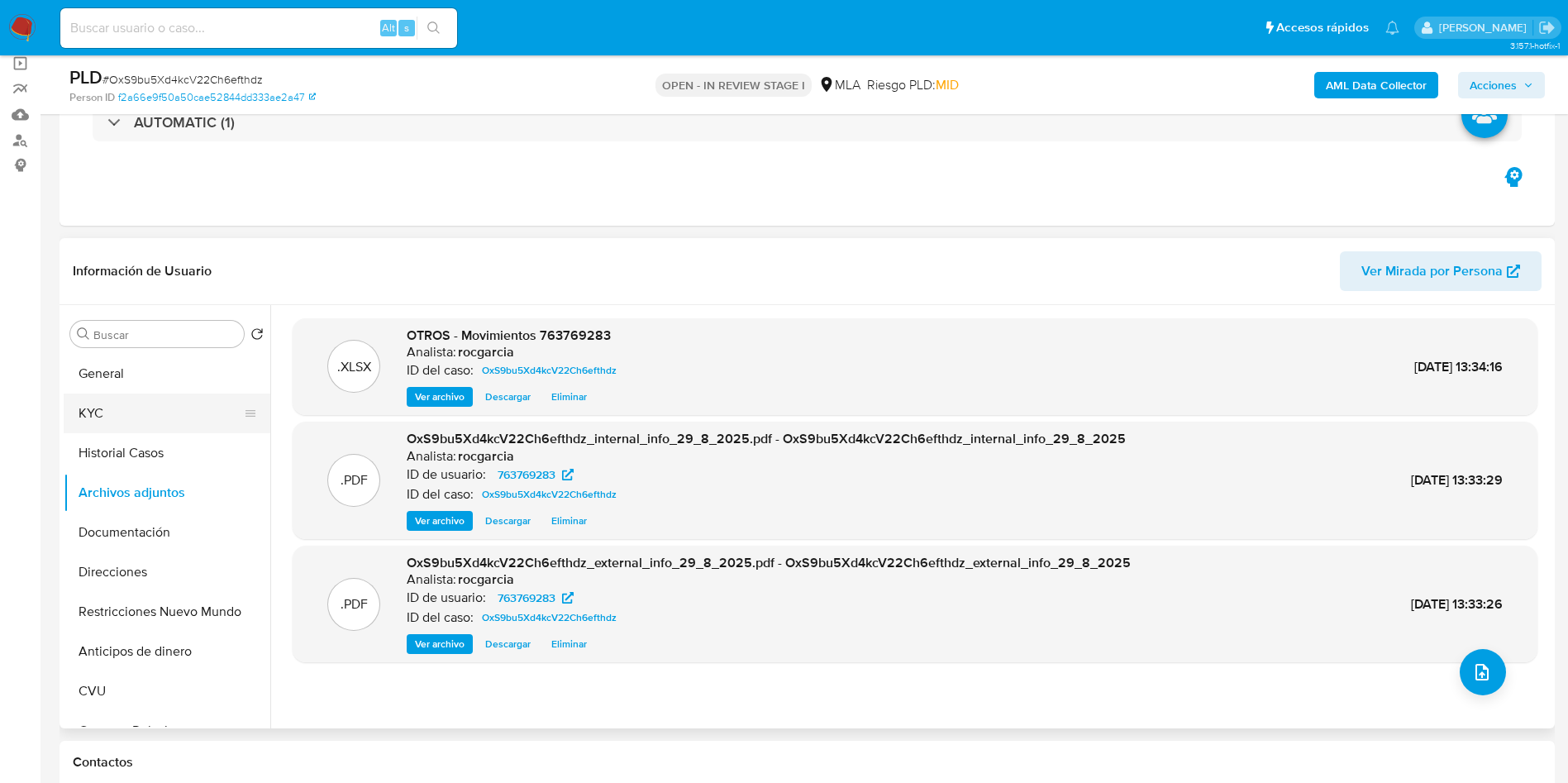
click at [114, 422] on button "KYC" at bounding box center [161, 413] width 194 height 40
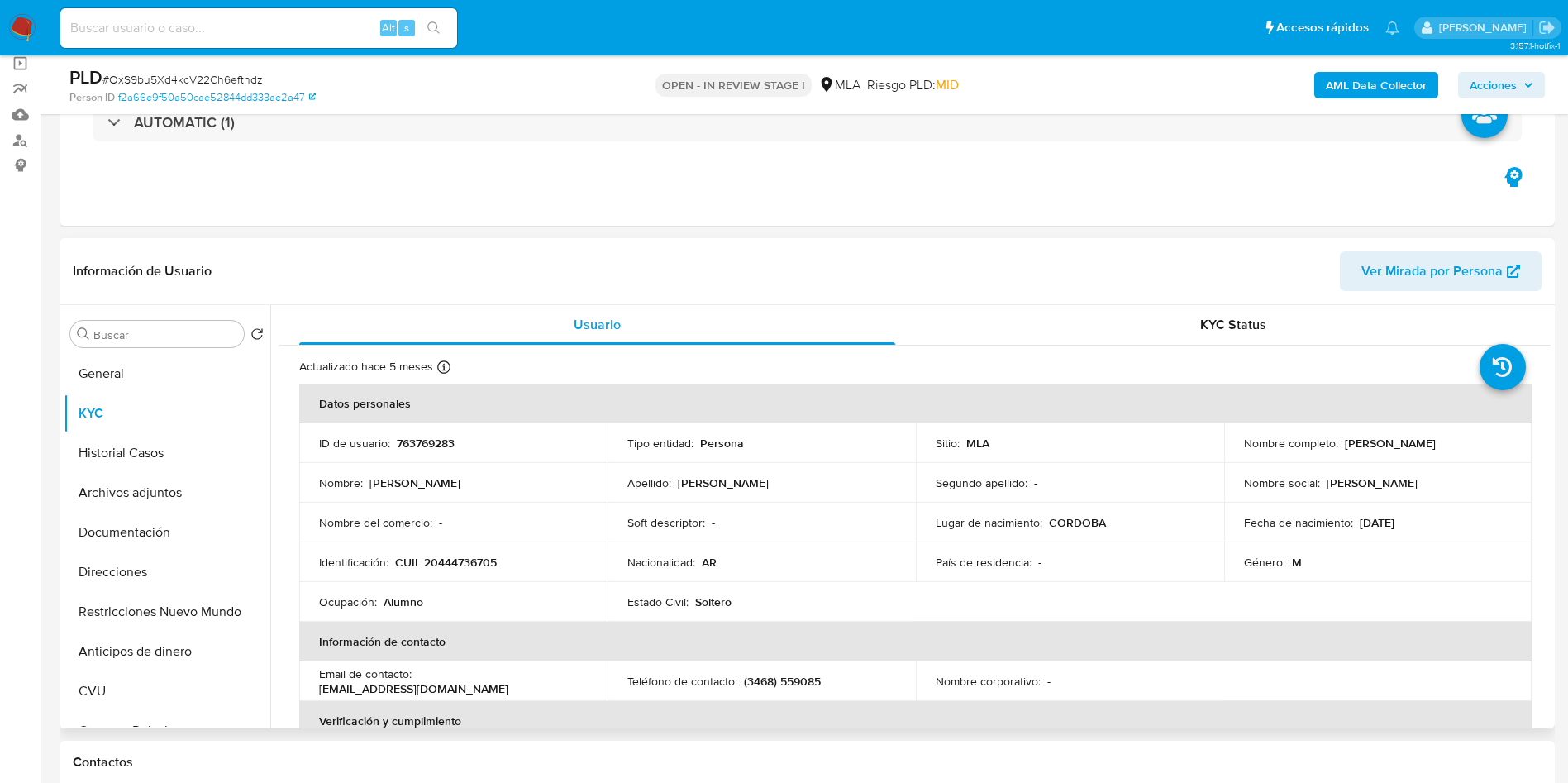
drag, startPoint x: 1337, startPoint y: 448, endPoint x: 1472, endPoint y: 444, distance: 135.1
click at [1472, 444] on div "Nombre completo : Valentino Bianco Marin" at bounding box center [1378, 442] width 269 height 15
copy div "Valentino Bianco Marin"
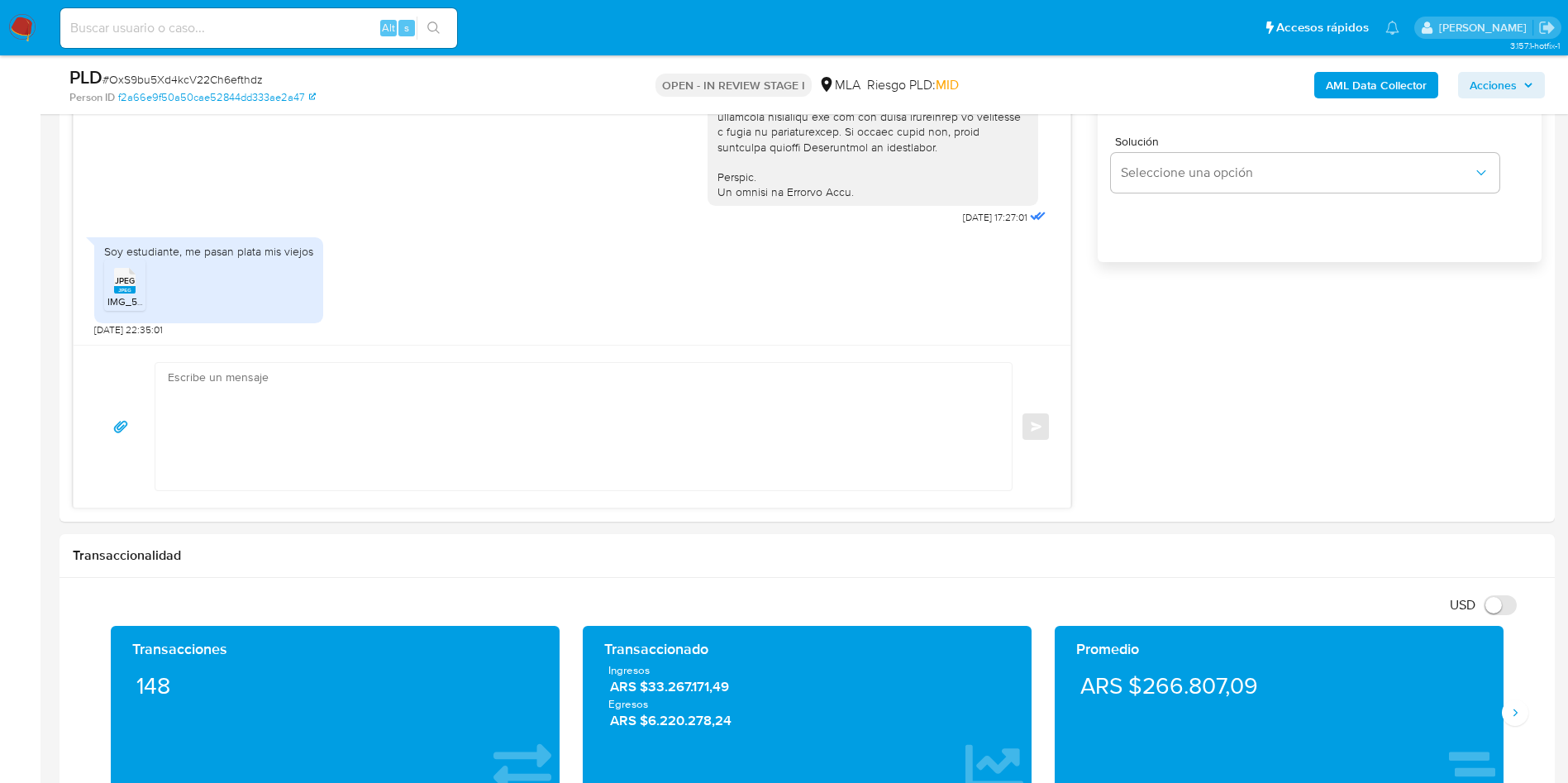
scroll to position [1116, 0]
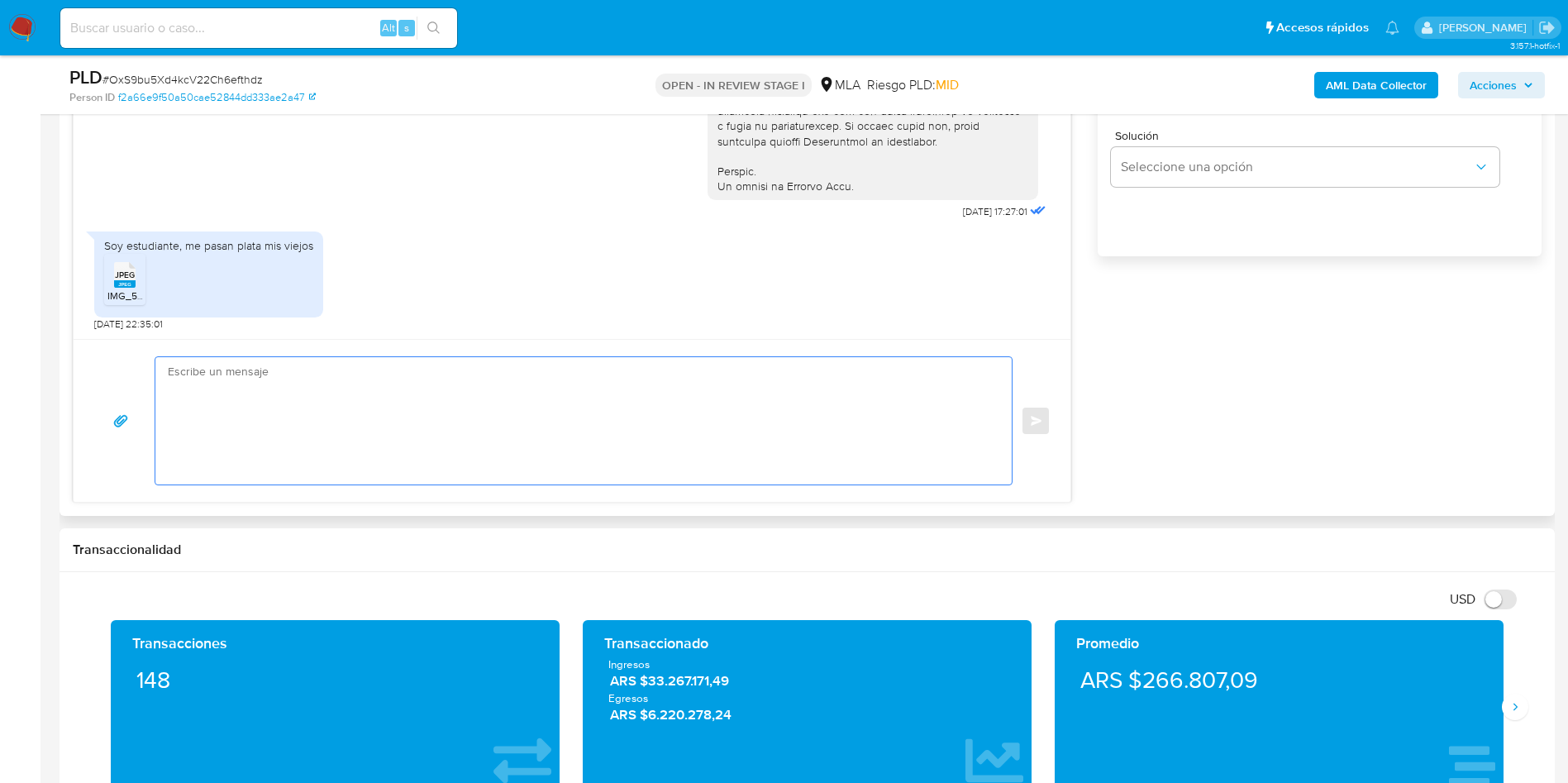
click at [311, 425] on textarea at bounding box center [579, 420] width 823 height 127
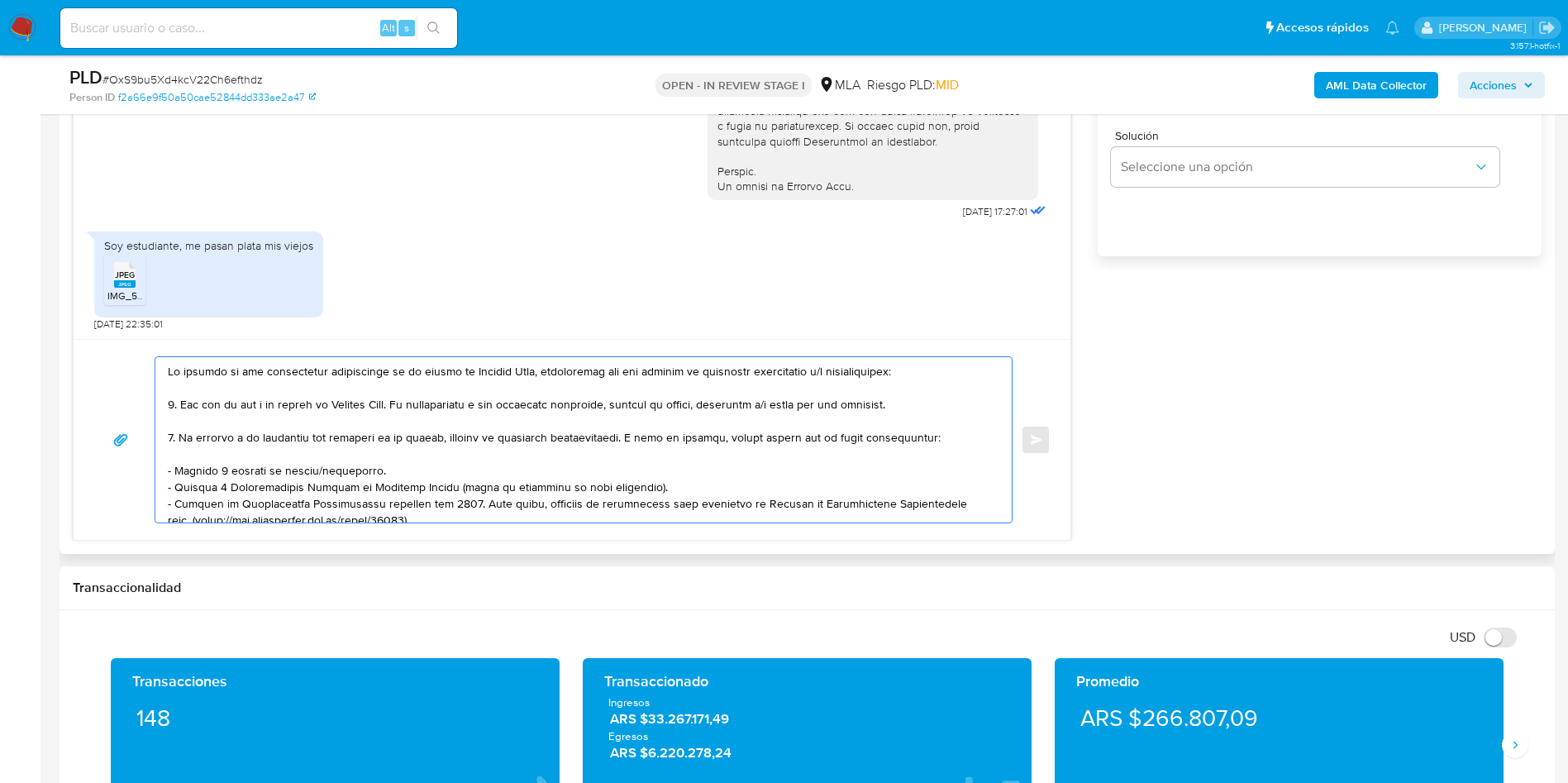
click at [169, 366] on textarea at bounding box center [579, 439] width 823 height 165
paste textarea "Valentino Bianco Marin"
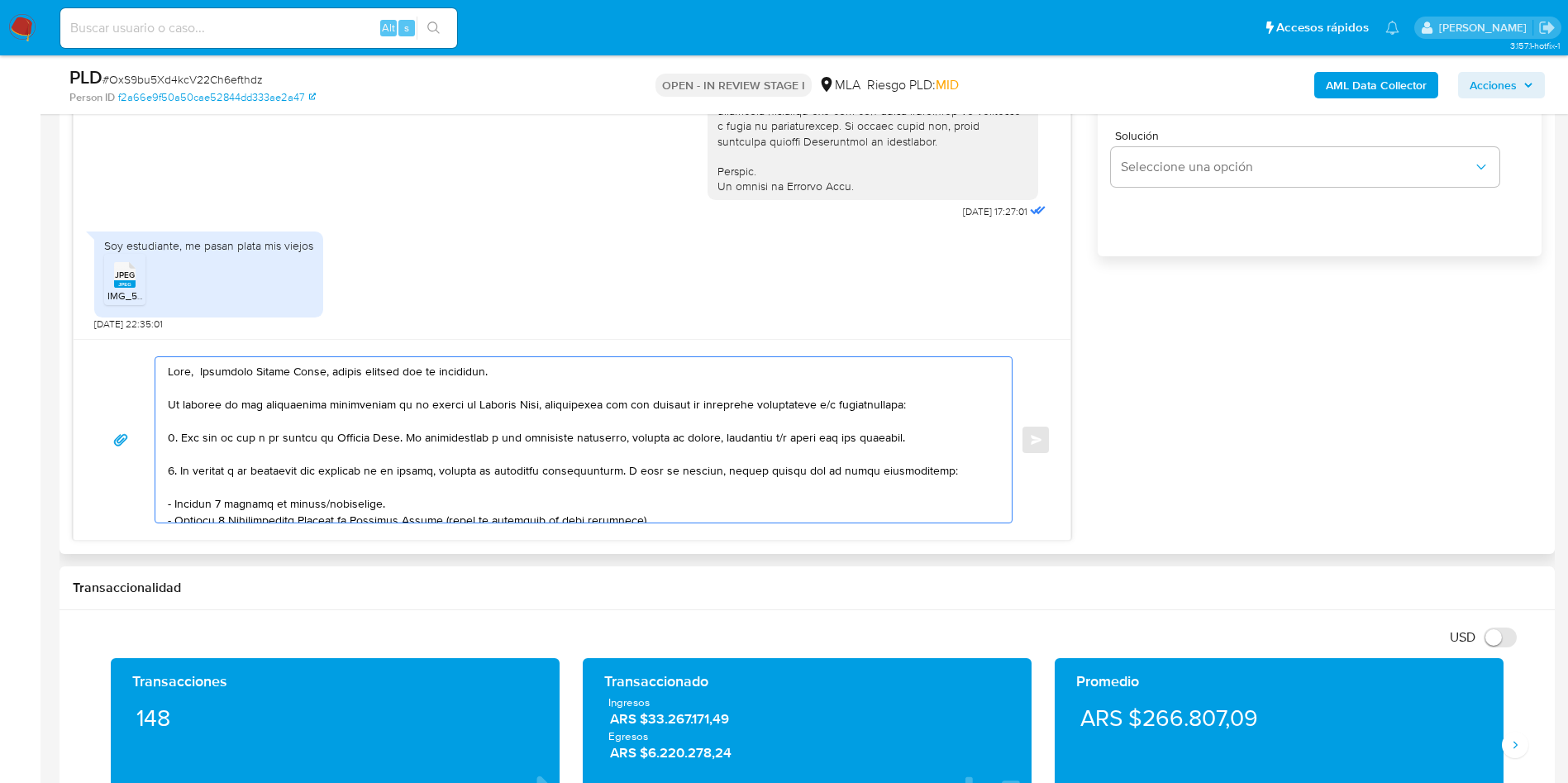
drag, startPoint x: 416, startPoint y: 434, endPoint x: 935, endPoint y: 440, distance: 519.0
click at [935, 440] on textarea at bounding box center [579, 439] width 823 height 165
drag, startPoint x: 625, startPoint y: 470, endPoint x: 962, endPoint y: 473, distance: 337.0
click at [962, 473] on textarea at bounding box center [579, 439] width 823 height 165
drag, startPoint x: 210, startPoint y: 475, endPoint x: 282, endPoint y: 476, distance: 72.0
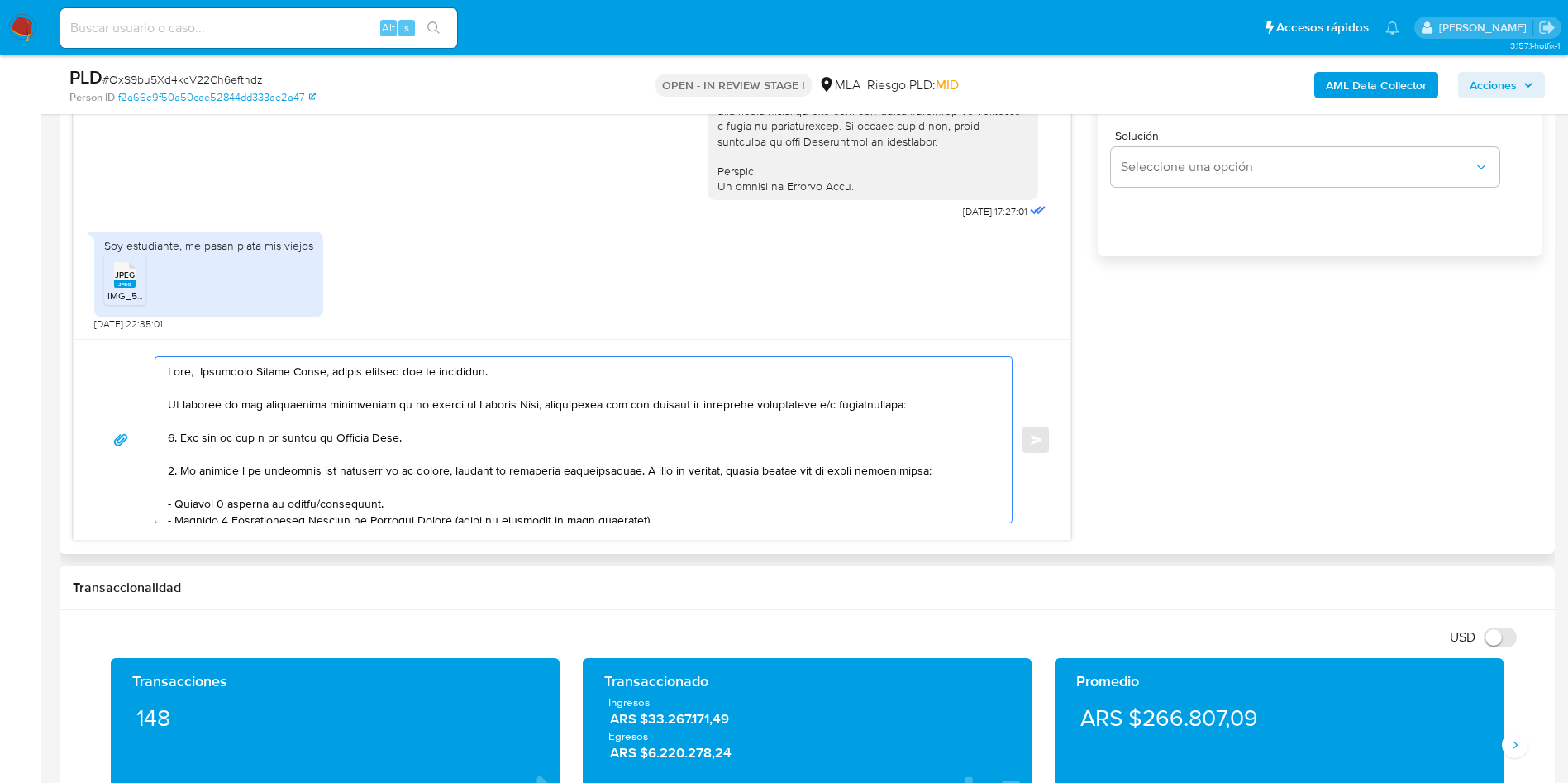
click at [282, 476] on textarea at bounding box center [579, 439] width 823 height 165
click at [282, 476] on textarea at bounding box center [579, 439] width 823 height 165
click at [297, 462] on textarea at bounding box center [579, 439] width 823 height 165
drag, startPoint x: 256, startPoint y: 471, endPoint x: 965, endPoint y: 469, distance: 709.0
click at [965, 469] on textarea at bounding box center [579, 439] width 823 height 165
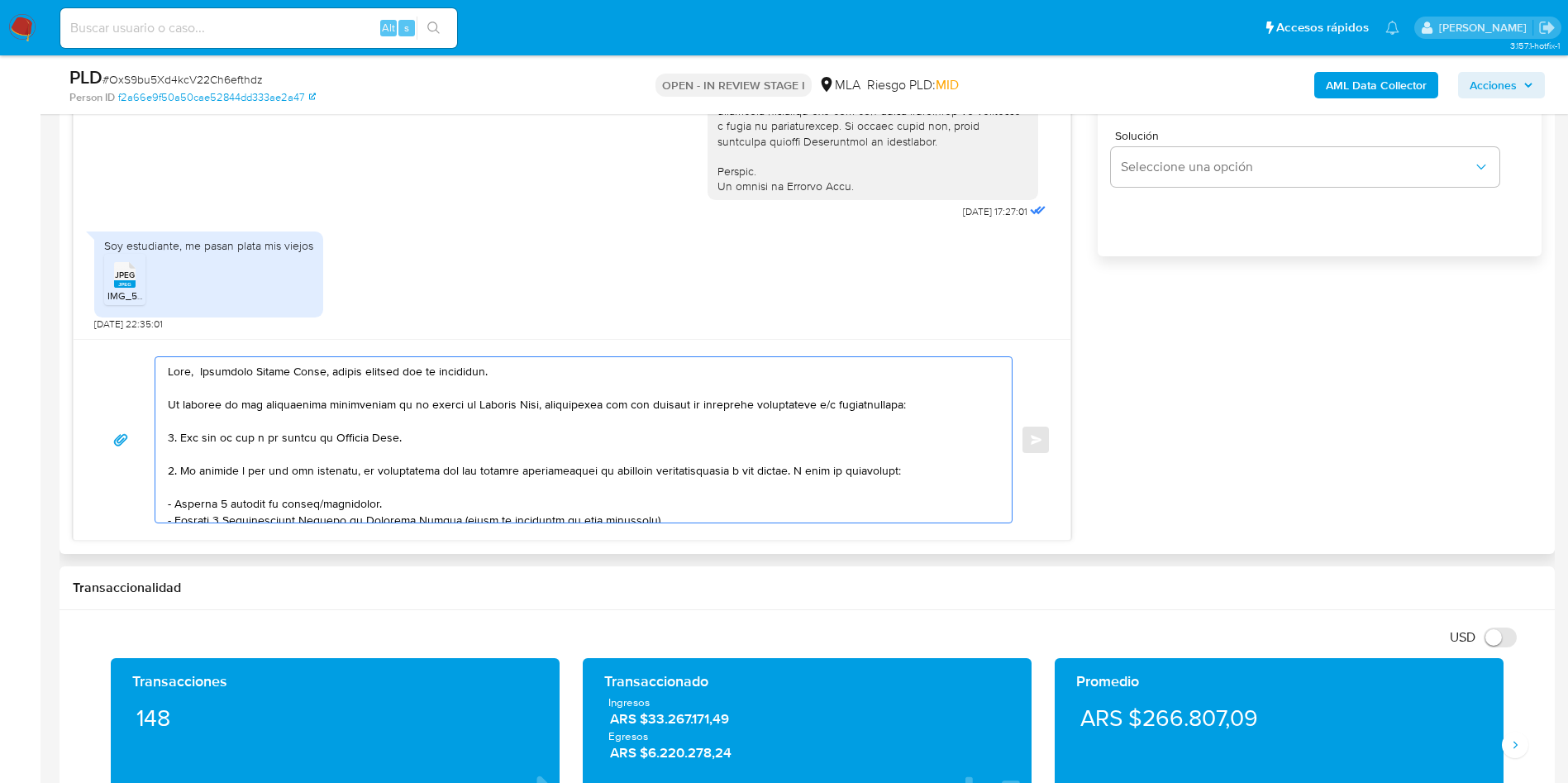
click at [562, 473] on textarea at bounding box center [579, 439] width 823 height 165
click at [0, 0] on lt-span "docum en tación" at bounding box center [0, 0] width 0 height 0
click at [728, 467] on textarea at bounding box center [579, 439] width 823 height 165
click at [751, 471] on textarea at bounding box center [579, 439] width 823 height 165
click at [0, 0] on lt-span "corre sp ondiente" at bounding box center [0, 0] width 0 height 0
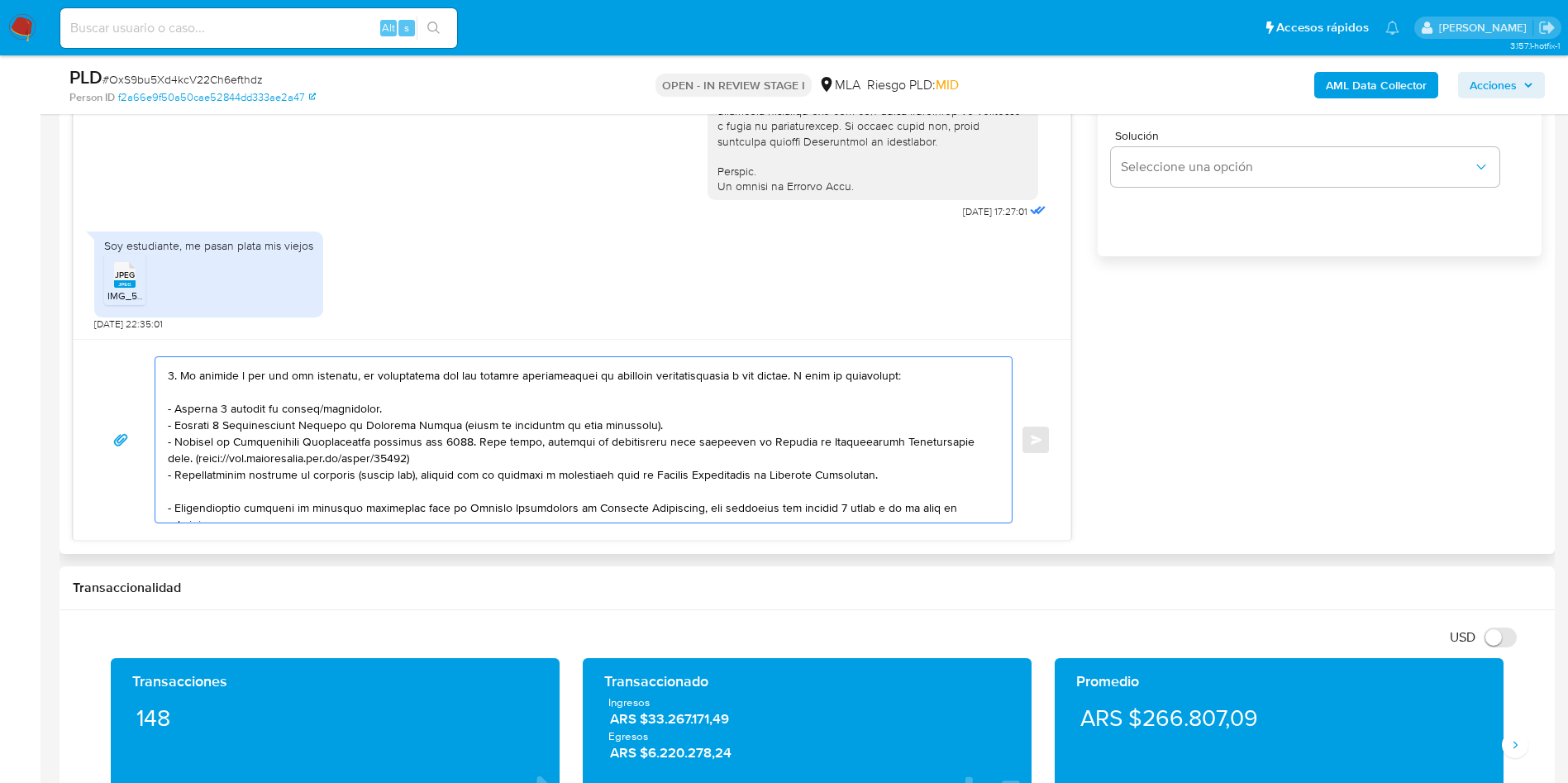
scroll to position [124, 0]
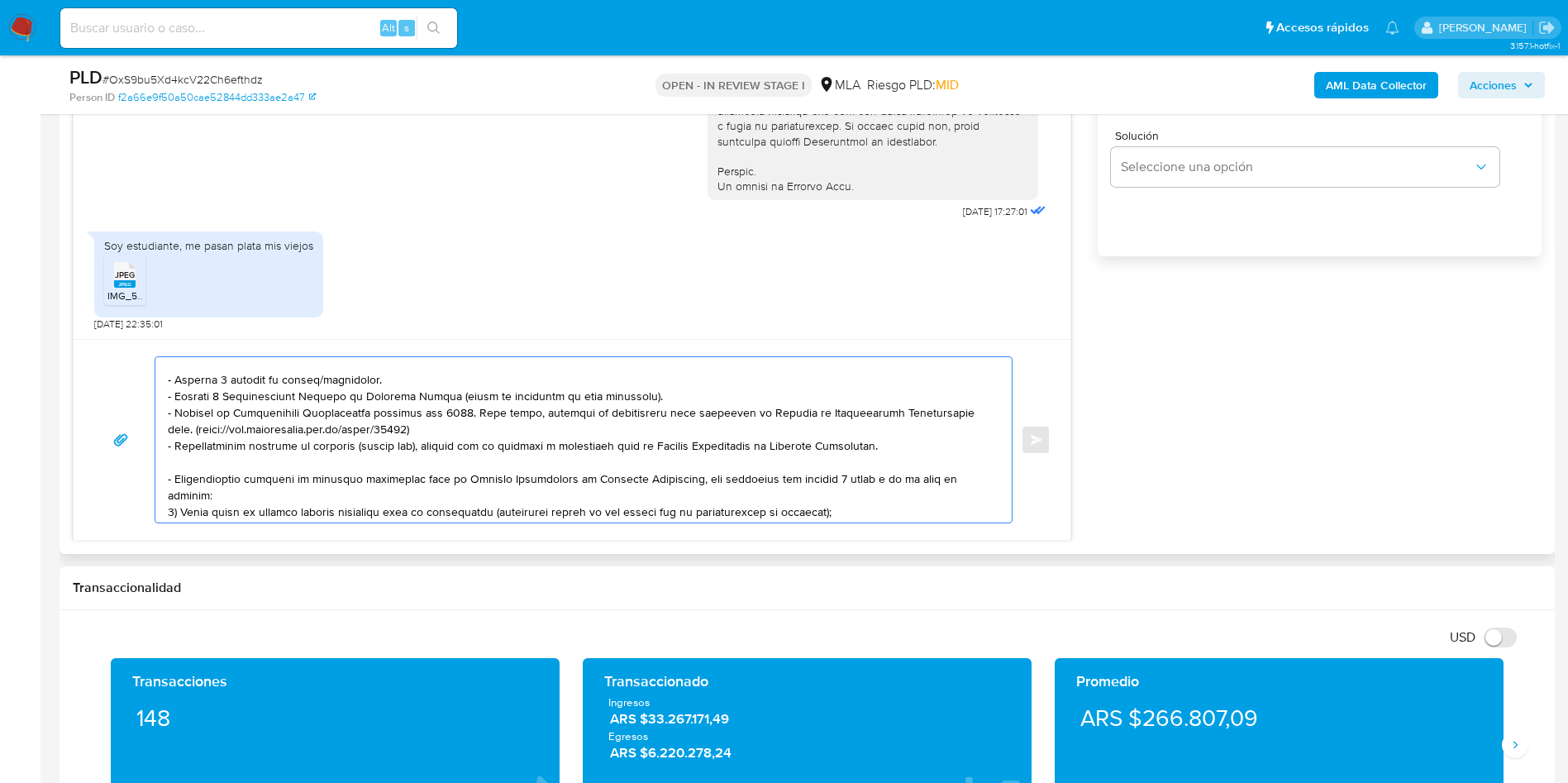
drag, startPoint x: 319, startPoint y: 381, endPoint x: 409, endPoint y: 385, distance: 90.1
click at [409, 385] on textarea at bounding box center [579, 439] width 823 height 165
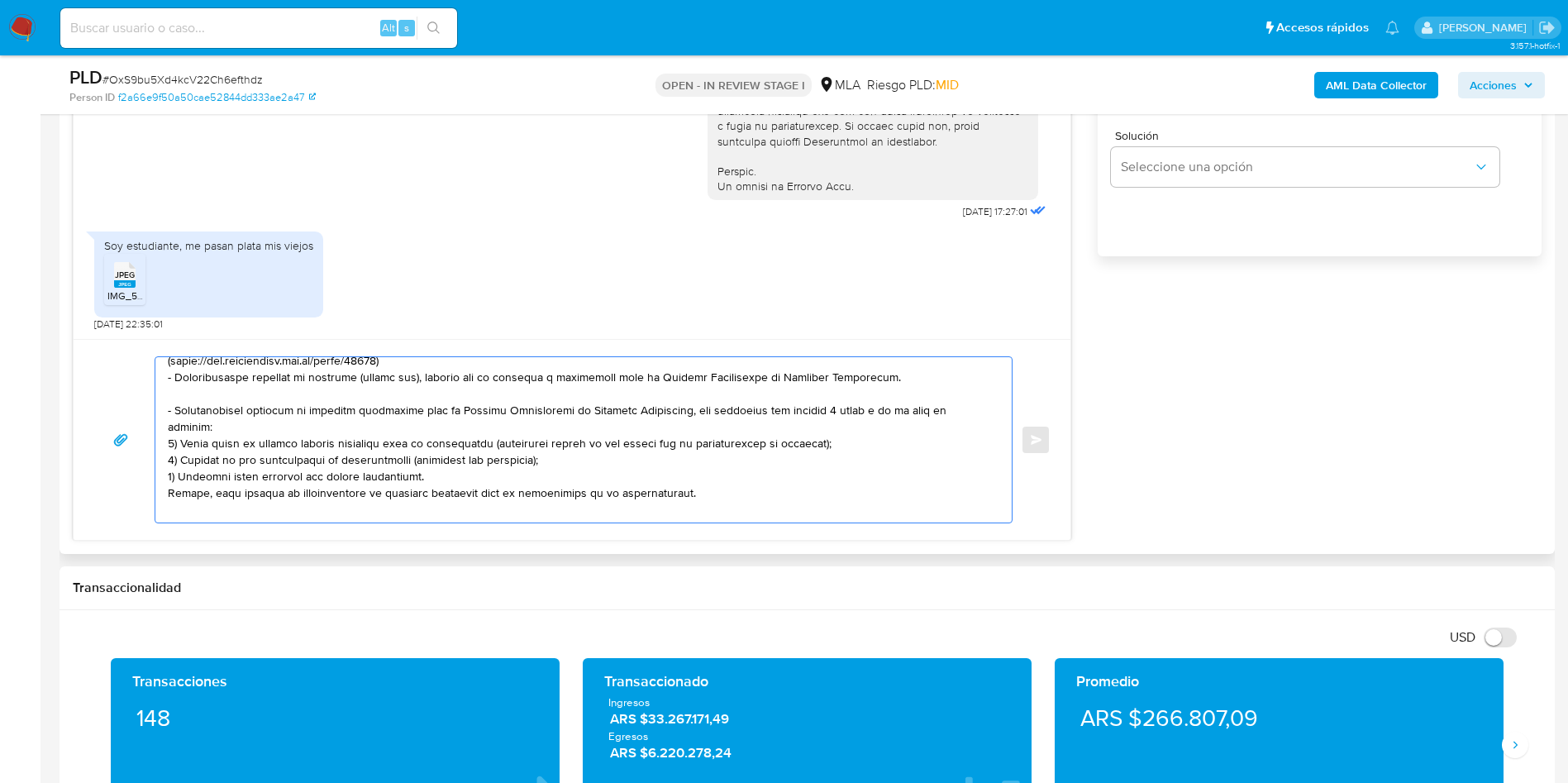
scroll to position [248, 0]
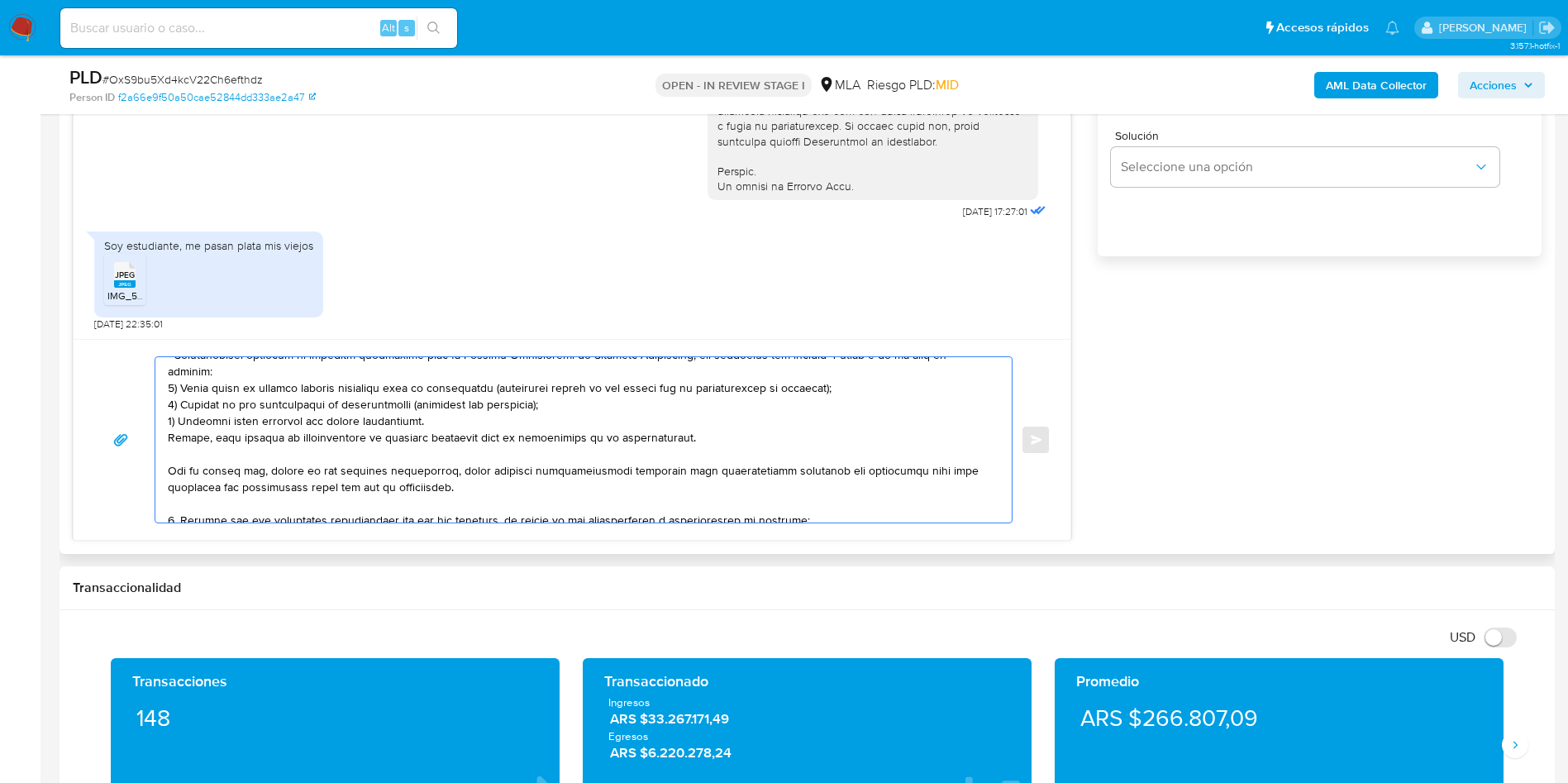
drag, startPoint x: 168, startPoint y: 468, endPoint x: 712, endPoint y: 423, distance: 545.9
click at [712, 423] on textarea at bounding box center [579, 439] width 823 height 165
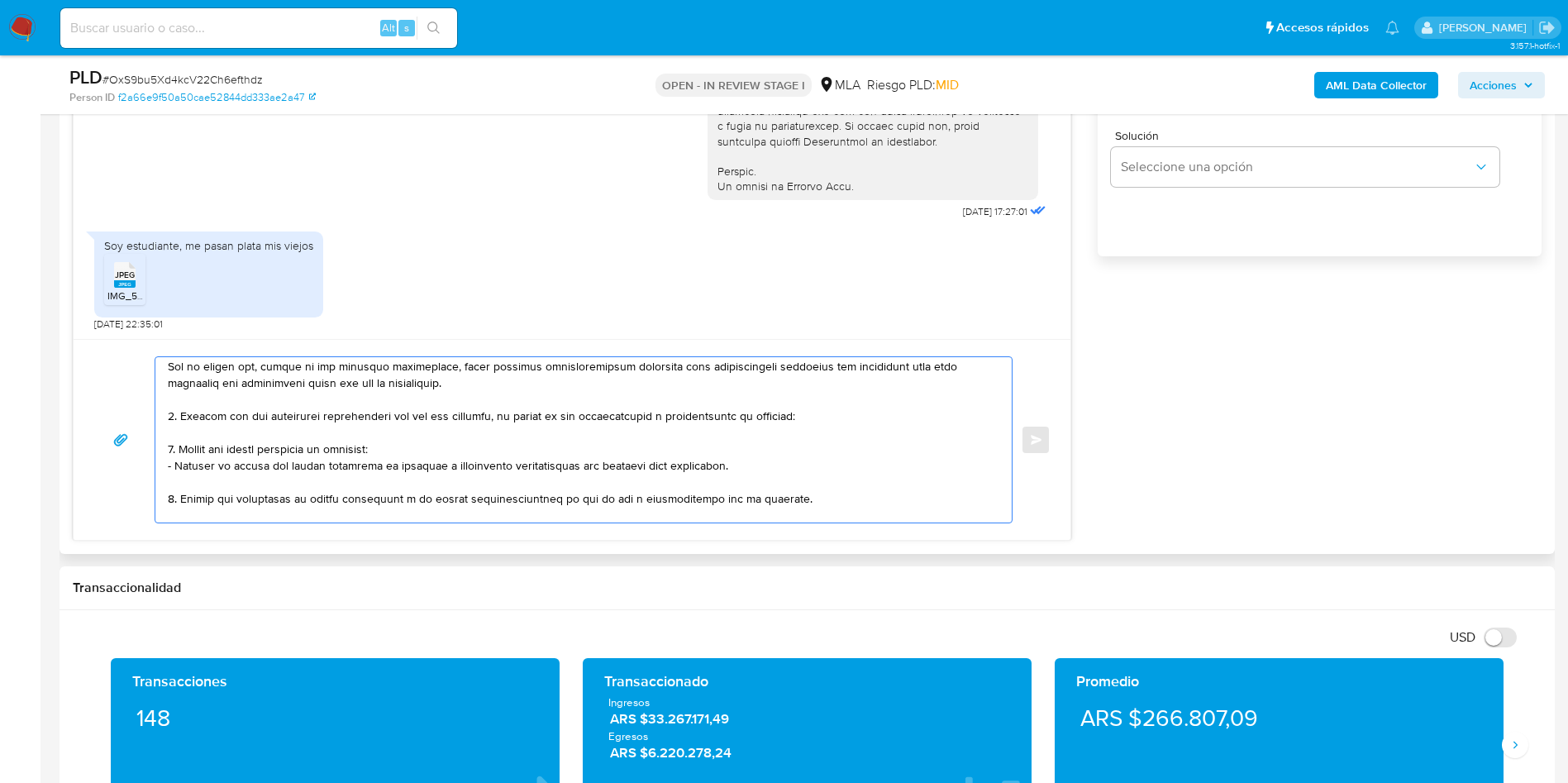
scroll to position [273, 0]
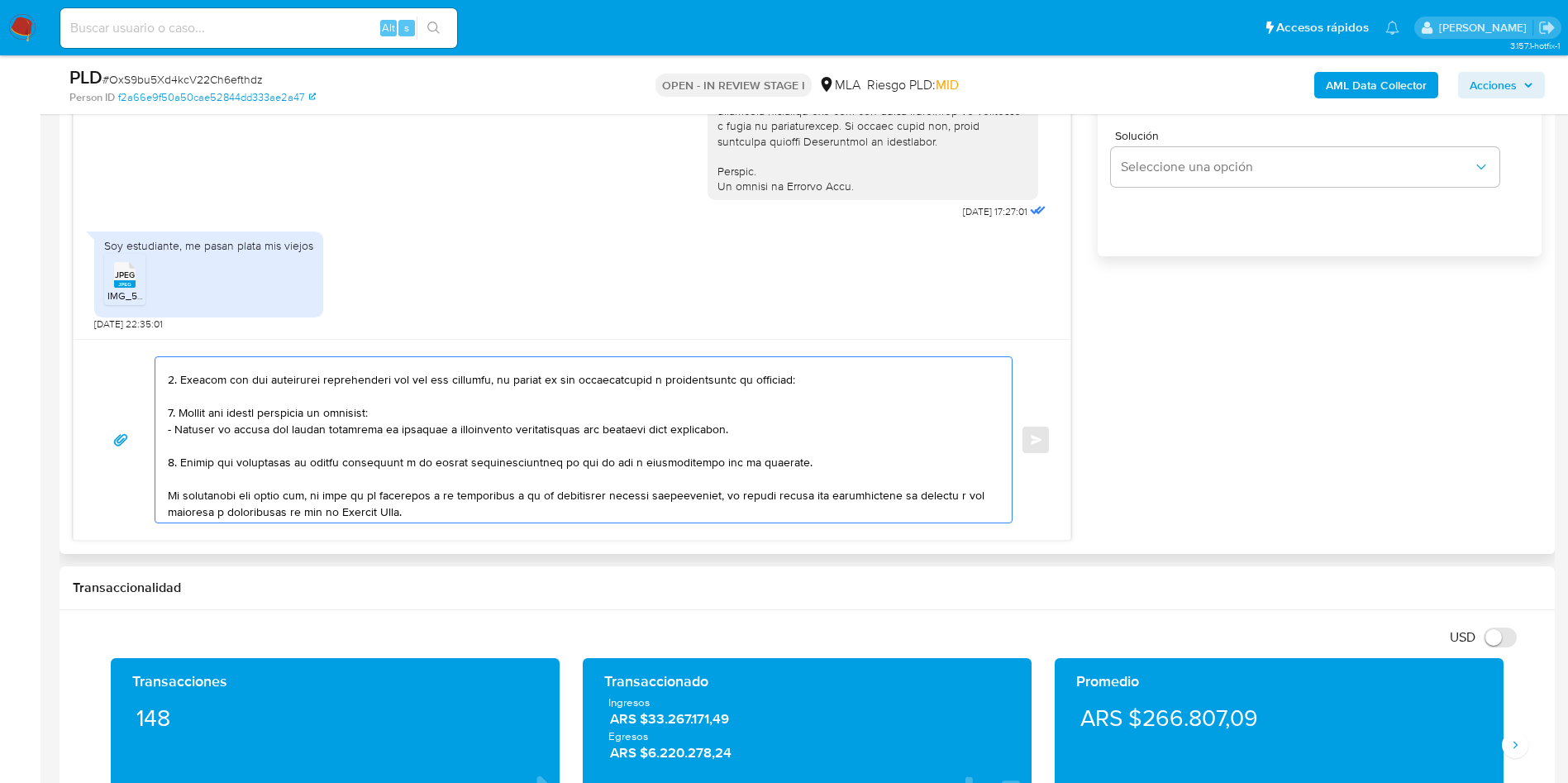
drag, startPoint x: 181, startPoint y: 383, endPoint x: 181, endPoint y: 465, distance: 82.0
click at [181, 465] on textarea at bounding box center [579, 439] width 823 height 165
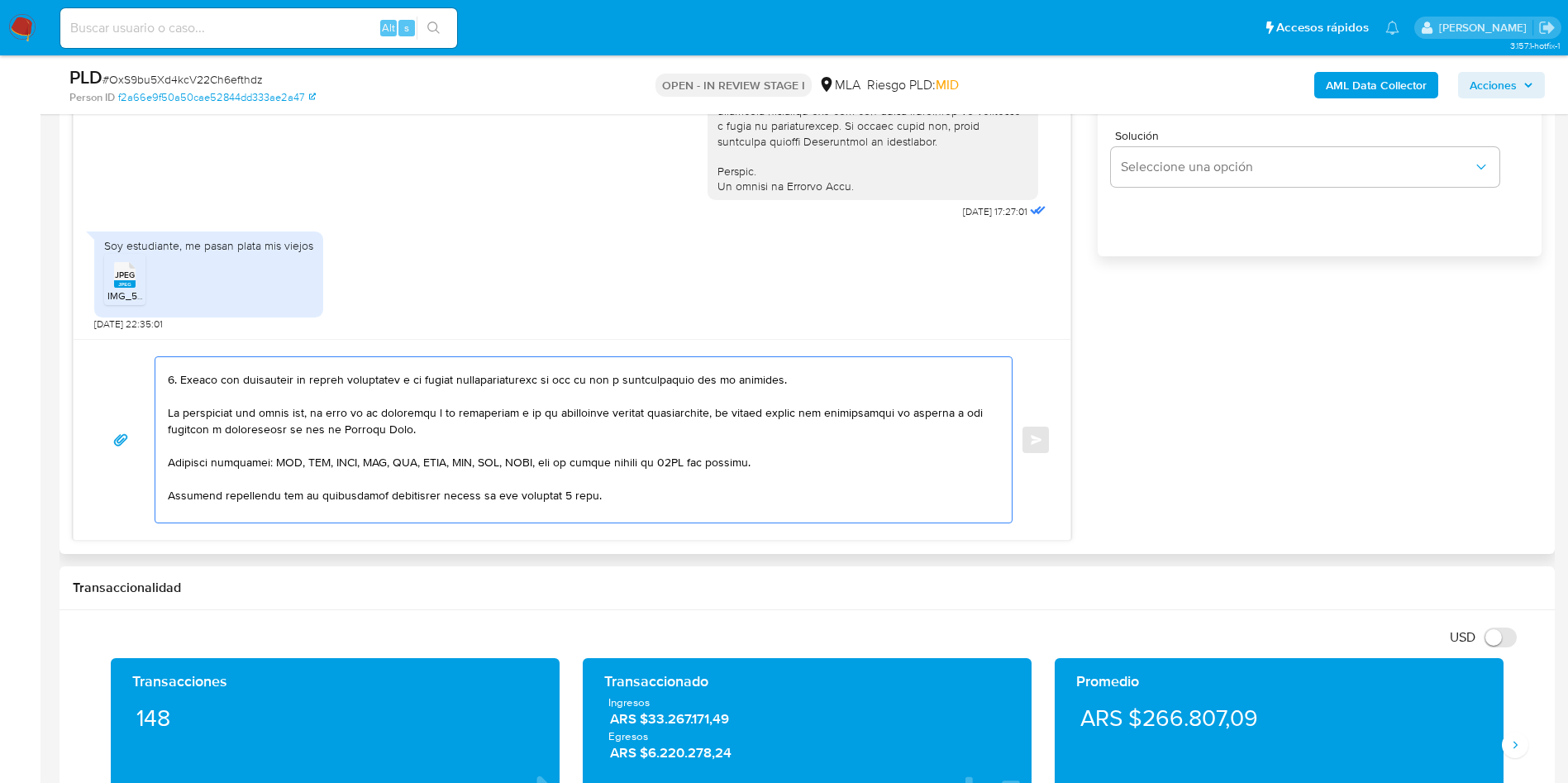
scroll to position [190, 0]
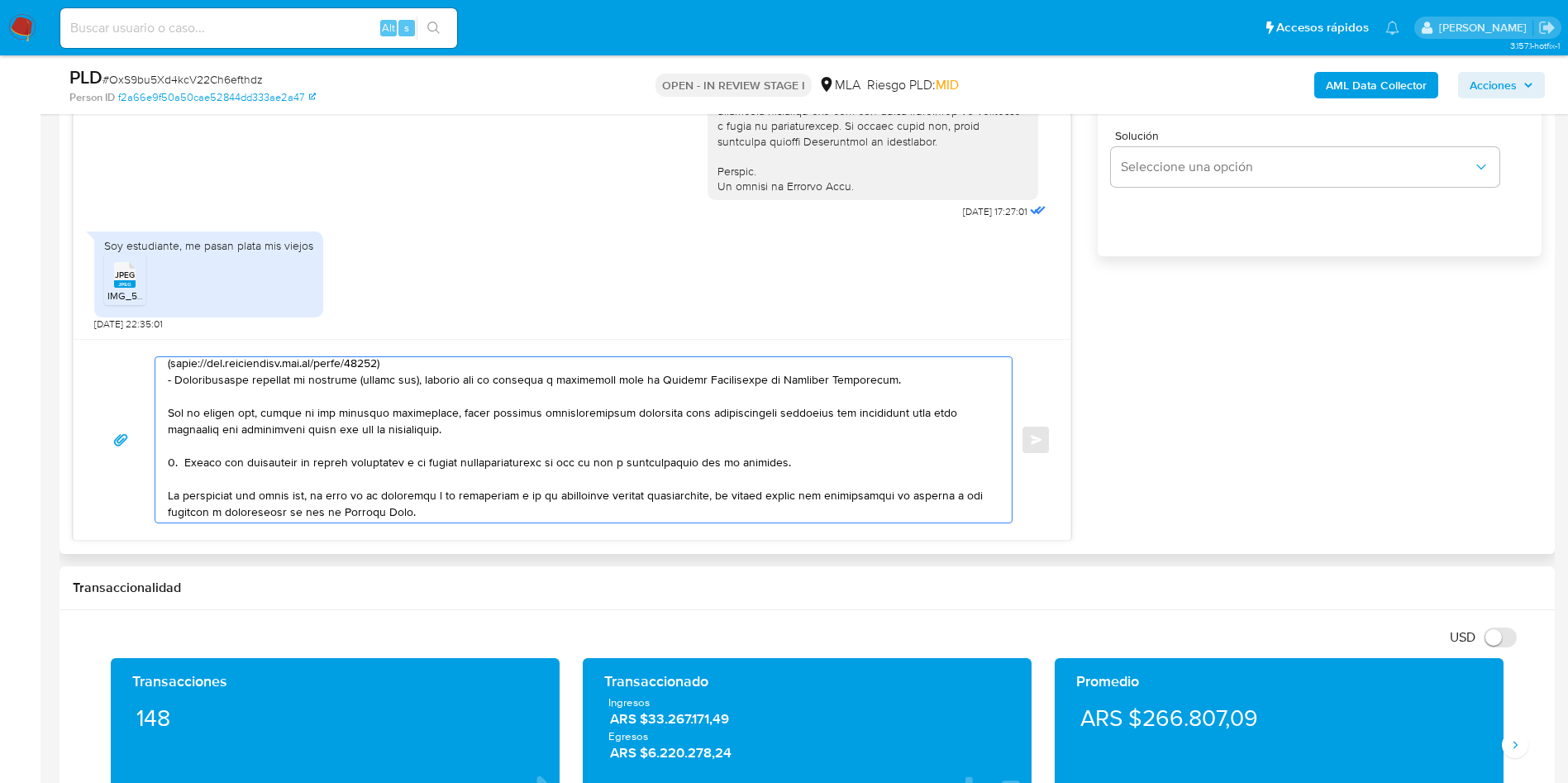
click at [620, 466] on textarea at bounding box center [579, 439] width 823 height 165
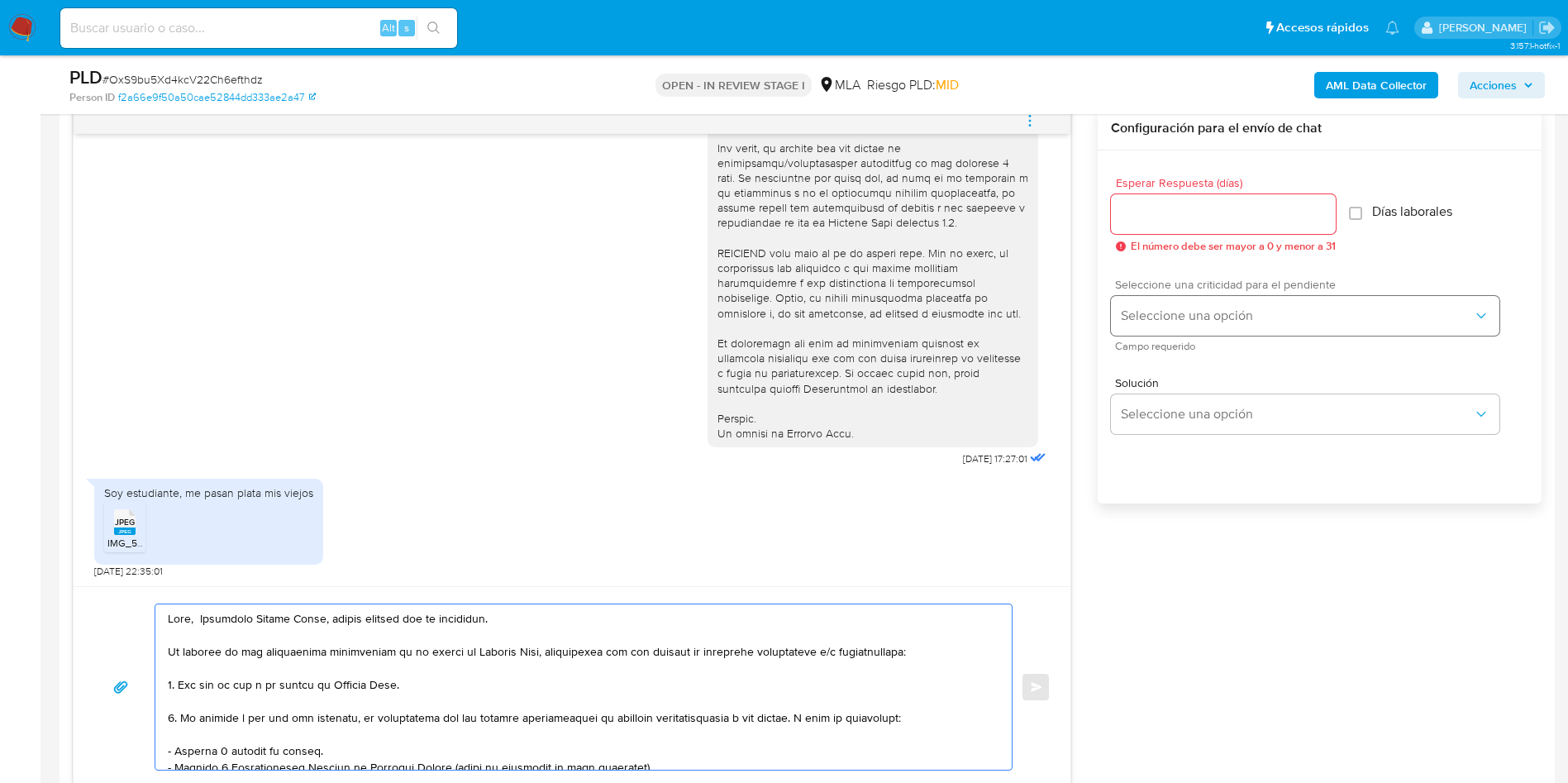
scroll to position [868, 0]
type textarea "Hola, Valentino Bianco Marin, muchas gracias por tu respuesta. En función de la…"
click at [1185, 219] on input "Esperar Respuesta (días)" at bounding box center [1223, 214] width 225 height 22
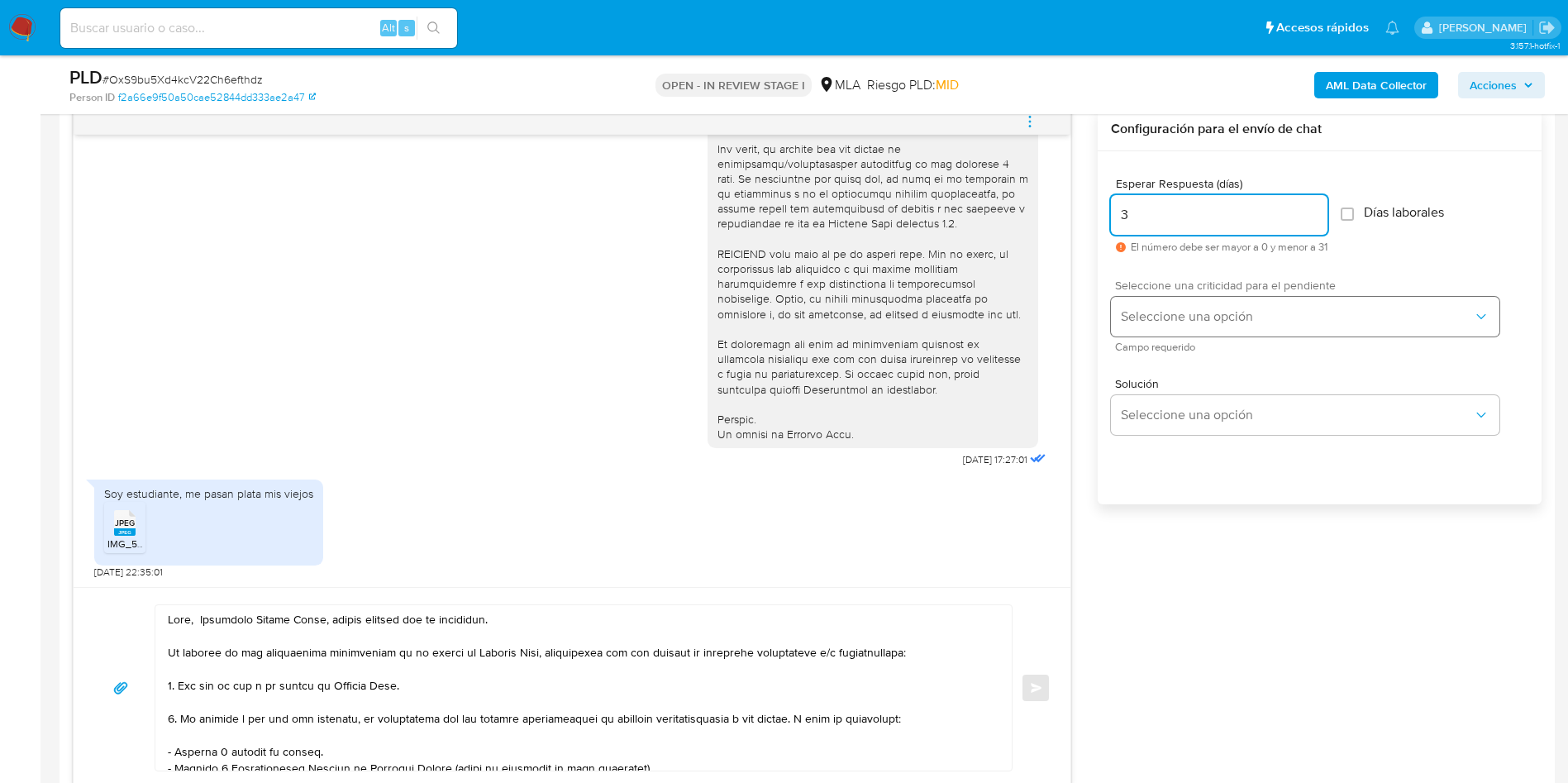
type input "3"
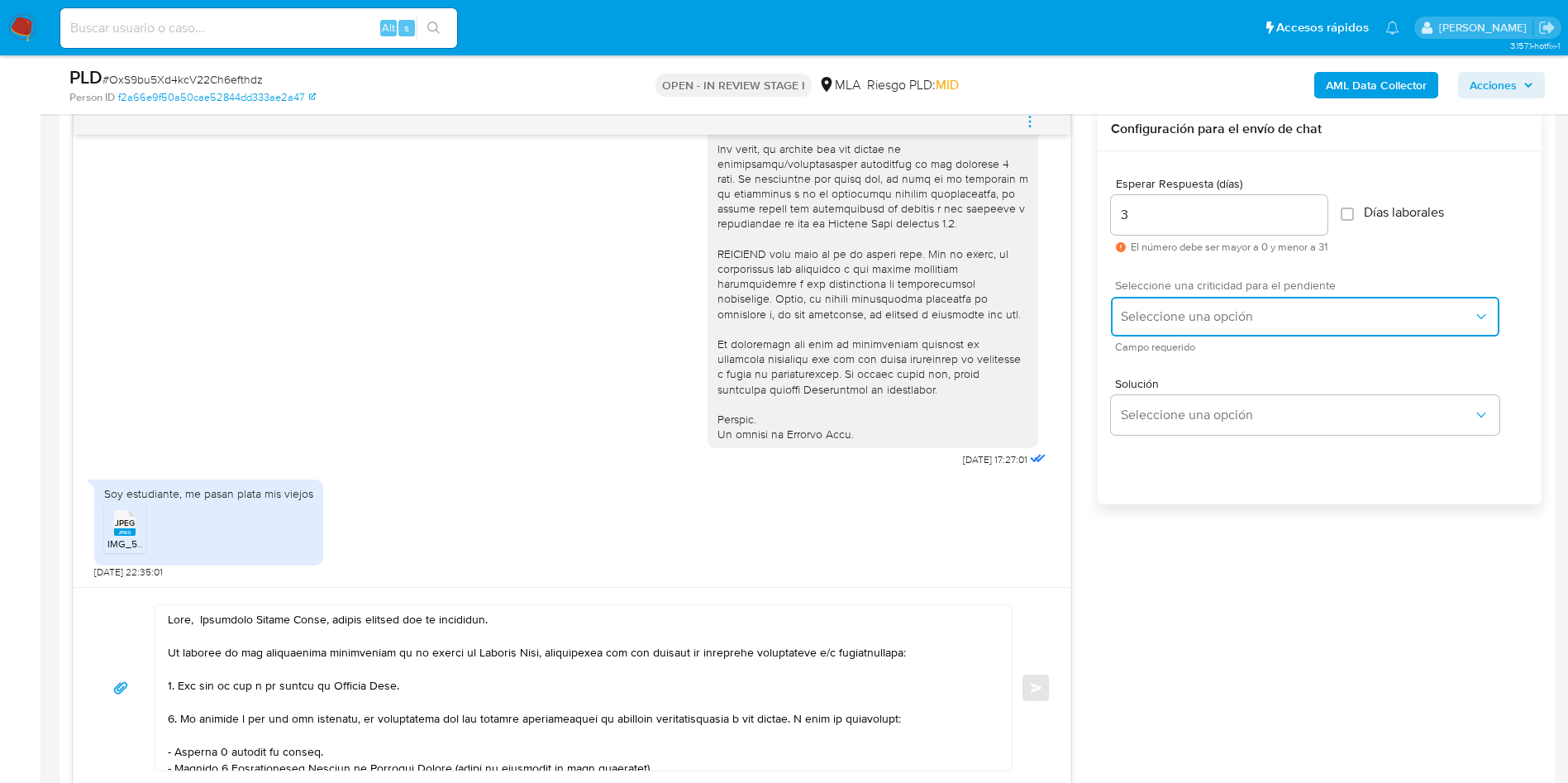
click at [1167, 296] on button "Seleccione una opción" at bounding box center [1305, 316] width 389 height 40
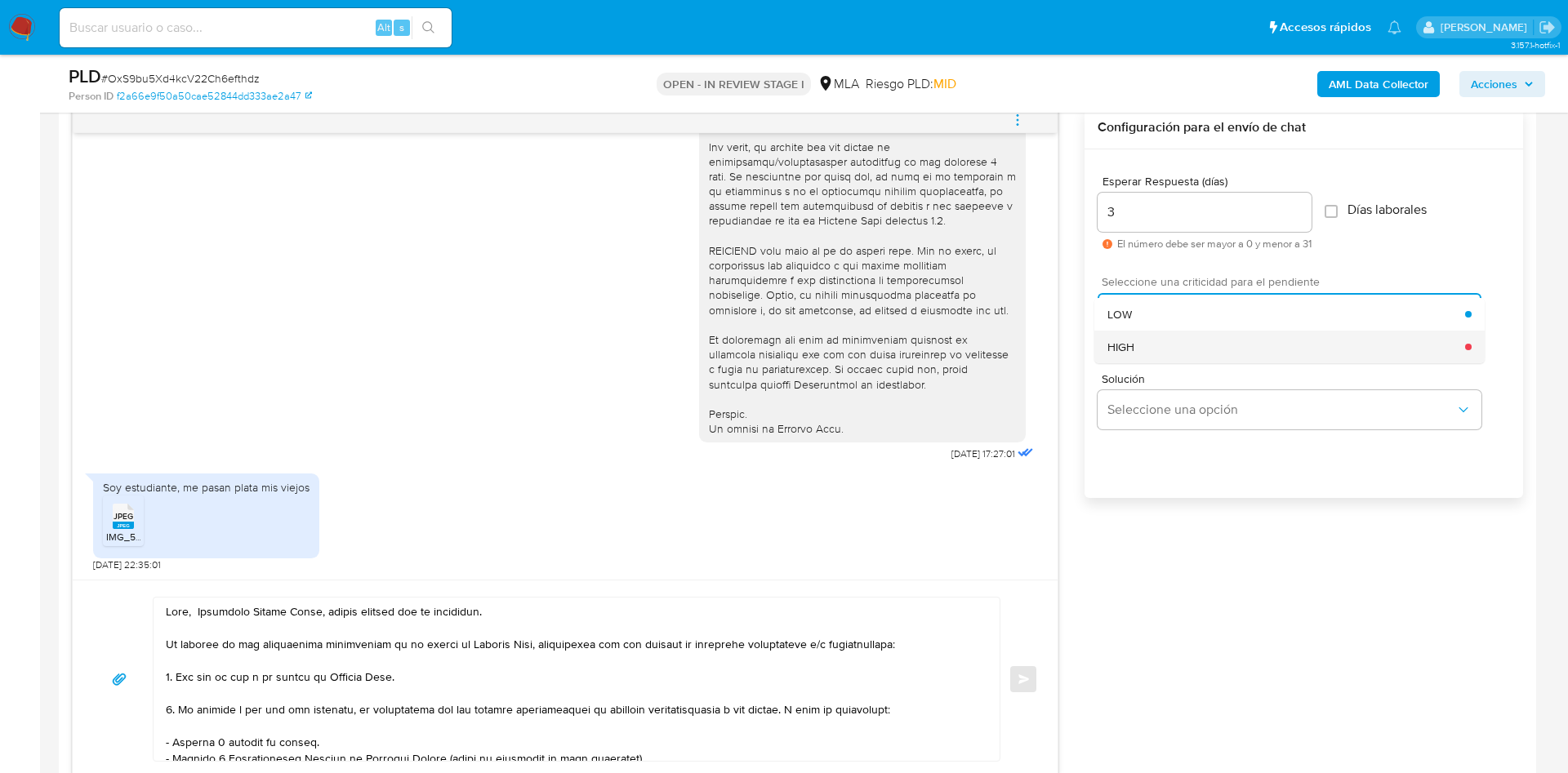
click at [1180, 349] on div "HIGH" at bounding box center [1285, 346] width 358 height 32
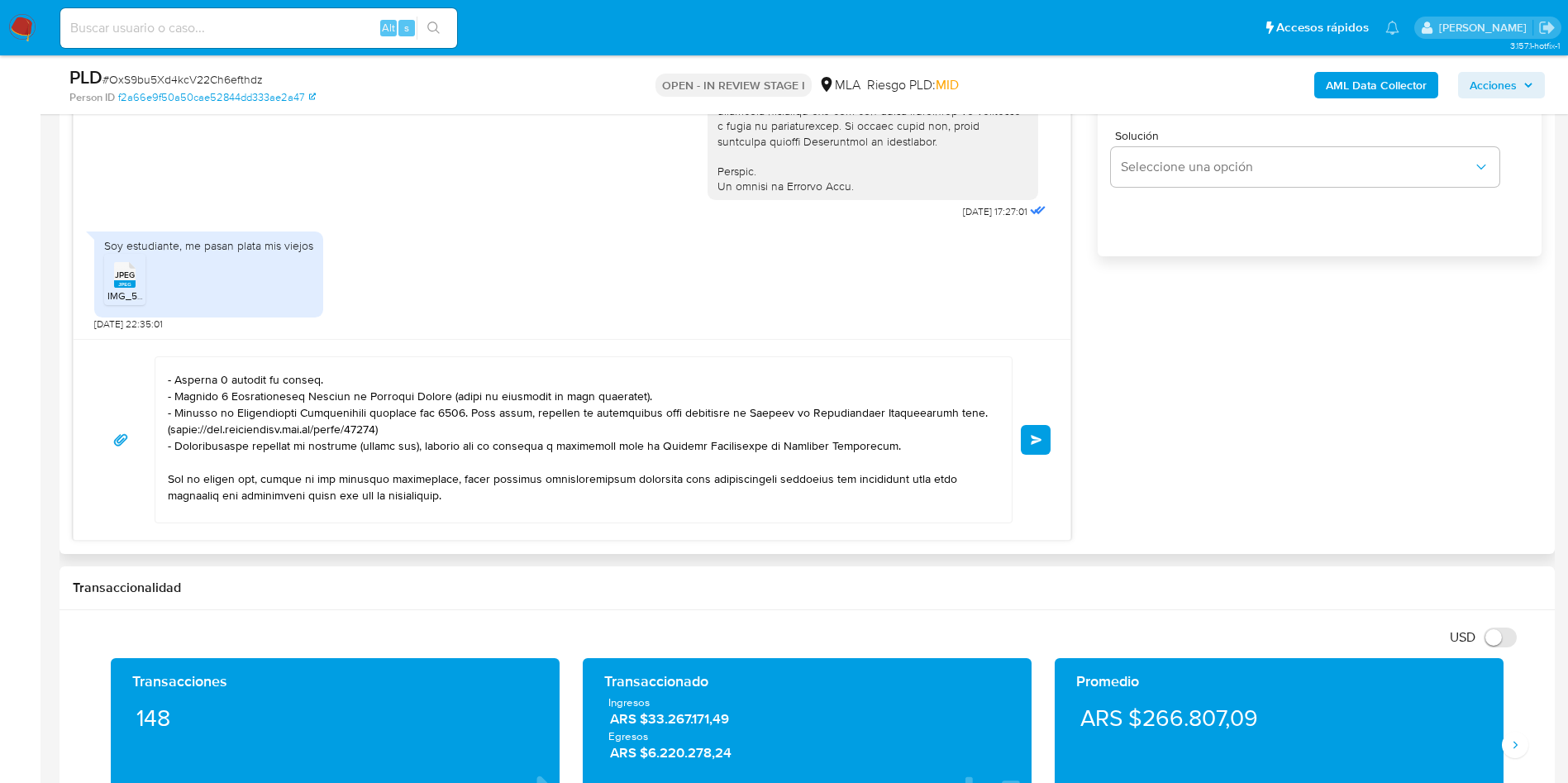
scroll to position [248, 0]
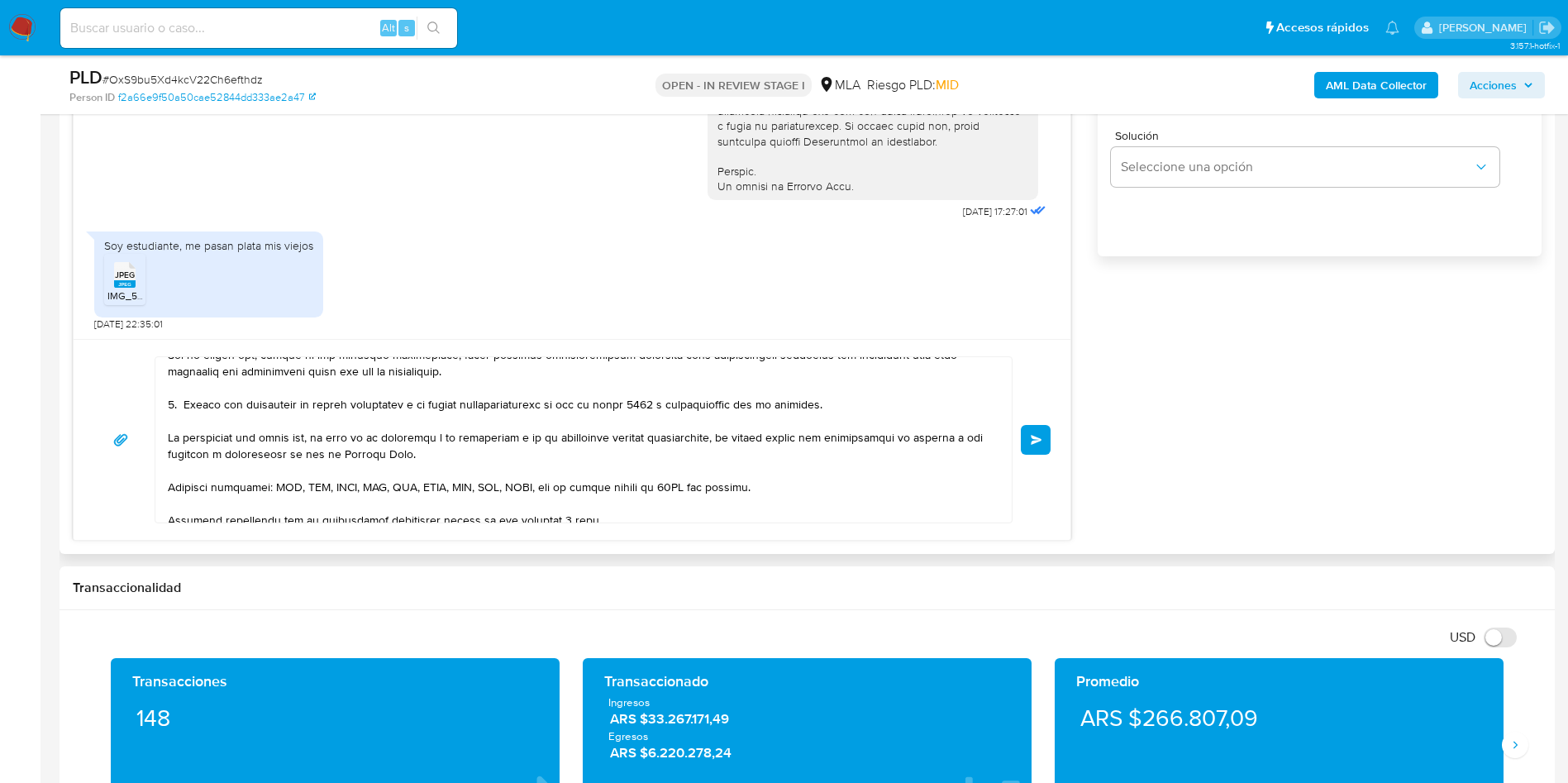
click at [1037, 443] on span "Enviar" at bounding box center [1036, 439] width 11 height 10
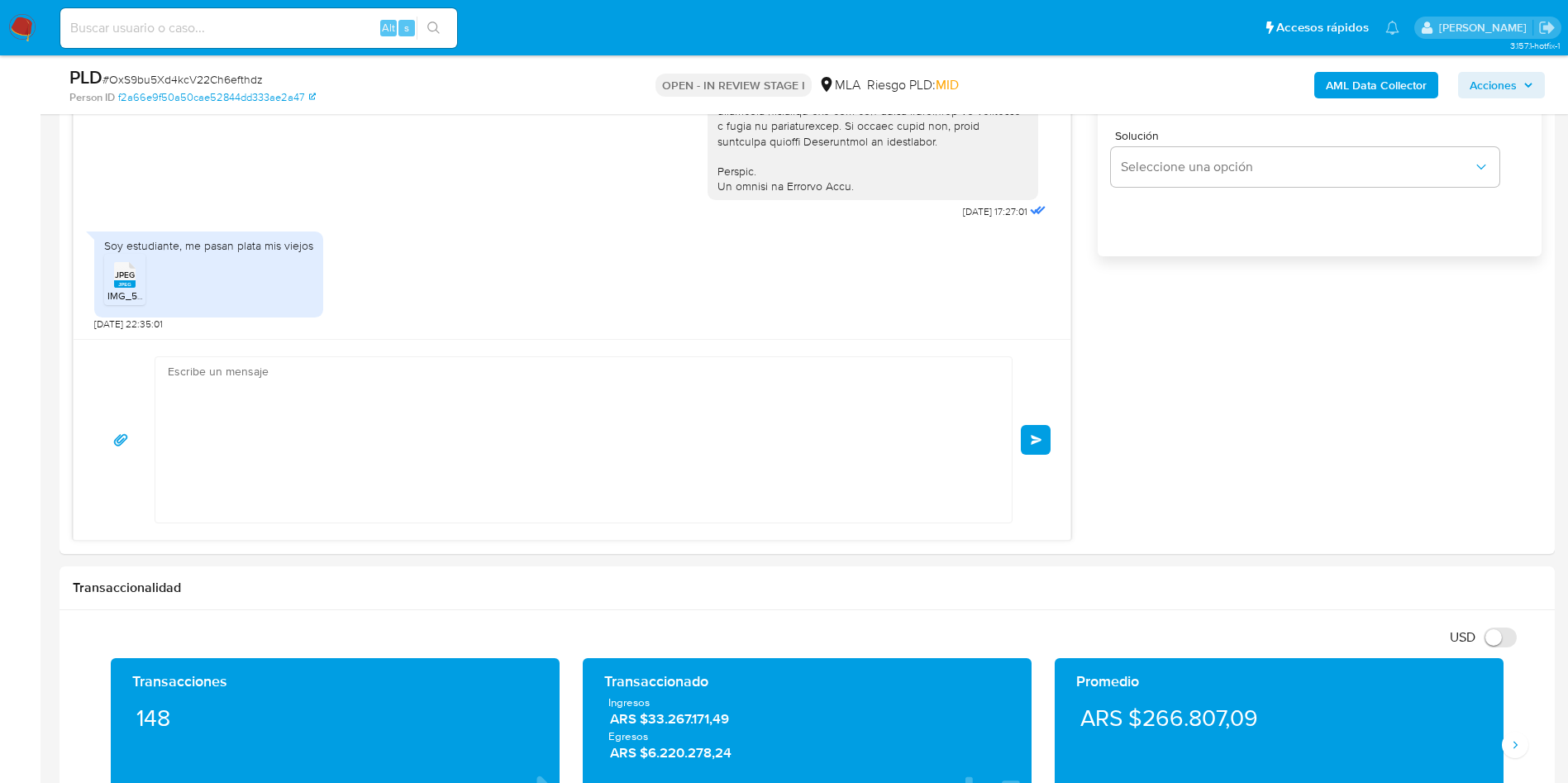
scroll to position [1377, 0]
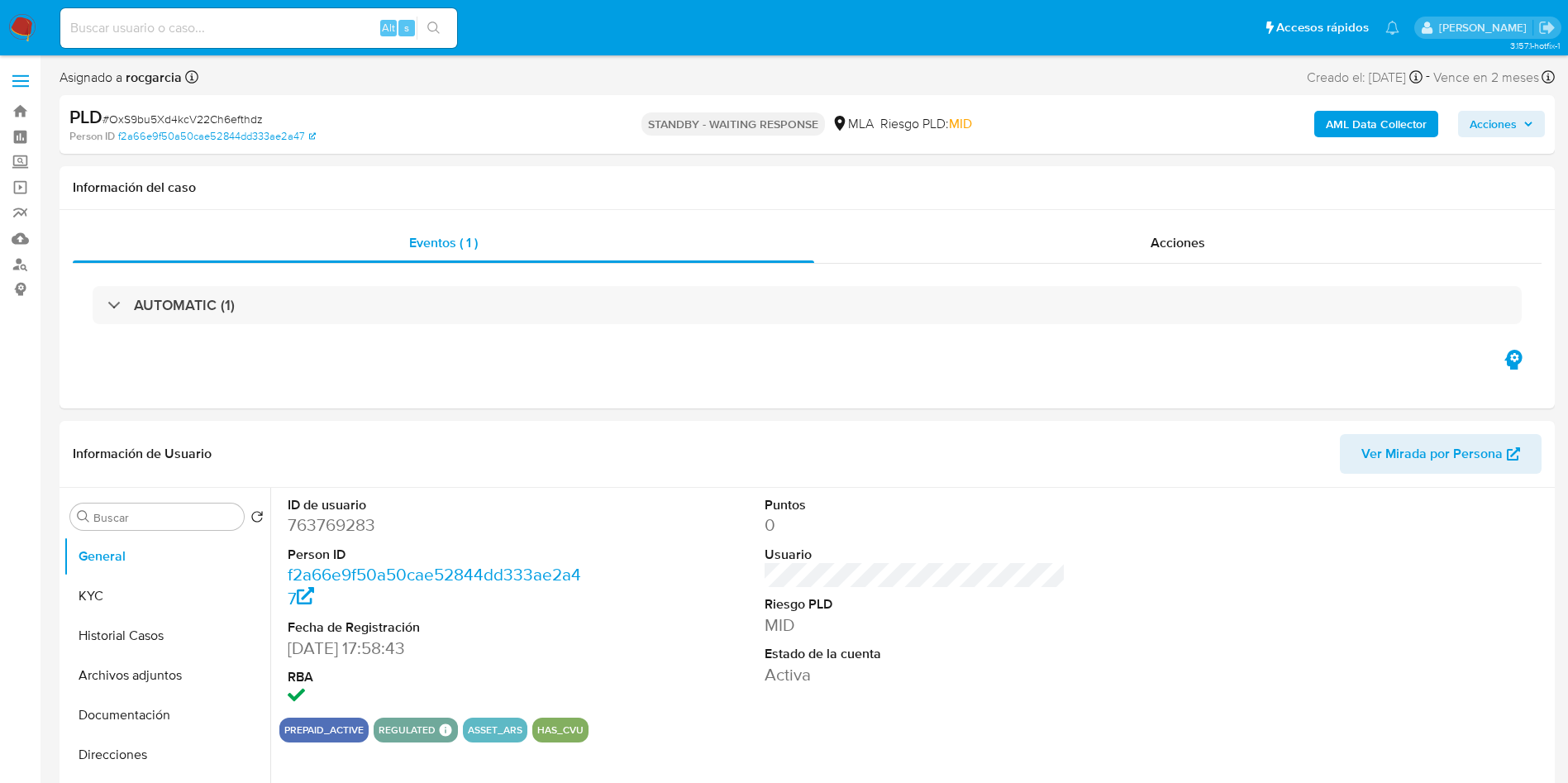
select select "10"
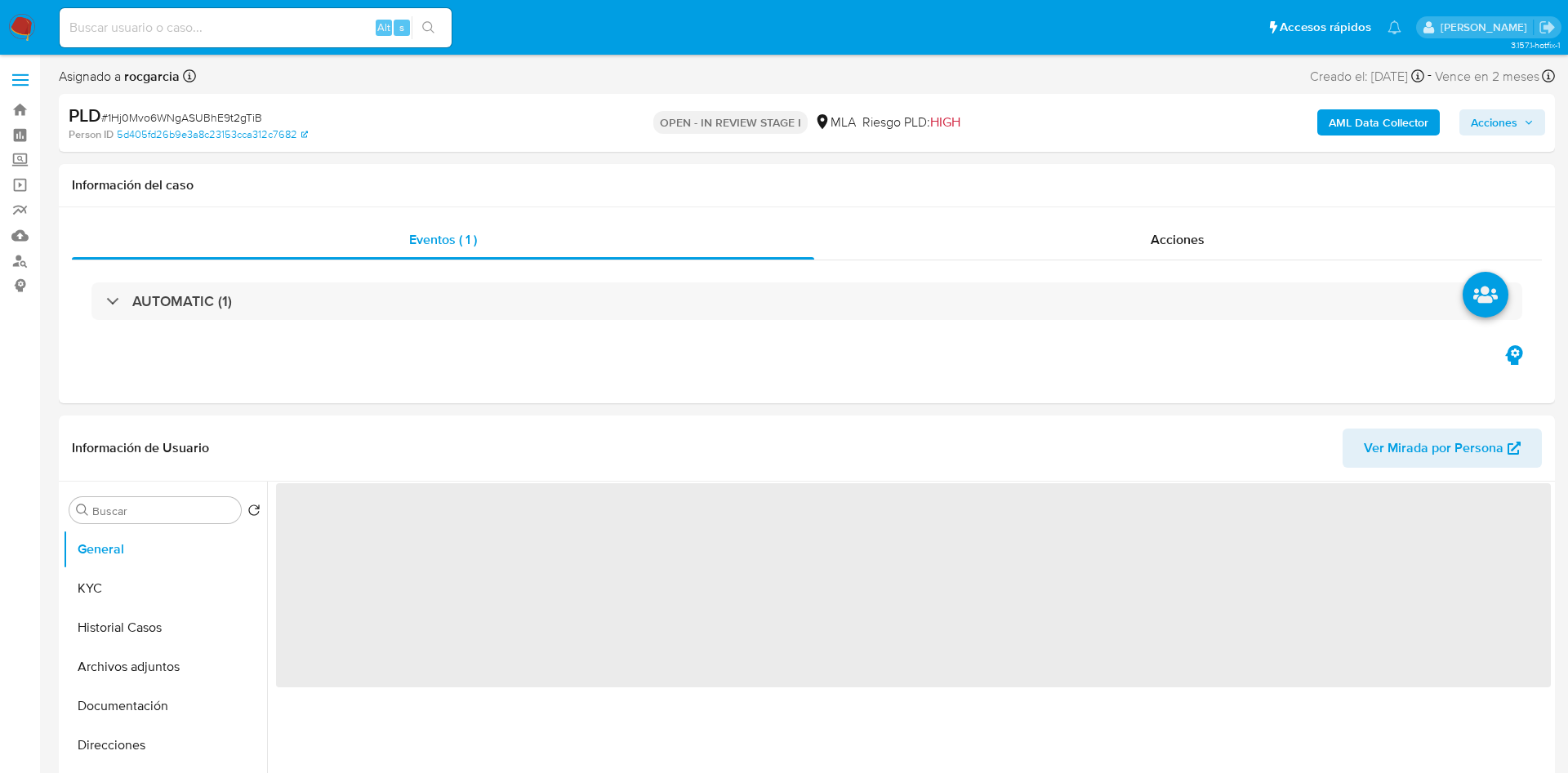
select select "10"
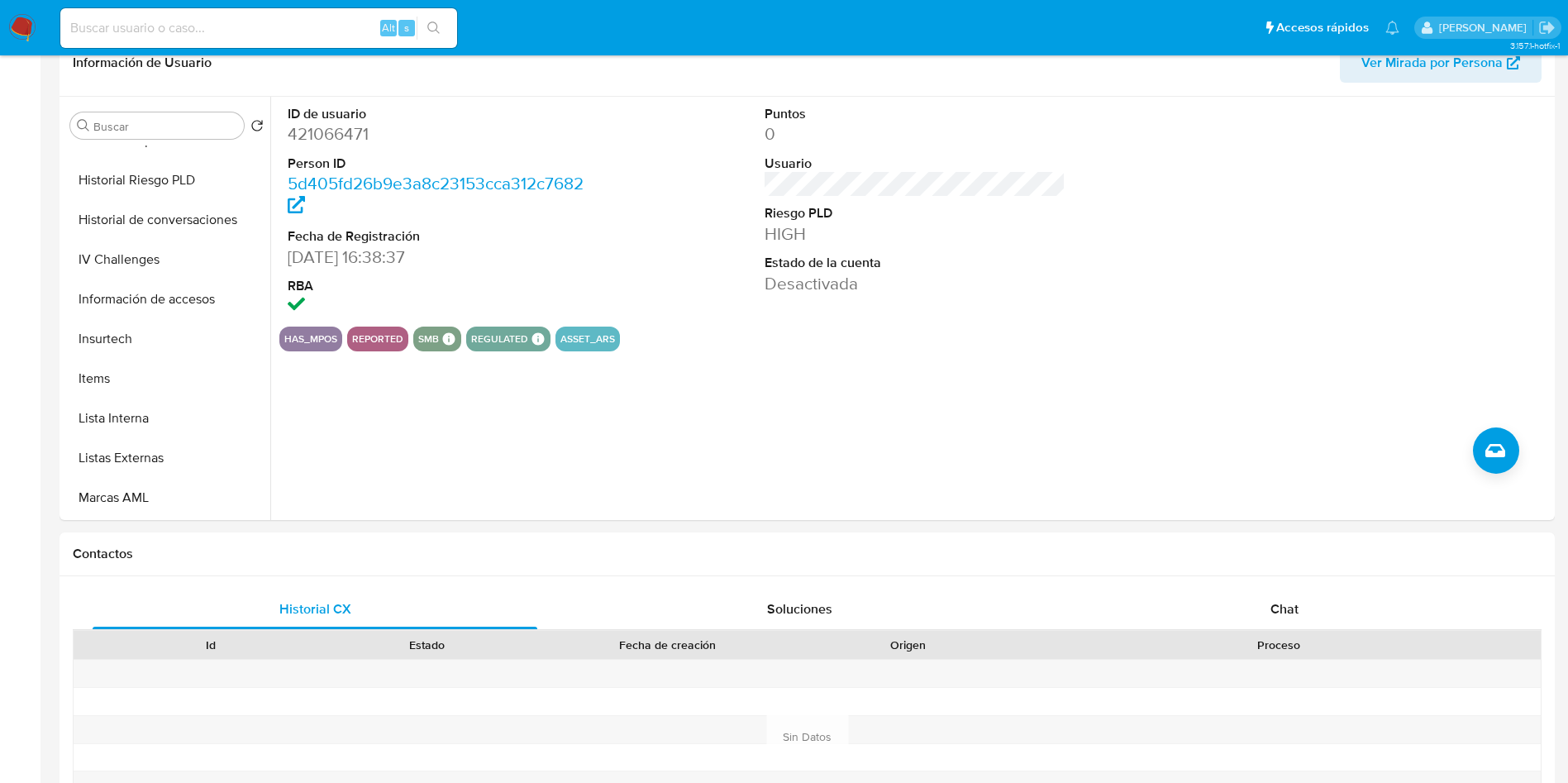
scroll to position [620, 0]
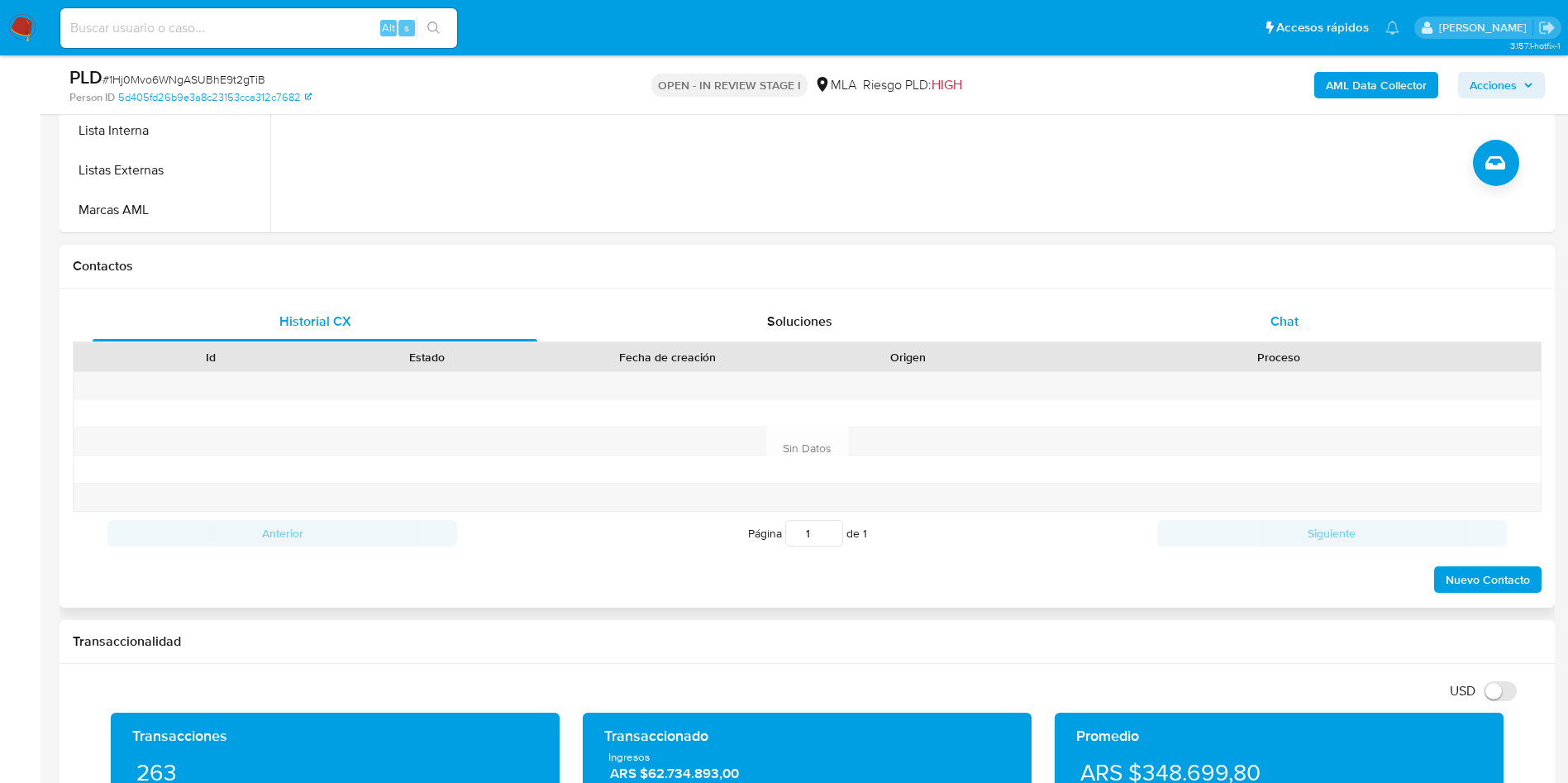
click at [1273, 325] on span "Chat" at bounding box center [1284, 321] width 29 height 19
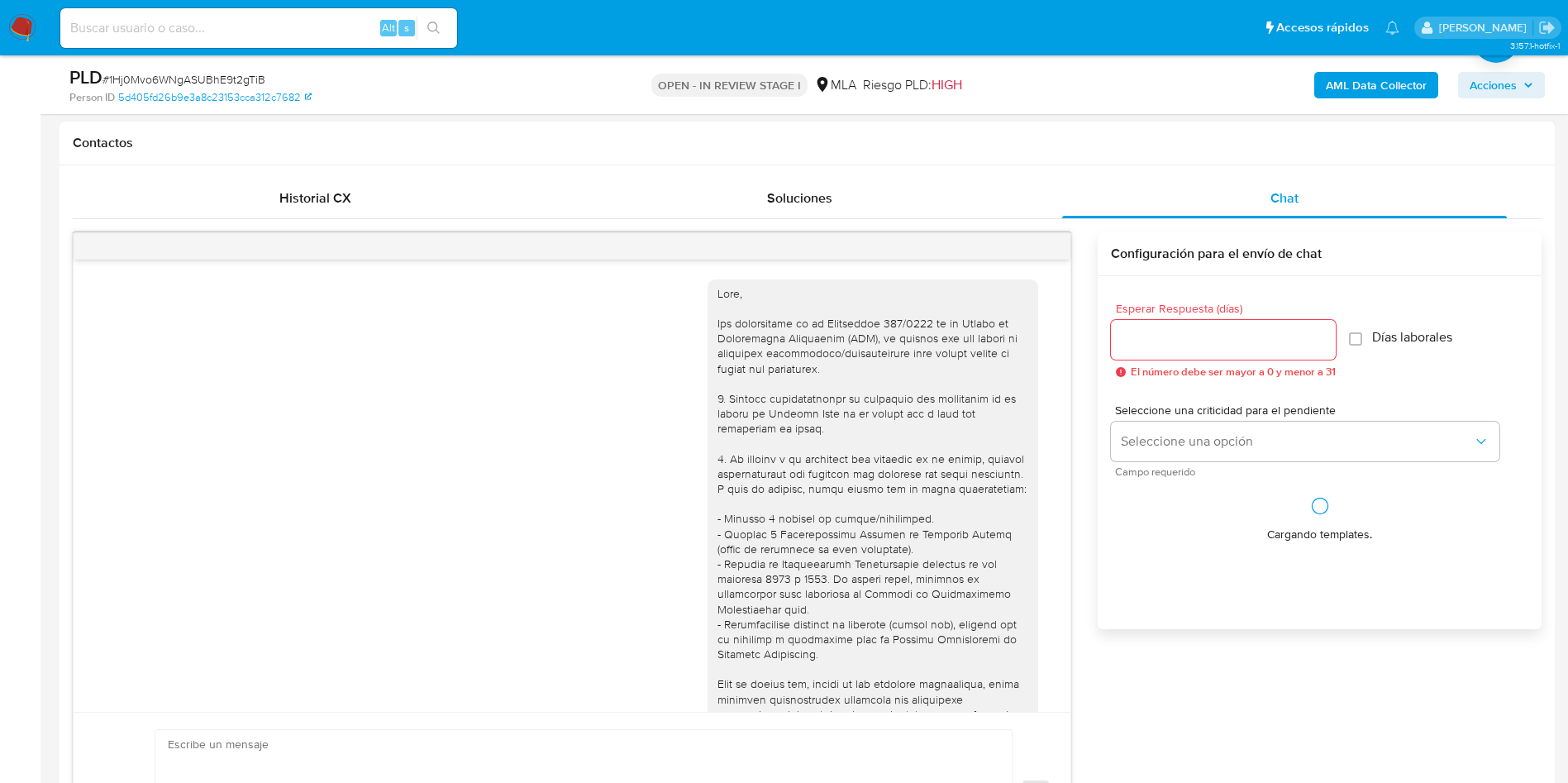
scroll to position [849, 0]
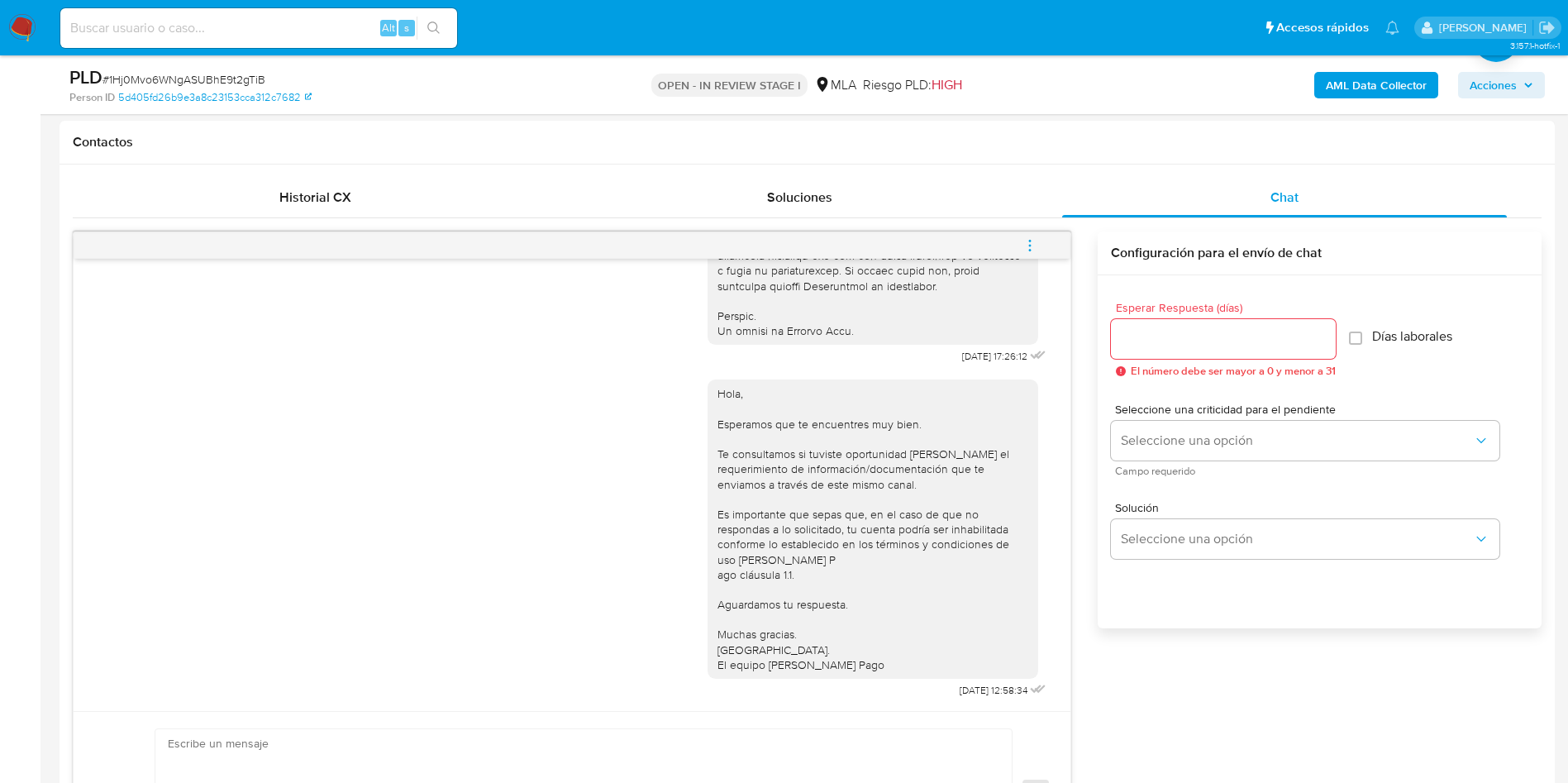
click at [1025, 247] on icon "menu-action" at bounding box center [1029, 245] width 15 height 15
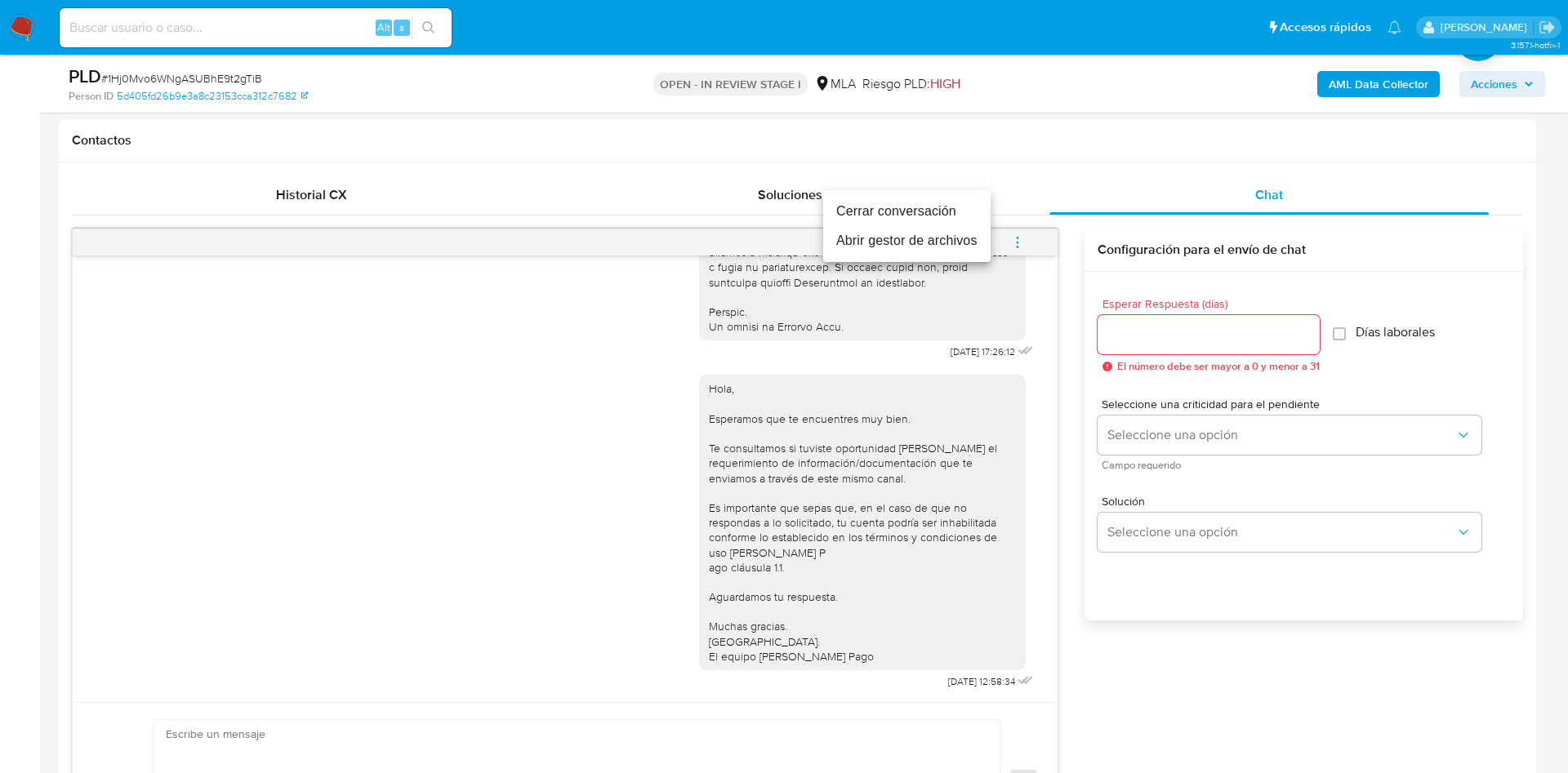
click at [963, 210] on li "Cerrar conversación" at bounding box center [906, 212] width 167 height 29
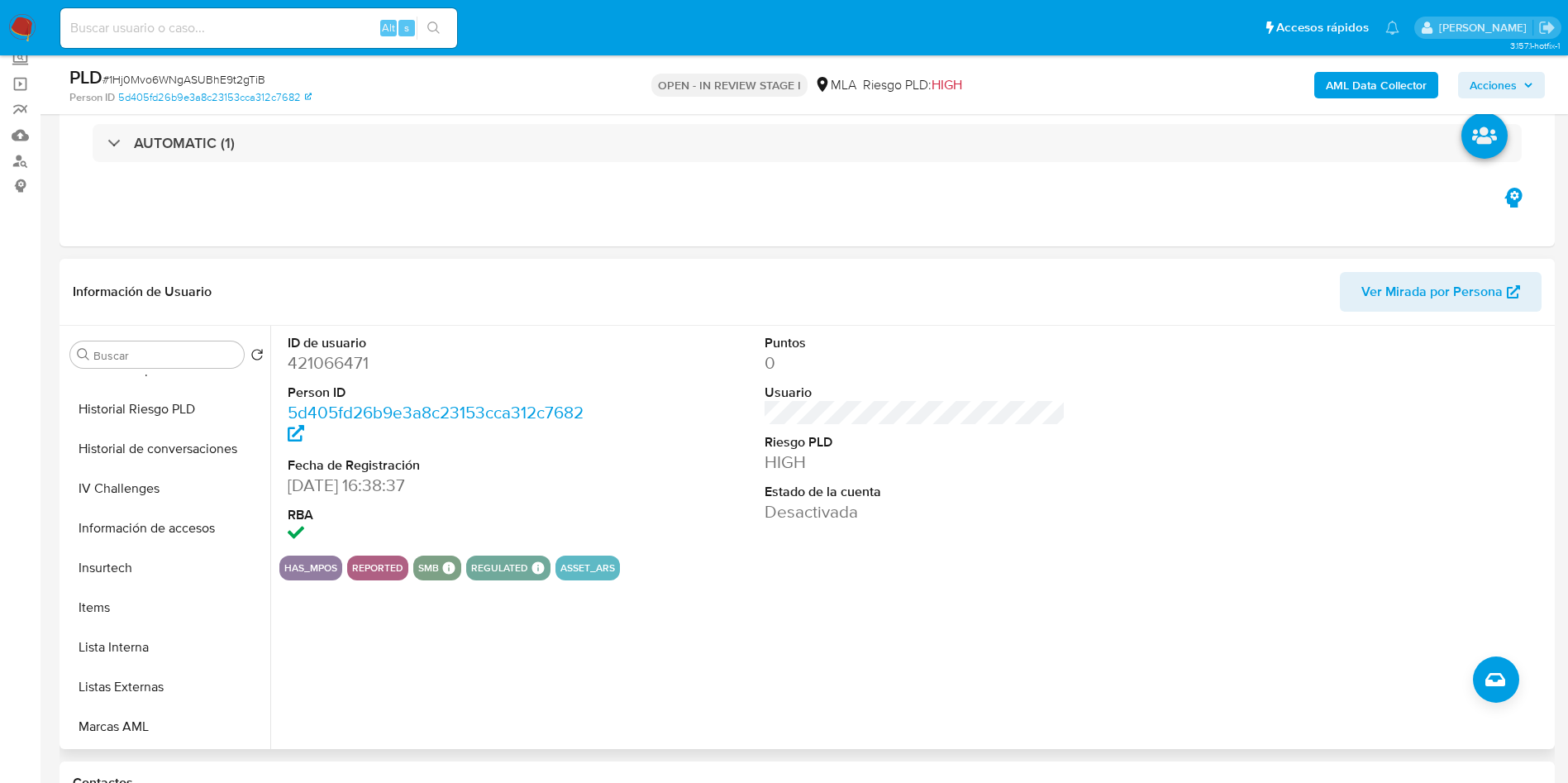
scroll to position [0, 0]
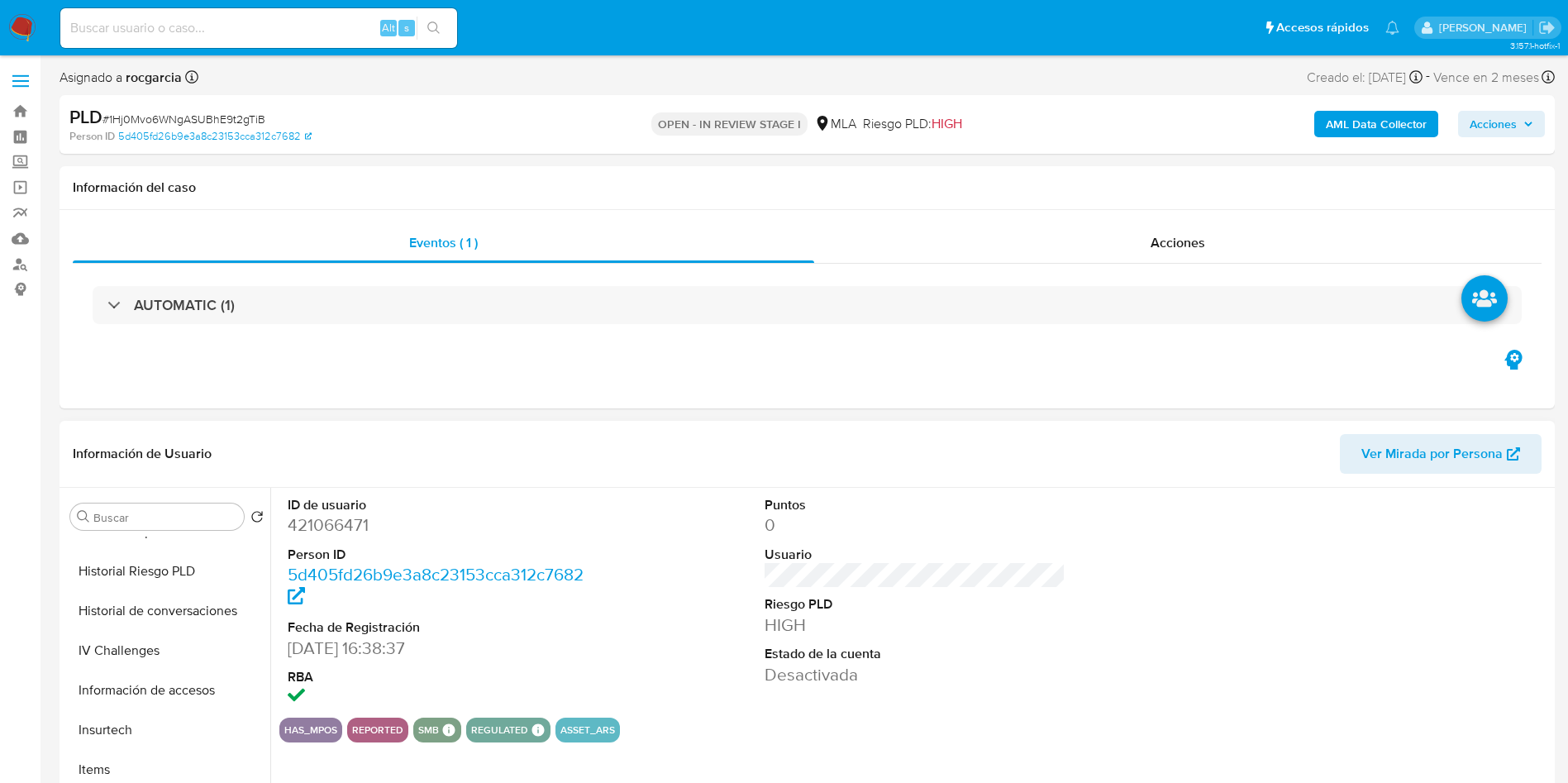
click at [321, 526] on dd "421066471" at bounding box center [438, 525] width 302 height 23
copy dd "421066471"
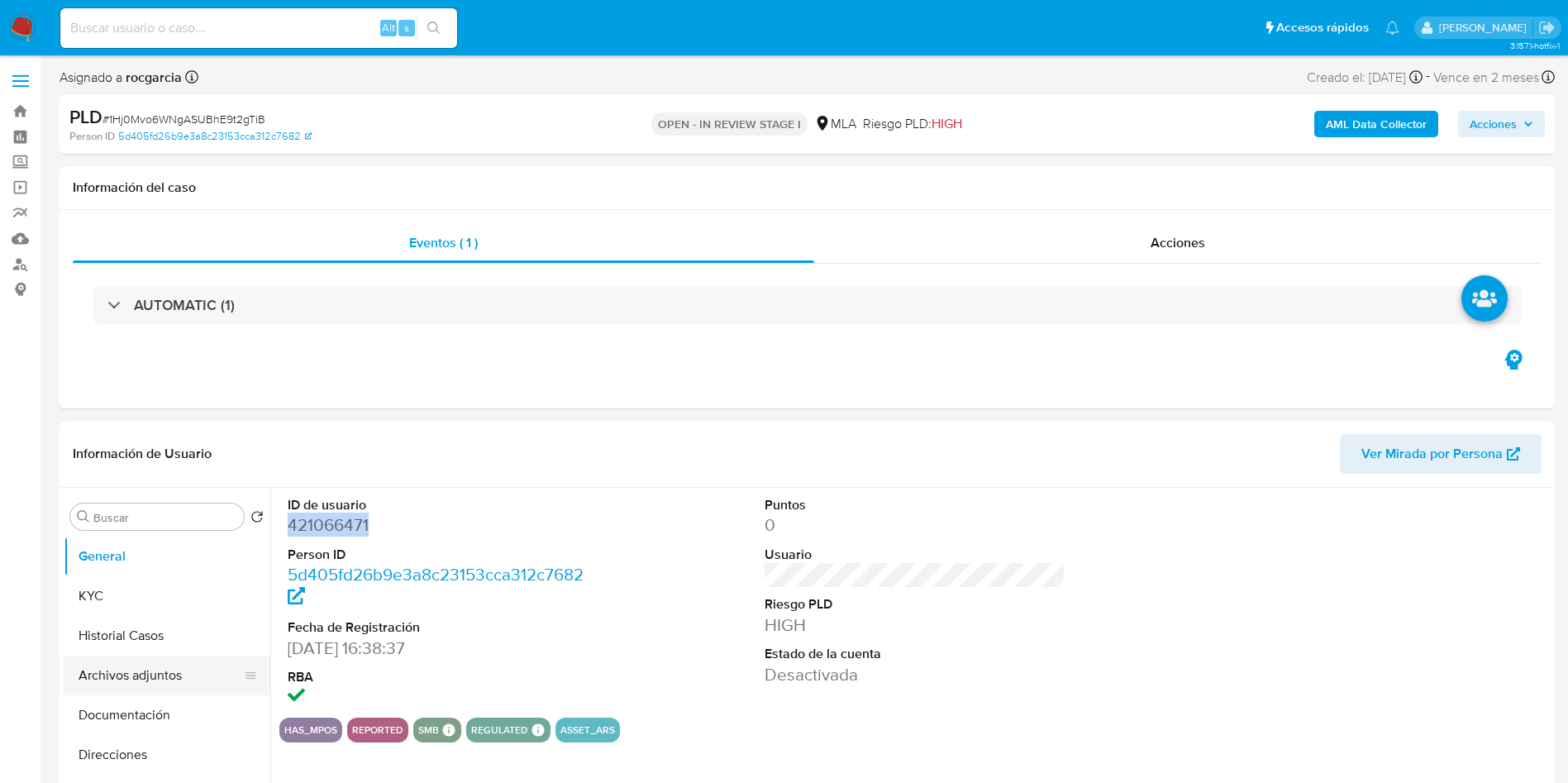
click at [136, 675] on button "Archivos adjuntos" at bounding box center [161, 676] width 194 height 40
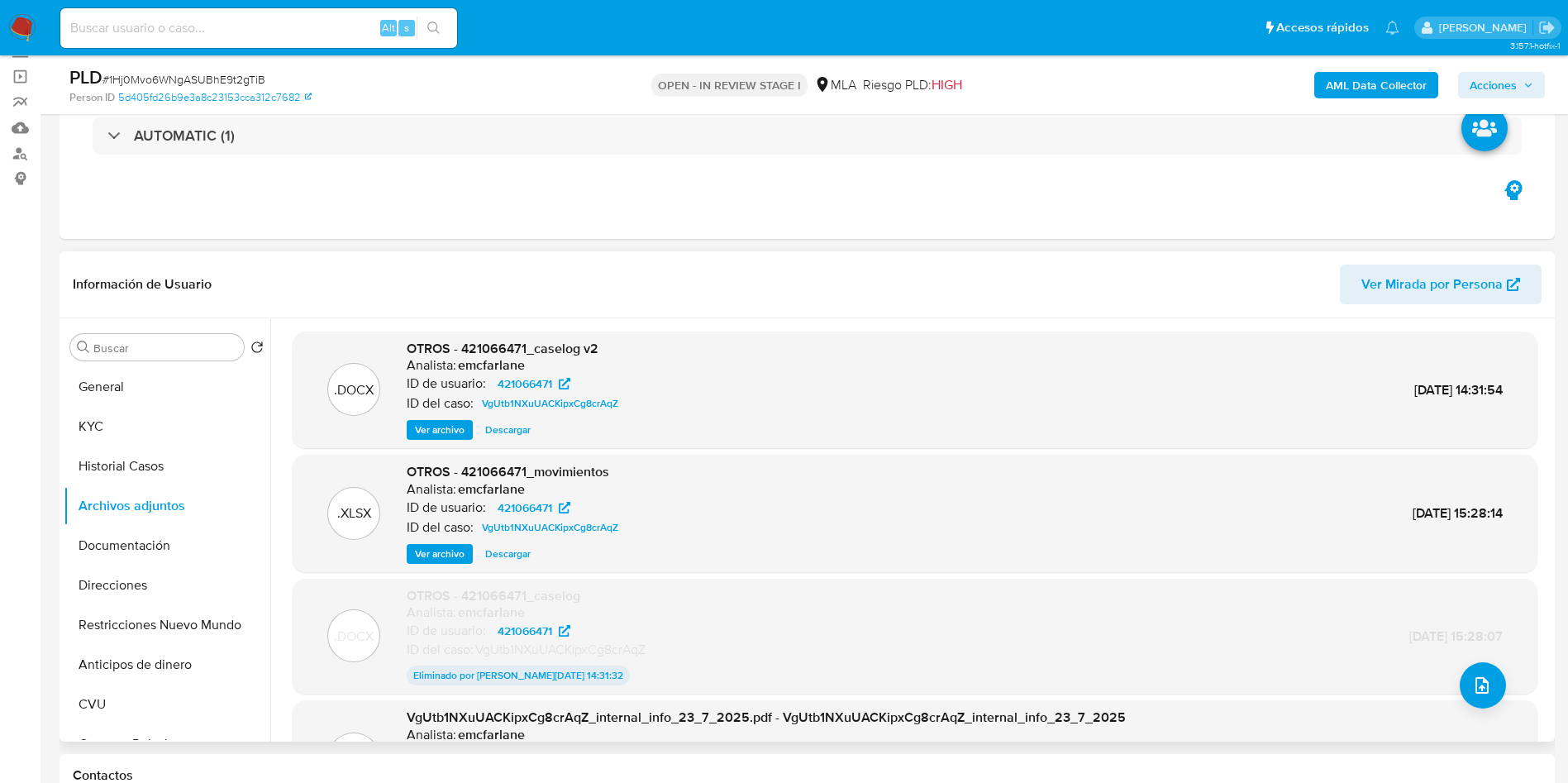
scroll to position [248, 0]
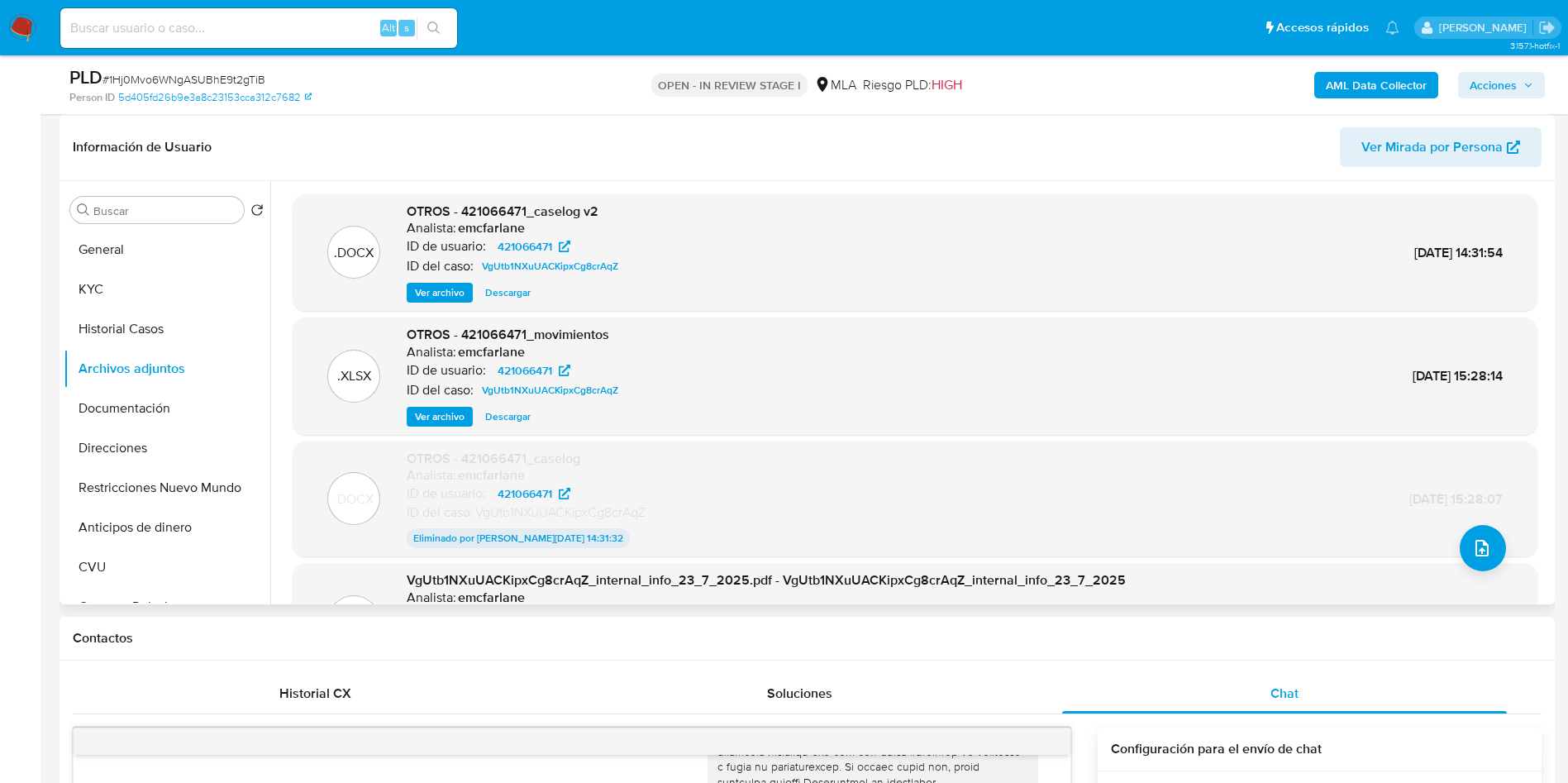
click at [448, 287] on span "Ver archivo" at bounding box center [439, 292] width 49 height 16
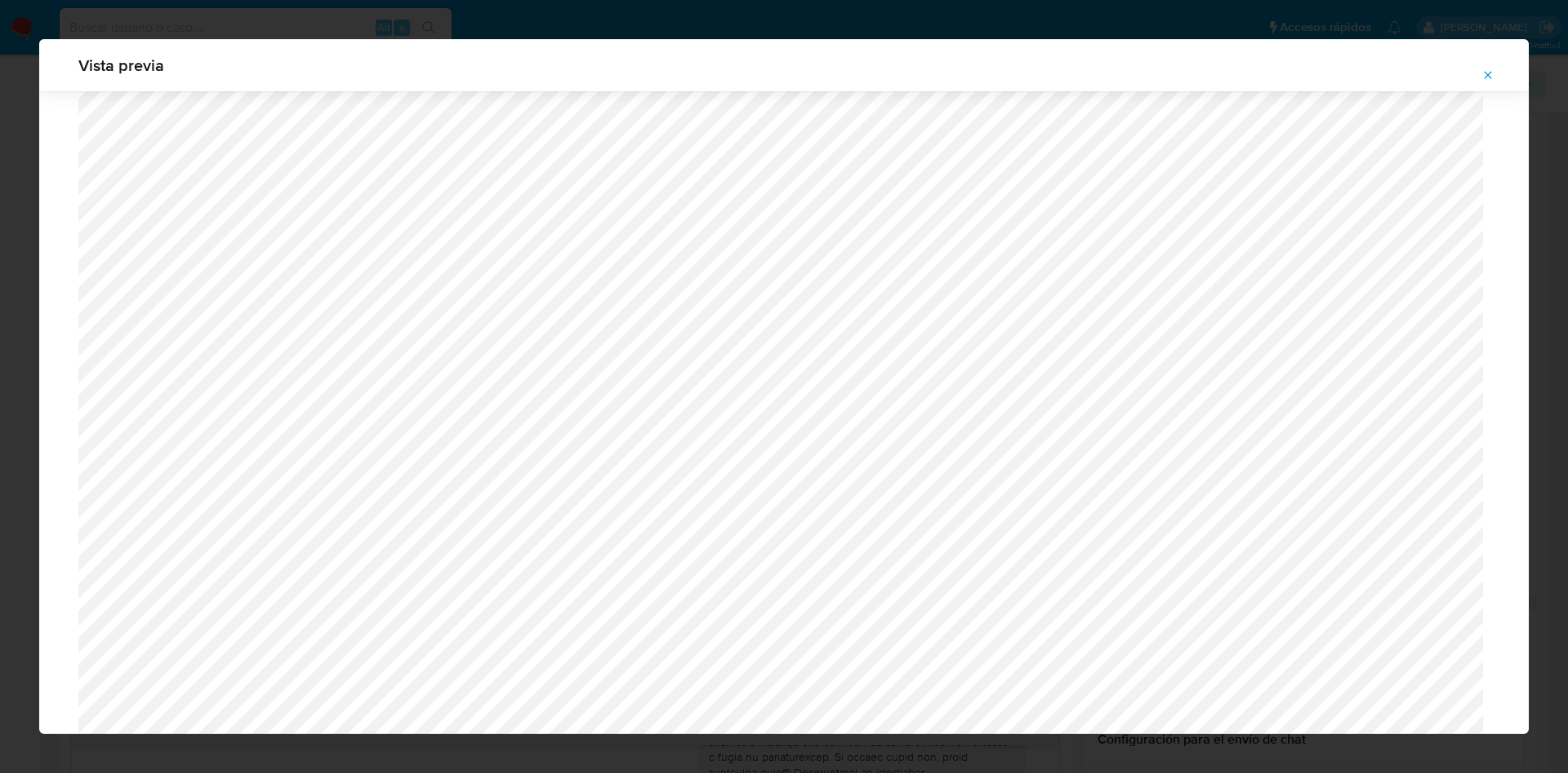
scroll to position [1545, 0]
click at [1489, 68] on icon "Attachment preview" at bounding box center [1487, 74] width 13 height 13
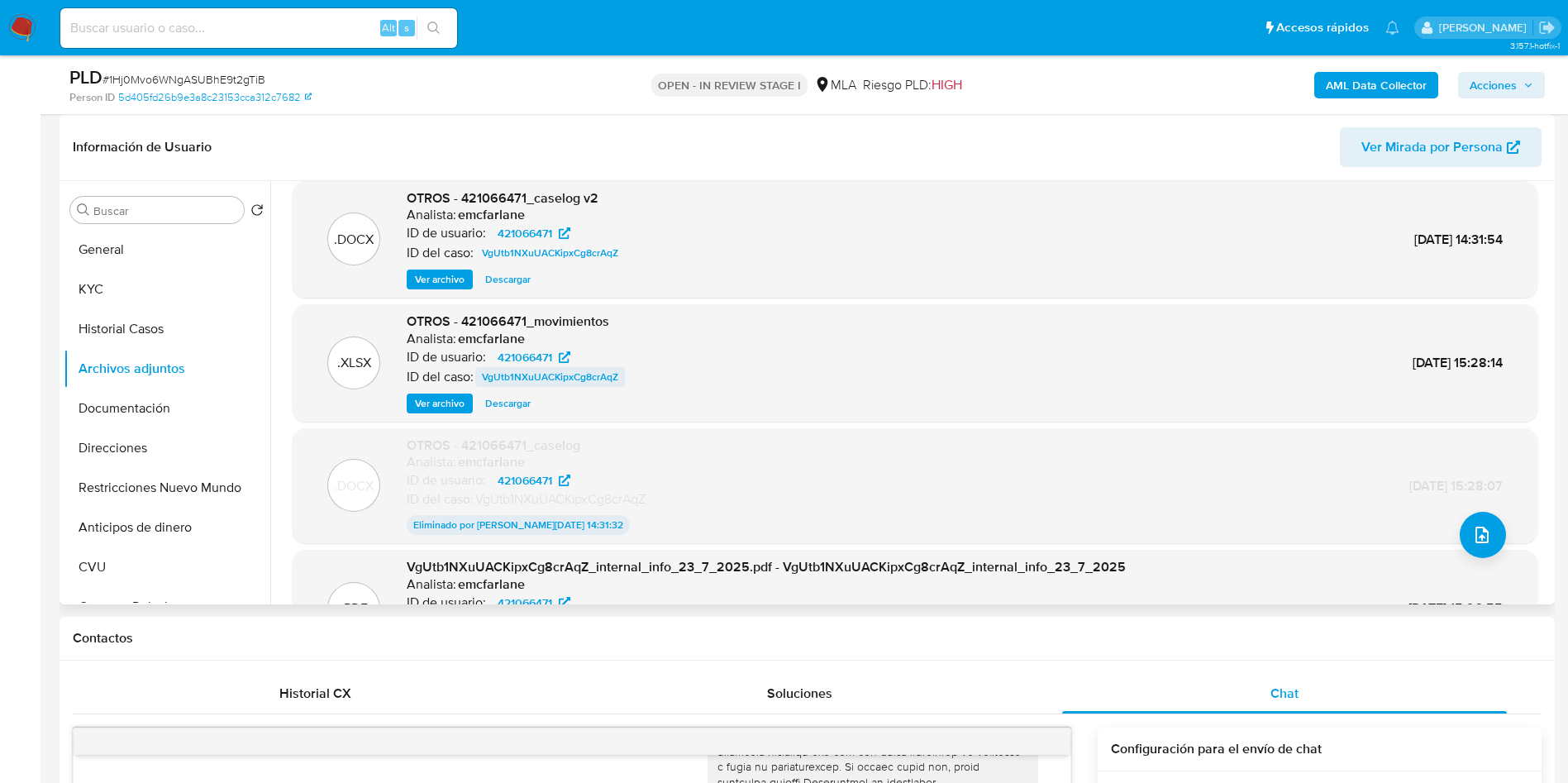
scroll to position [137, 0]
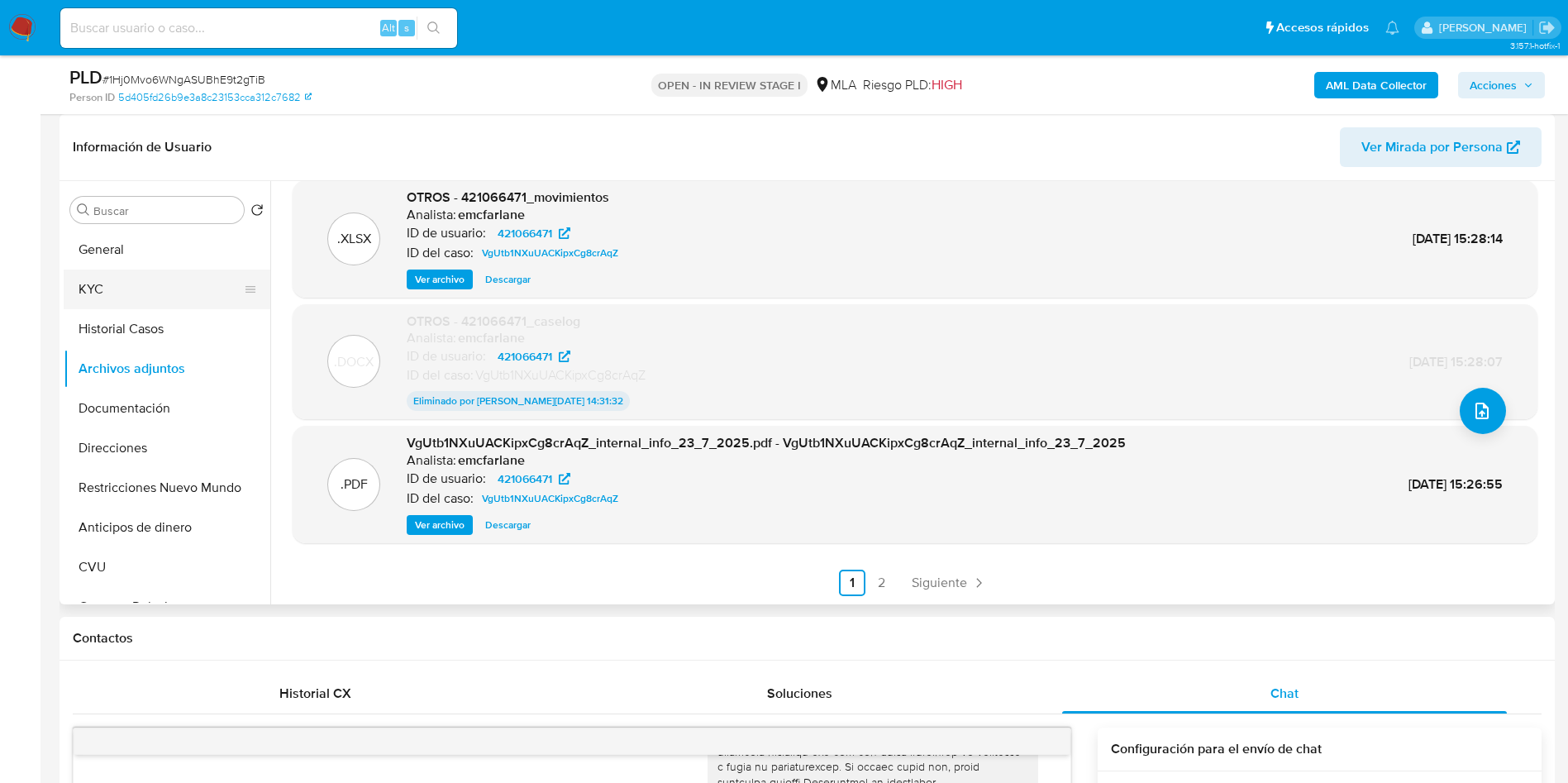
click at [107, 278] on button "KYC" at bounding box center [161, 290] width 194 height 40
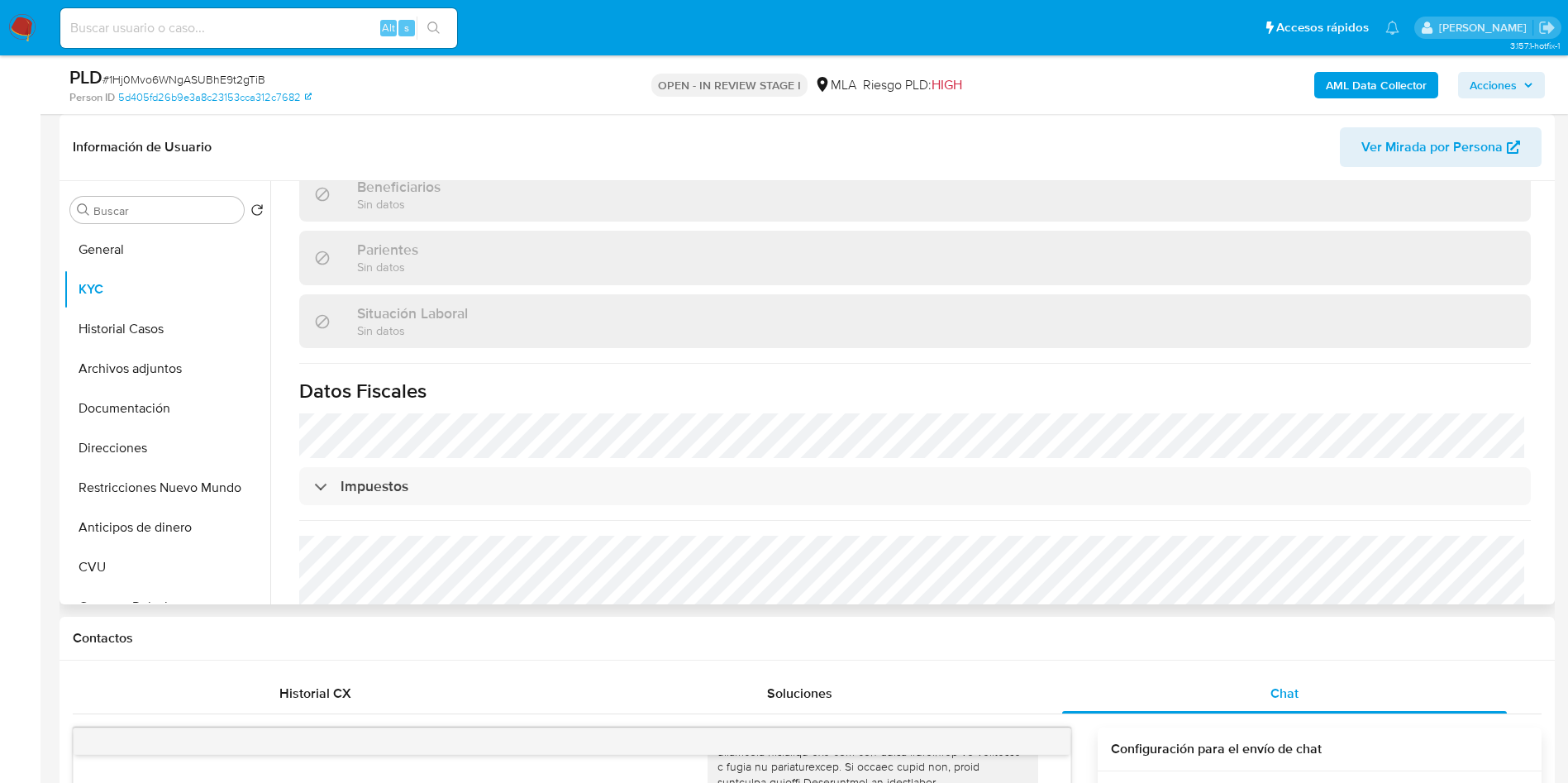
scroll to position [853, 0]
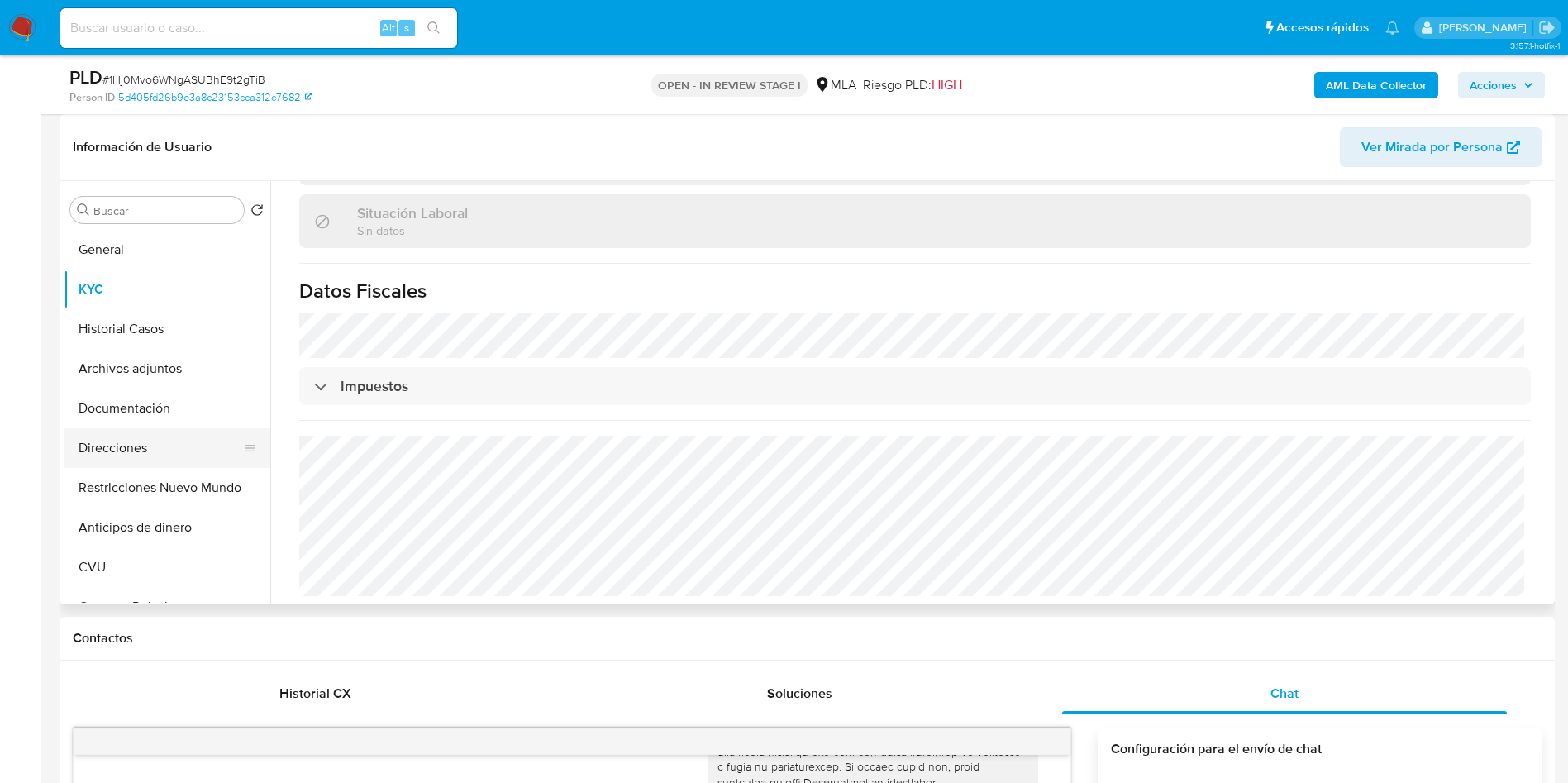
click at [148, 459] on button "Direcciones" at bounding box center [161, 449] width 194 height 40
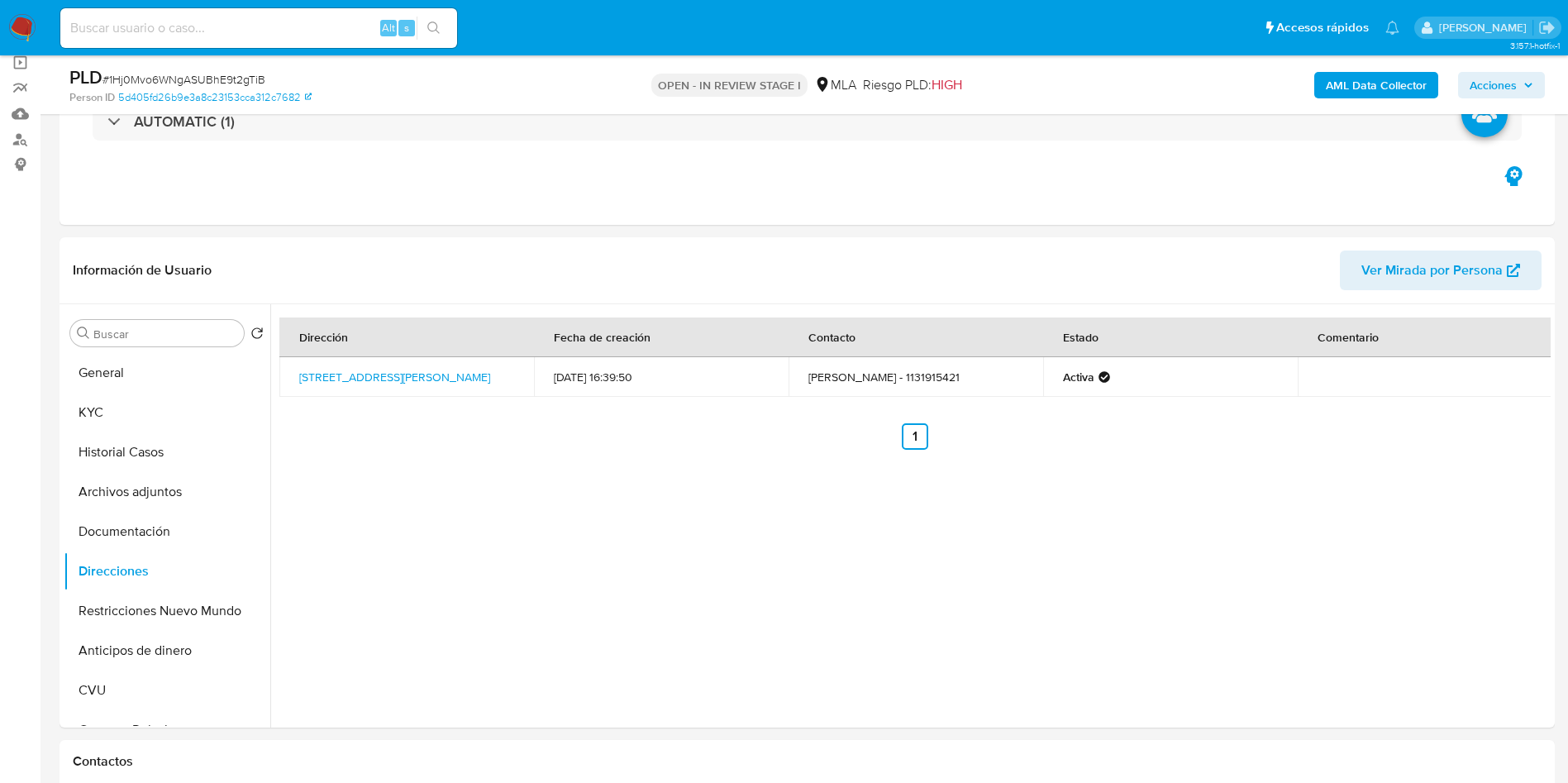
scroll to position [124, 0]
click at [82, 427] on button "KYC" at bounding box center [161, 413] width 194 height 40
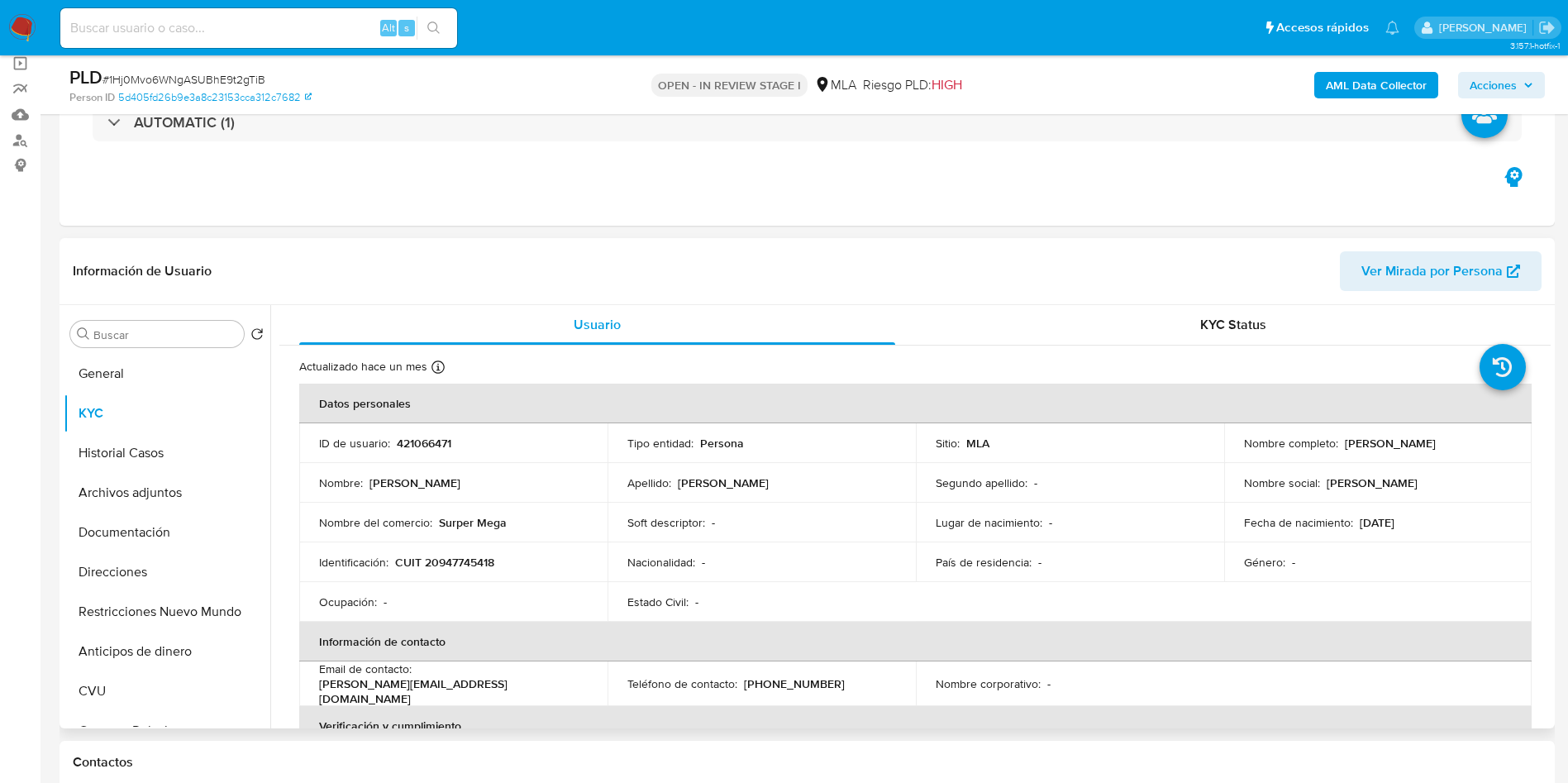
click at [411, 447] on p "421066471" at bounding box center [423, 442] width 54 height 15
copy p "421066471"
click at [116, 473] on button "Archivos adjuntos" at bounding box center [161, 493] width 194 height 40
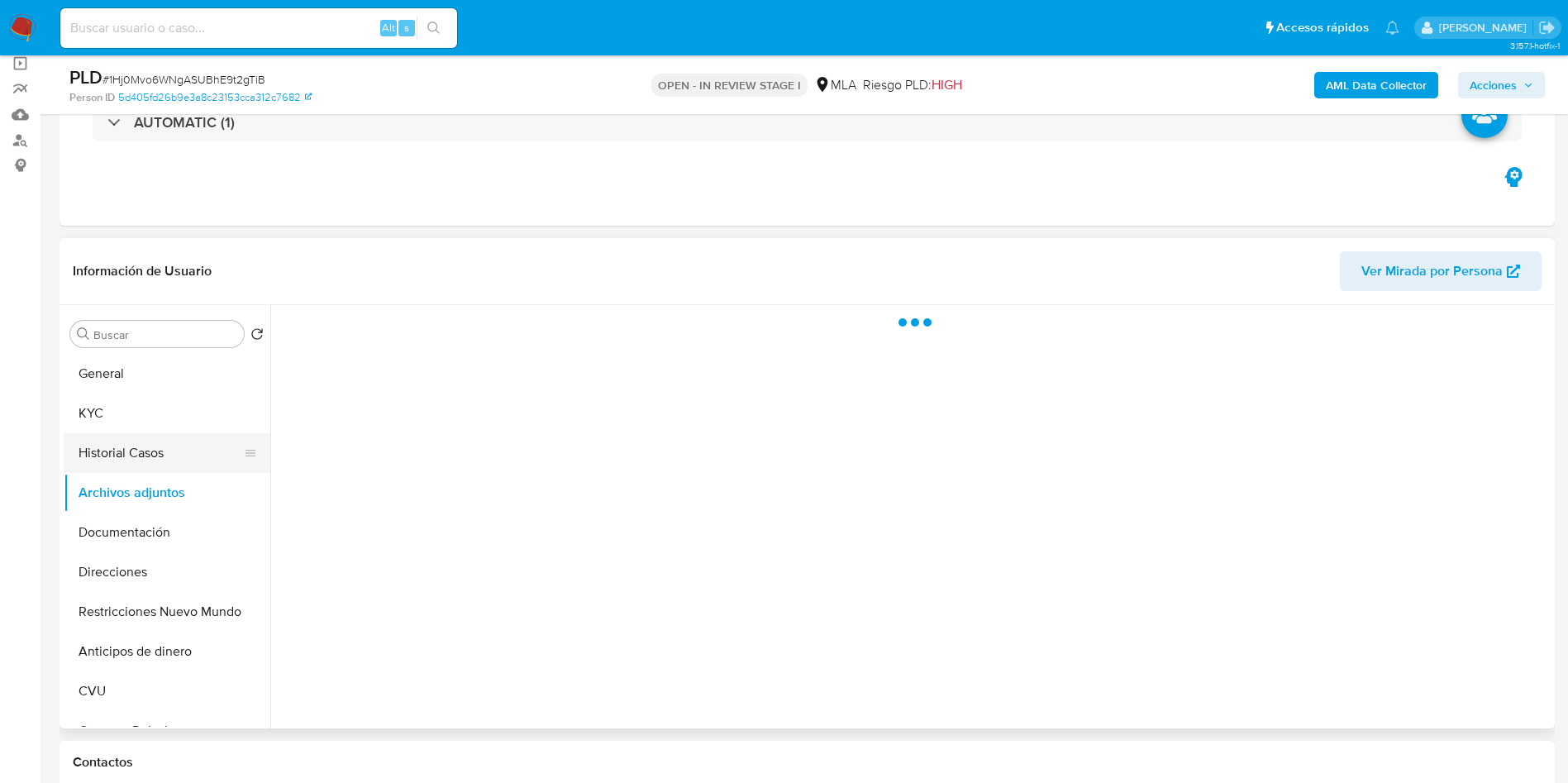
click at [114, 457] on button "Historial Casos" at bounding box center [161, 453] width 194 height 40
click at [107, 487] on button "Archivos adjuntos" at bounding box center [161, 493] width 194 height 40
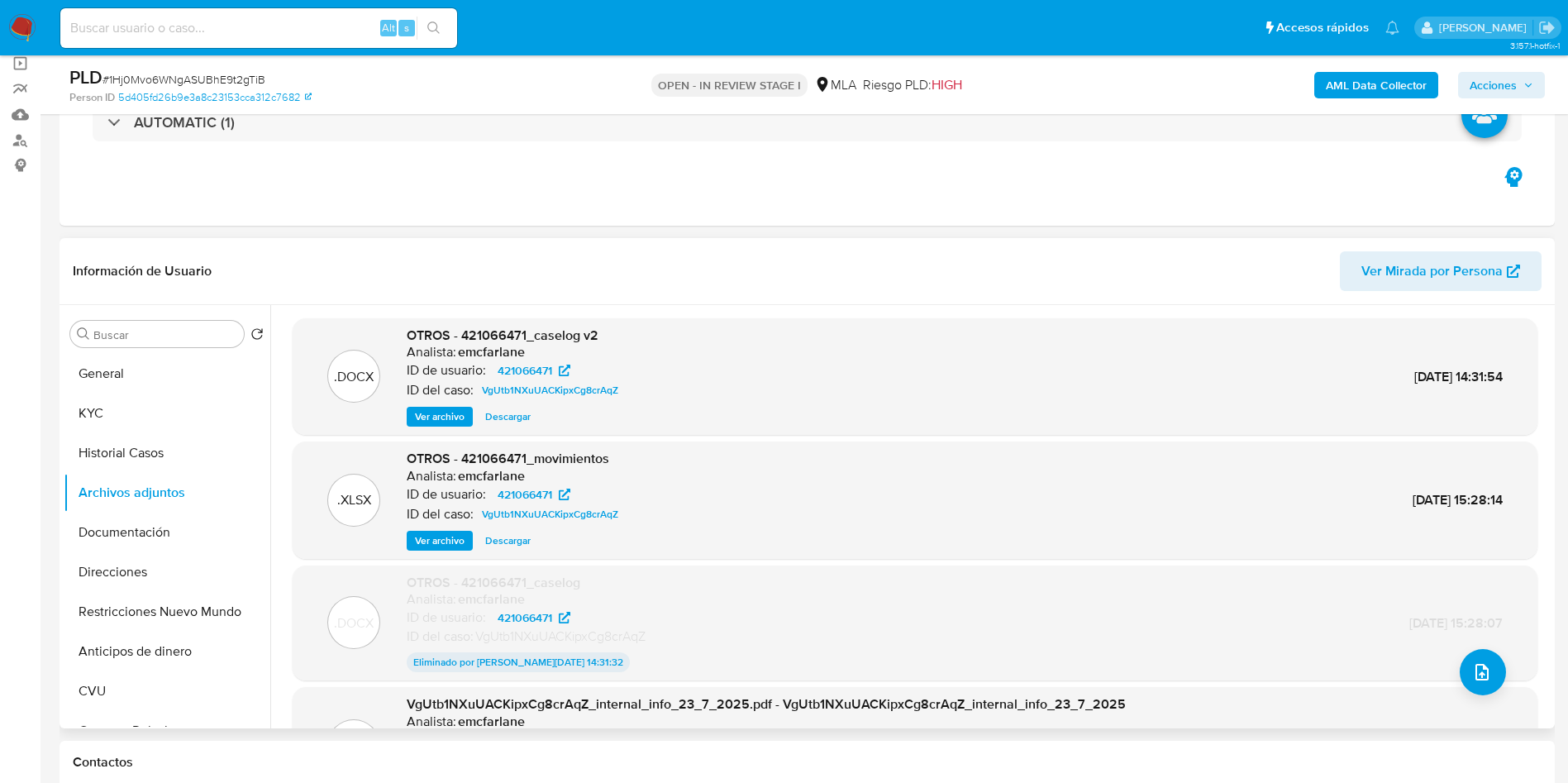
click at [418, 414] on span "Ver archivo" at bounding box center [439, 417] width 49 height 16
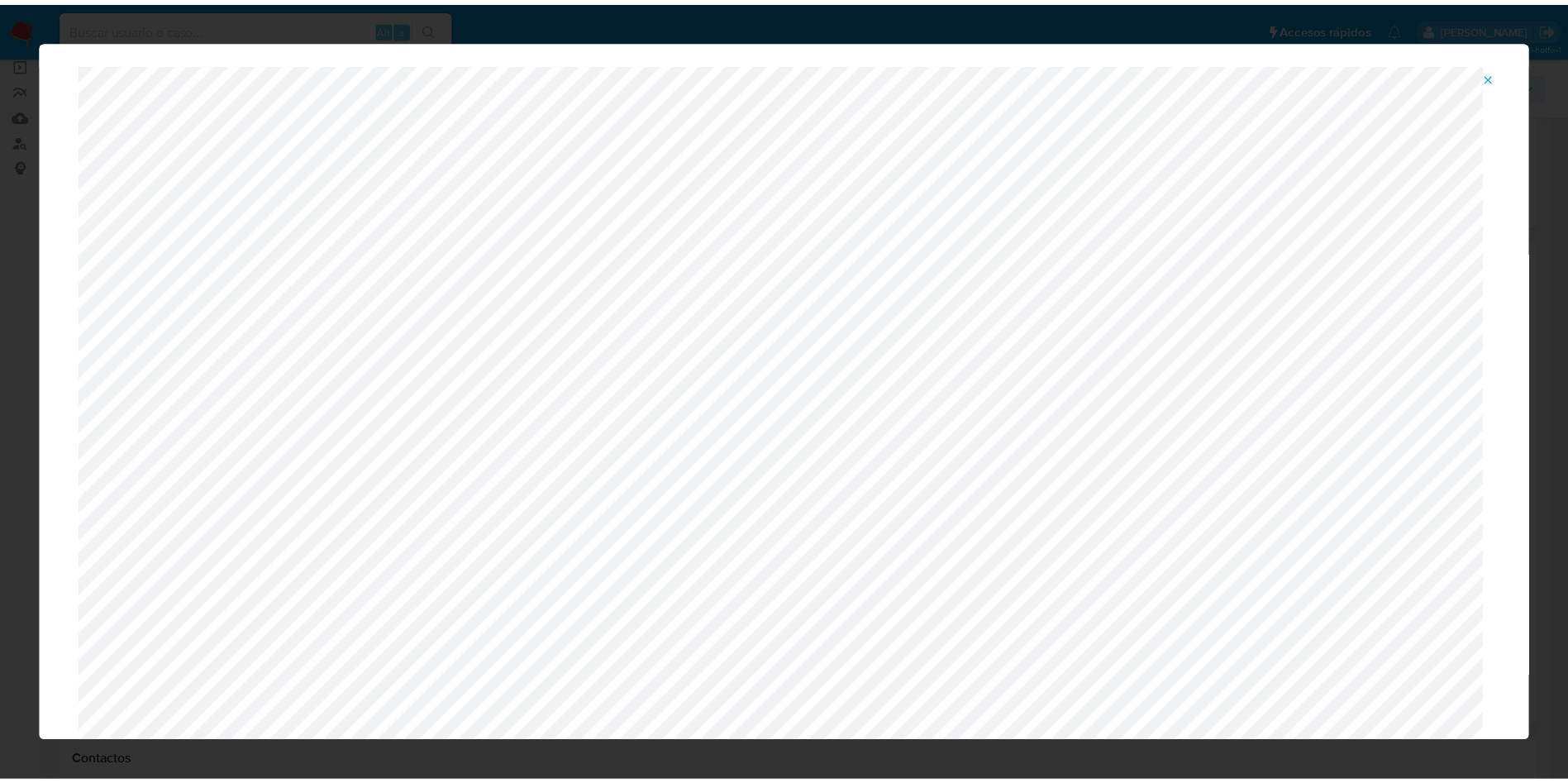
scroll to position [0, 0]
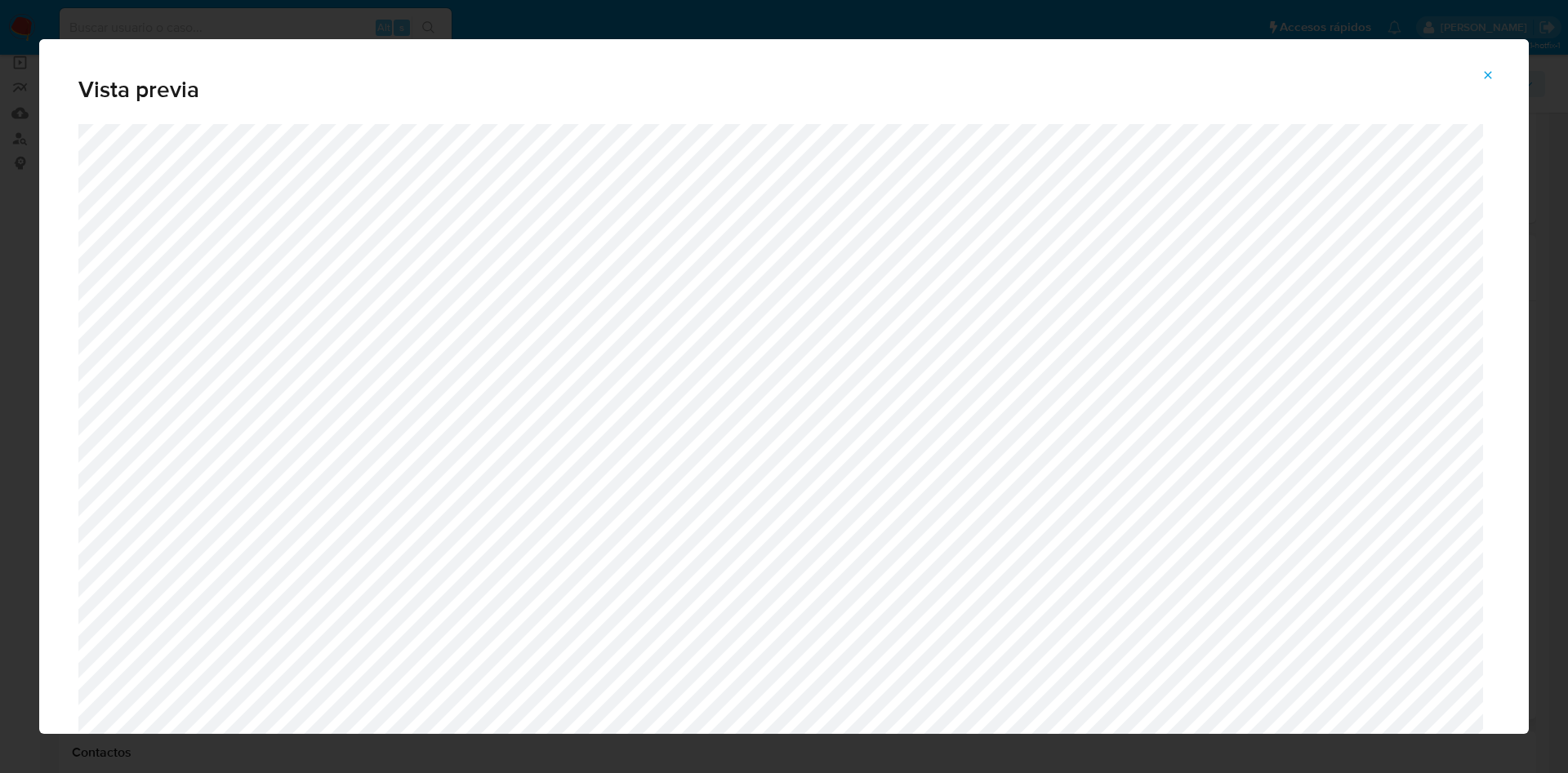
click at [1479, 70] on button "Attachment preview" at bounding box center [1488, 75] width 36 height 26
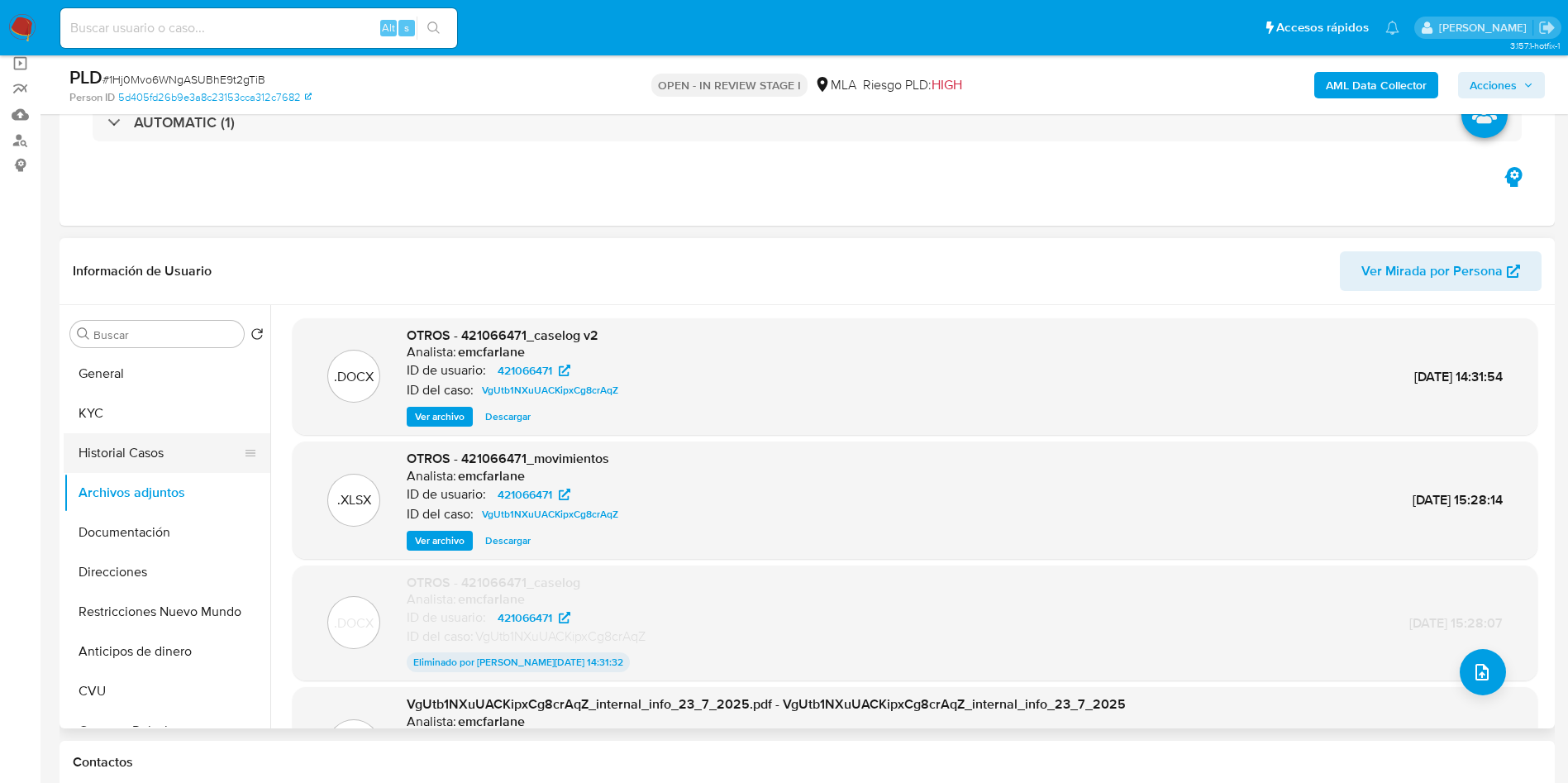
click at [162, 445] on button "Historial Casos" at bounding box center [161, 453] width 194 height 40
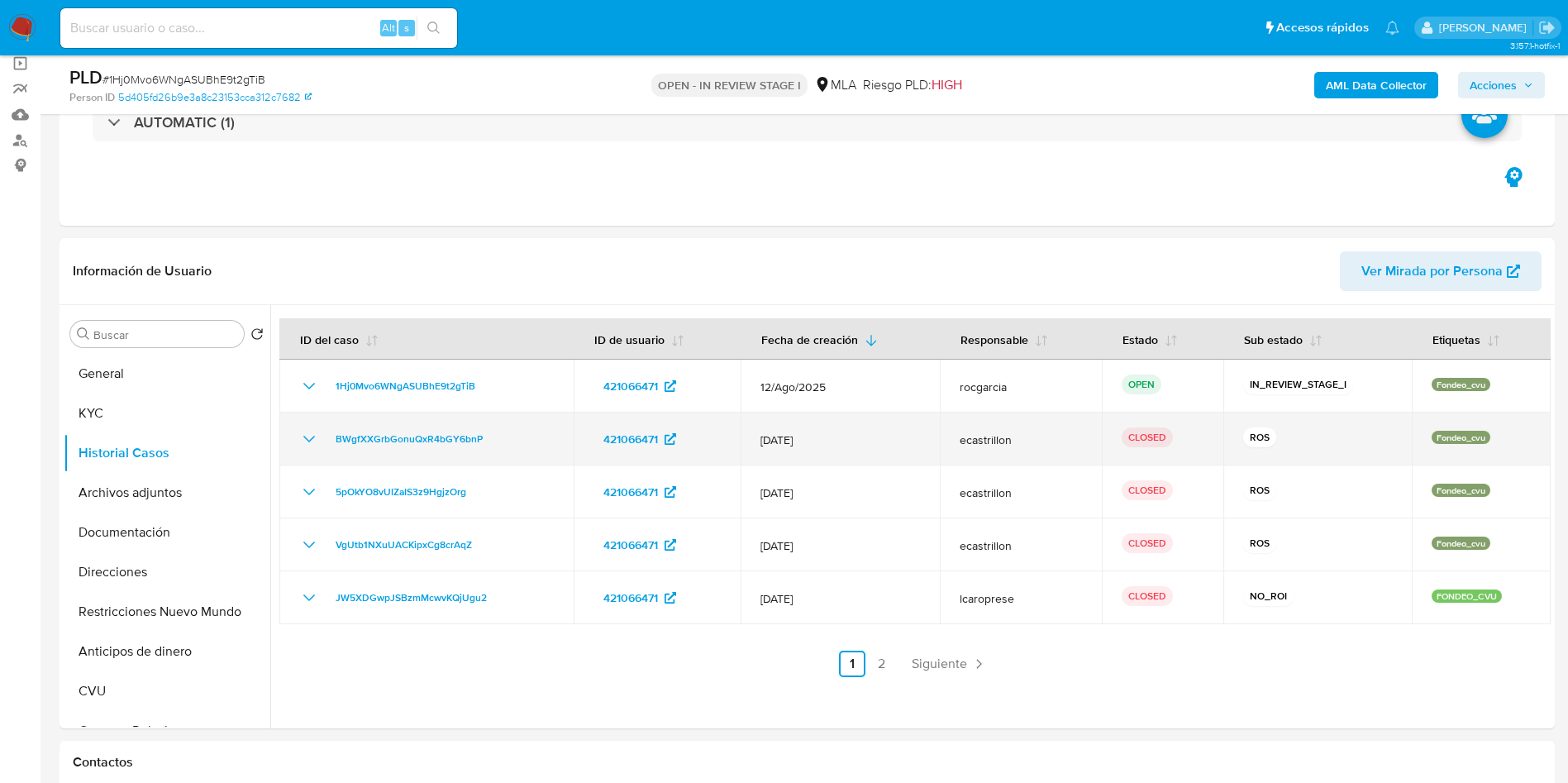
drag, startPoint x: 963, startPoint y: 441, endPoint x: 1020, endPoint y: 436, distance: 57.2
click at [1020, 436] on span "ecastrillon" at bounding box center [1021, 439] width 124 height 15
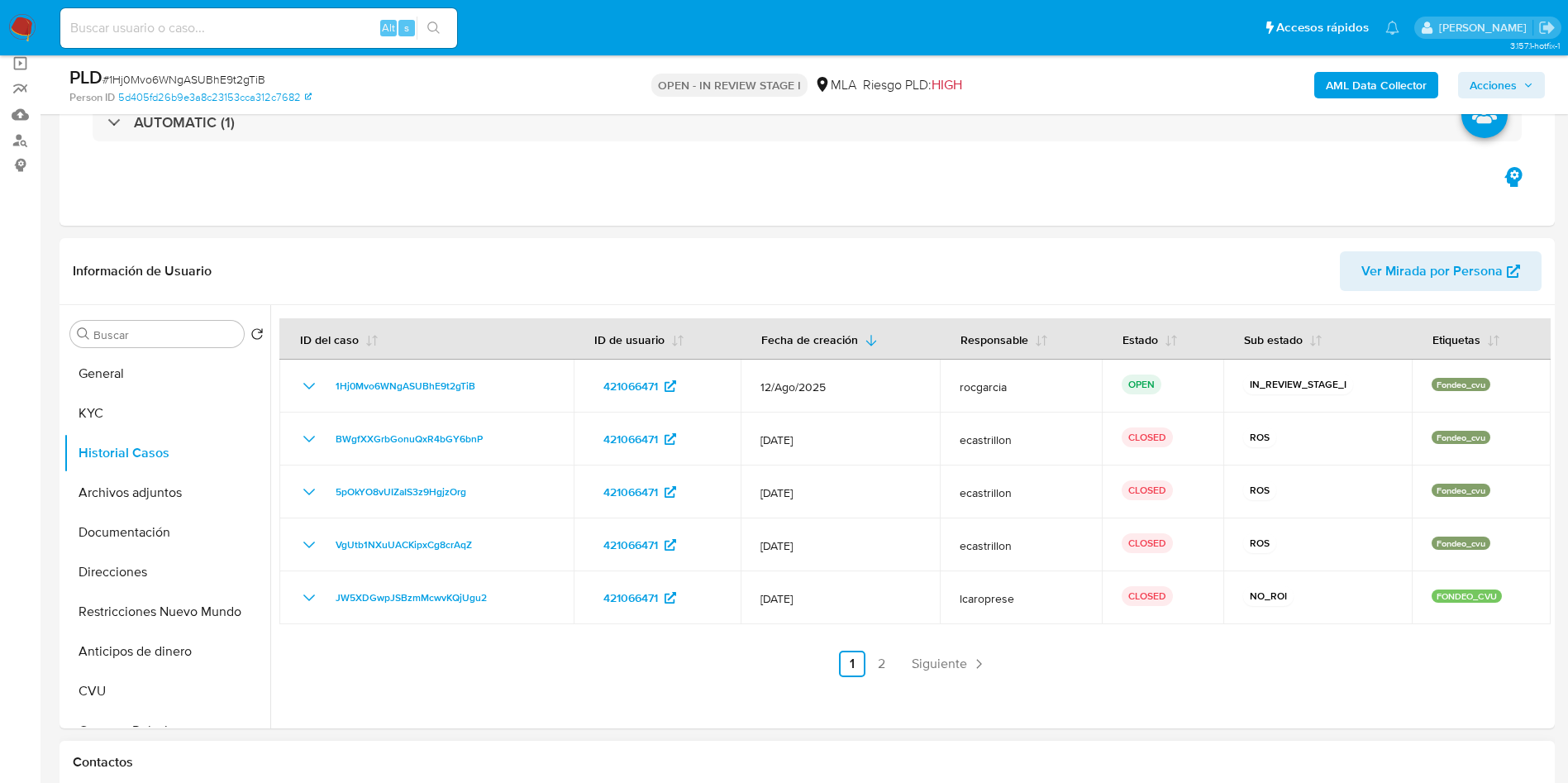
drag, startPoint x: 117, startPoint y: 487, endPoint x: 276, endPoint y: 780, distance: 333.4
click at [117, 487] on button "Archivos adjuntos" at bounding box center [167, 493] width 206 height 40
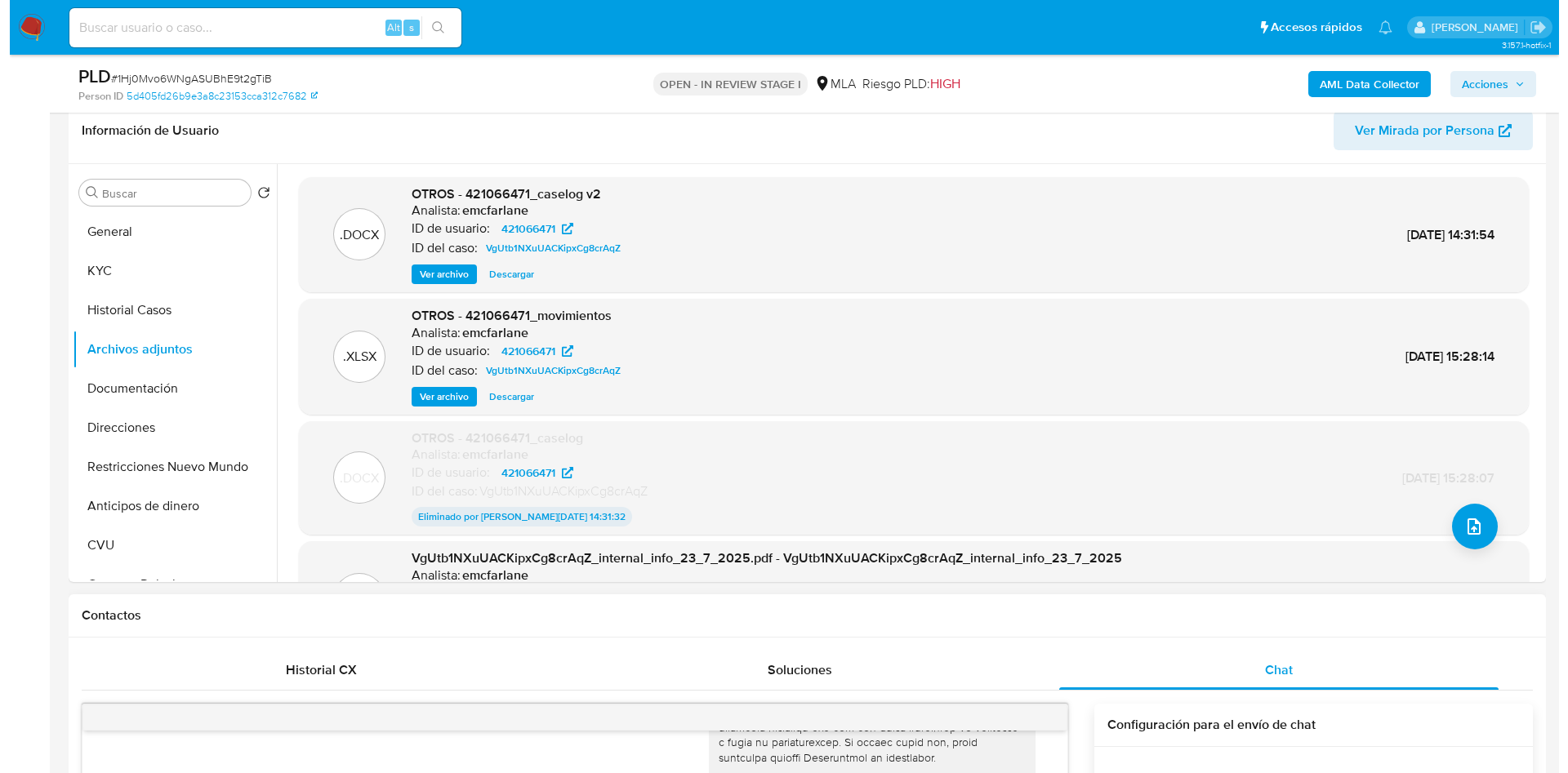
scroll to position [245, 0]
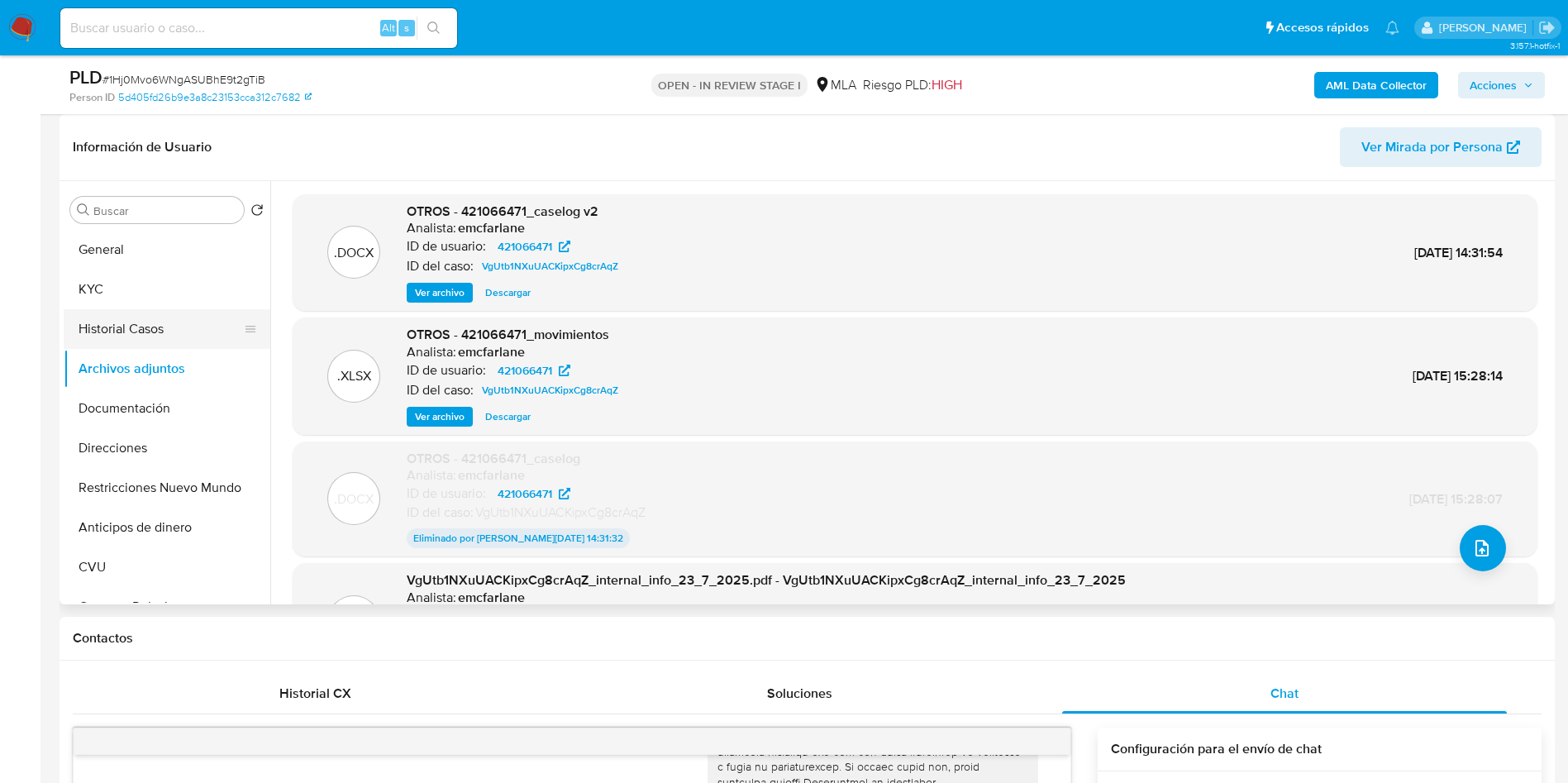
click at [145, 334] on button "Historial Casos" at bounding box center [161, 329] width 194 height 40
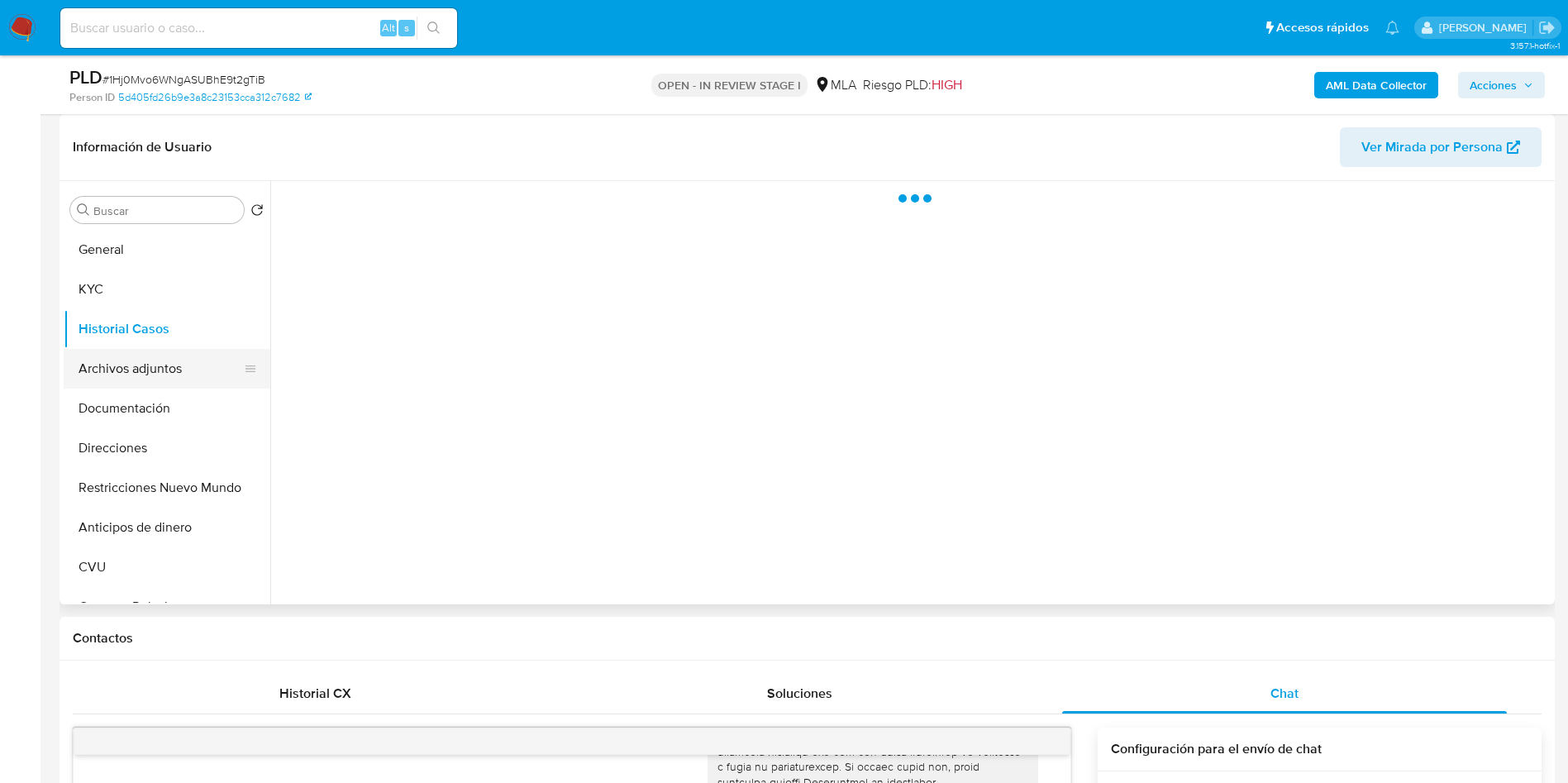
click at [154, 386] on button "Archivos adjuntos" at bounding box center [161, 369] width 194 height 40
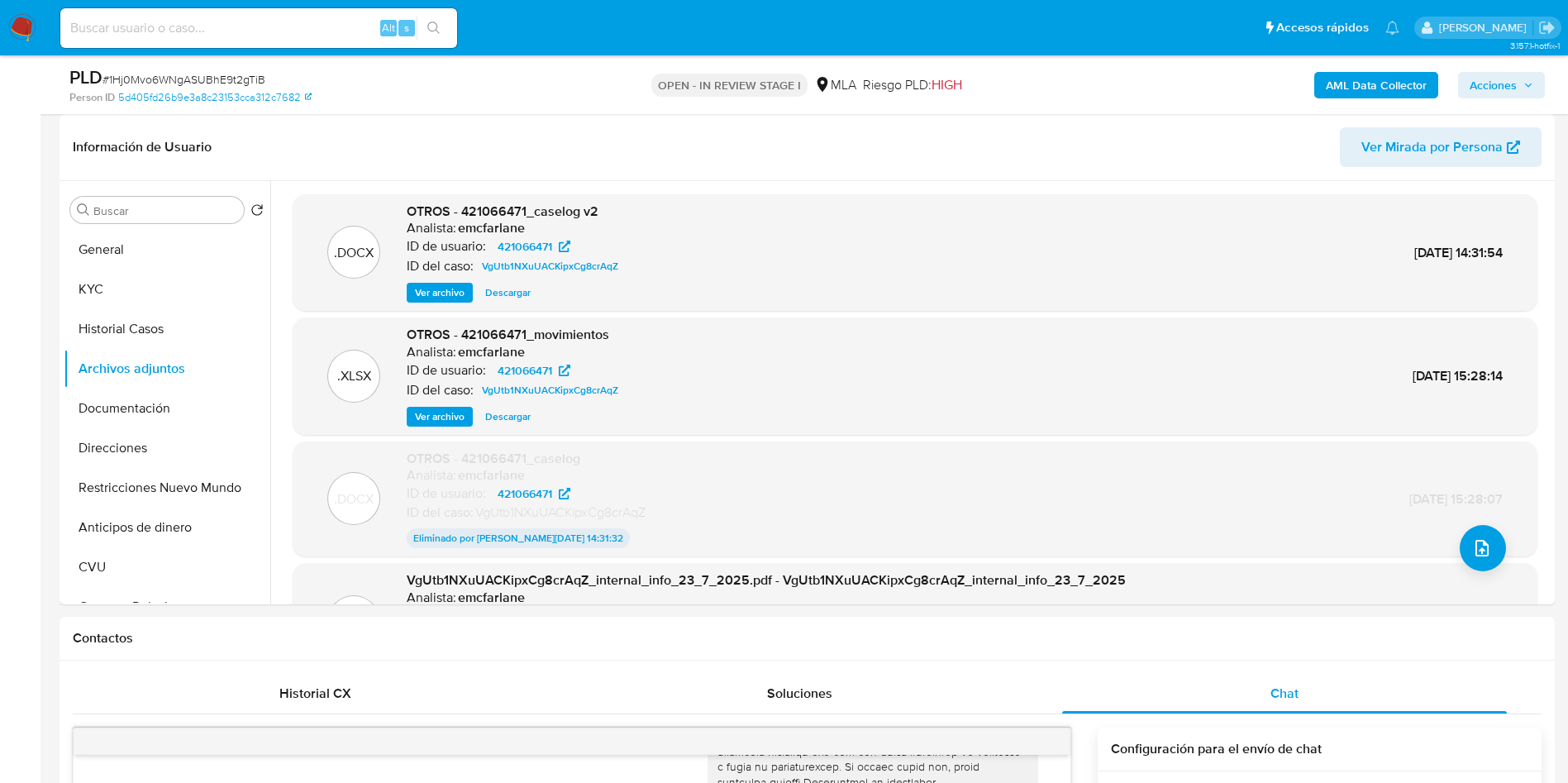
click at [1350, 78] on b "AML Data Collector" at bounding box center [1375, 85] width 101 height 27
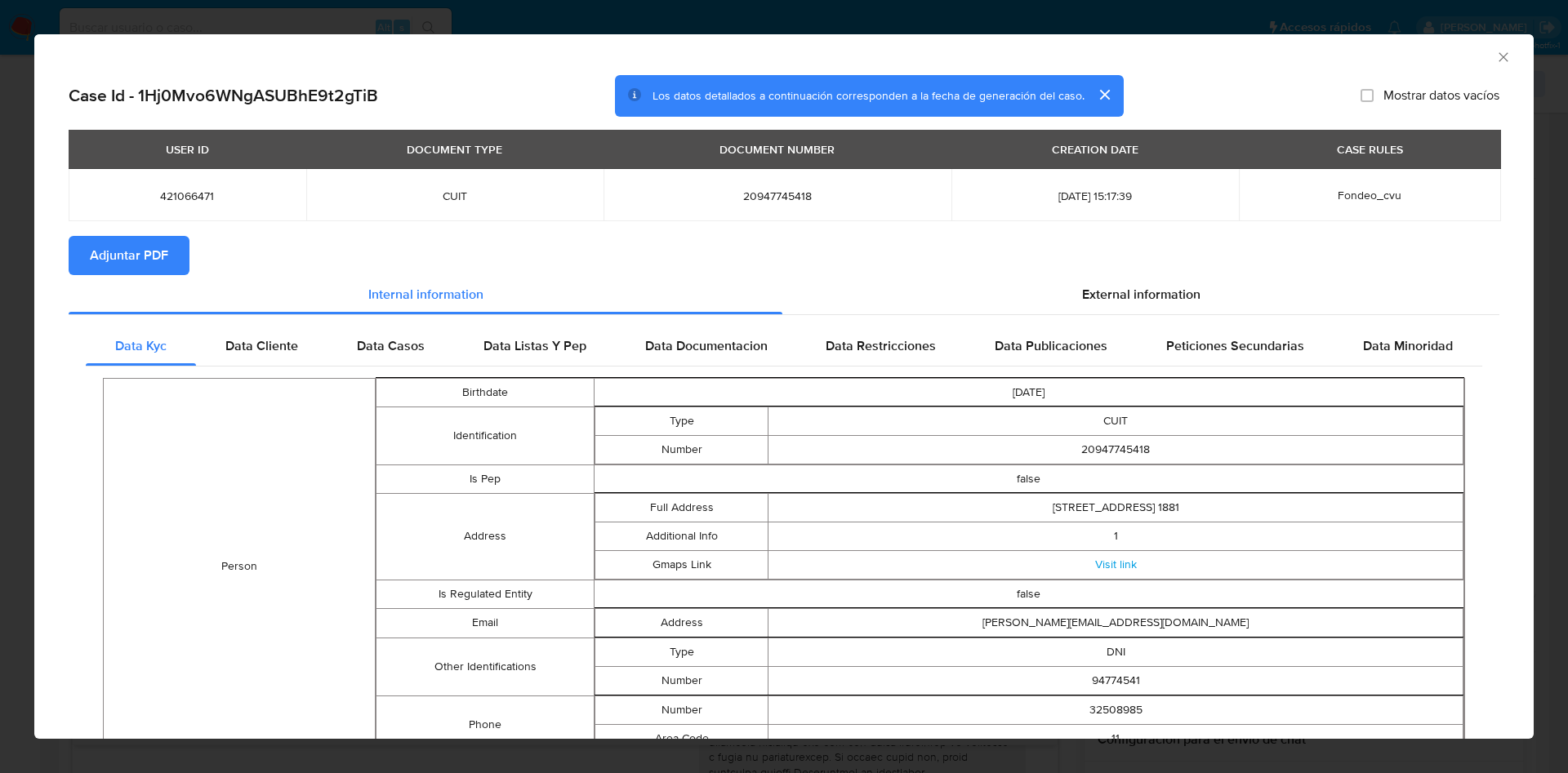
drag, startPoint x: 1134, startPoint y: 286, endPoint x: 691, endPoint y: 371, distance: 451.1
click at [1134, 288] on span "External information" at bounding box center [1141, 294] width 119 height 19
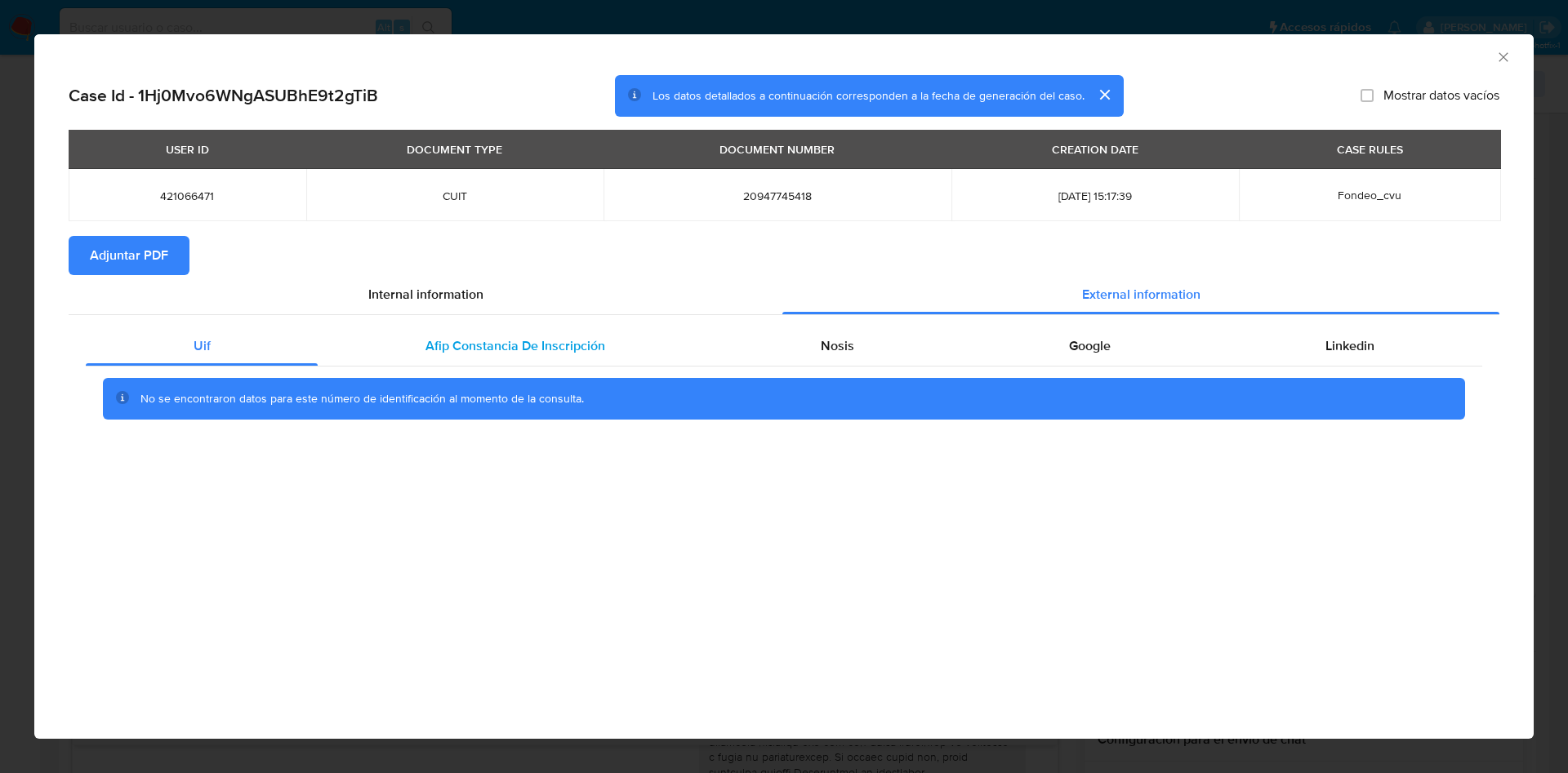
click at [632, 340] on div "Afip Constancia De Inscripción" at bounding box center [515, 346] width 394 height 39
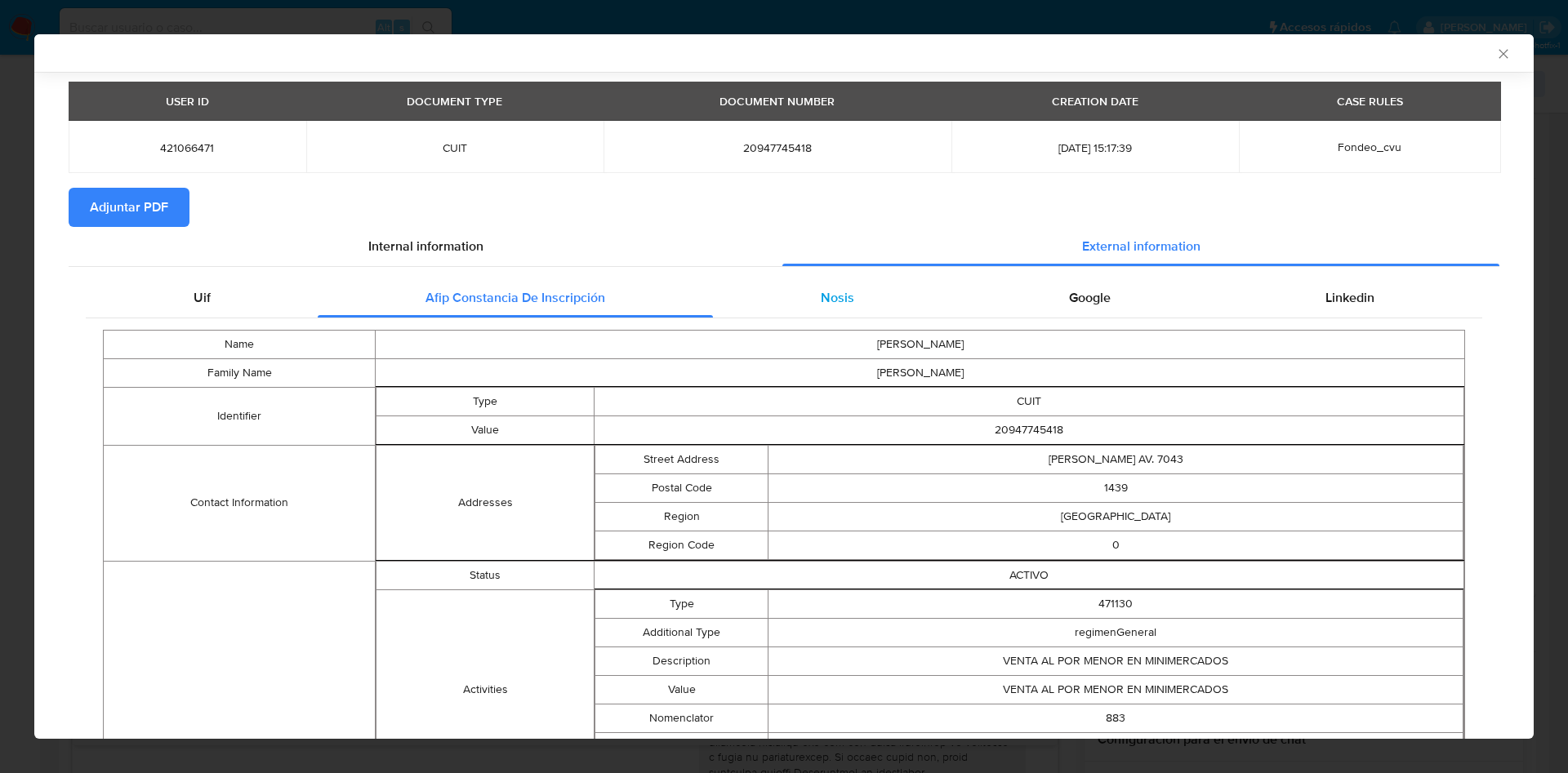
scroll to position [0, 0]
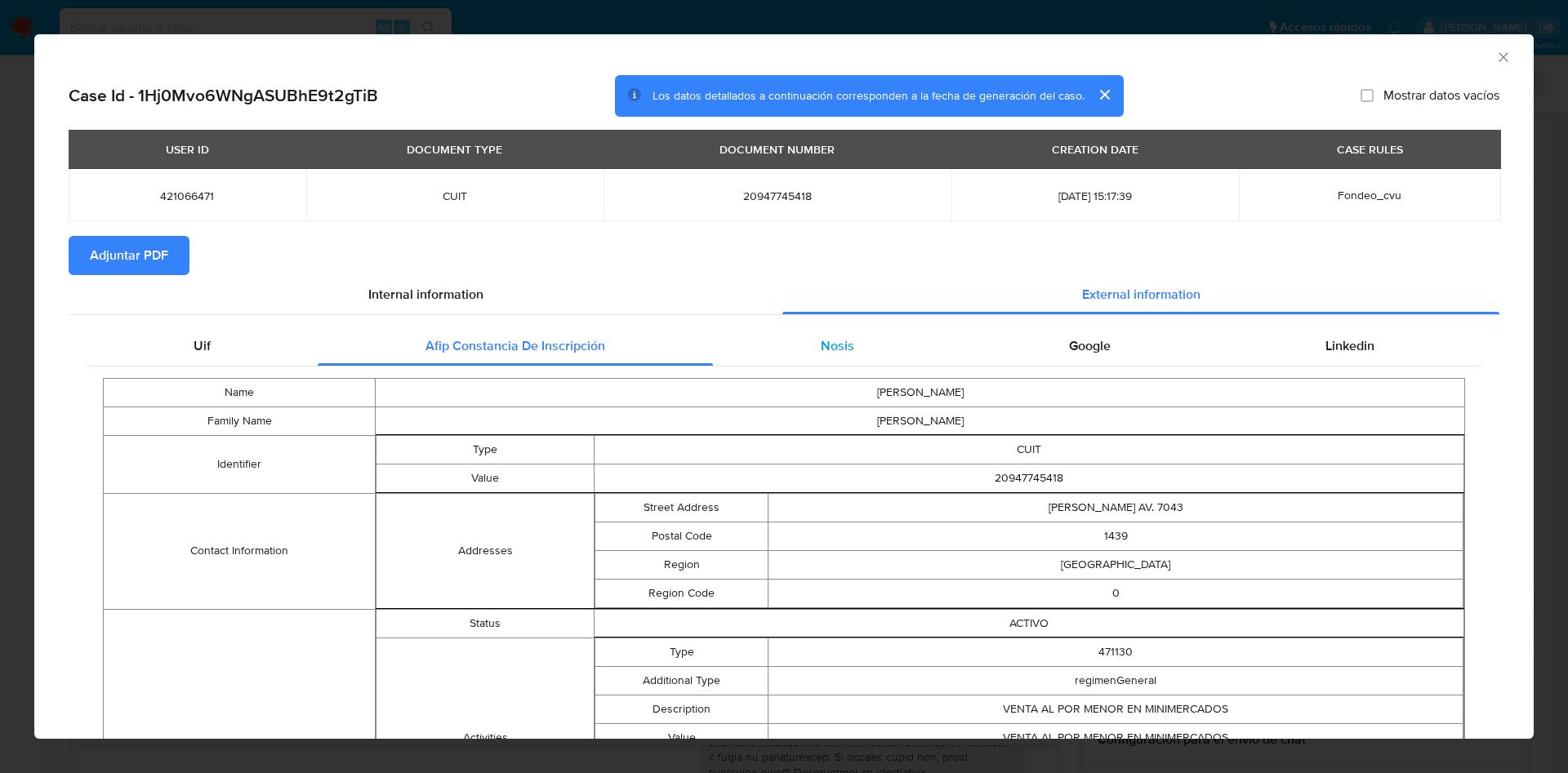
click at [807, 329] on div "Nosis" at bounding box center [836, 346] width 248 height 39
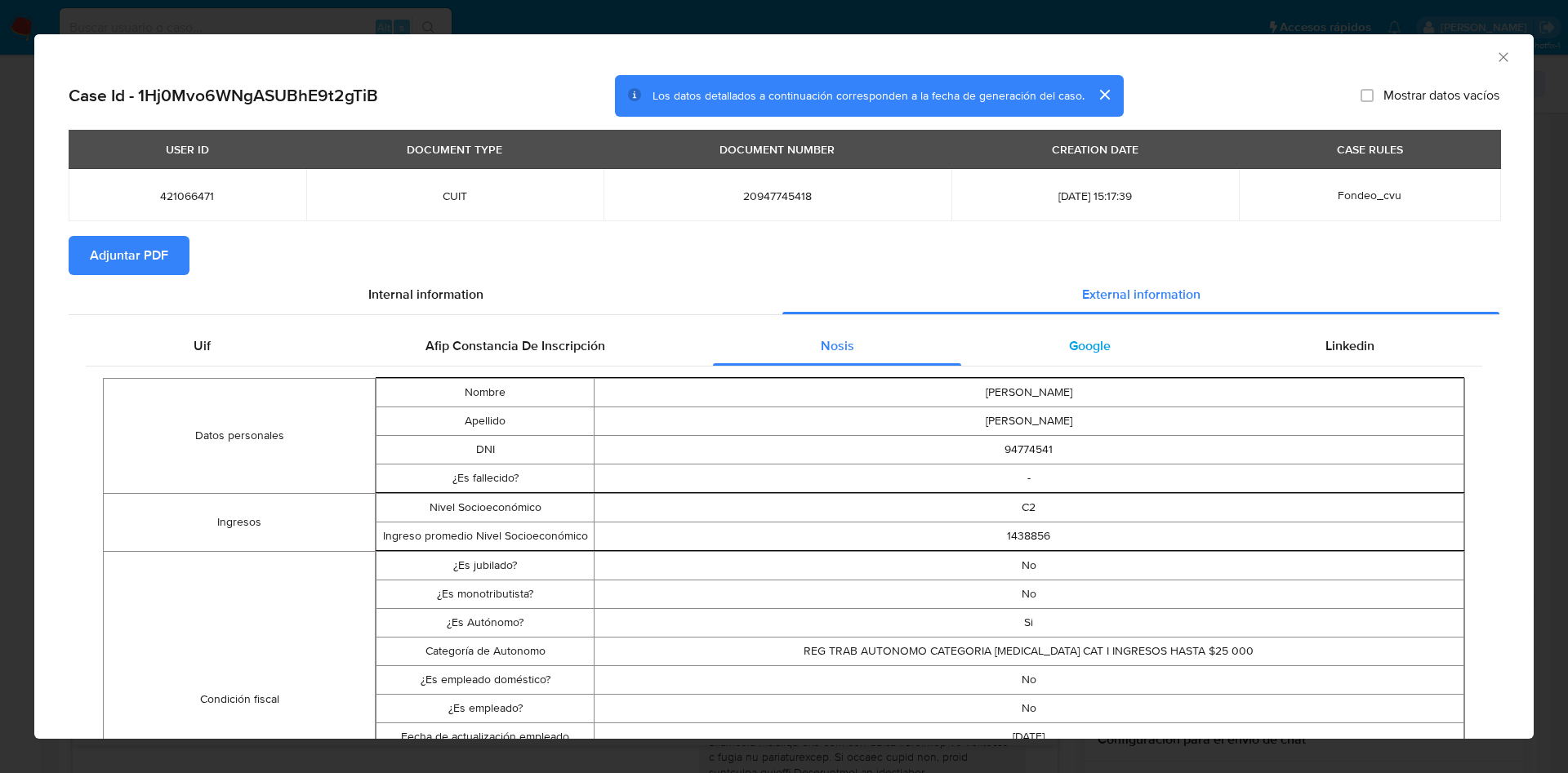
click at [1081, 343] on span "Google" at bounding box center [1089, 346] width 42 height 19
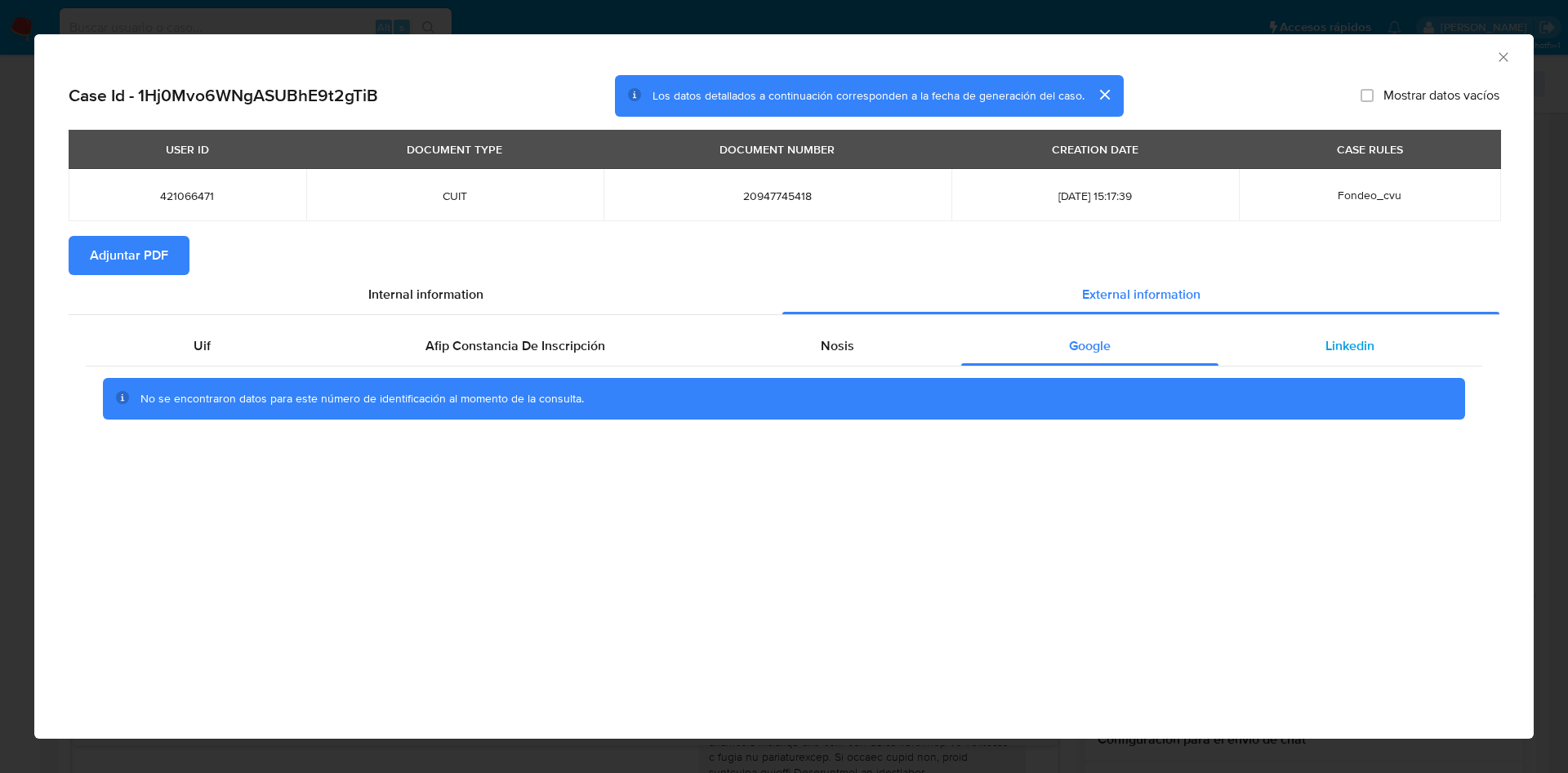
click at [1320, 340] on div "Linkedin" at bounding box center [1349, 346] width 264 height 39
click at [178, 262] on button "Adjuntar PDF" at bounding box center [129, 255] width 121 height 39
click at [1494, 42] on div "AML Data Collector" at bounding box center [784, 55] width 1499 height 41
click at [1496, 58] on icon "Cerrar ventana" at bounding box center [1503, 56] width 16 height 16
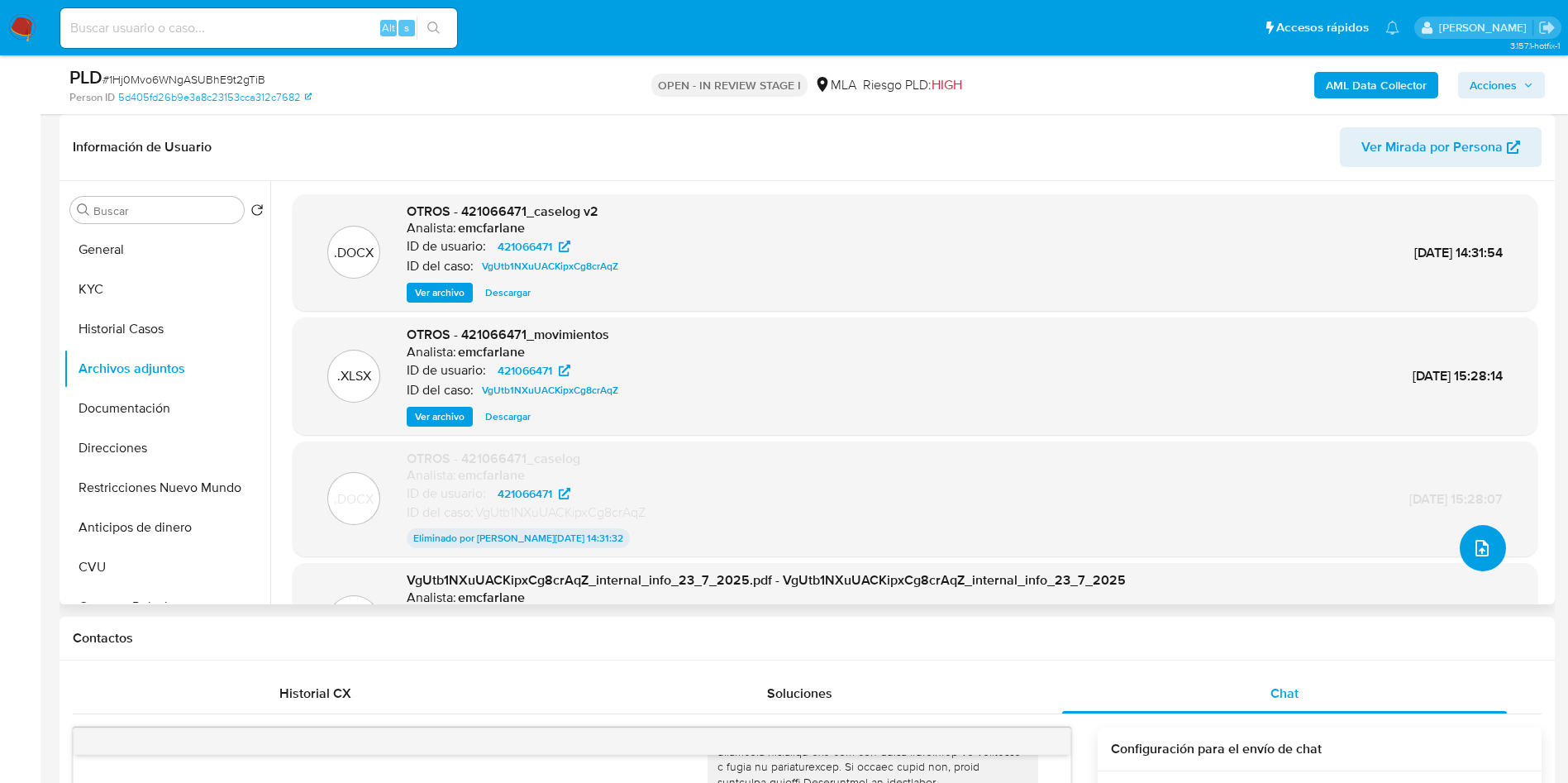
click at [1476, 563] on button "upload-file" at bounding box center [1482, 548] width 47 height 47
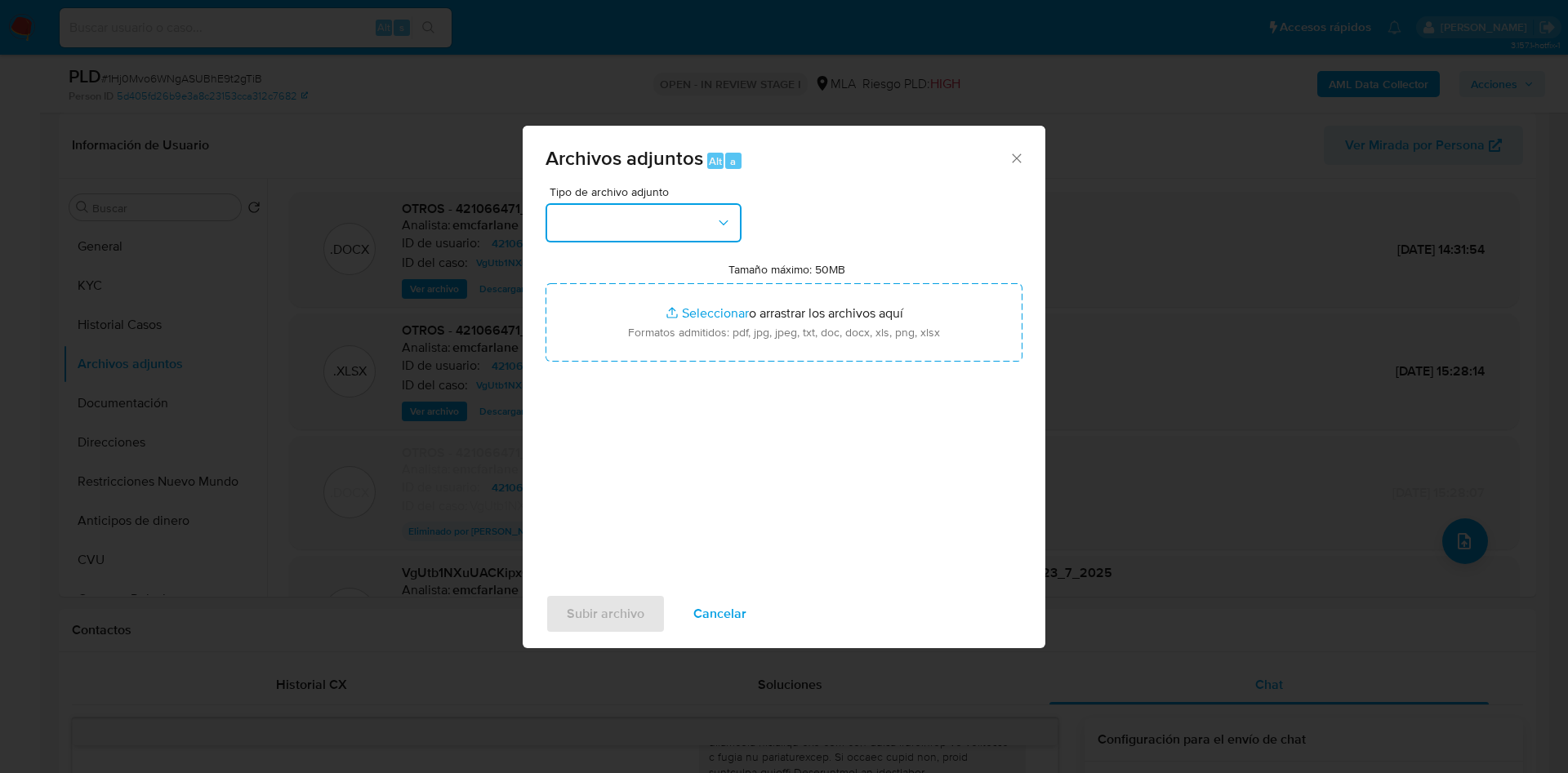
click at [565, 213] on button "button" at bounding box center [644, 223] width 196 height 39
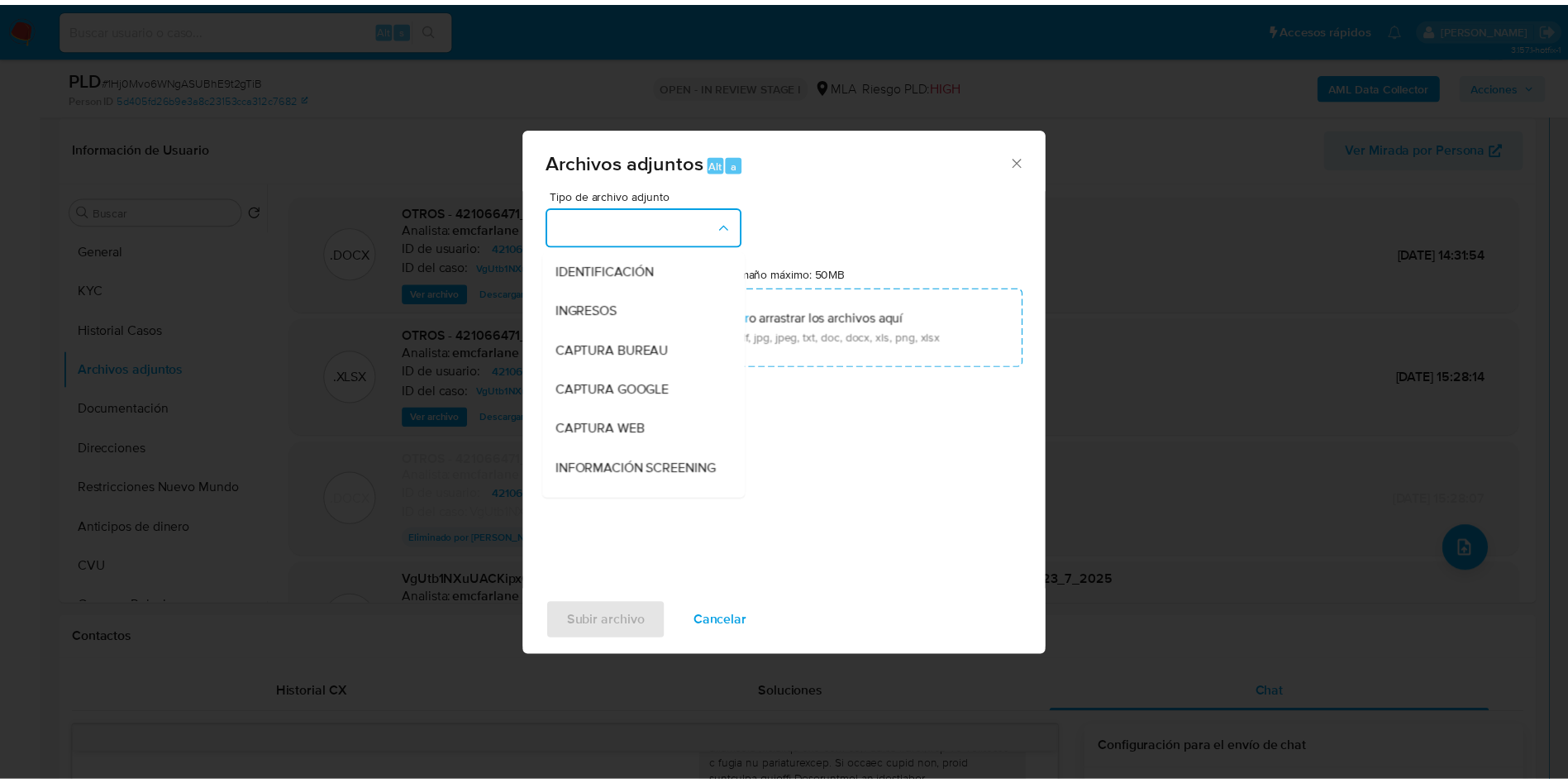
scroll to position [248, 0]
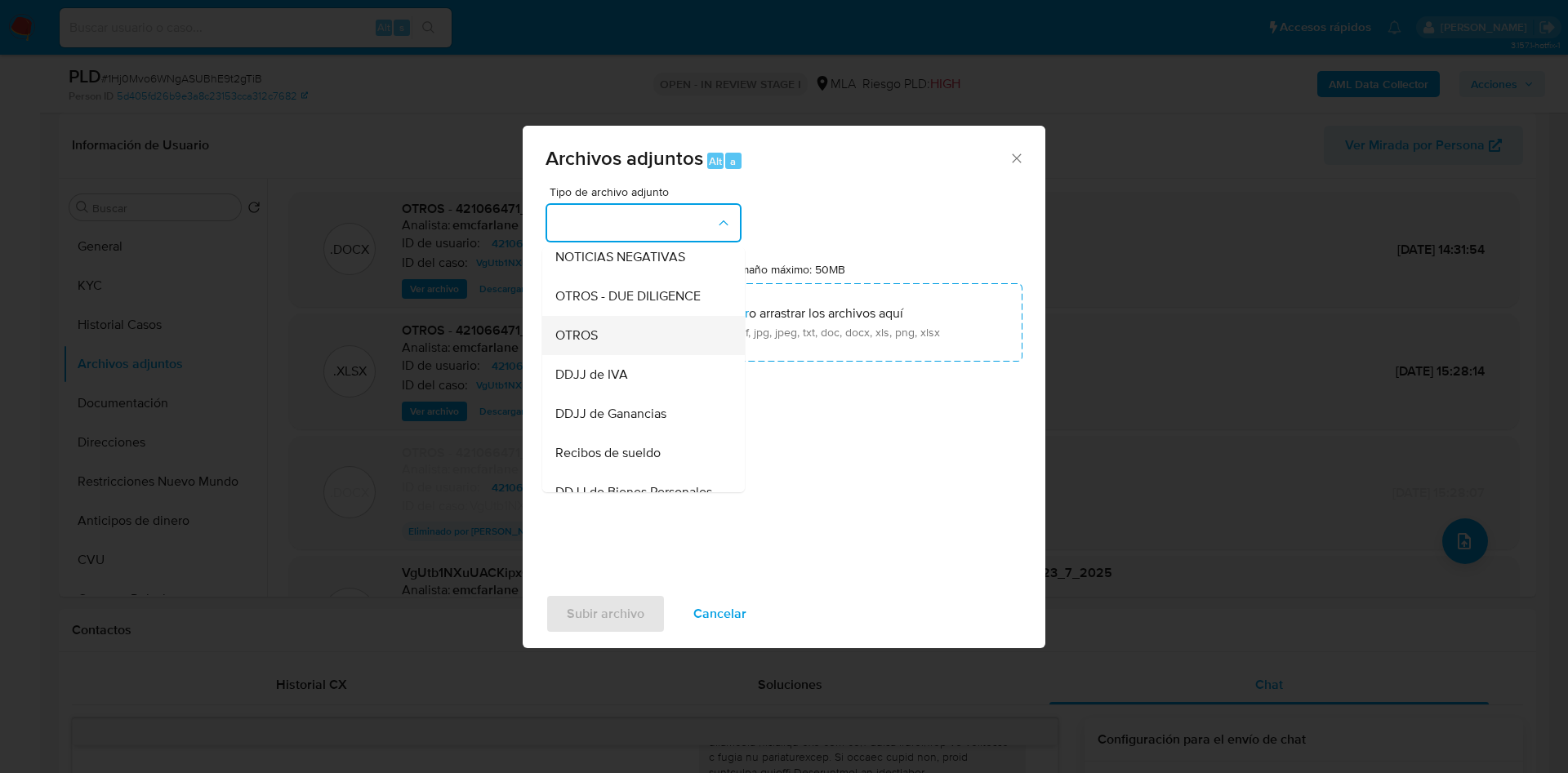
click at [594, 344] on span "OTROS" at bounding box center [577, 335] width 43 height 16
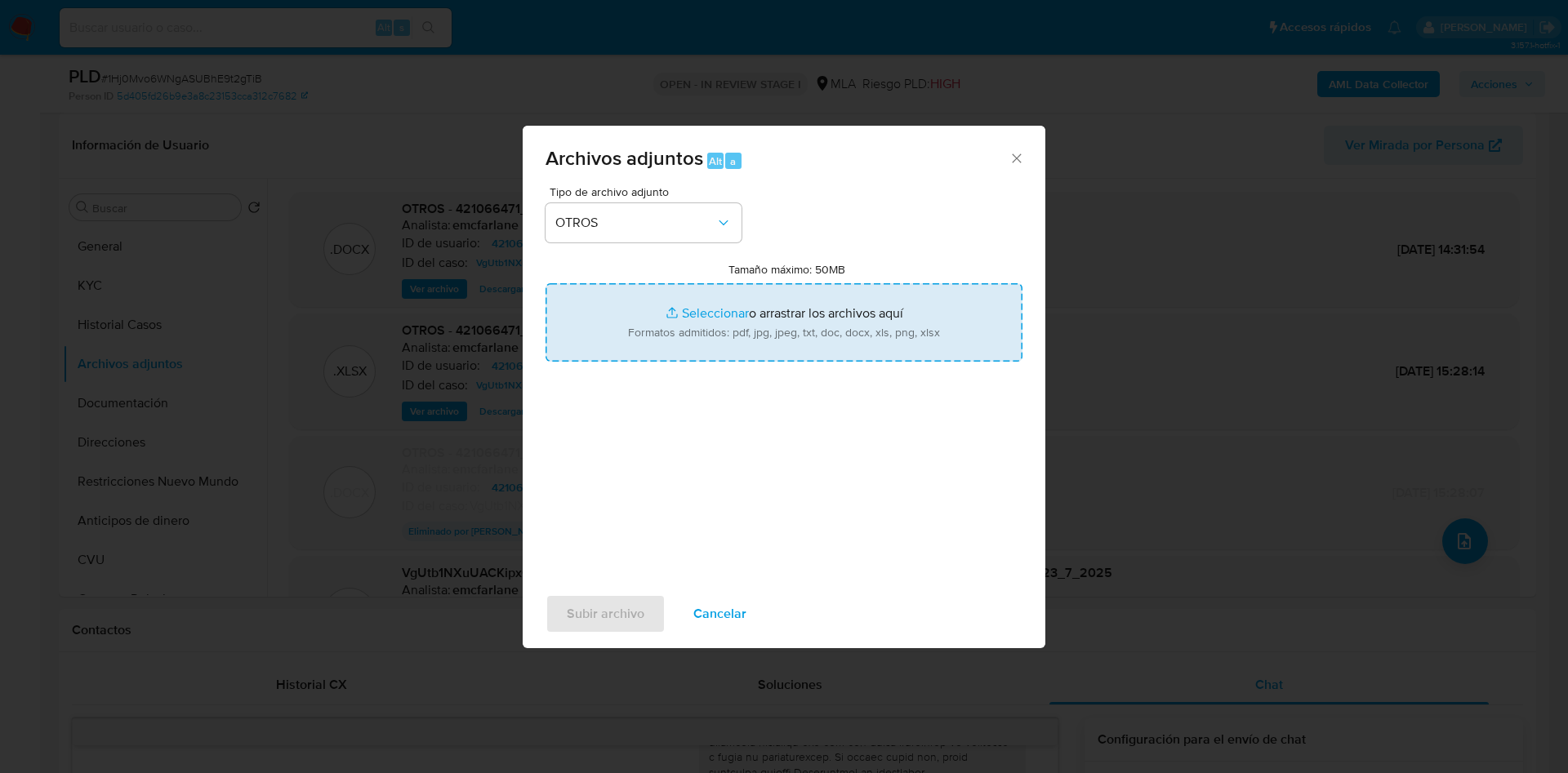
click at [708, 312] on input "Tamaño máximo: 50MB Seleccionar archivos" at bounding box center [784, 323] width 477 height 78
type input "C:\fakepath\Movimientos 421066471.xlsx"
click at [683, 305] on input "Tamaño máximo: 50MB Seleccionar archivos" at bounding box center [784, 323] width 477 height 78
type input "C:\fakepath\Caselog 1Hj0Mvo6WNgASUBhE9t2gTiB - 421066471 - complementario.docx"
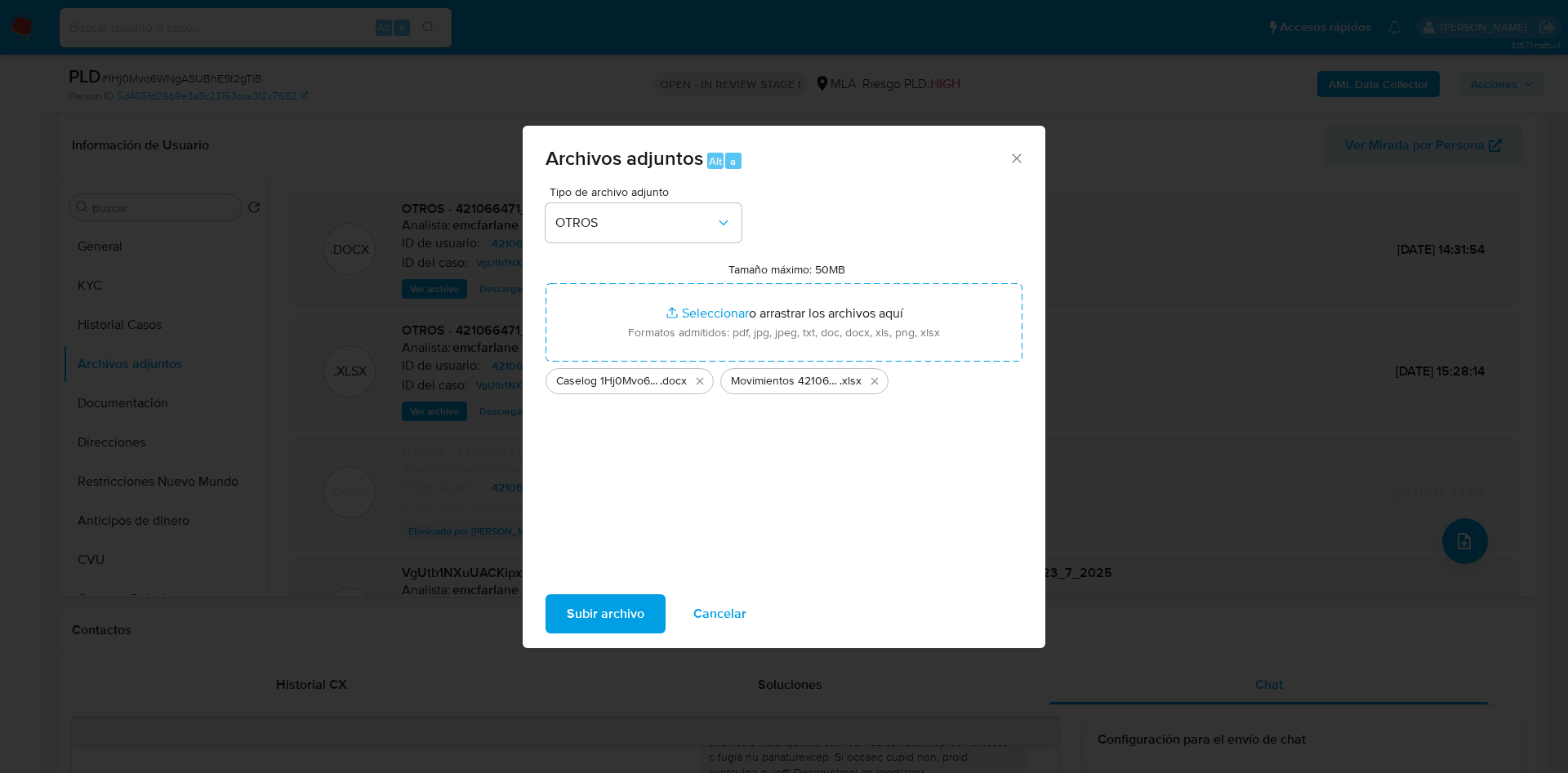
click at [593, 613] on span "Subir archivo" at bounding box center [605, 613] width 78 height 36
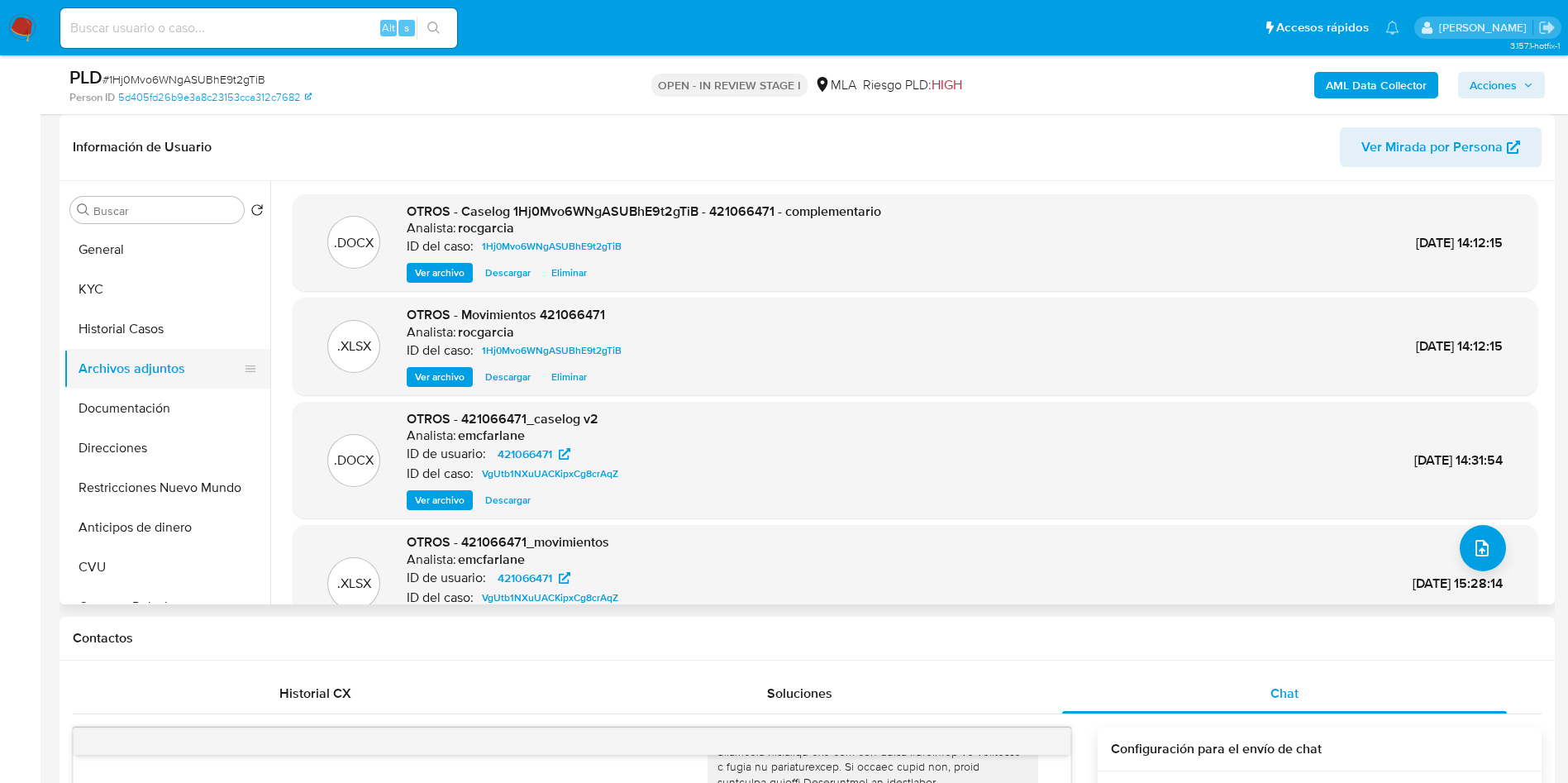
drag, startPoint x: 169, startPoint y: 334, endPoint x: 162, endPoint y: 358, distance: 25.0
click at [166, 334] on button "Historial Casos" at bounding box center [167, 329] width 206 height 40
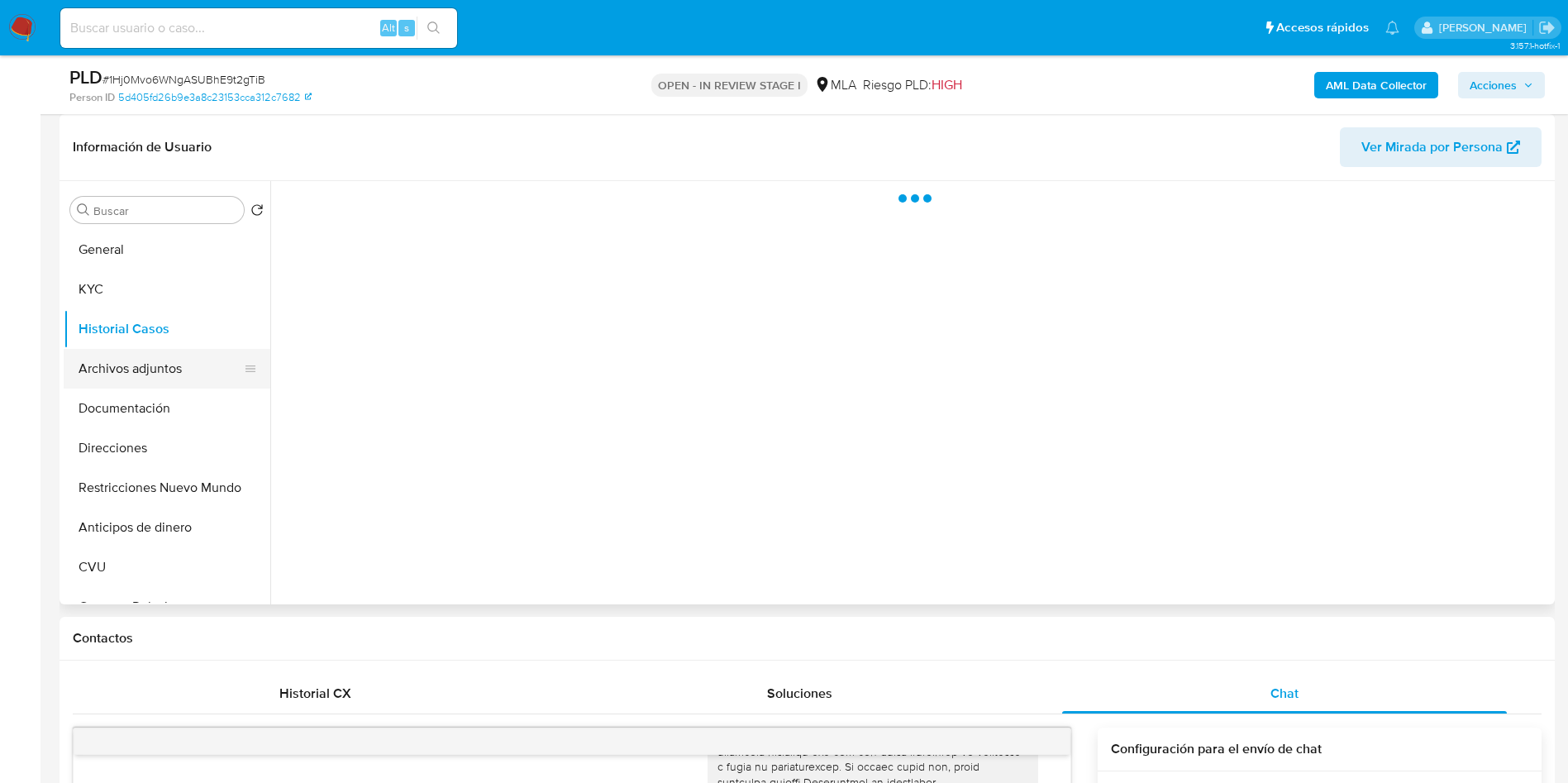
click at [161, 360] on button "Archivos adjuntos" at bounding box center [161, 369] width 194 height 40
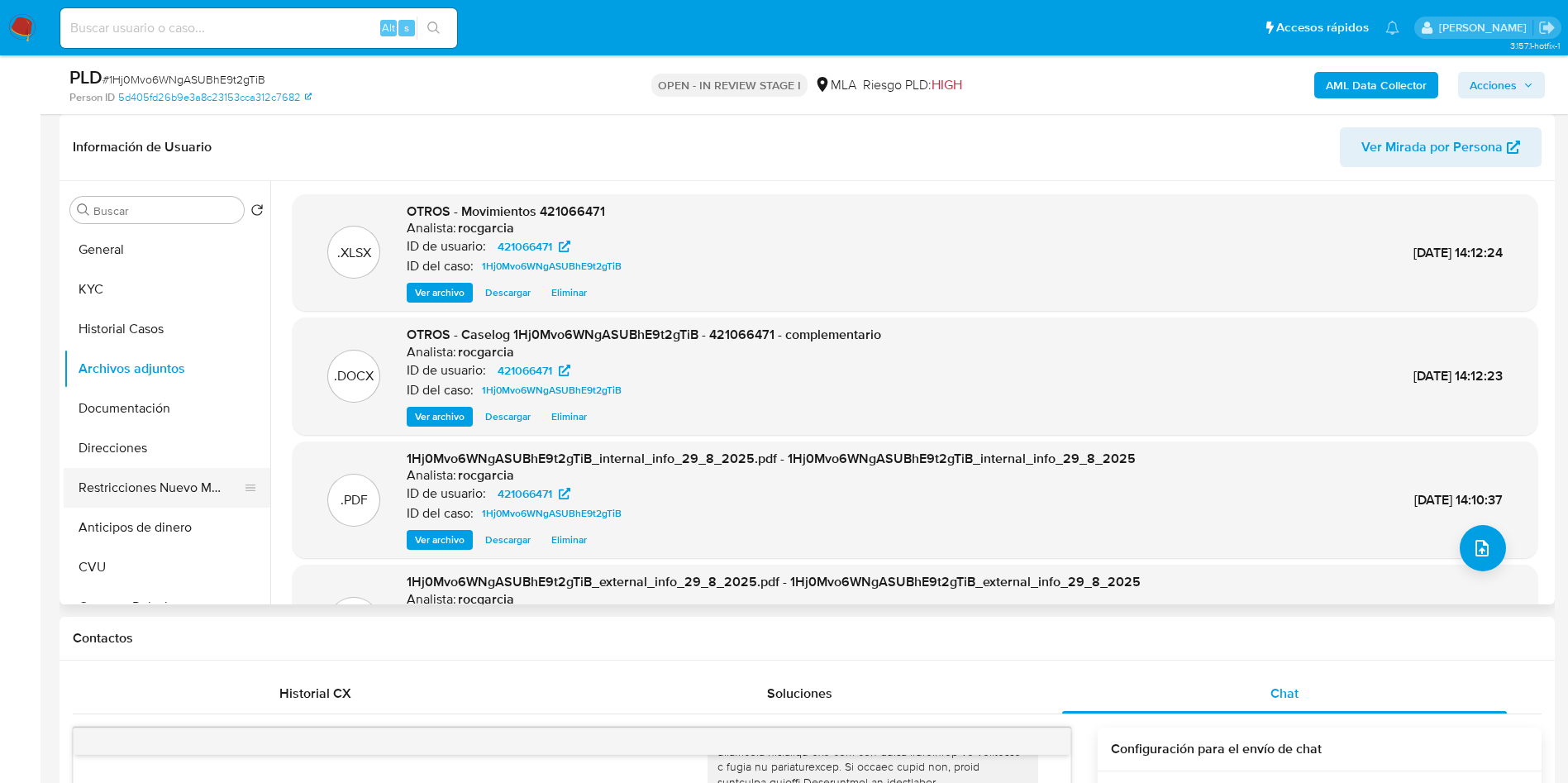
click at [168, 492] on button "Restricciones Nuevo Mundo" at bounding box center [161, 487] width 194 height 40
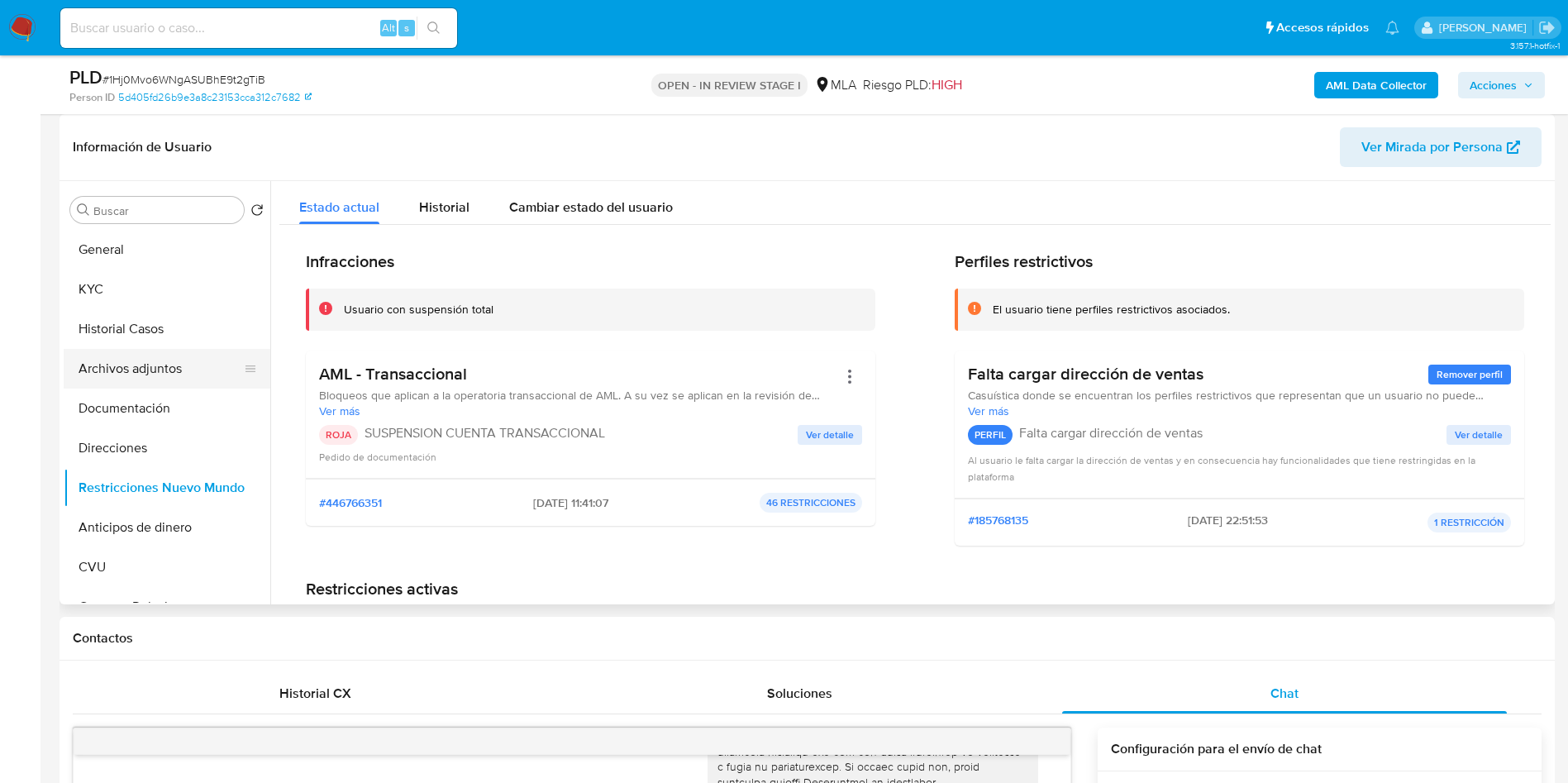
click at [97, 366] on button "Archivos adjuntos" at bounding box center [161, 369] width 194 height 40
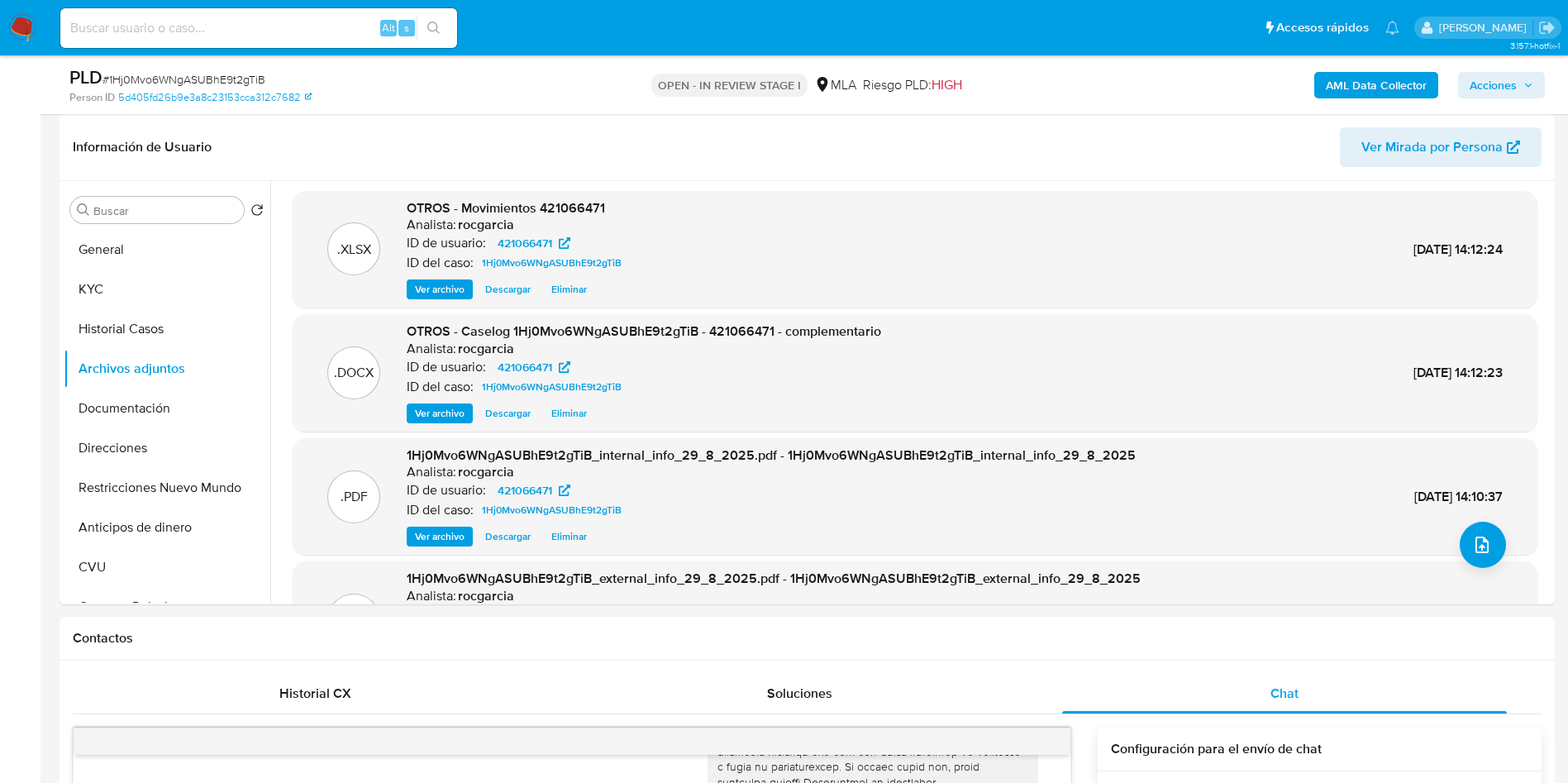
scroll to position [0, 0]
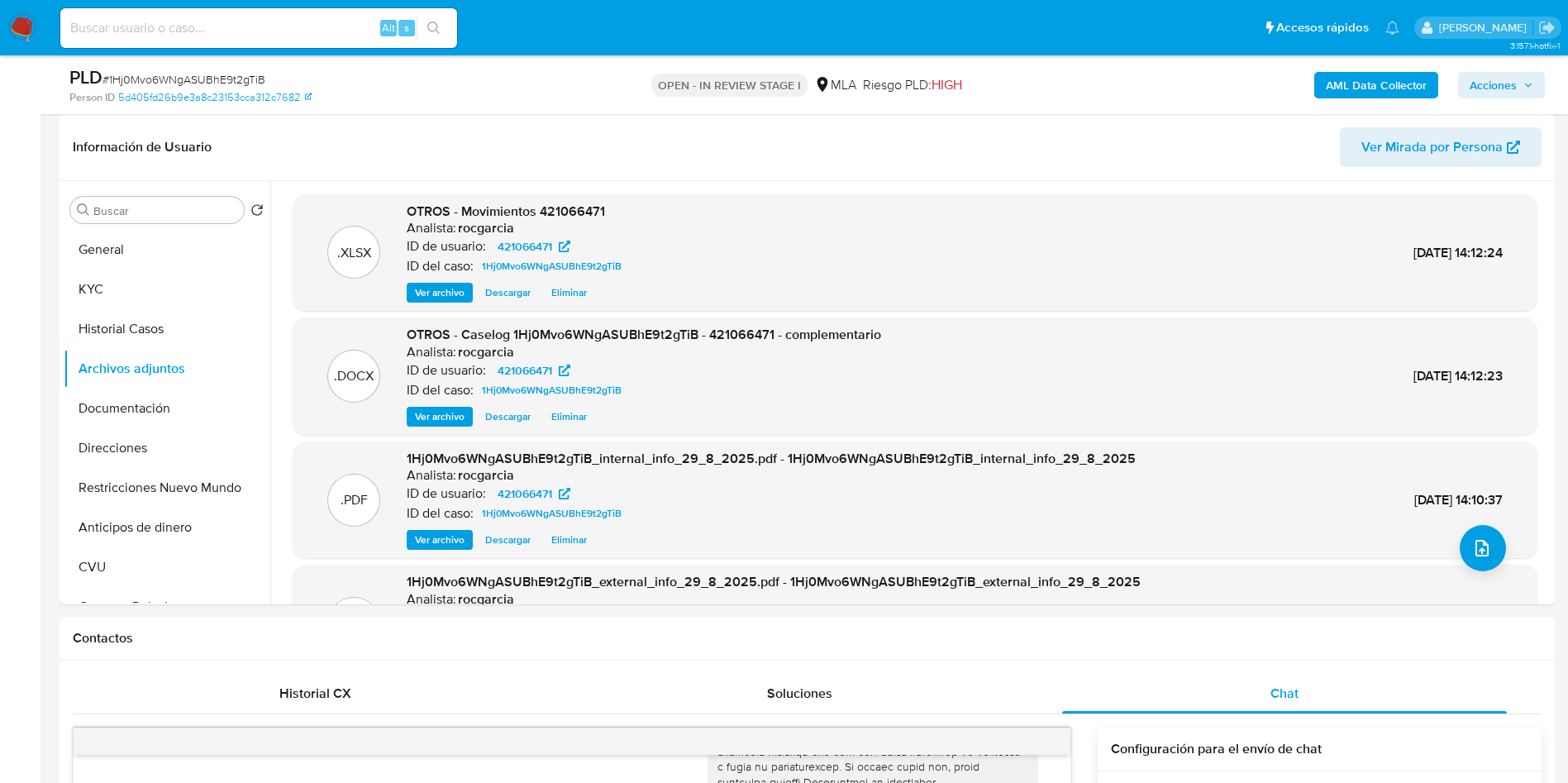
click at [1482, 79] on span "Acciones" at bounding box center [1493, 85] width 48 height 27
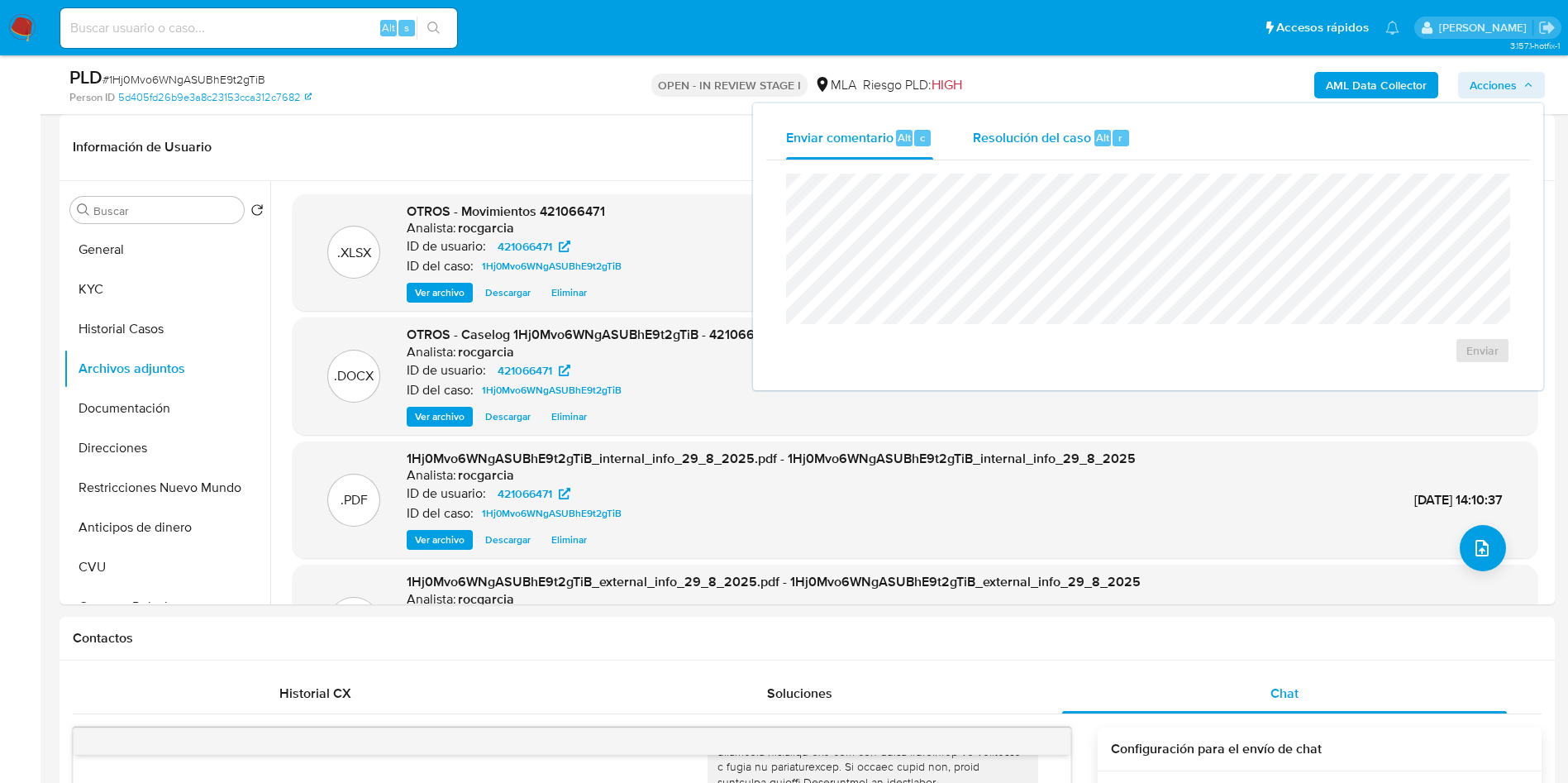
click at [1094, 152] on div "Resolución del caso Alt r" at bounding box center [1051, 138] width 158 height 43
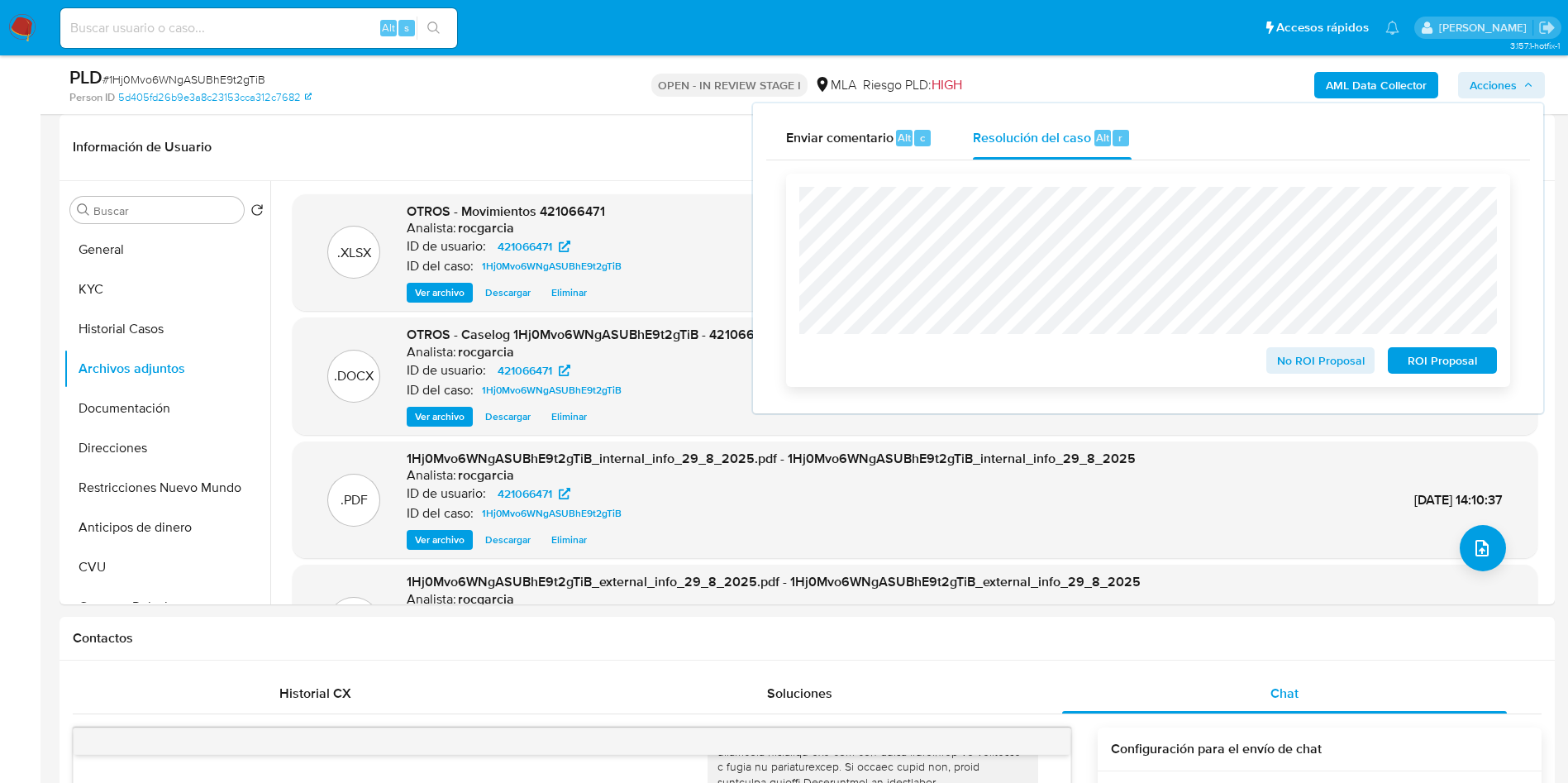
click at [1438, 372] on span "ROI Proposal" at bounding box center [1442, 360] width 86 height 23
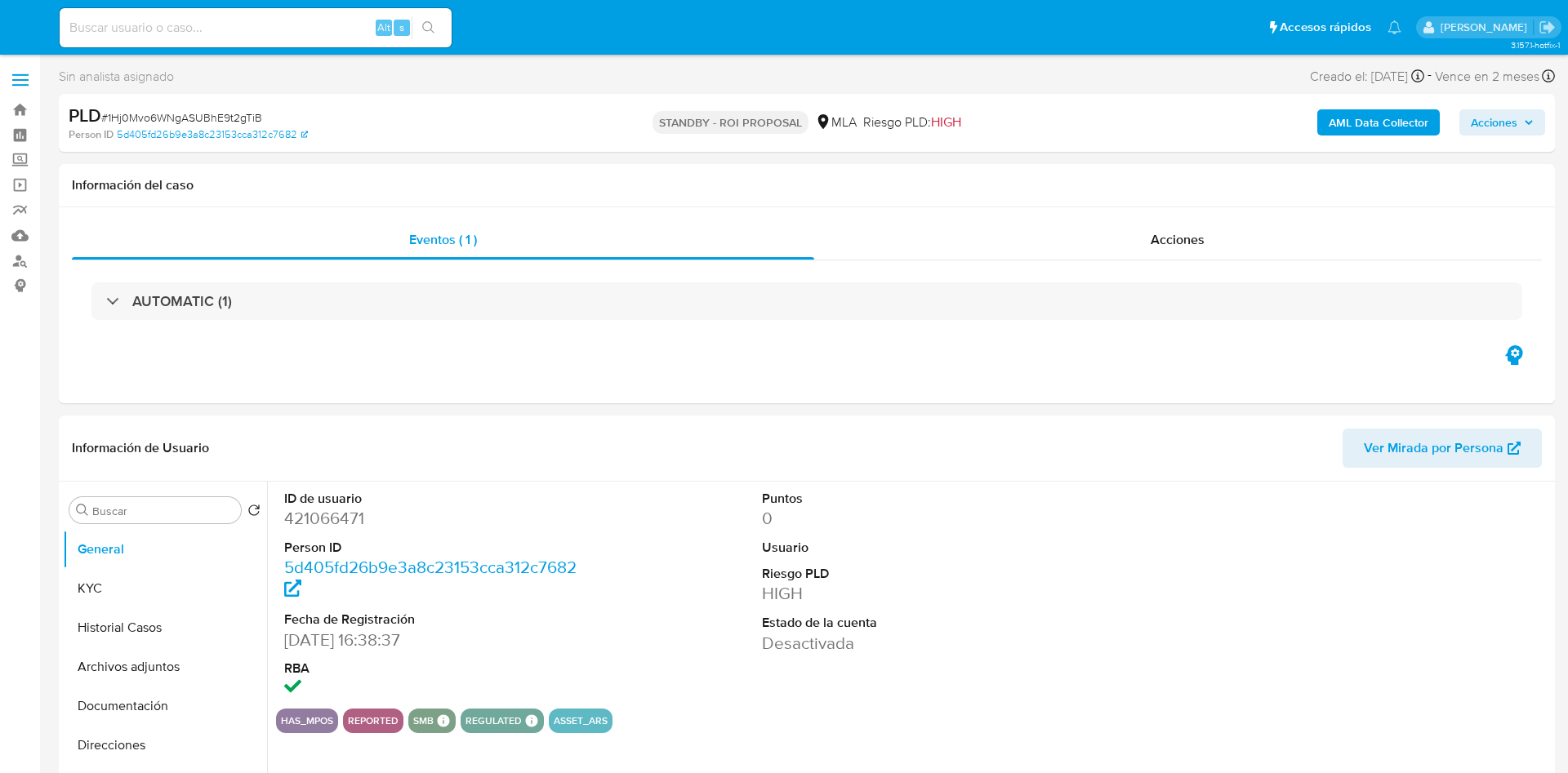
select select "10"
